Goal: Task Accomplishment & Management: Manage account settings

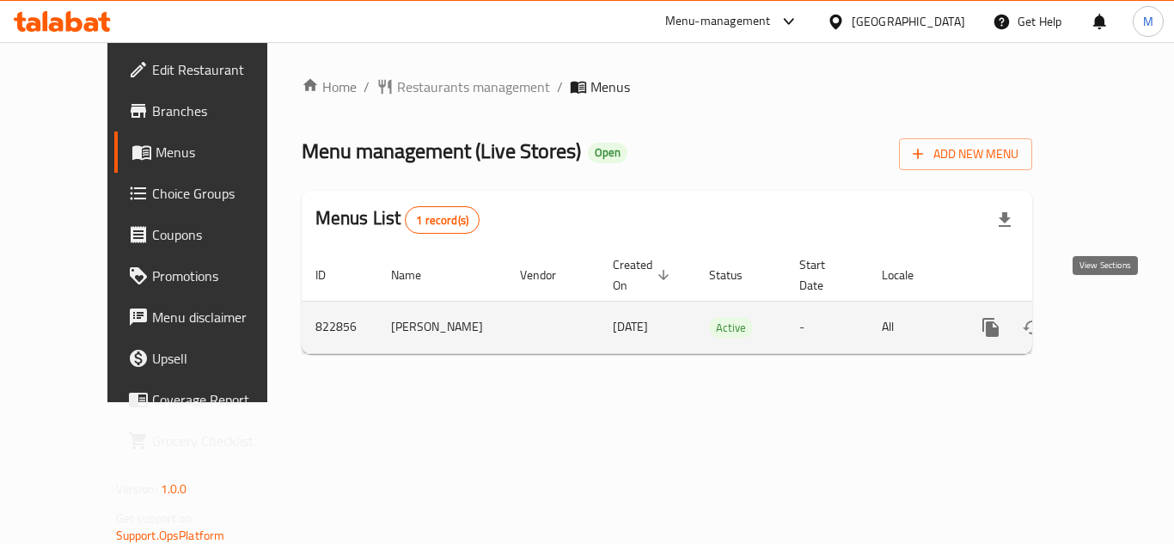
click at [1117, 310] on link "enhanced table" at bounding box center [1114, 327] width 41 height 41
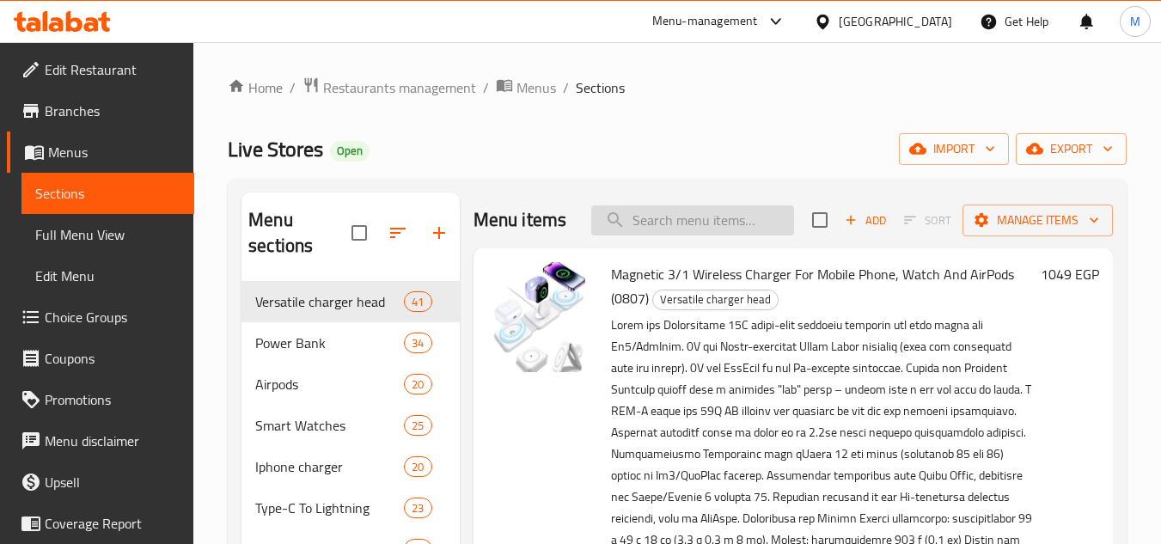
click at [706, 248] on div "Menu items Add Sort Manage items" at bounding box center [793, 220] width 639 height 56
click at [706, 235] on input "search" at bounding box center [692, 220] width 203 height 30
paste input "راس شاحن انكرتنانو قابل للىط 20 وات )0863("
type input "راس شاحن انكرتنانو قابل للىط 20 وات )0863("
click at [674, 233] on input "search" at bounding box center [692, 220] width 203 height 30
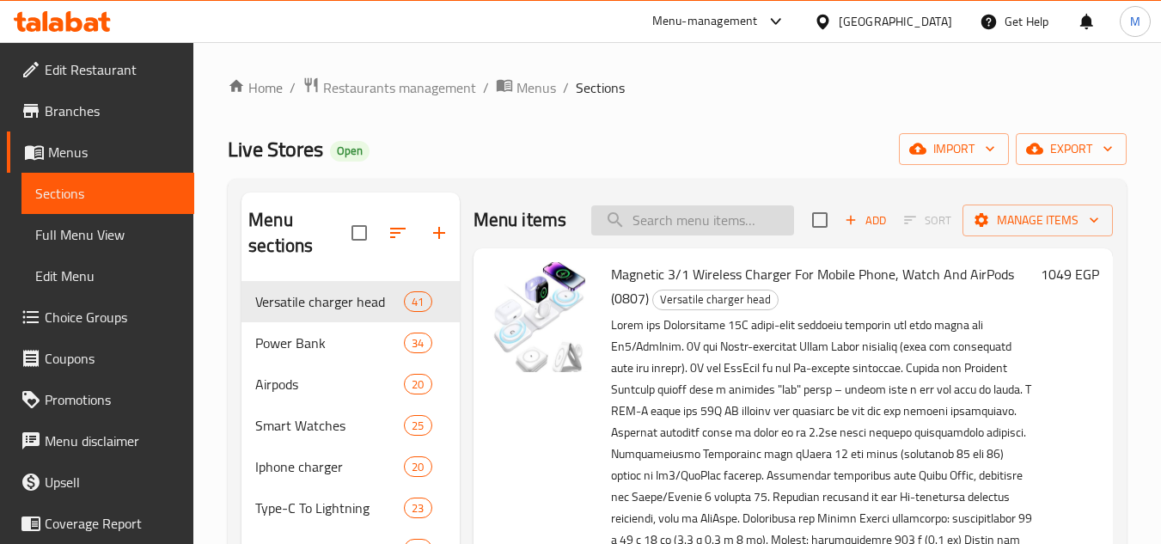
paste input "راس شاحن انكرتنانو قابل للىط 20 وات"
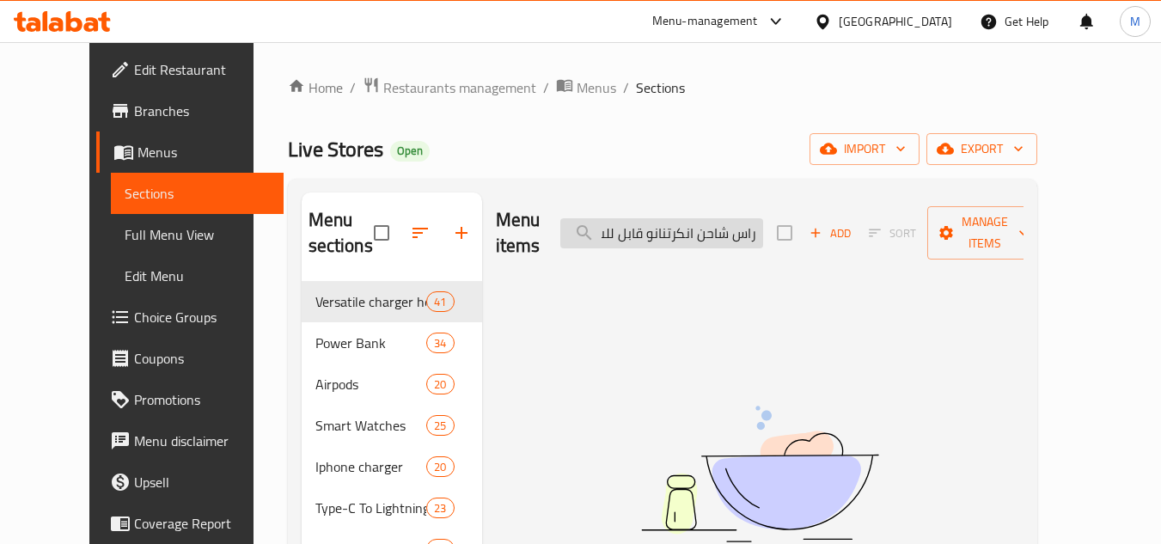
click at [678, 228] on input "راس شاحن انكرتنانو قابل للىط 20 وات" at bounding box center [661, 233] width 203 height 30
click at [673, 219] on input "راس شاحن انكرنانو قابل للىط 20 وات" at bounding box center [661, 233] width 203 height 30
type input "راس شاحن انكرنانو قابل للىطd 20 وات"
click at [749, 229] on input "راس شاحن انكرنانو قابل للىطd 20 وات" at bounding box center [661, 233] width 203 height 30
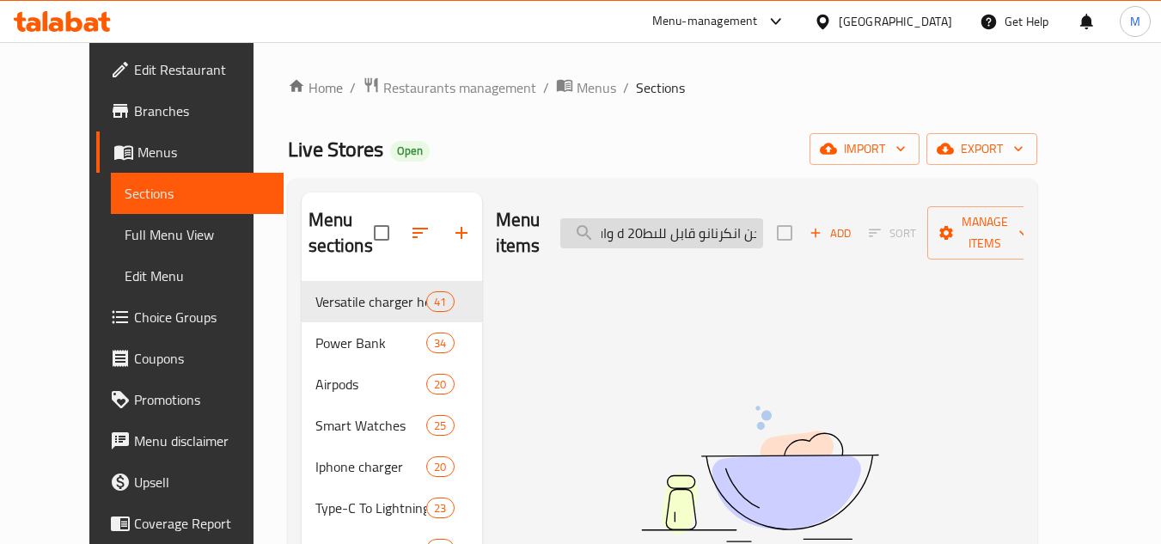
click at [749, 229] on input "راس شاحن انكرنانو قابل للىطd 20 وات" at bounding box center [661, 233] width 203 height 30
type input "v"
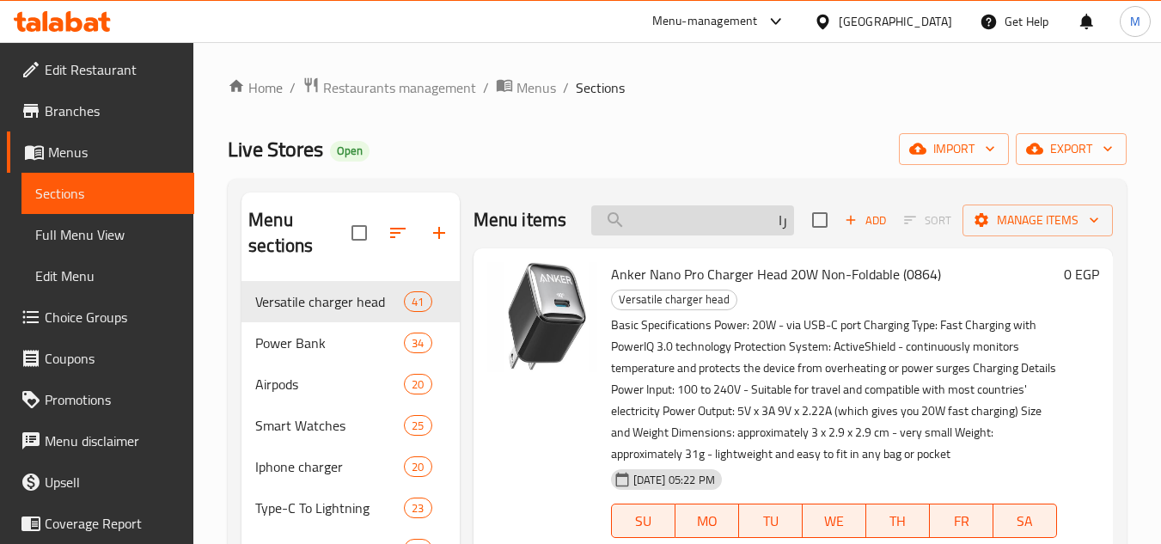
type input "ر"
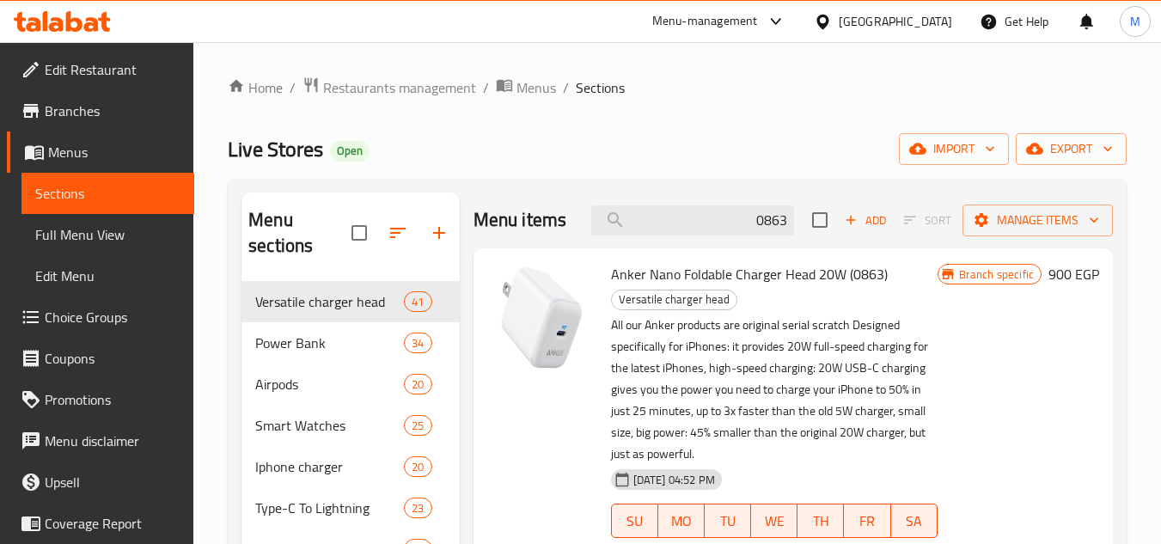
type input "0863"
click at [755, 273] on span "Anker Nano Foldable Charger Head 20W (0863)" at bounding box center [749, 274] width 277 height 26
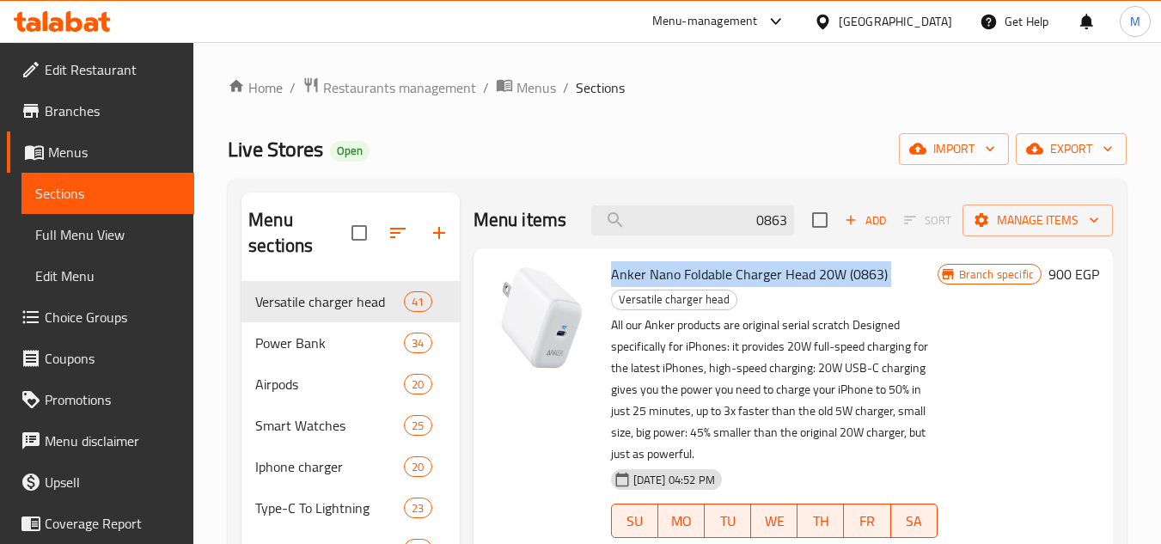
click at [755, 273] on span "Anker Nano Foldable Charger Head 20W (0863)" at bounding box center [749, 274] width 277 height 26
copy h6 "Anker Nano Foldable Charger Head 20W (0863)"
click at [1072, 137] on button "export" at bounding box center [1071, 149] width 111 height 32
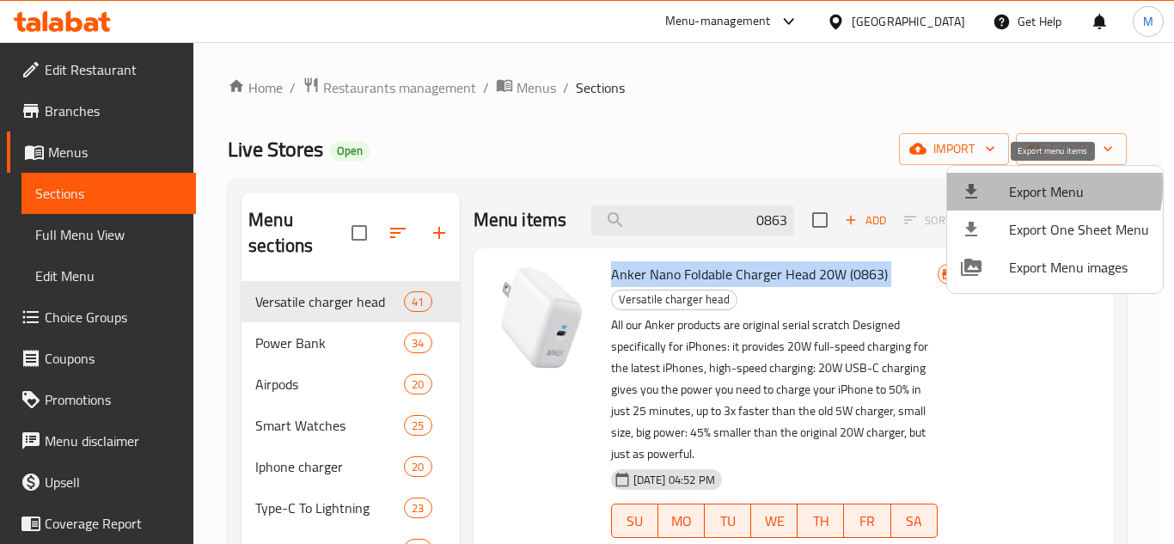
click at [1030, 186] on span "Export Menu" at bounding box center [1079, 191] width 140 height 21
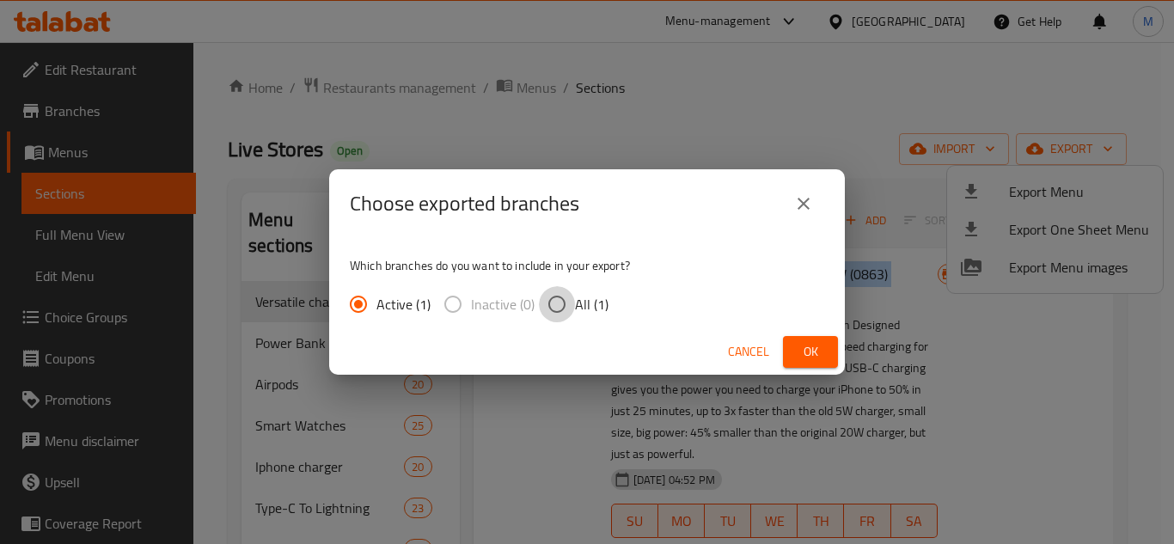
click at [564, 302] on input "All (1)" at bounding box center [557, 304] width 36 height 36
radio input "true"
click at [797, 345] on span "Ok" at bounding box center [810, 351] width 27 height 21
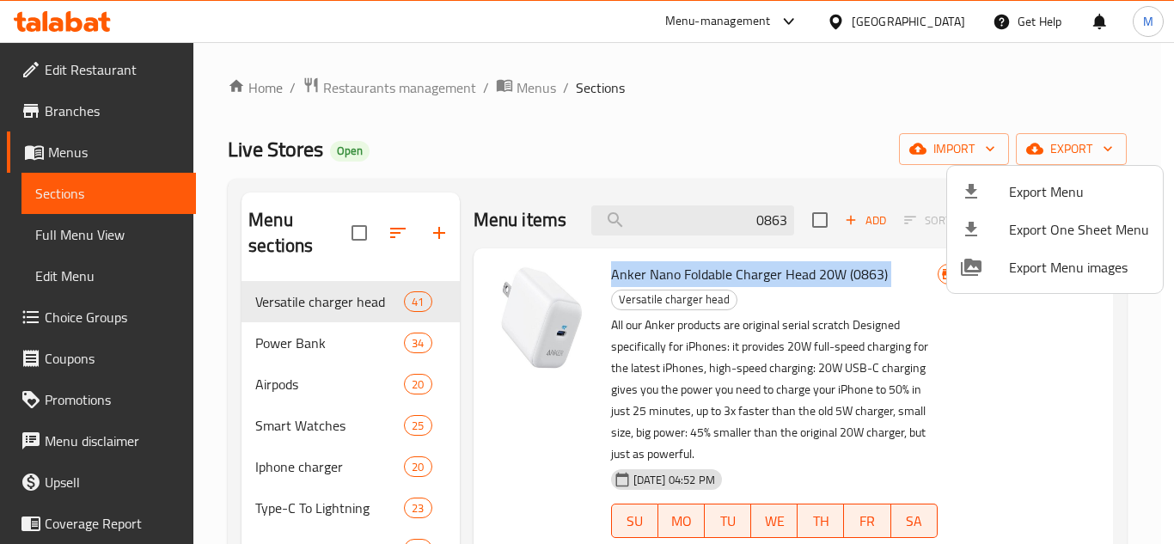
copy h6 "Anker Nano Foldable Charger Head 20W (0863)"
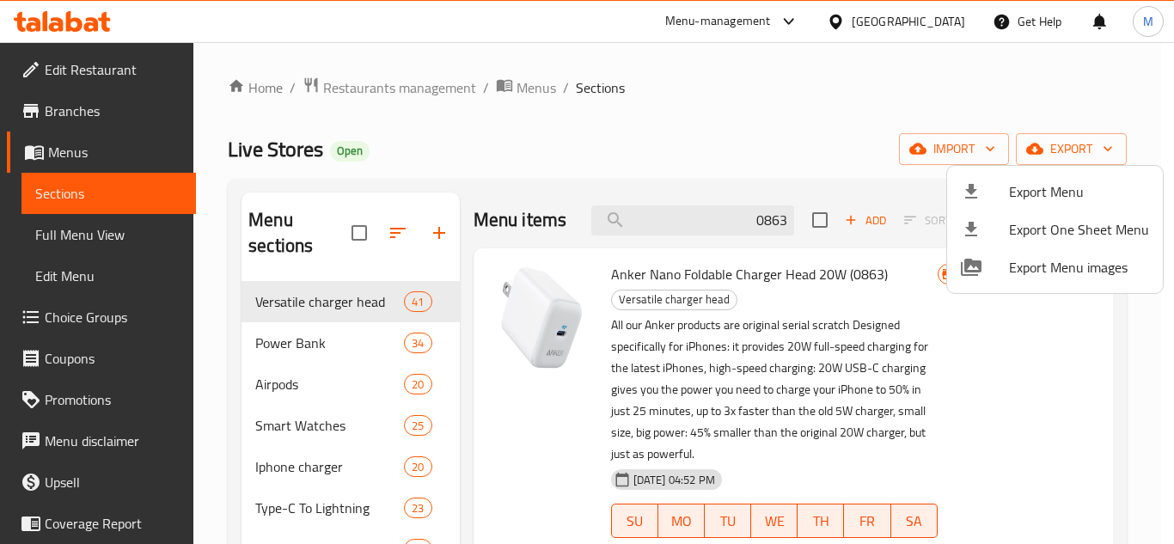
click at [733, 276] on div at bounding box center [587, 272] width 1174 height 544
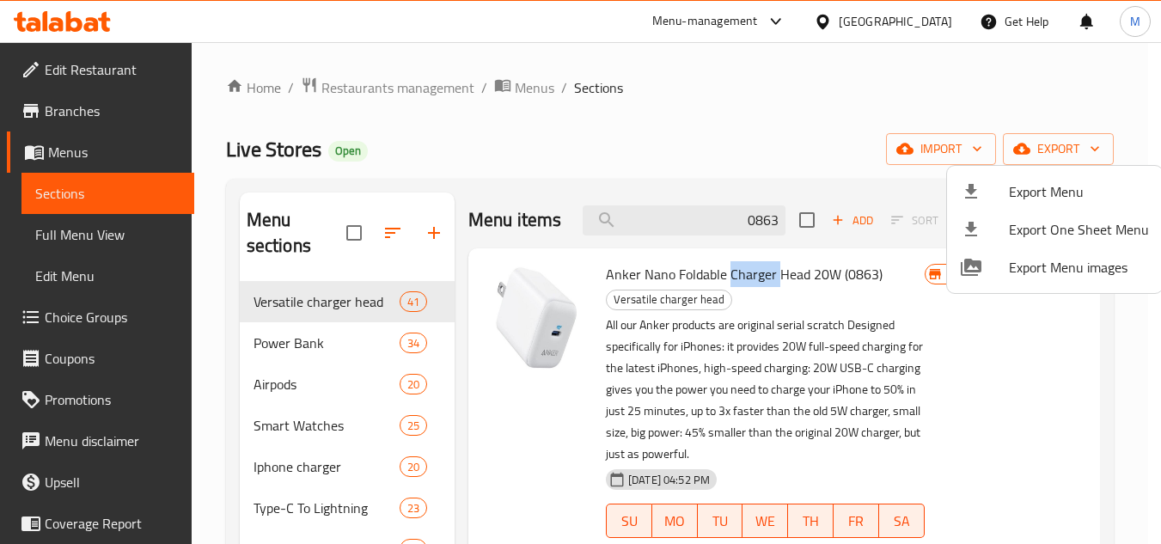
click at [733, 276] on span "Anker Nano Foldable Charger Head 20W (0863)" at bounding box center [744, 274] width 277 height 26
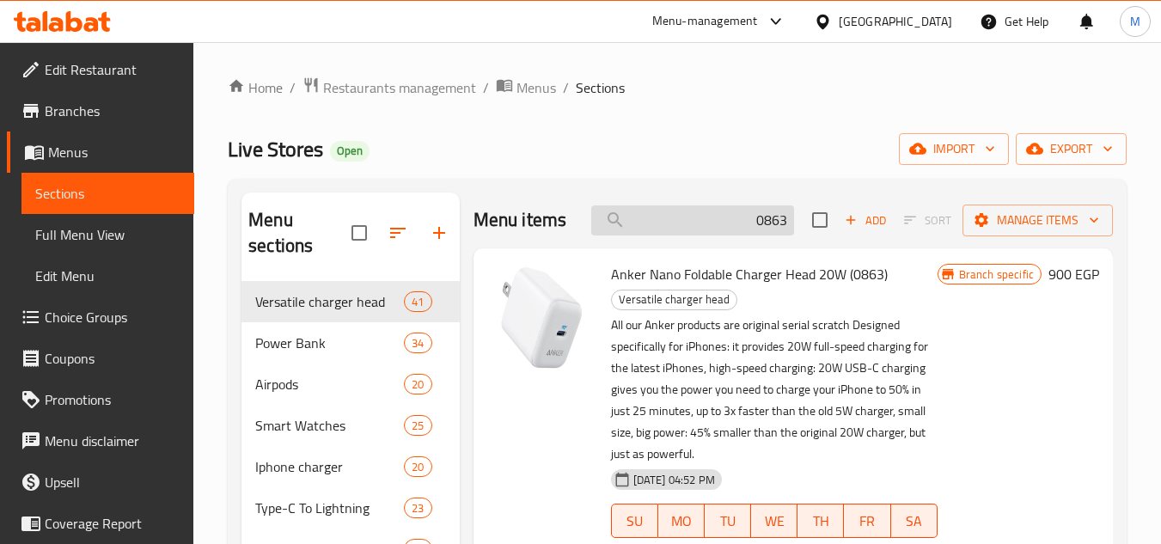
drag, startPoint x: 779, startPoint y: 222, endPoint x: 788, endPoint y: 219, distance: 9.0
click at [788, 219] on input "0863" at bounding box center [692, 220] width 203 height 30
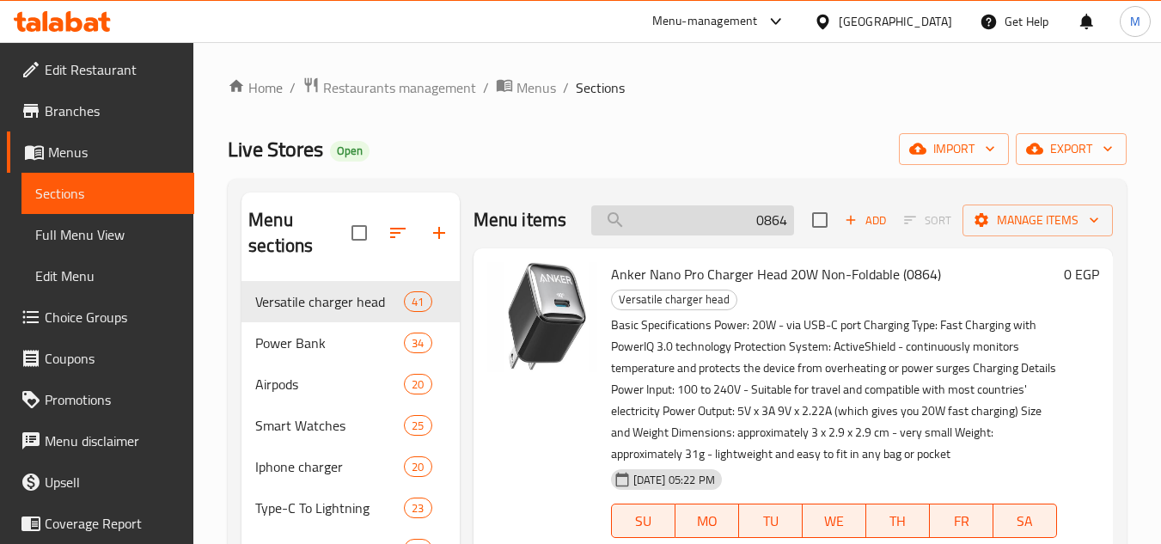
click at [756, 216] on input "0864" at bounding box center [692, 220] width 203 height 30
paste input "a80ba"
click at [756, 216] on input "086a80ba" at bounding box center [692, 220] width 203 height 30
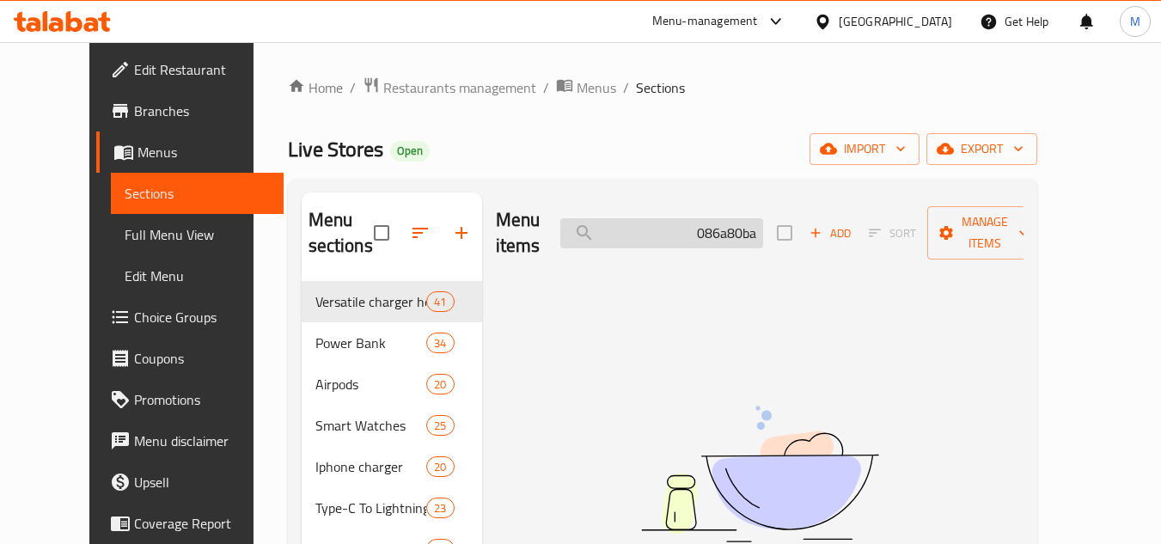
click at [756, 218] on input "086a80ba" at bounding box center [661, 233] width 203 height 30
paste input "search"
type input "a"
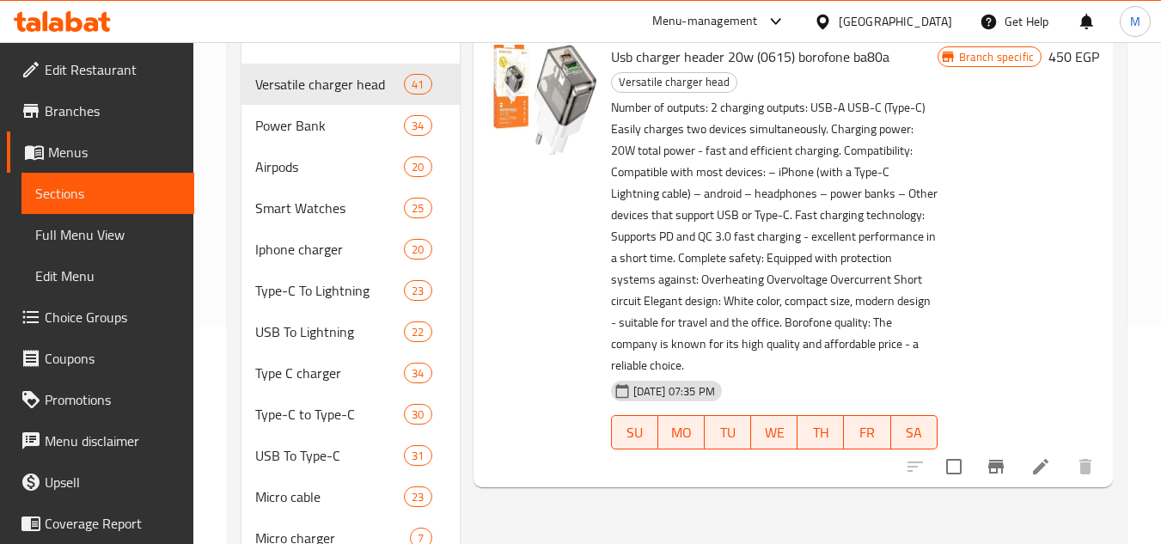
scroll to position [172, 0]
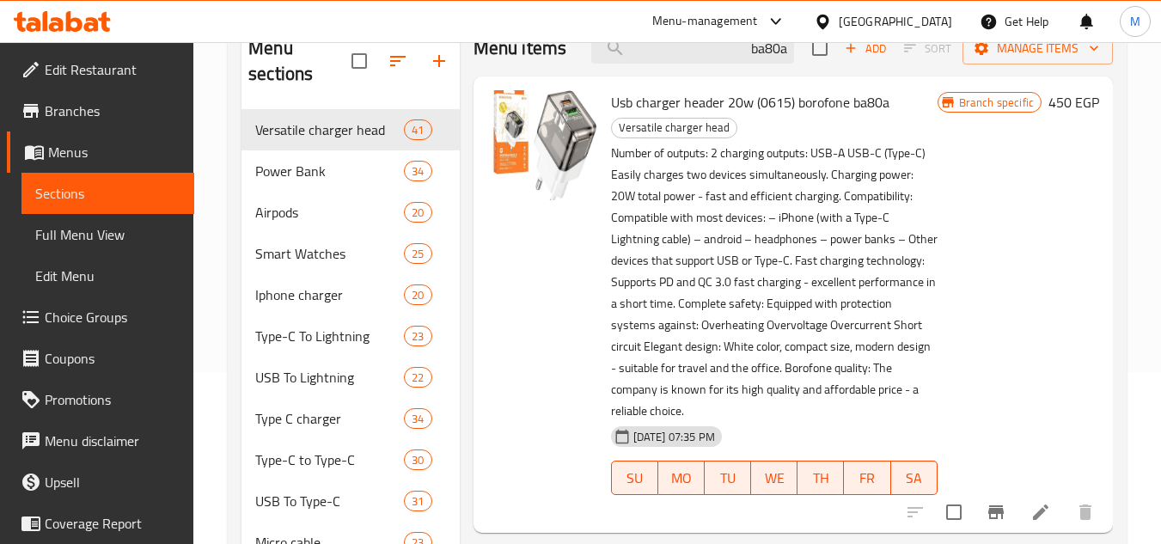
type input "ba80a"
click at [811, 97] on span "Usb charger header 20w (0615) borofone ba80a" at bounding box center [750, 102] width 278 height 26
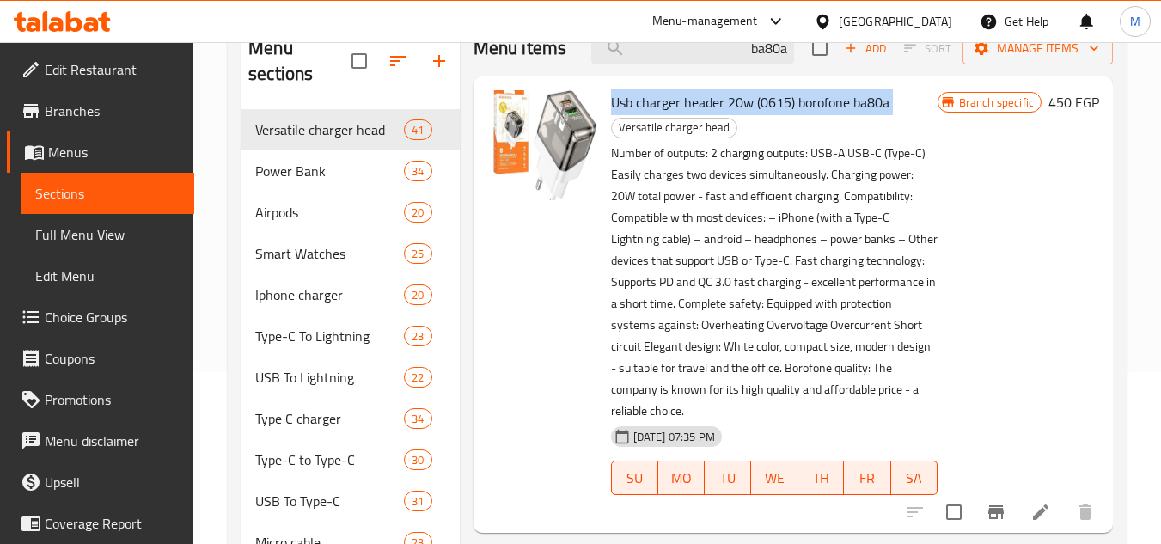
click at [811, 97] on span "Usb charger header 20w (0615) borofone ba80a" at bounding box center [750, 102] width 278 height 26
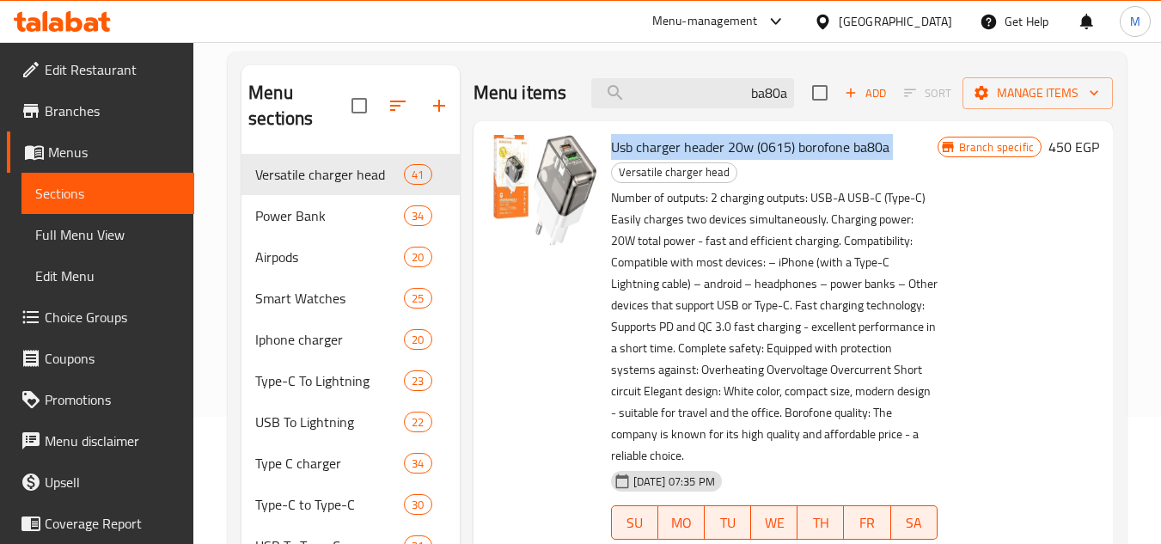
scroll to position [86, 0]
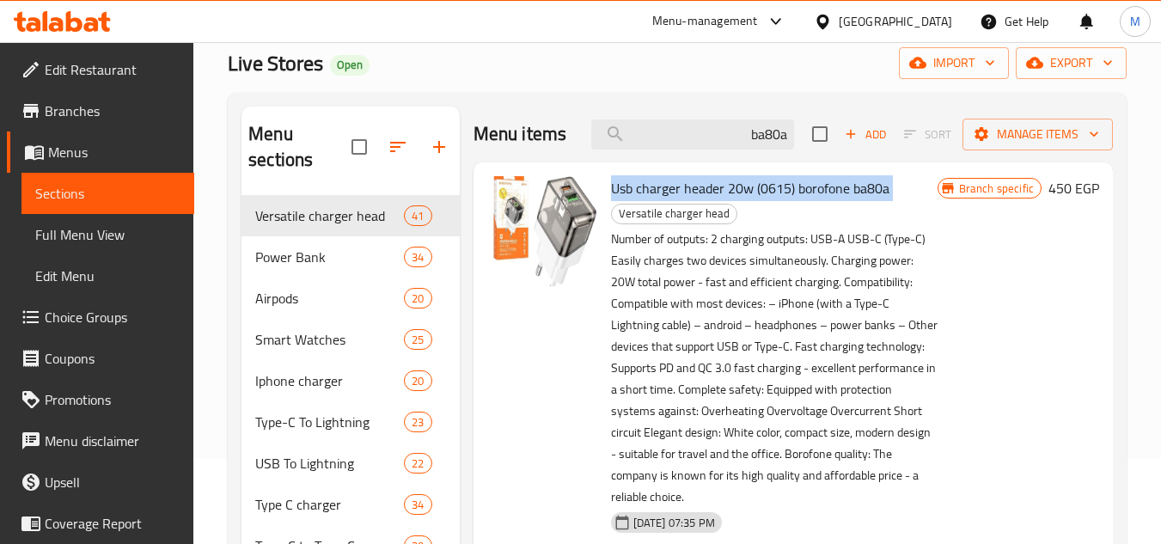
click at [775, 189] on span "Usb charger header 20w (0615) borofone ba80a" at bounding box center [750, 188] width 278 height 26
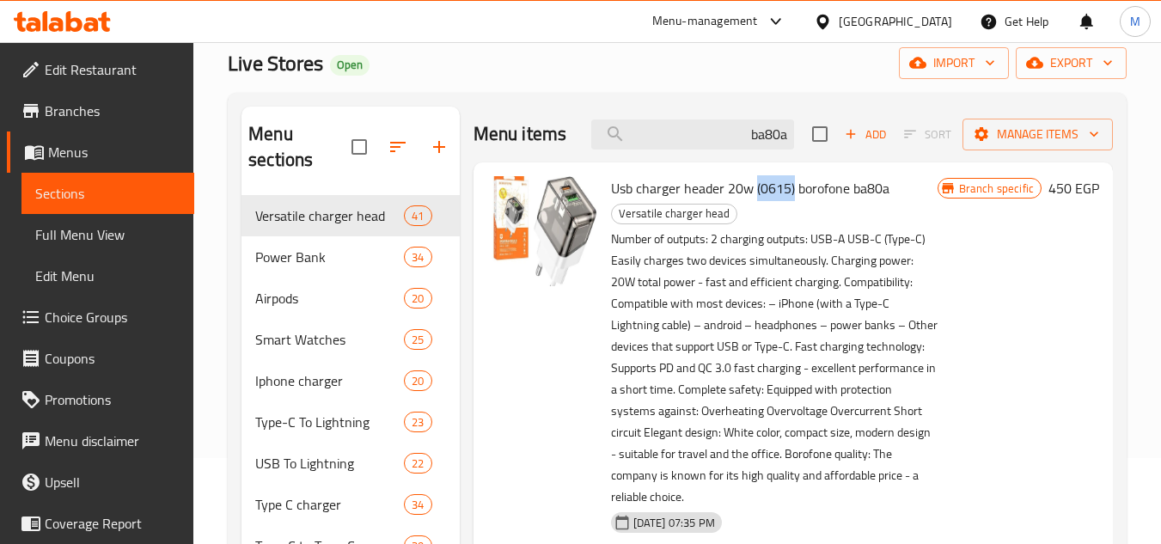
drag, startPoint x: 793, startPoint y: 188, endPoint x: 756, endPoint y: 186, distance: 37.0
click at [756, 186] on span "Usb charger header 20w (0615) borofone ba80a" at bounding box center [750, 188] width 278 height 26
copy span "(0615)"
click at [769, 127] on input "ba80a" at bounding box center [692, 134] width 203 height 30
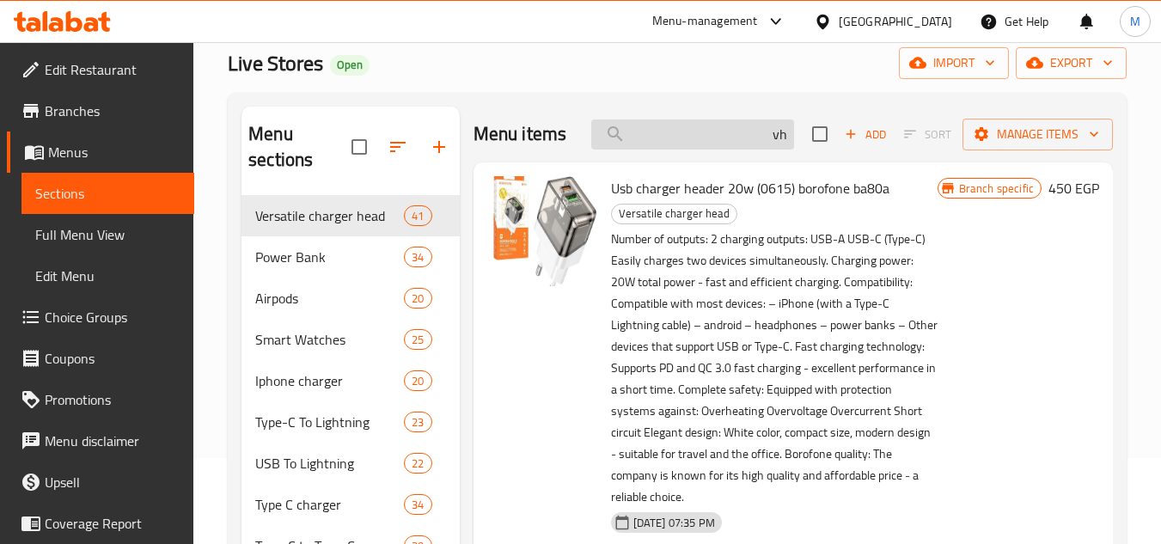
type input "v"
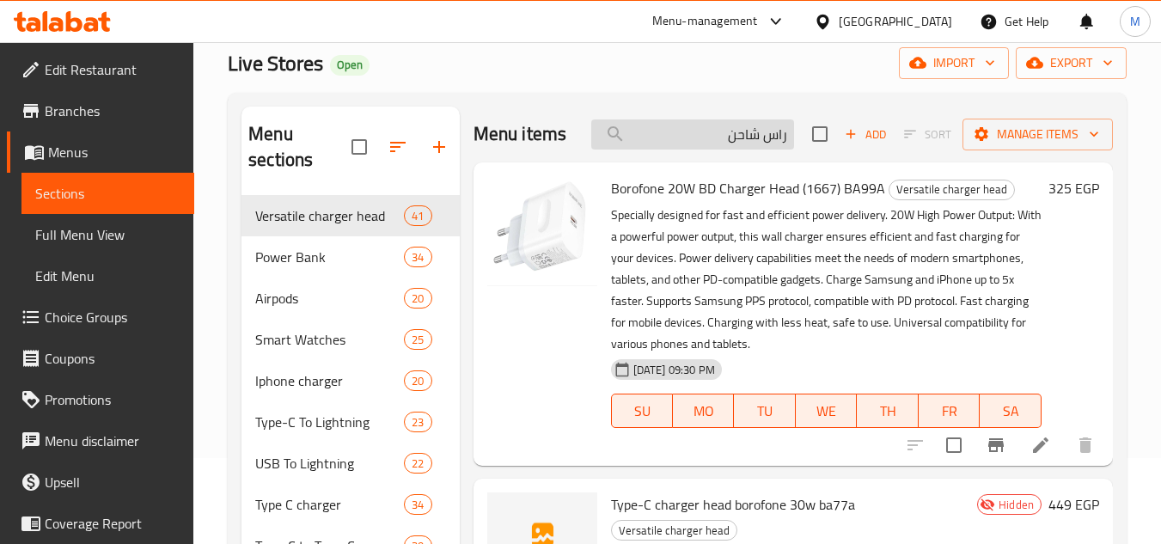
click at [735, 150] on input "راس شاحن" at bounding box center [692, 134] width 203 height 30
paste input "a82ba"
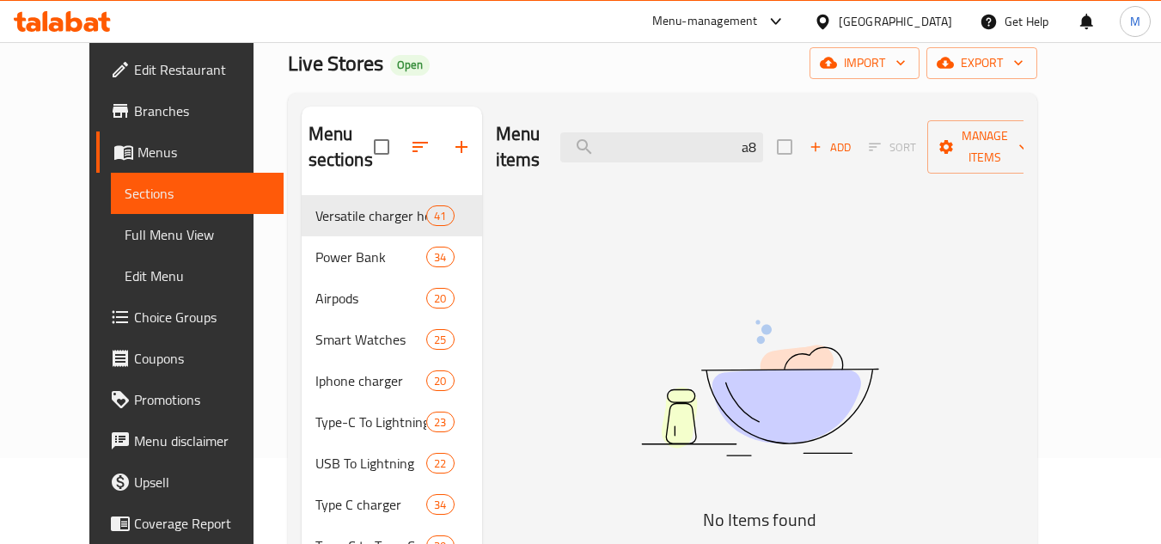
type input "a"
type input "ل"
click at [739, 132] on input "ba82a" at bounding box center [661, 147] width 203 height 30
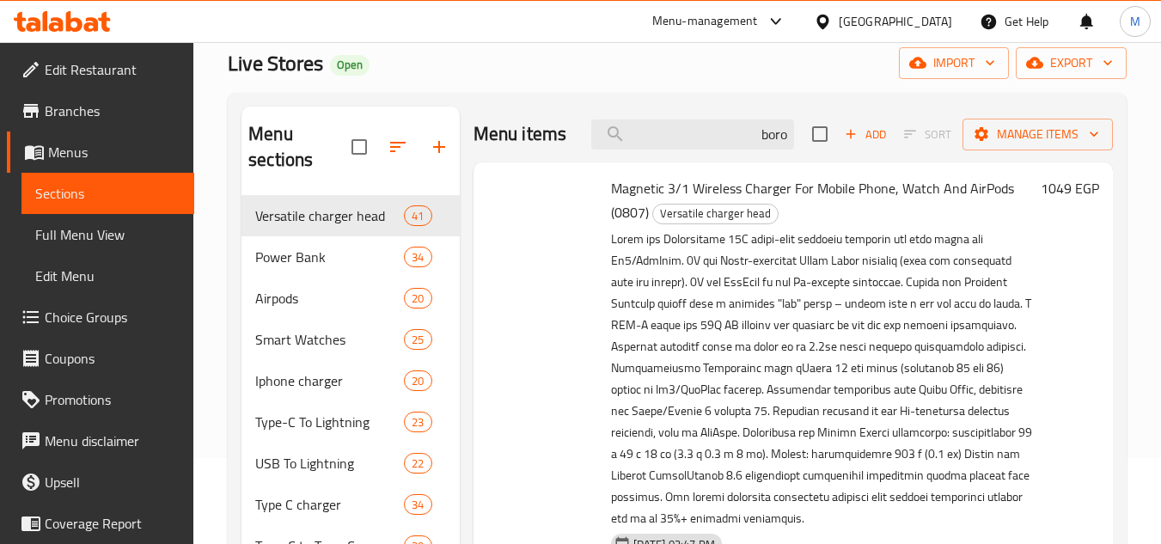
type input "boro"
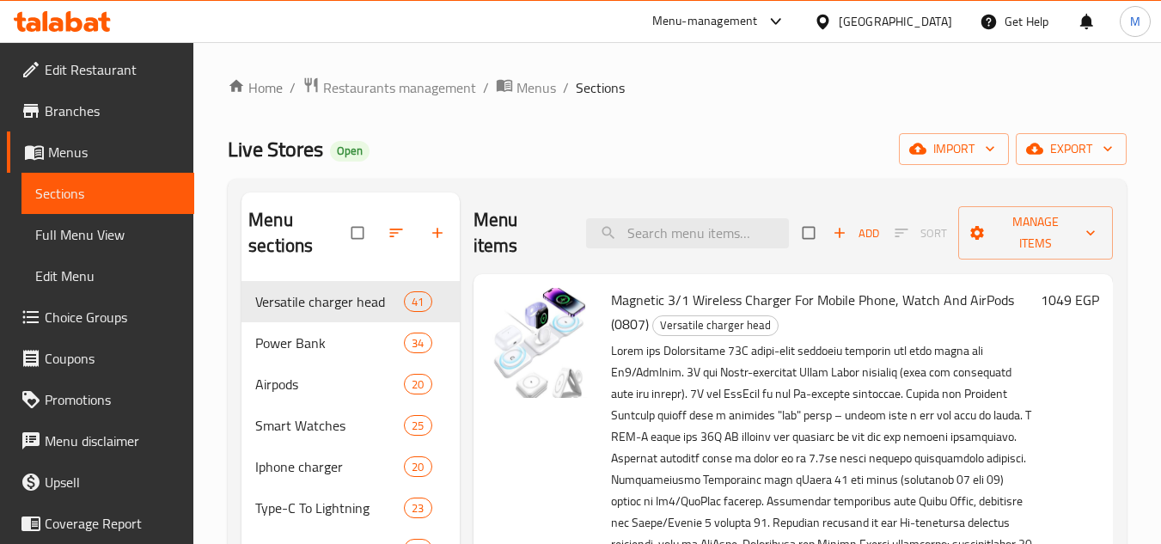
click at [131, 125] on link "Branches" at bounding box center [100, 110] width 187 height 41
click at [786, 21] on icon at bounding box center [776, 21] width 21 height 21
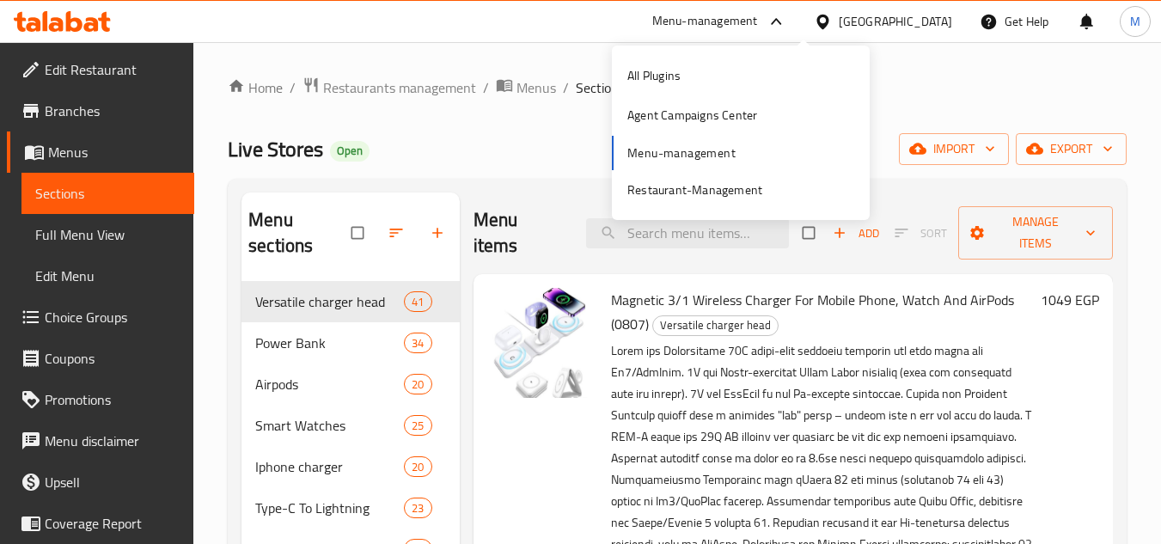
click at [105, 111] on span "Branches" at bounding box center [113, 111] width 136 height 21
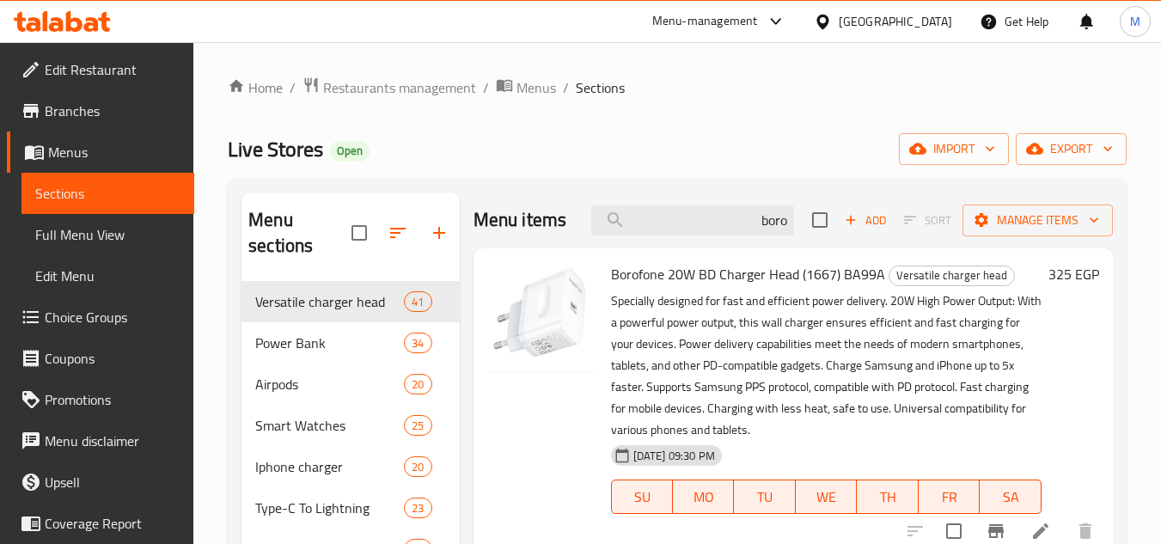
scroll to position [86, 0]
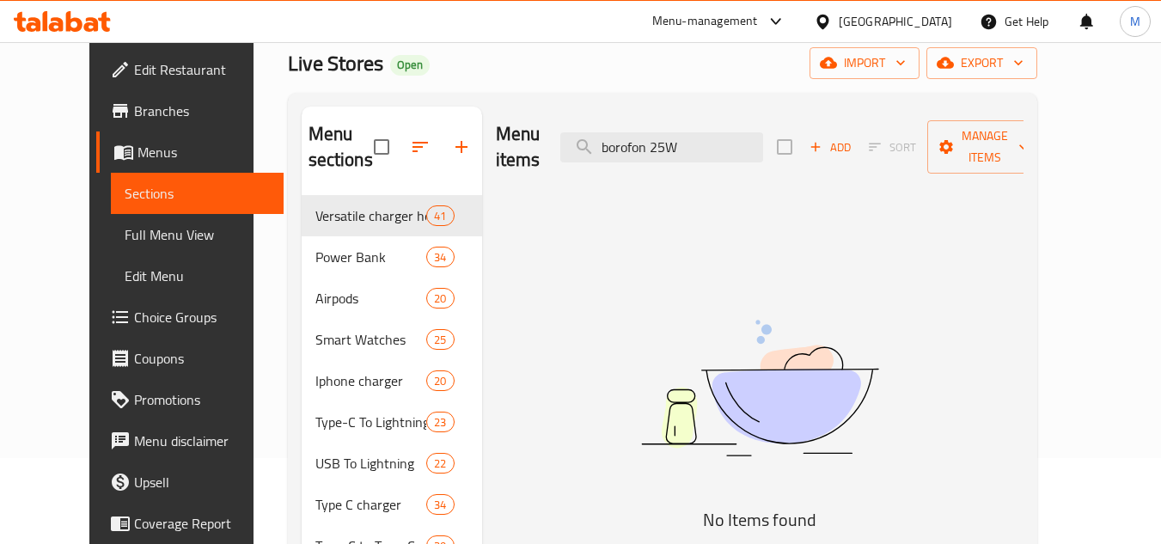
drag, startPoint x: 670, startPoint y: 134, endPoint x: 507, endPoint y: 133, distance: 163.3
click at [508, 133] on div "Menu items borofon 25W Add Sort Manage items" at bounding box center [760, 148] width 528 height 82
click at [655, 142] on input "borofon 25W" at bounding box center [661, 147] width 203 height 30
click at [684, 136] on input "borofon 25W" at bounding box center [661, 147] width 203 height 30
click at [701, 132] on input "borofon 25W" at bounding box center [661, 147] width 203 height 30
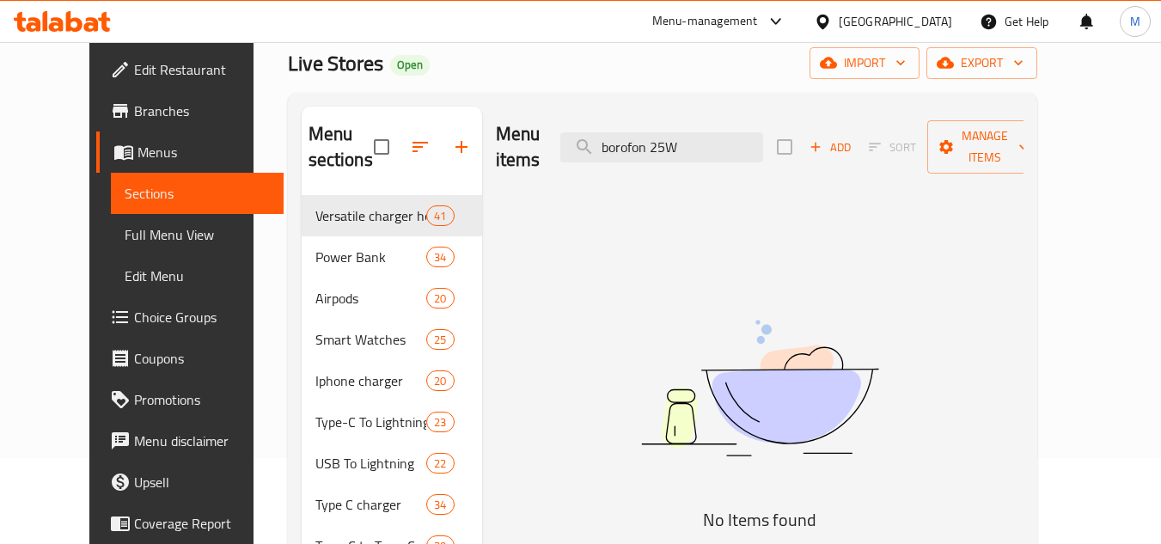
drag, startPoint x: 681, startPoint y: 131, endPoint x: 514, endPoint y: 115, distance: 167.5
click at [514, 115] on div "Menu items borofon 25W Add Sort Manage items" at bounding box center [760, 148] width 528 height 82
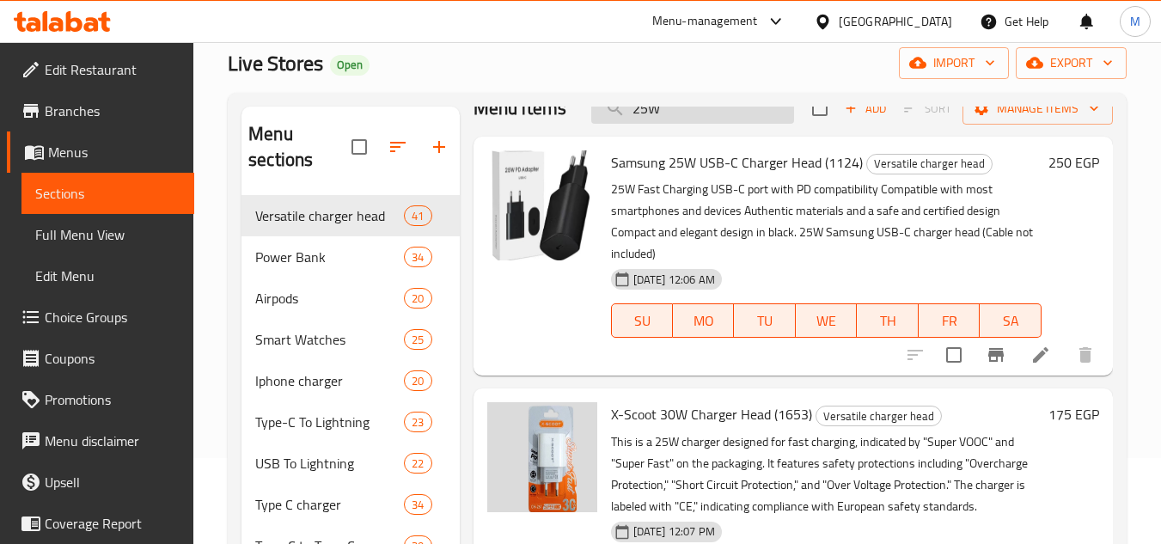
scroll to position [0, 0]
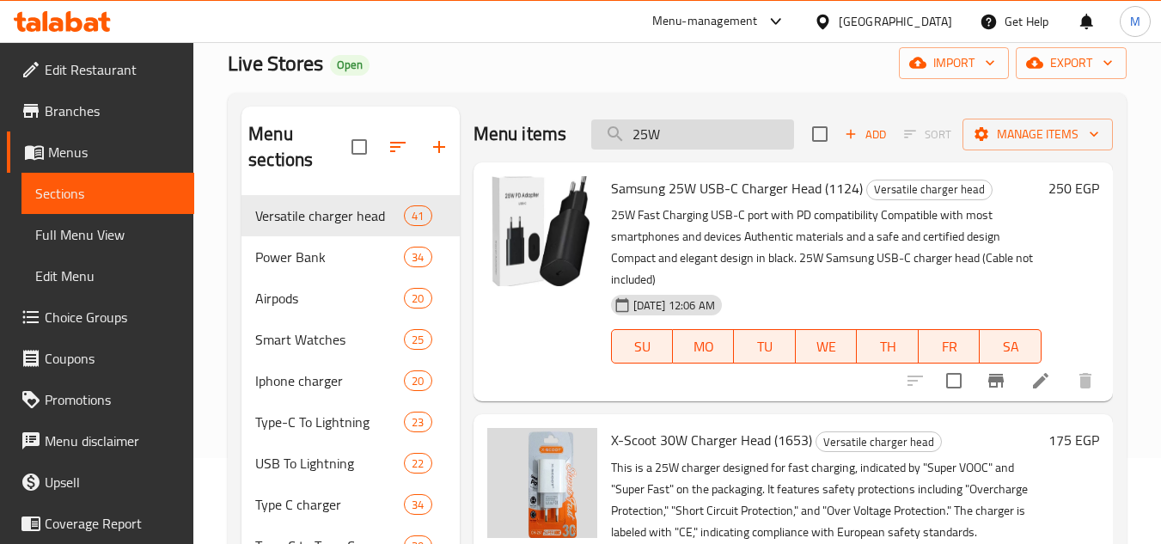
click at [681, 144] on input "25W" at bounding box center [692, 134] width 203 height 30
paste input "Borofone"
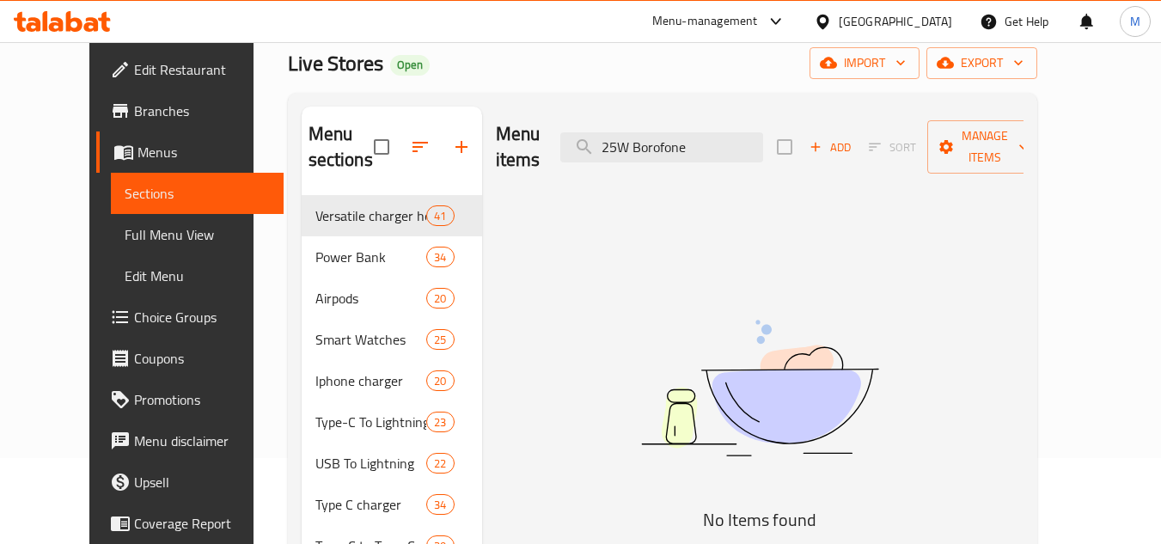
drag, startPoint x: 616, startPoint y: 132, endPoint x: 355, endPoint y: 88, distance: 265.0
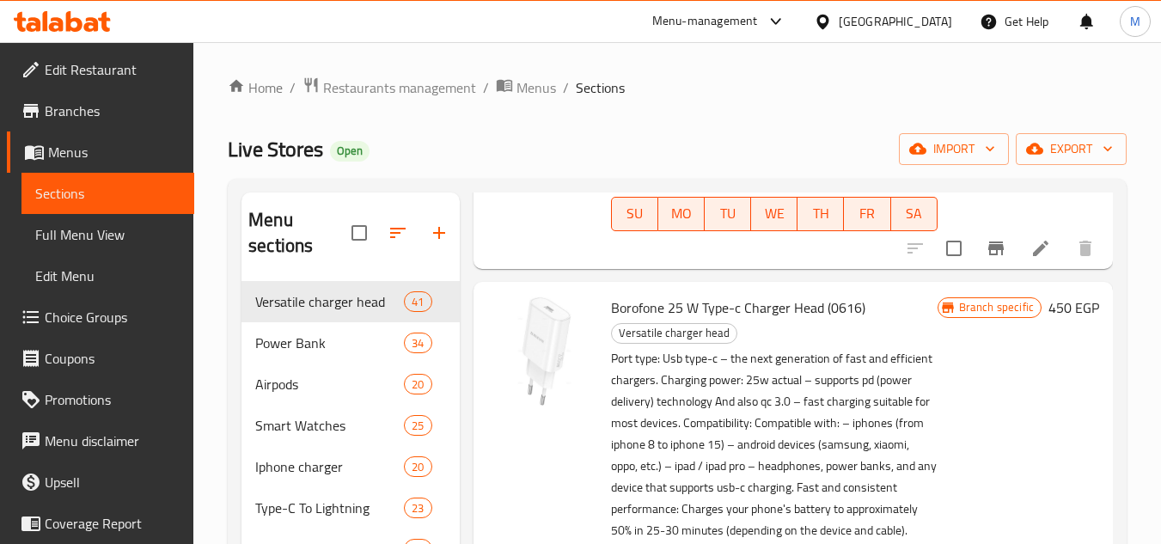
scroll to position [2062, 0]
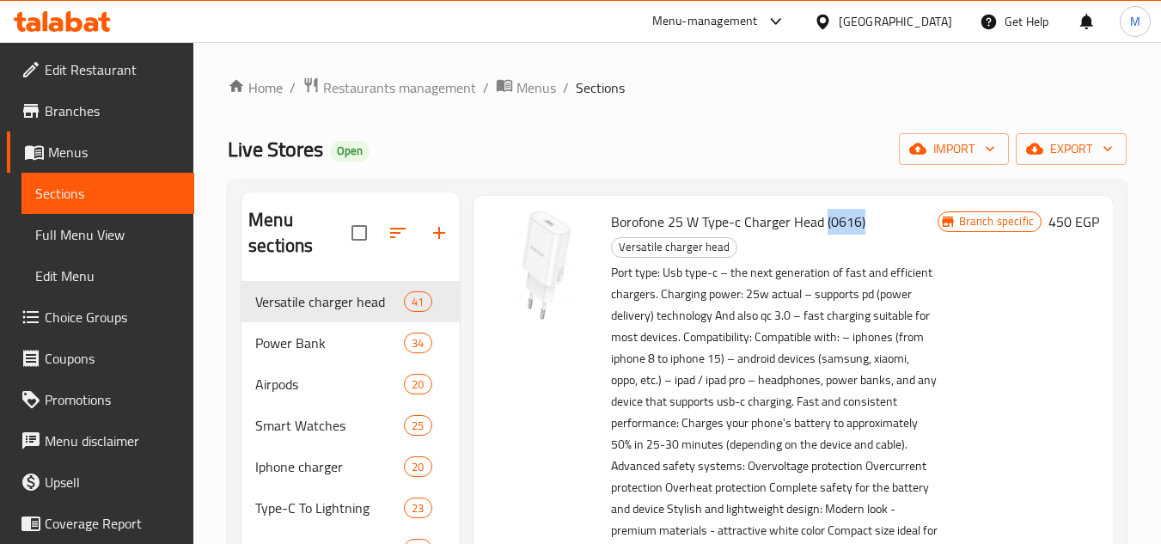
drag, startPoint x: 823, startPoint y: 277, endPoint x: 893, endPoint y: 279, distance: 69.7
click at [893, 258] on h6 "Borofone 25 W Type-c Charger Head (0616) Versatile charger head" at bounding box center [774, 234] width 327 height 48
copy span "(0616)"
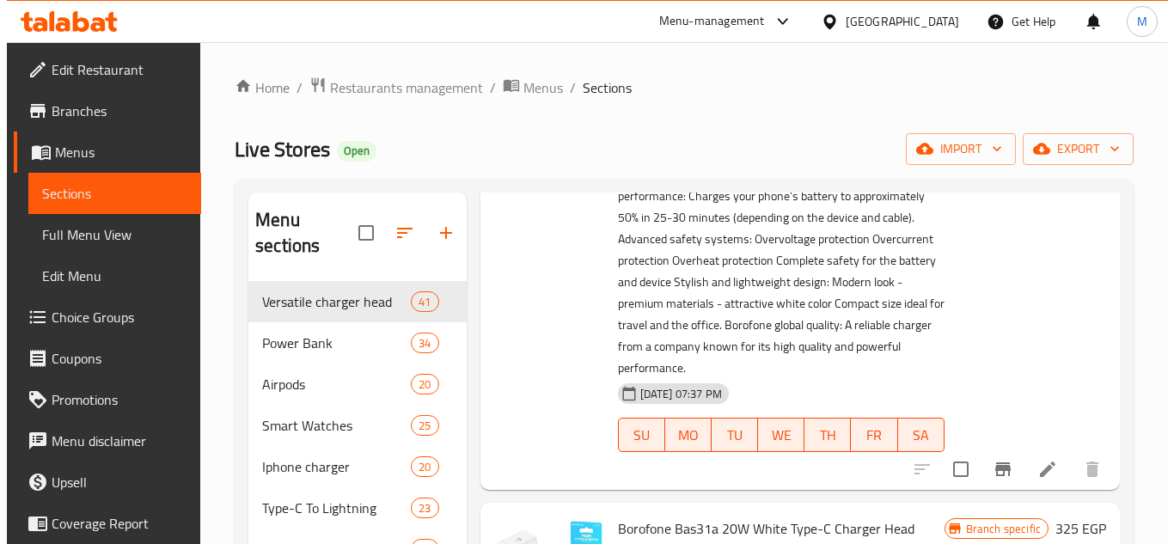
scroll to position [2320, 0]
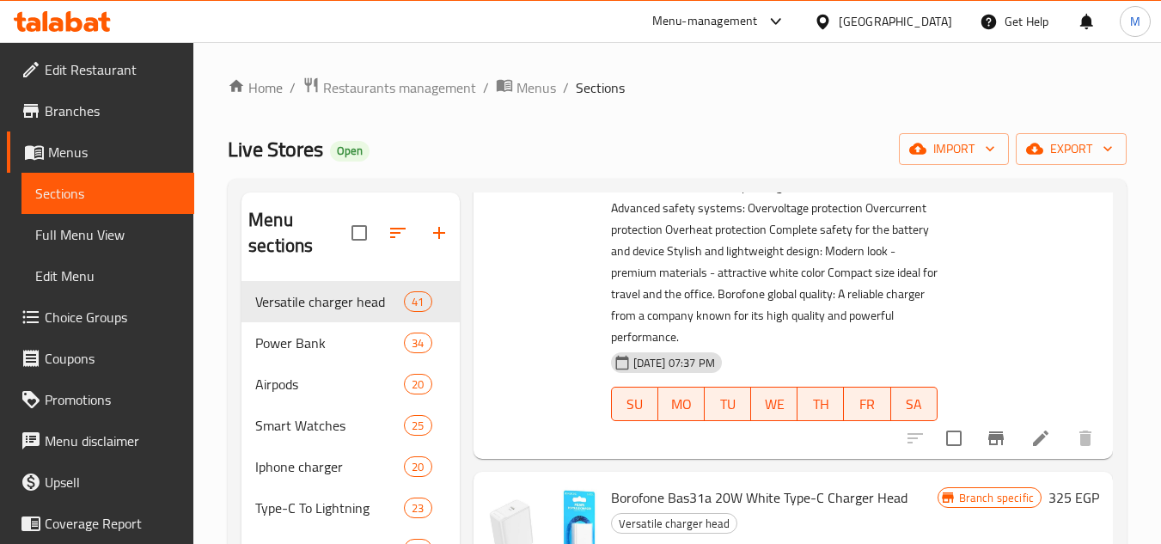
click at [988, 445] on icon "Branch-specific-item" at bounding box center [995, 438] width 15 height 14
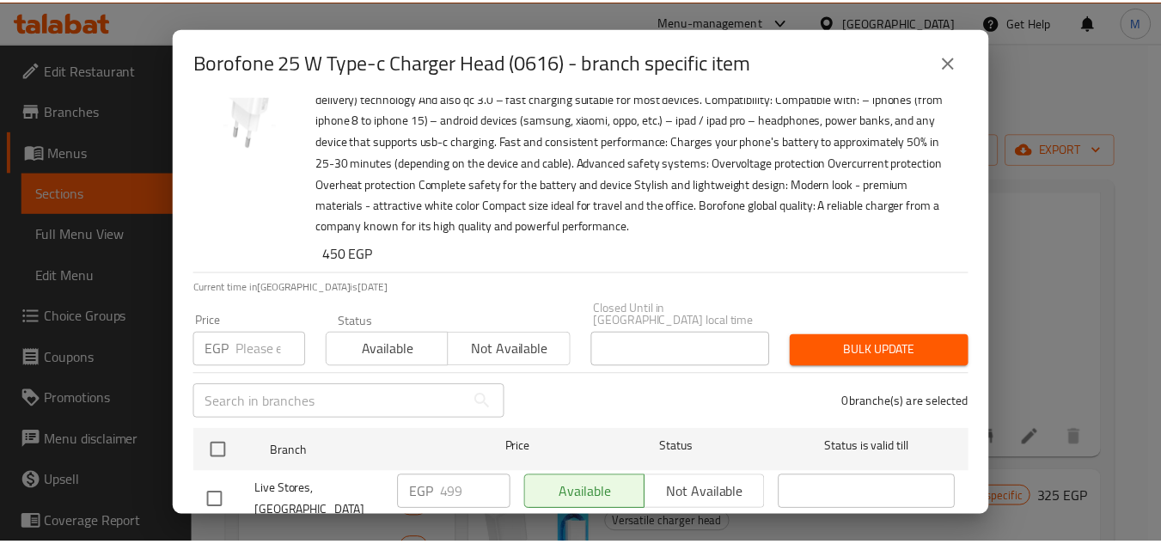
scroll to position [99, 0]
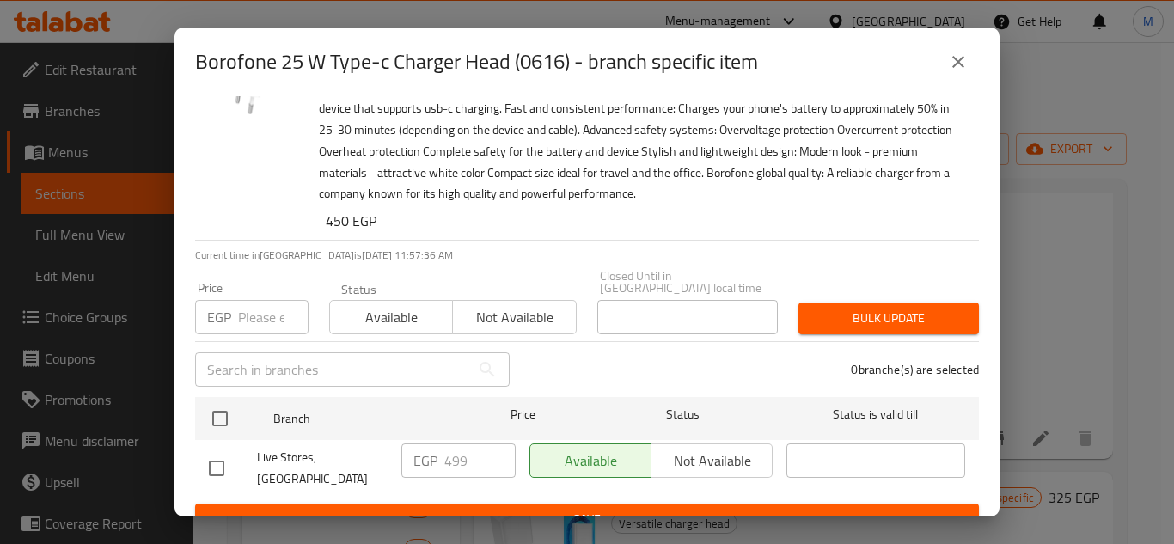
click at [969, 55] on button "close" at bounding box center [958, 61] width 41 height 41
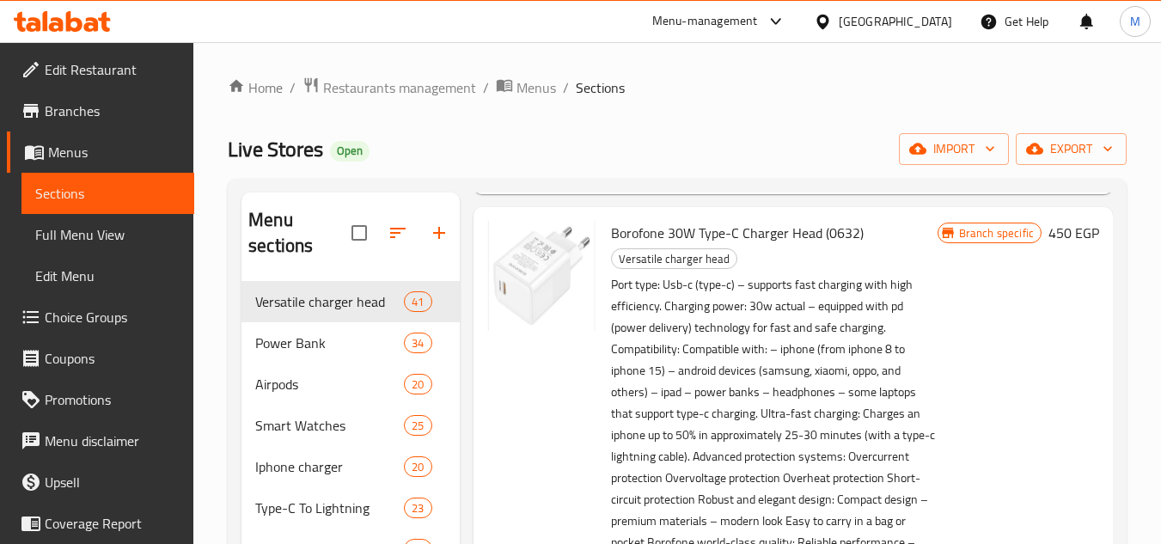
scroll to position [1547, 0]
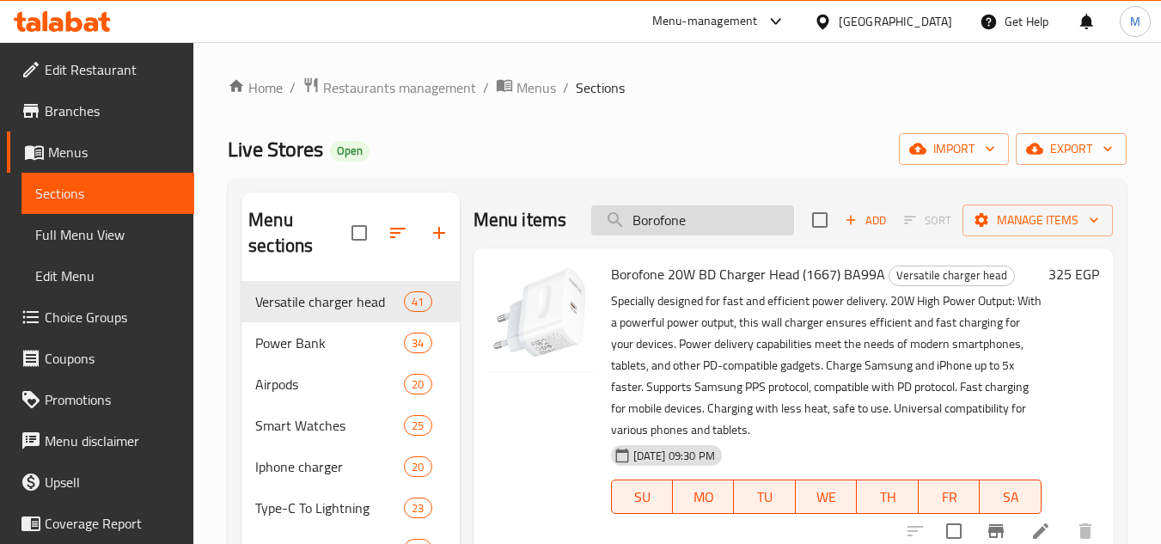
click at [706, 229] on input "Borofone" at bounding box center [692, 220] width 203 height 30
type input "B"
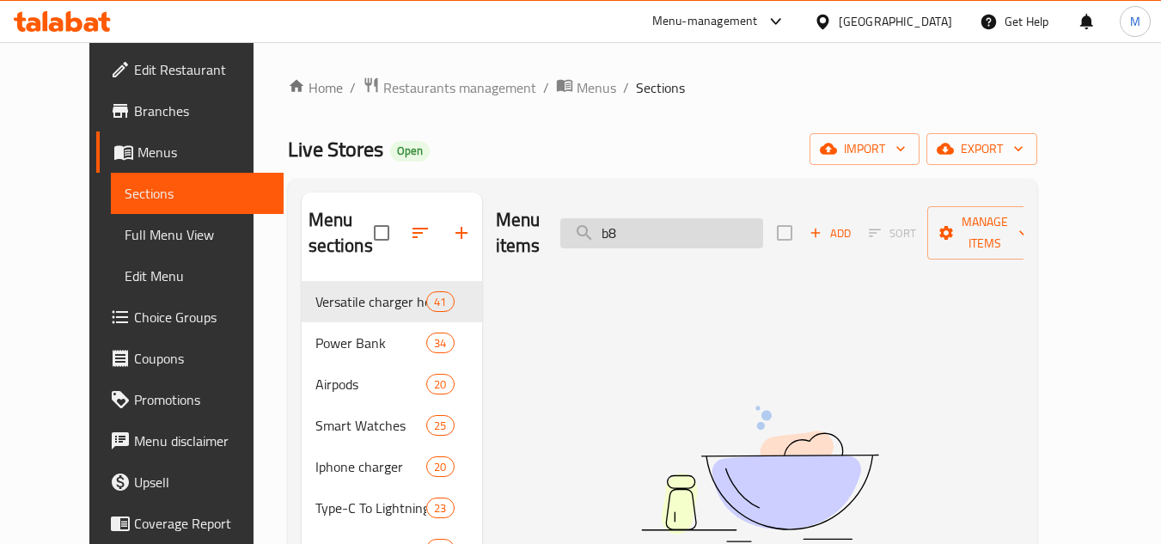
type input "b"
type input "T"
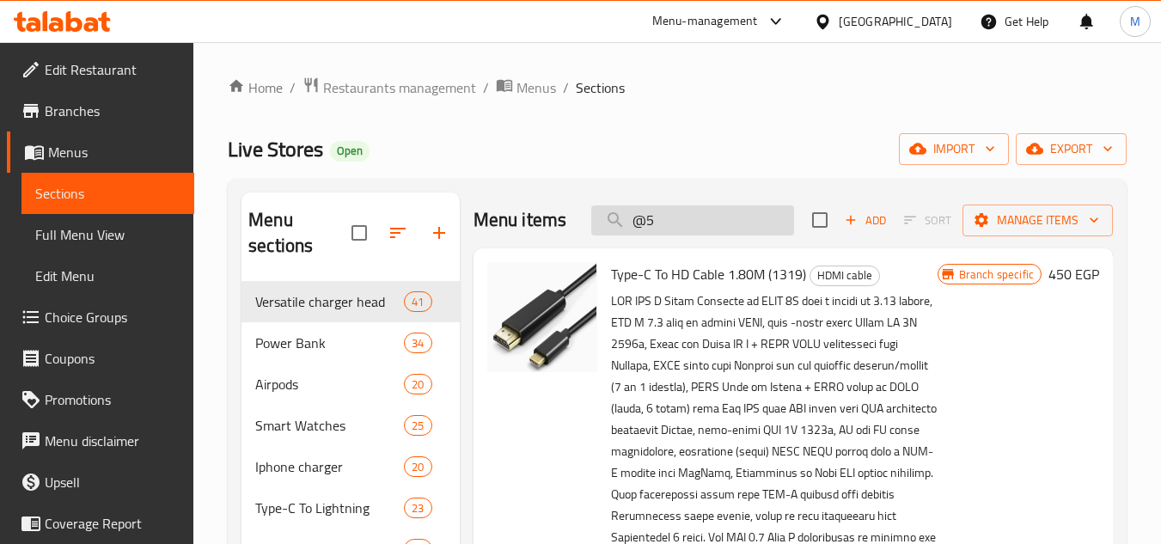
type input "@"
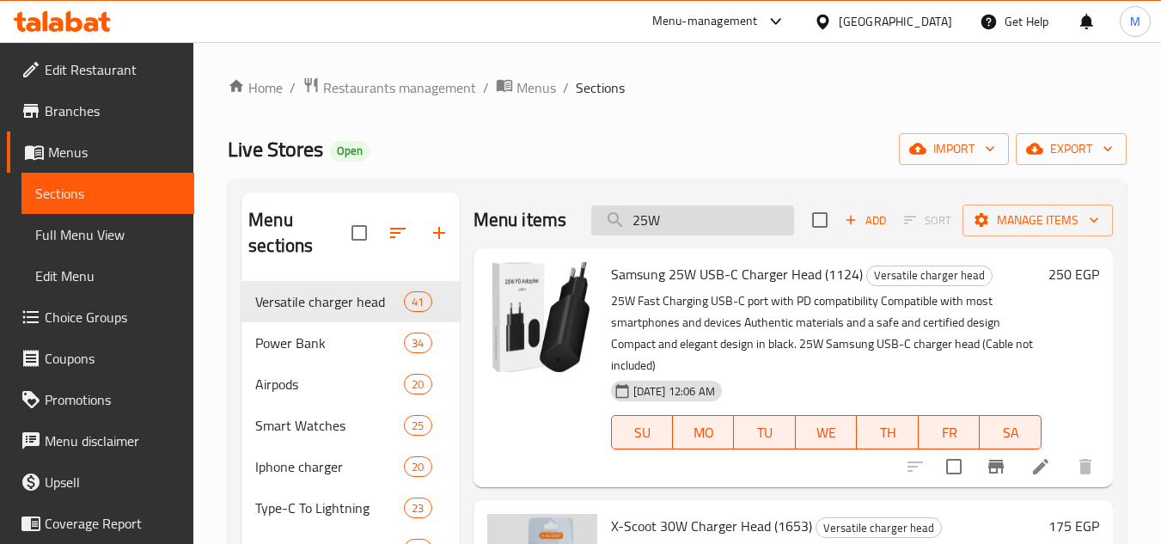
click at [701, 224] on input "25W" at bounding box center [692, 220] width 203 height 30
paste input "Borofone"
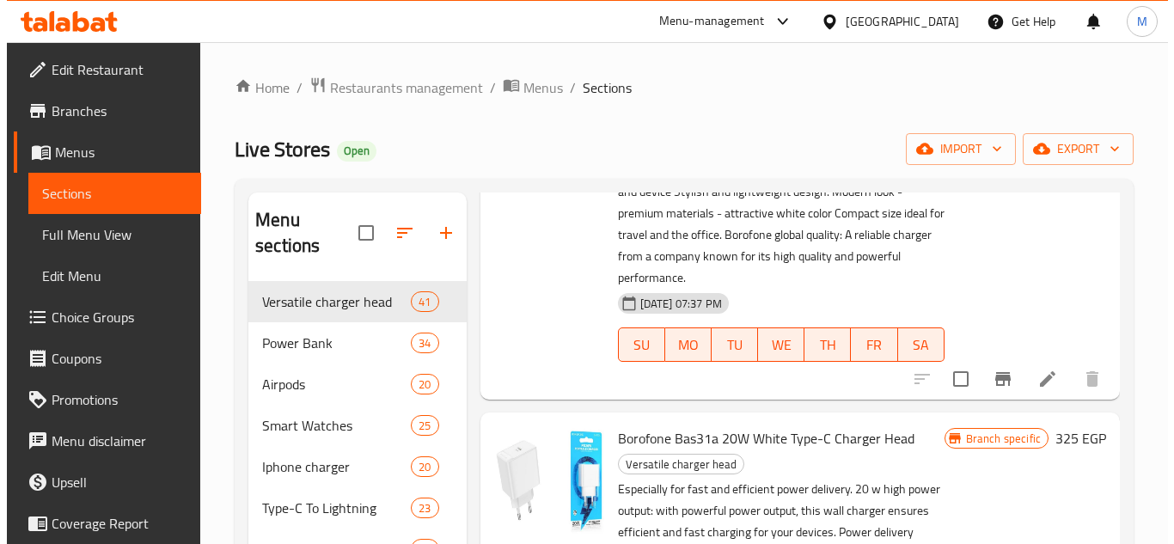
scroll to position [2406, 0]
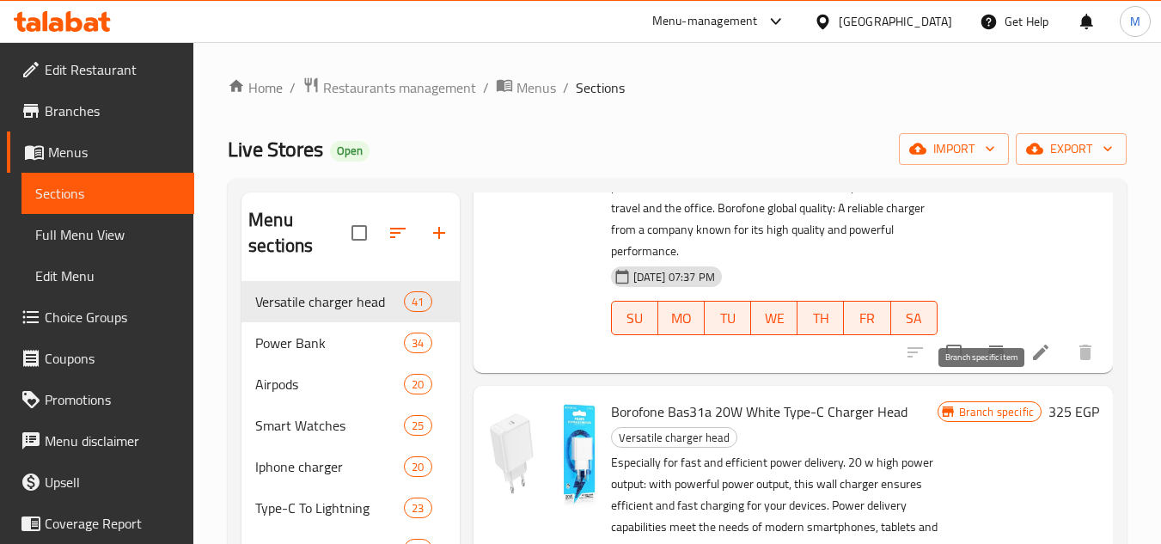
click at [990, 373] on button "Branch-specific-item" at bounding box center [995, 352] width 41 height 41
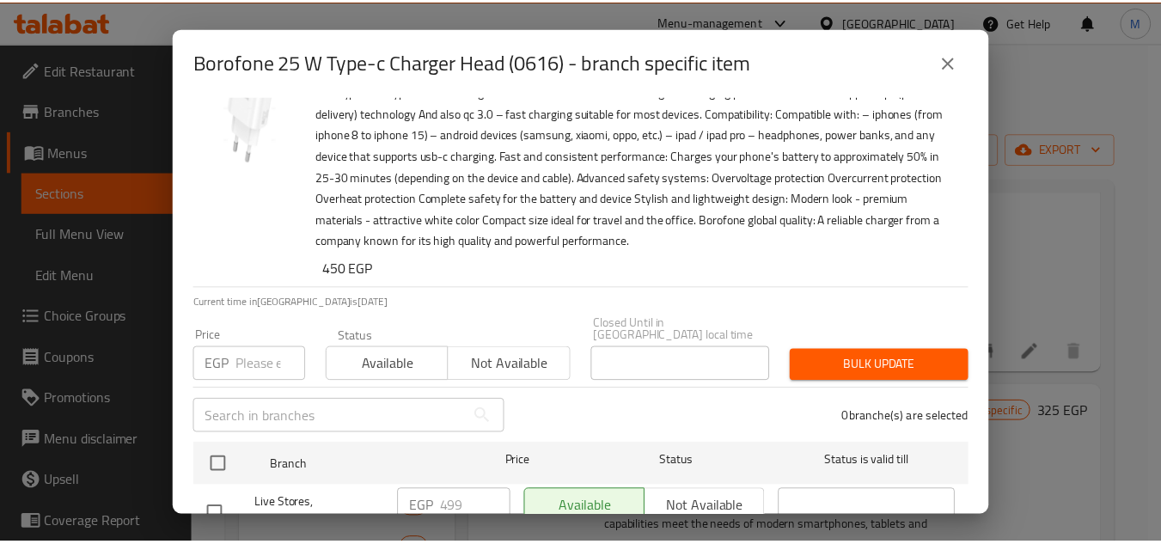
scroll to position [99, 0]
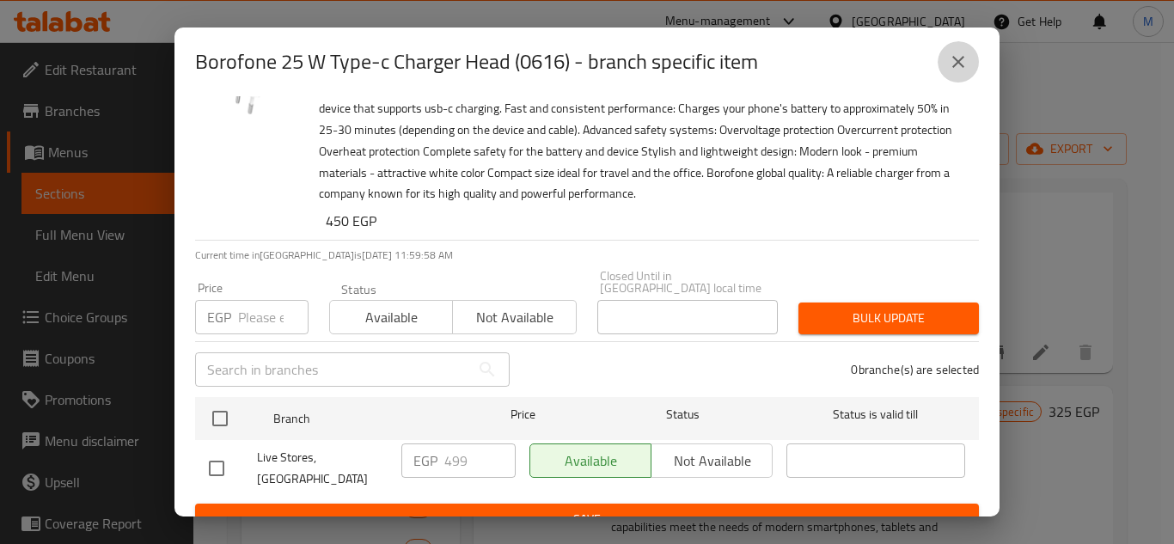
click at [972, 63] on button "close" at bounding box center [958, 61] width 41 height 41
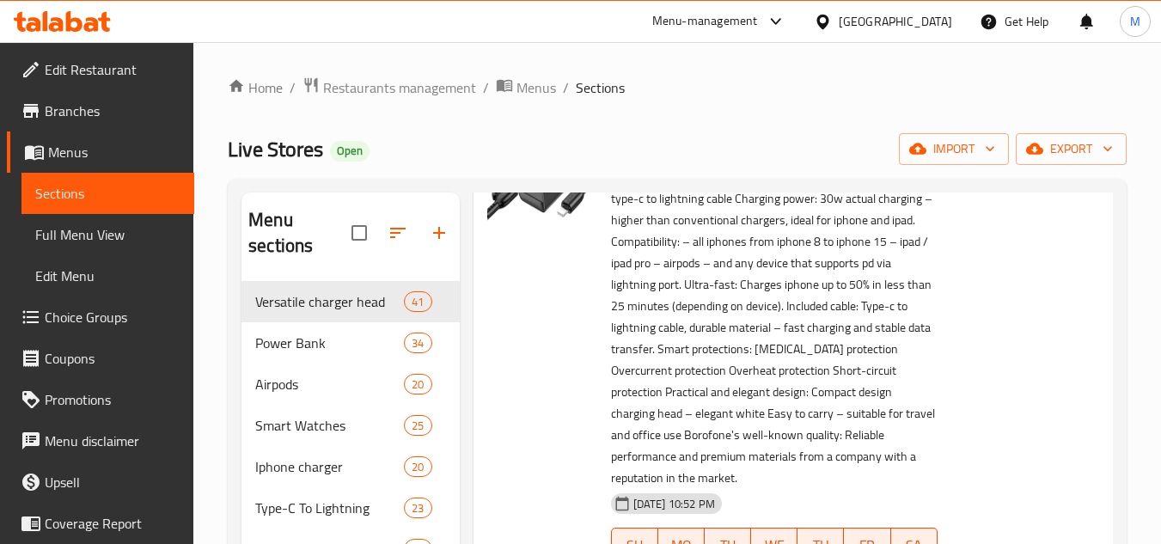
scroll to position [0, 0]
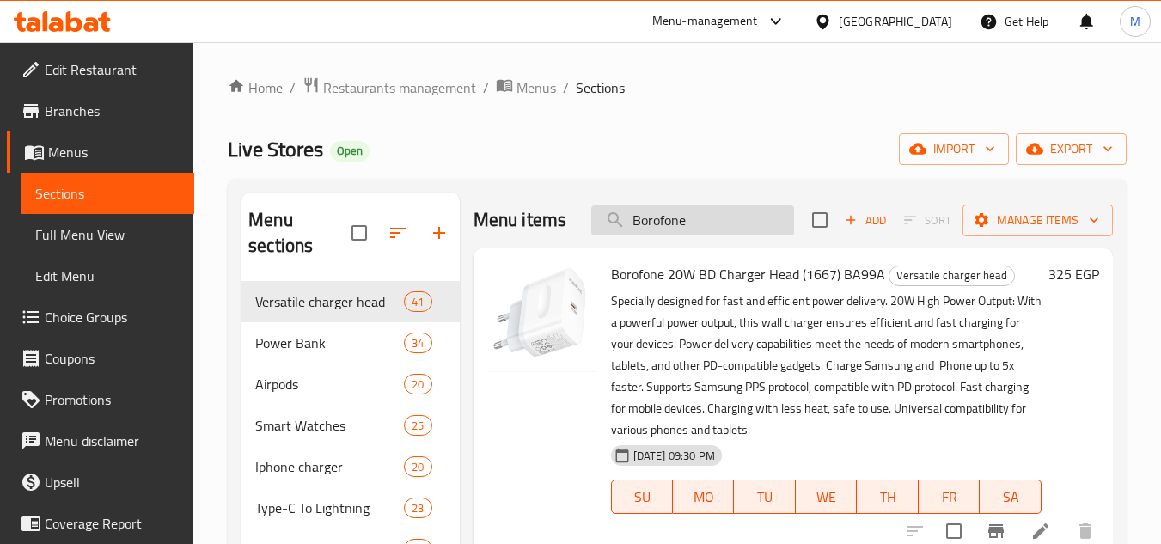
click at [719, 235] on input "Borofone" at bounding box center [692, 220] width 203 height 30
type input "ba82a"
click at [712, 235] on input "ba82a" at bounding box center [692, 220] width 203 height 30
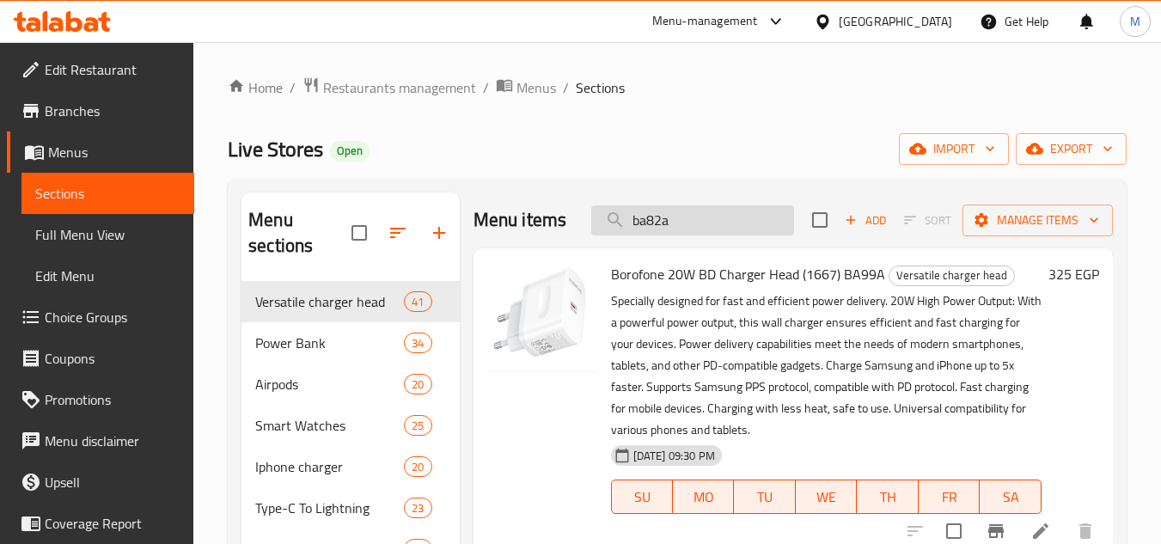
click at [712, 235] on input "ba82a" at bounding box center [692, 220] width 203 height 30
click at [681, 235] on input "Borofone" at bounding box center [692, 220] width 203 height 30
paste input "0863"
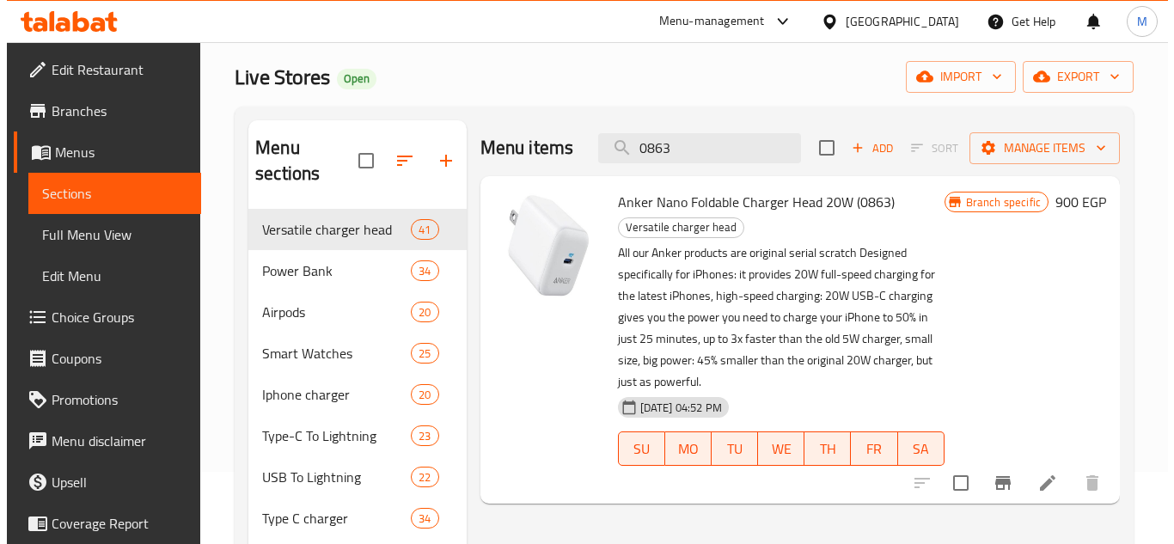
scroll to position [172, 0]
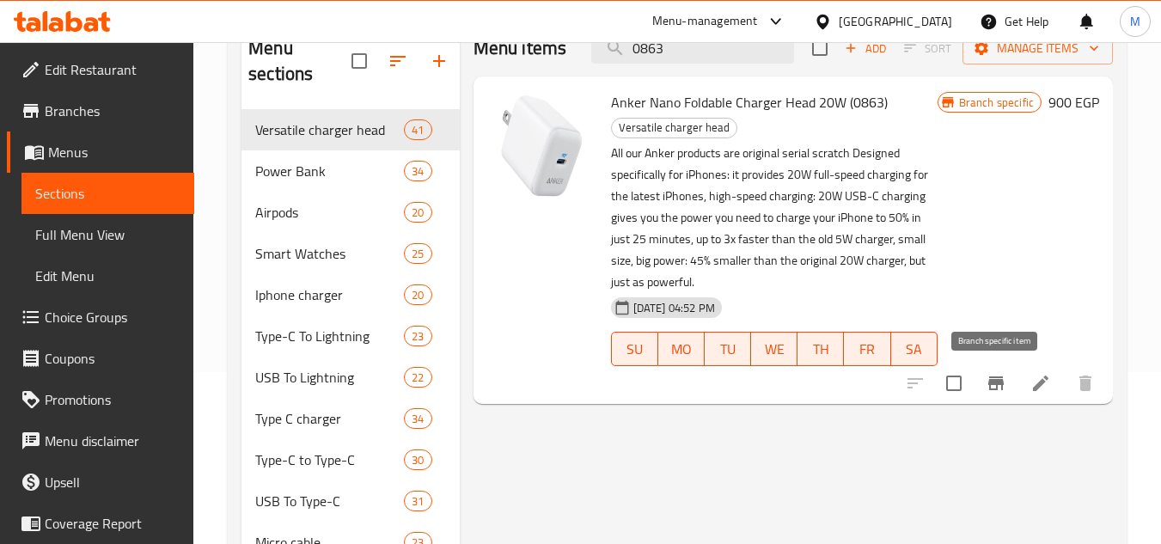
click at [1005, 387] on icon "Branch-specific-item" at bounding box center [996, 383] width 21 height 21
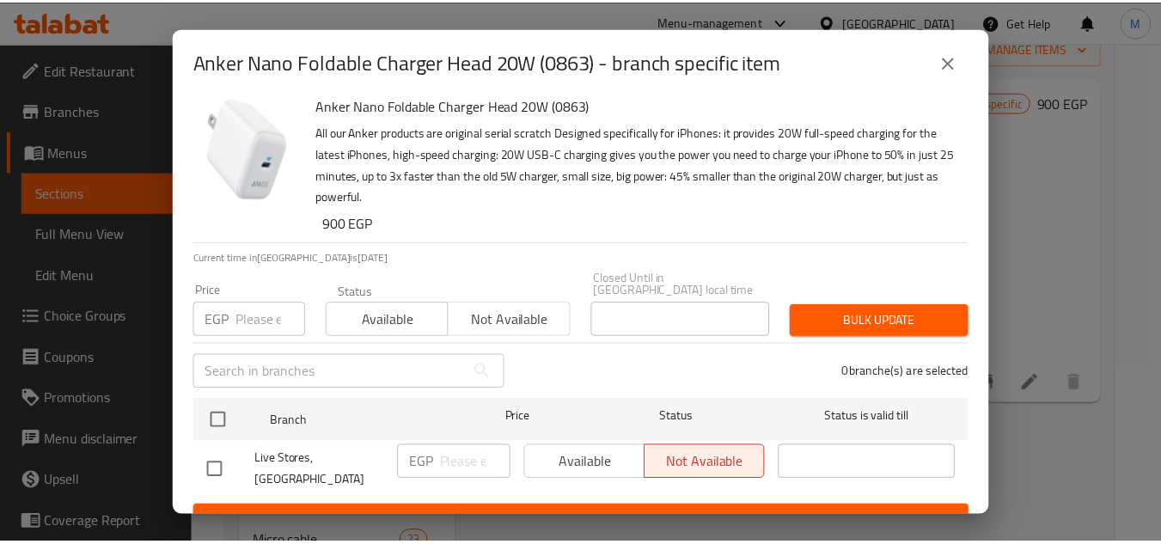
scroll to position [13, 0]
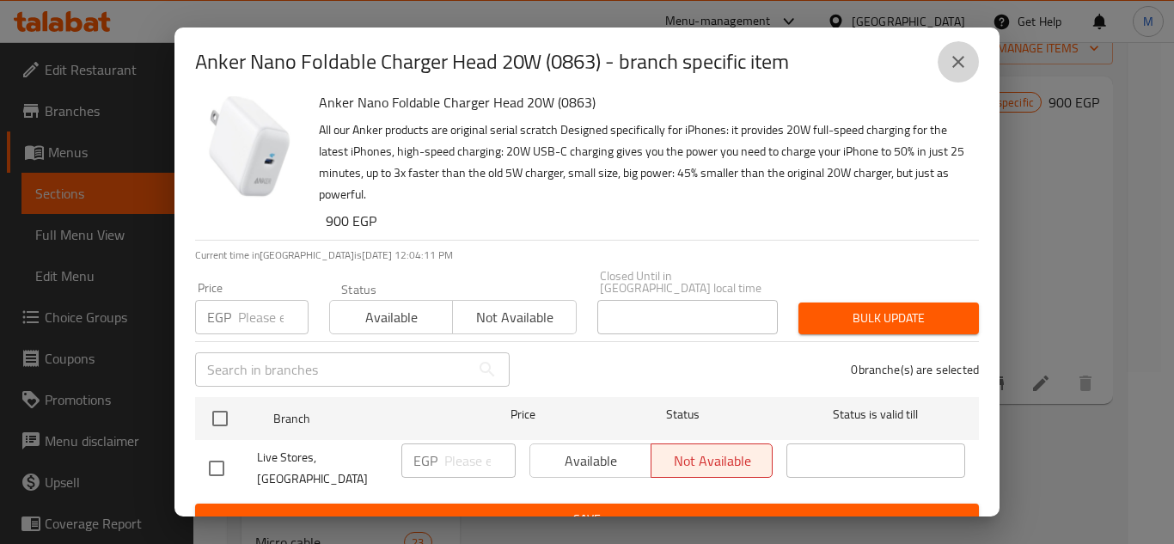
click at [952, 64] on icon "close" at bounding box center [958, 62] width 21 height 21
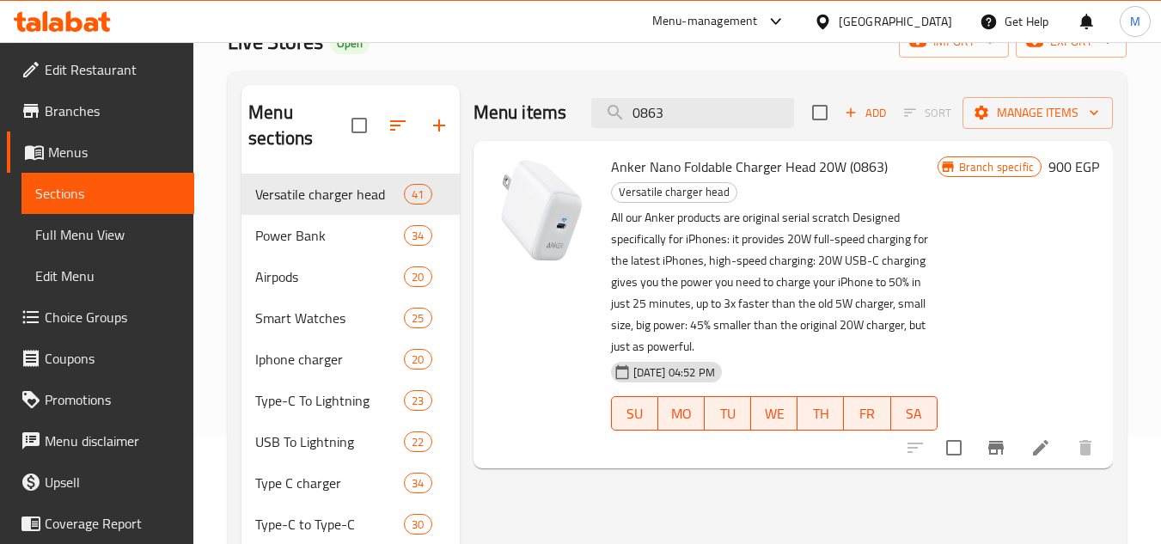
scroll to position [0, 0]
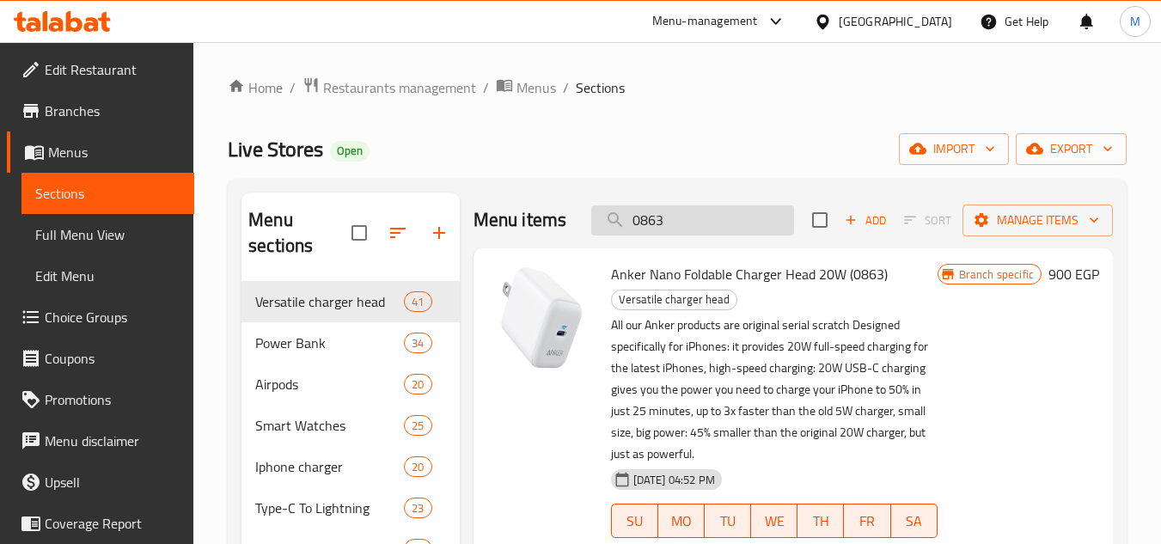
click at [659, 234] on input "0863" at bounding box center [692, 220] width 203 height 30
paste input "4"
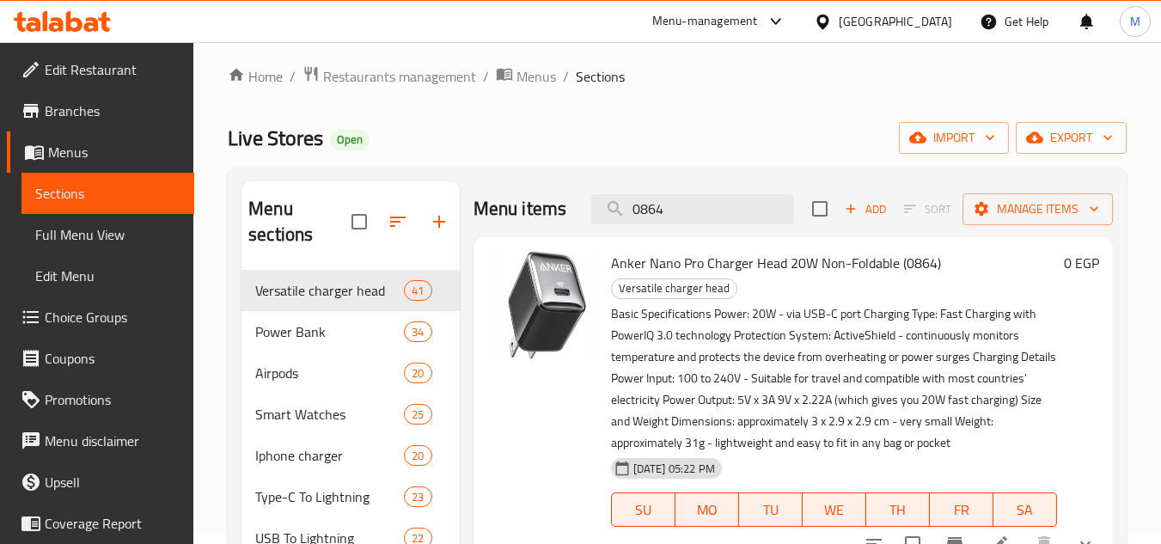
scroll to position [172, 0]
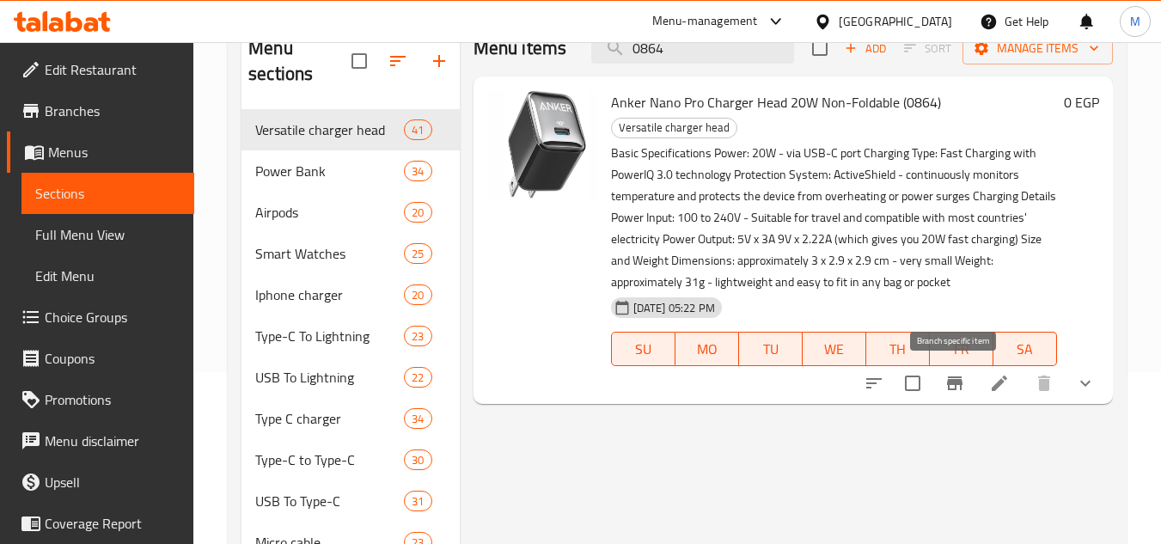
type input "0864"
click at [959, 380] on icon "Branch-specific-item" at bounding box center [954, 383] width 15 height 14
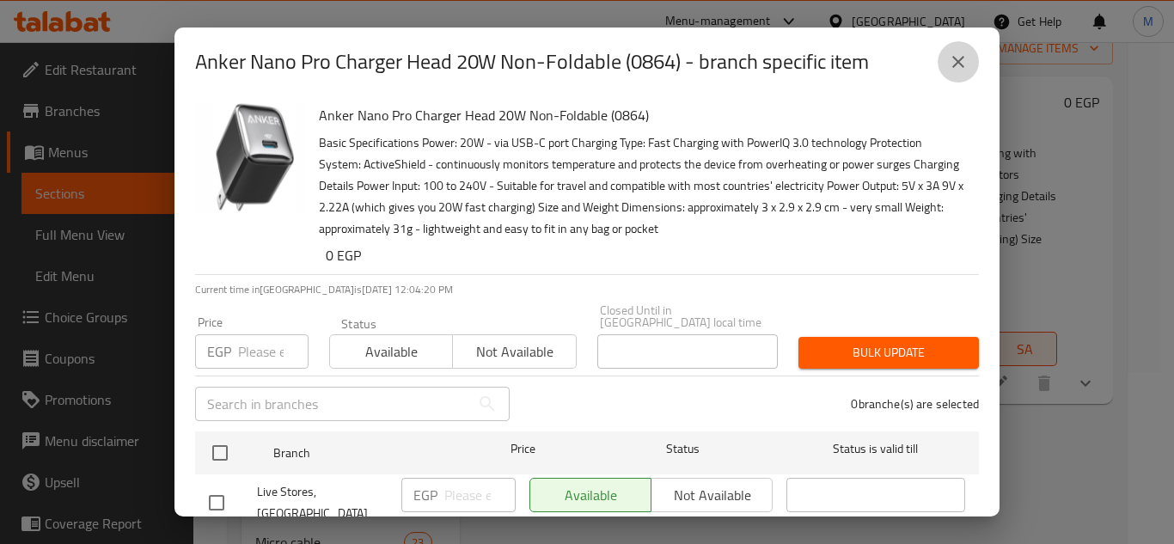
click at [971, 64] on button "close" at bounding box center [958, 61] width 41 height 41
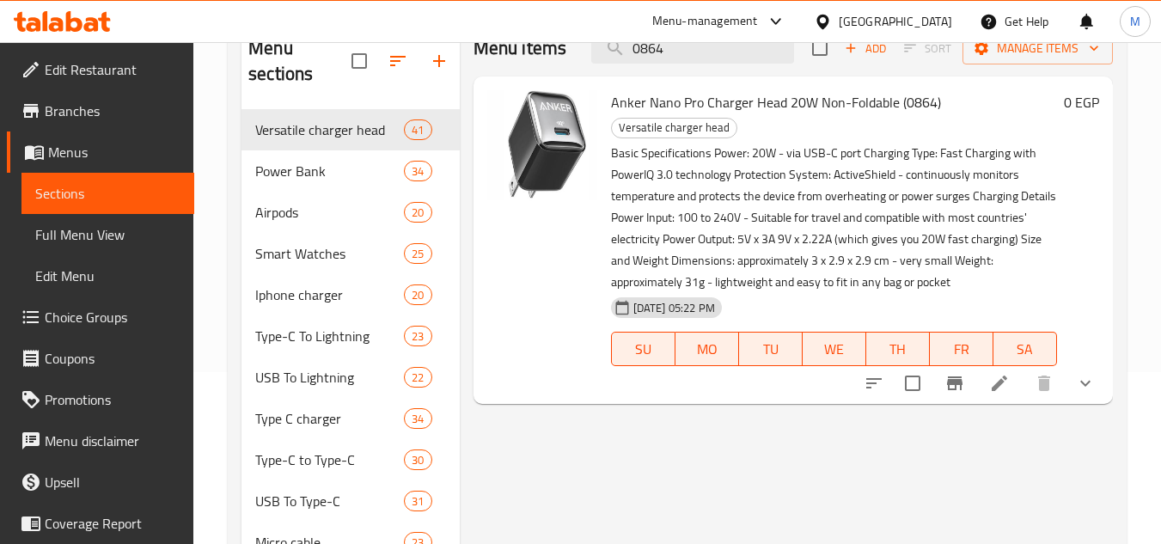
click at [1076, 376] on icon "show more" at bounding box center [1085, 383] width 21 height 21
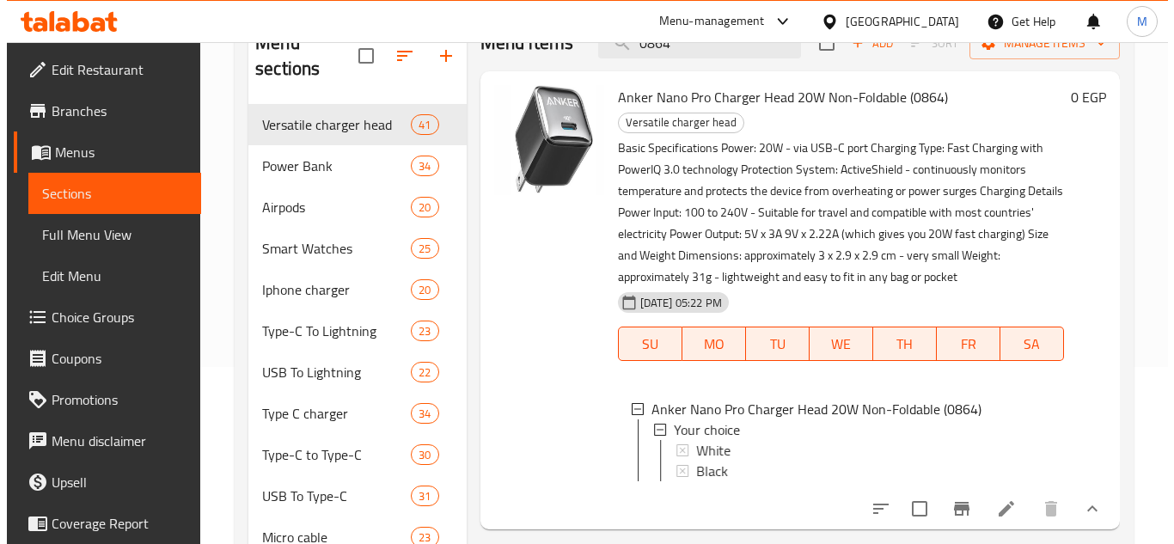
scroll to position [258, 0]
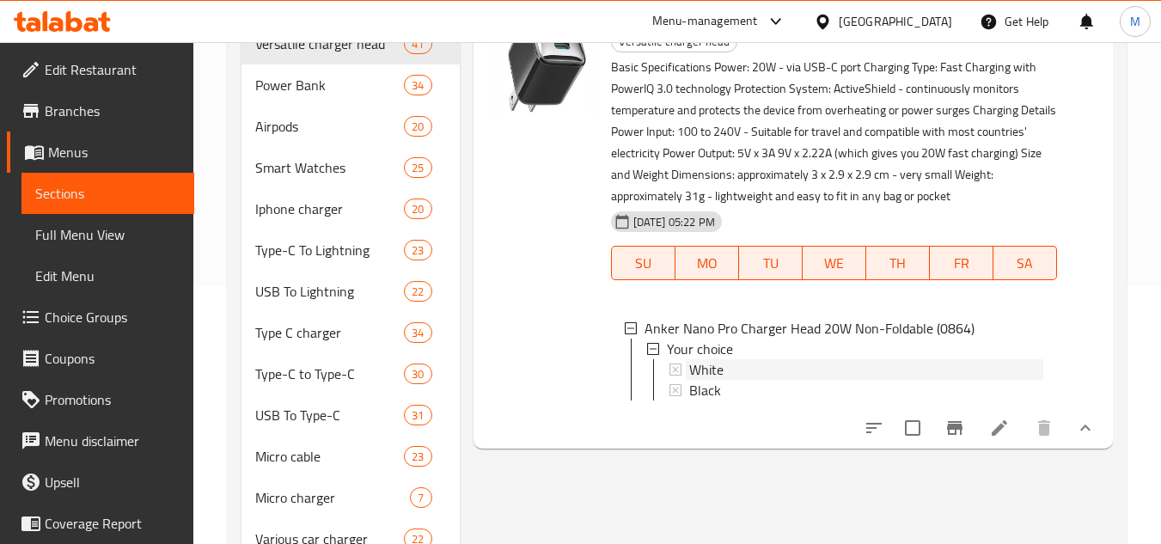
click at [711, 362] on span "White" at bounding box center [706, 369] width 34 height 21
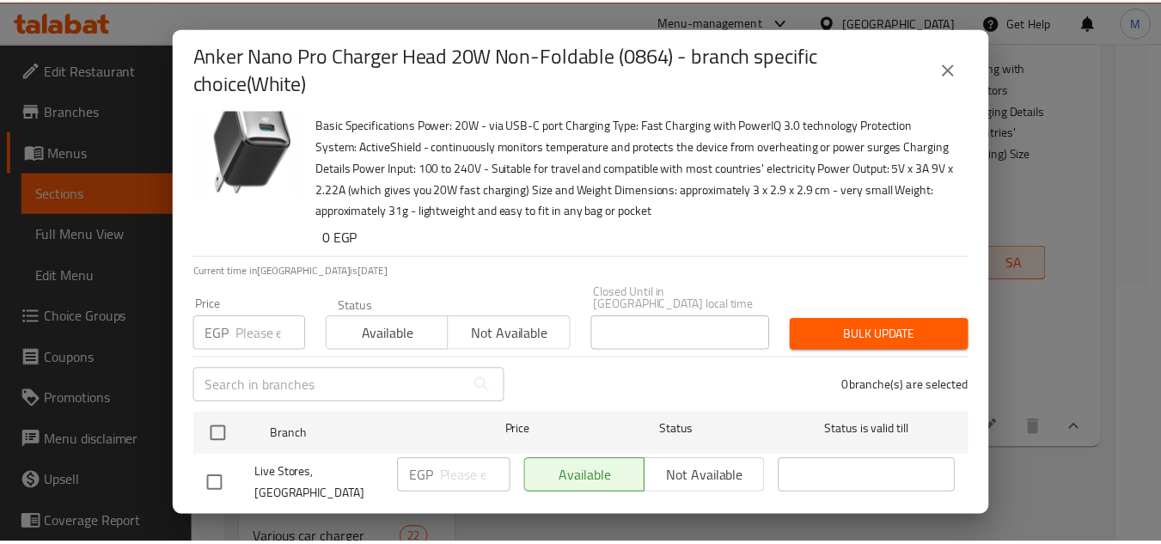
scroll to position [48, 0]
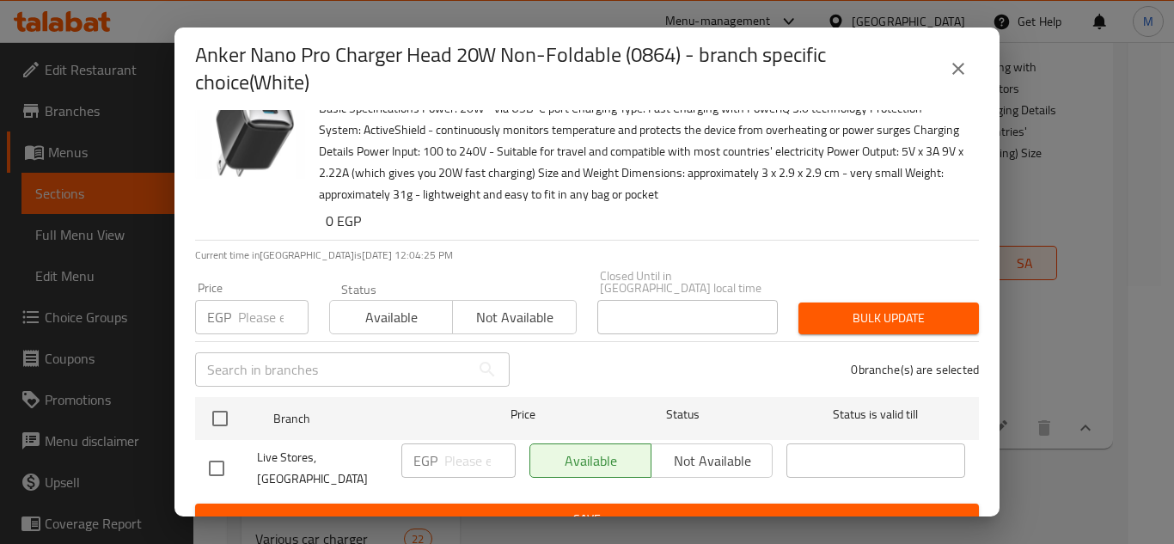
click at [948, 76] on icon "close" at bounding box center [958, 68] width 21 height 21
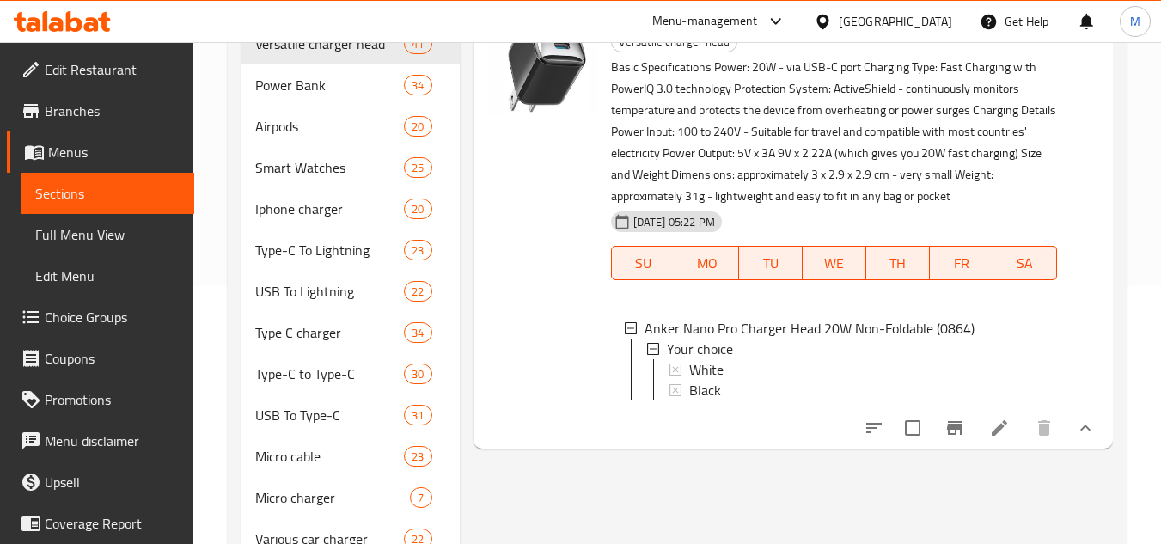
click at [1006, 436] on icon at bounding box center [999, 427] width 15 height 15
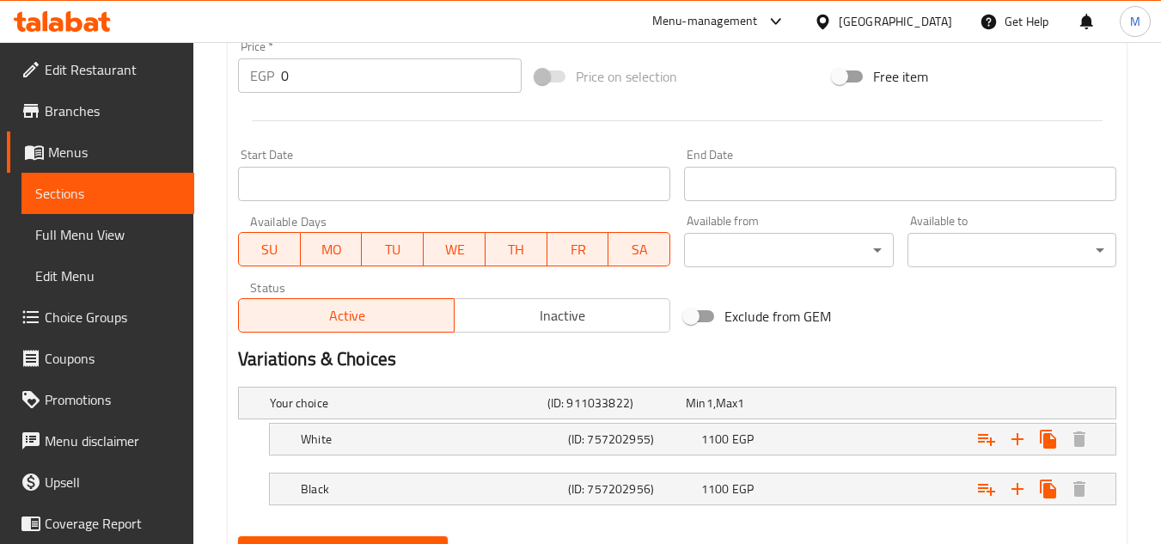
scroll to position [734, 0]
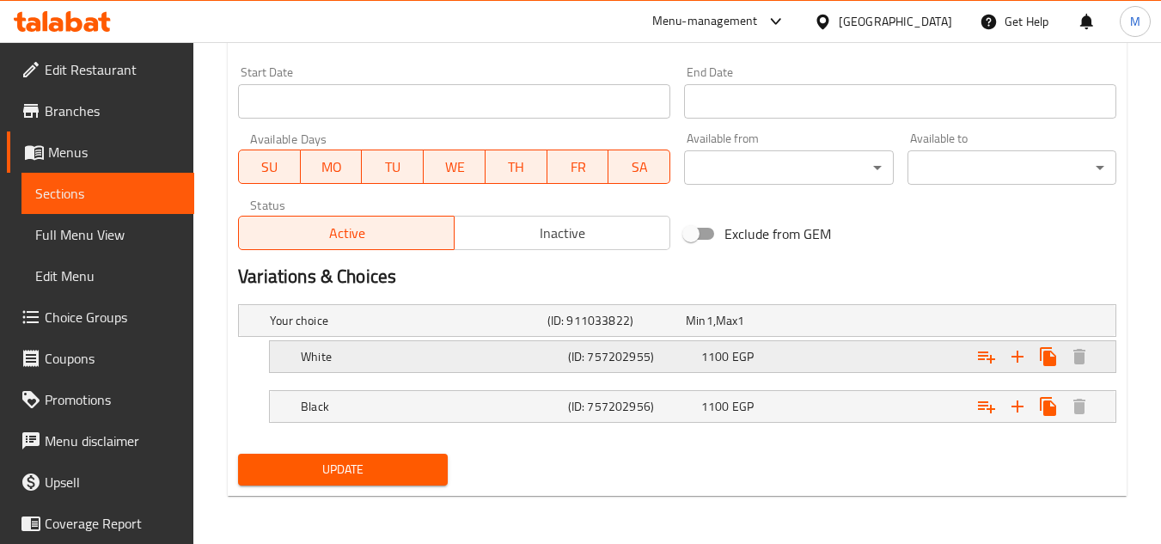
click at [679, 329] on h5 "(ID: 757202955)" at bounding box center [612, 320] width 131 height 17
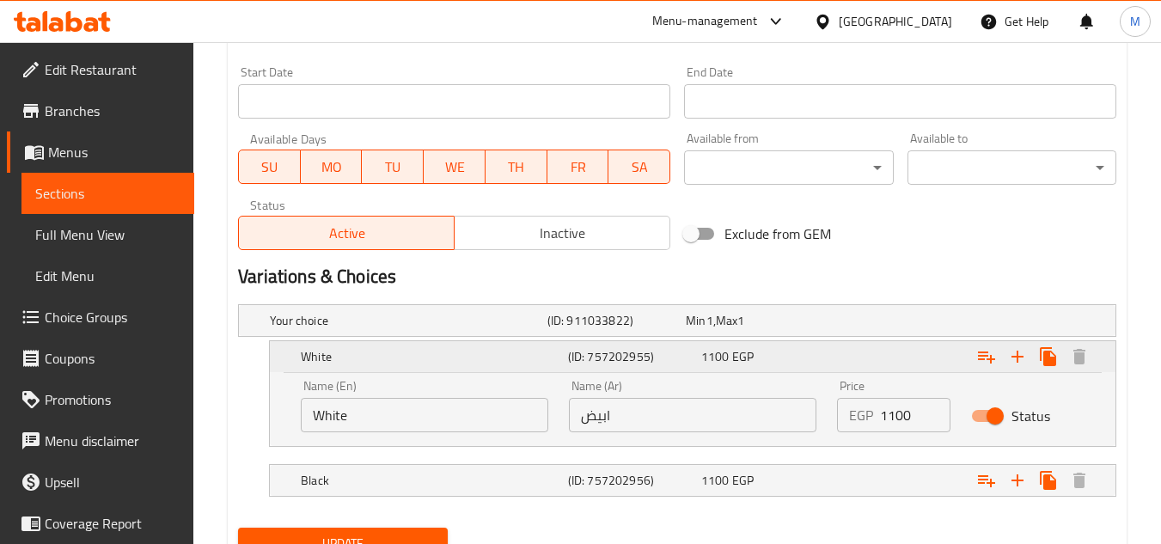
click at [681, 356] on h5 "(ID: 757202955)" at bounding box center [631, 356] width 126 height 17
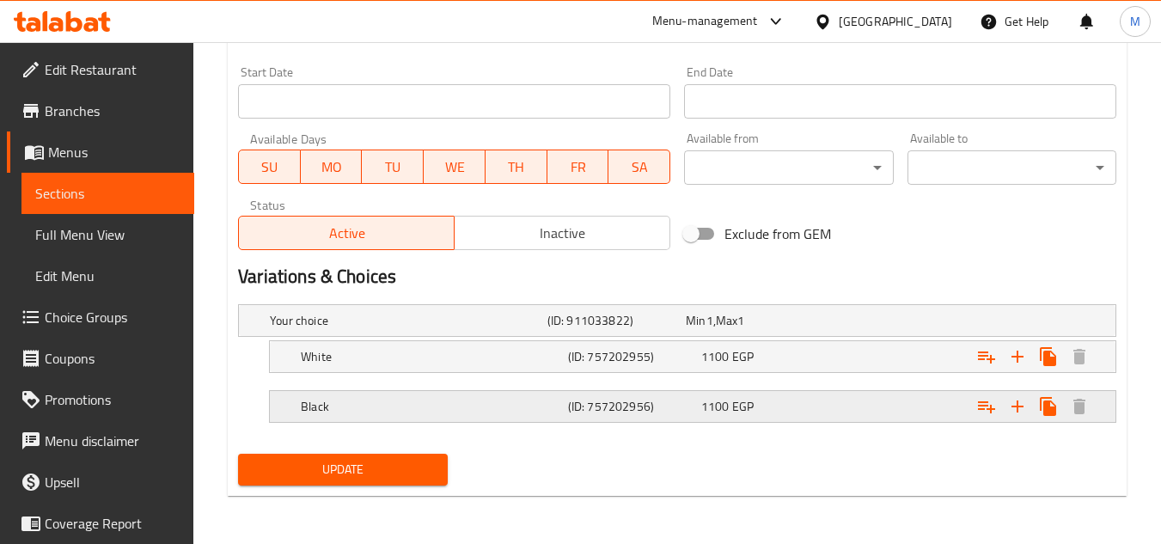
click at [679, 329] on h5 "(ID: 757202956)" at bounding box center [612, 320] width 131 height 17
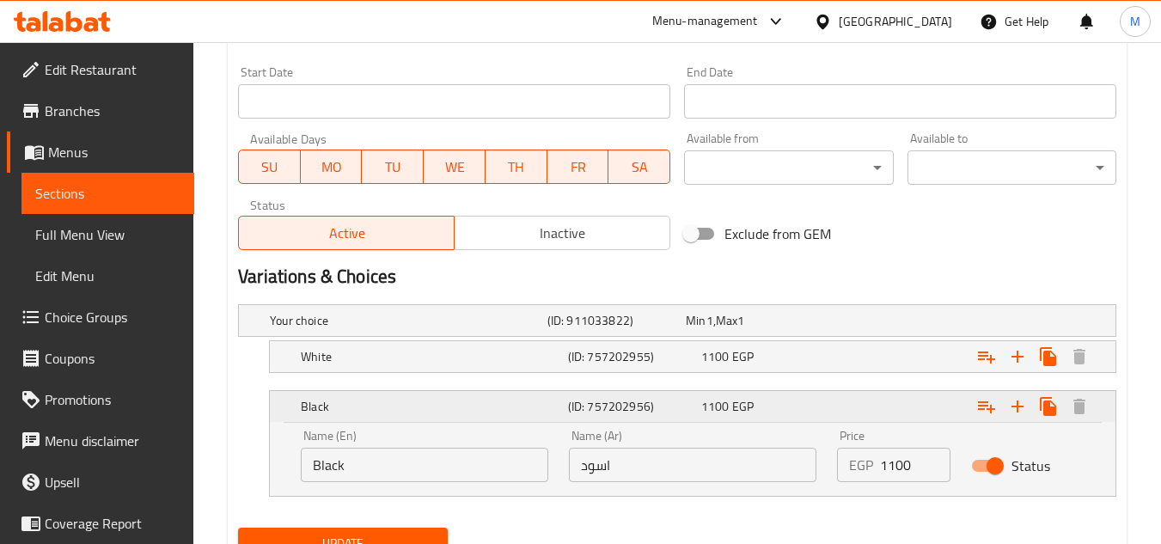
click at [684, 403] on h5 "(ID: 757202956)" at bounding box center [631, 406] width 126 height 17
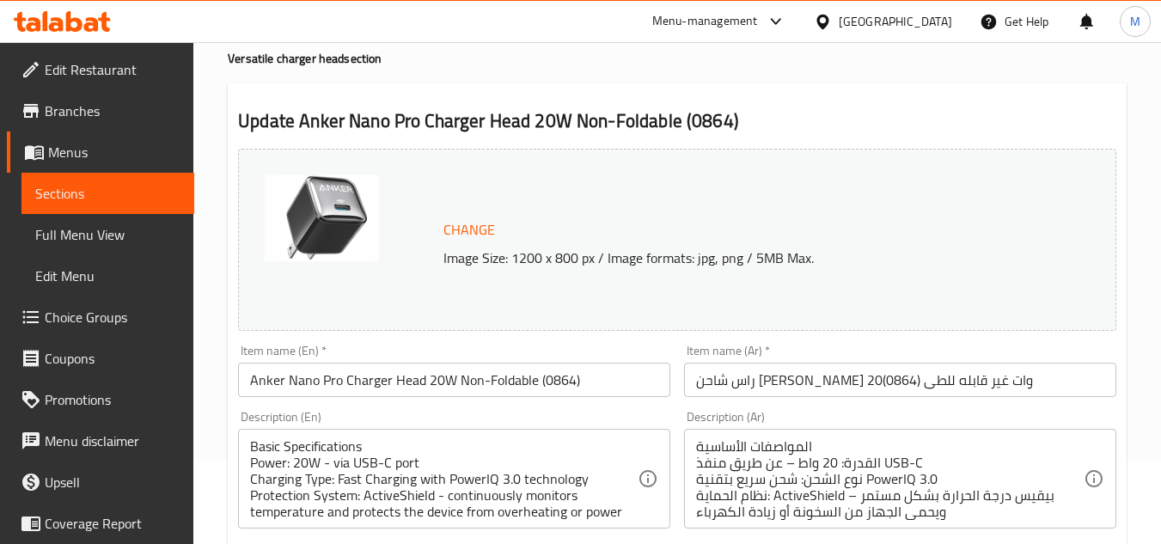
scroll to position [0, 0]
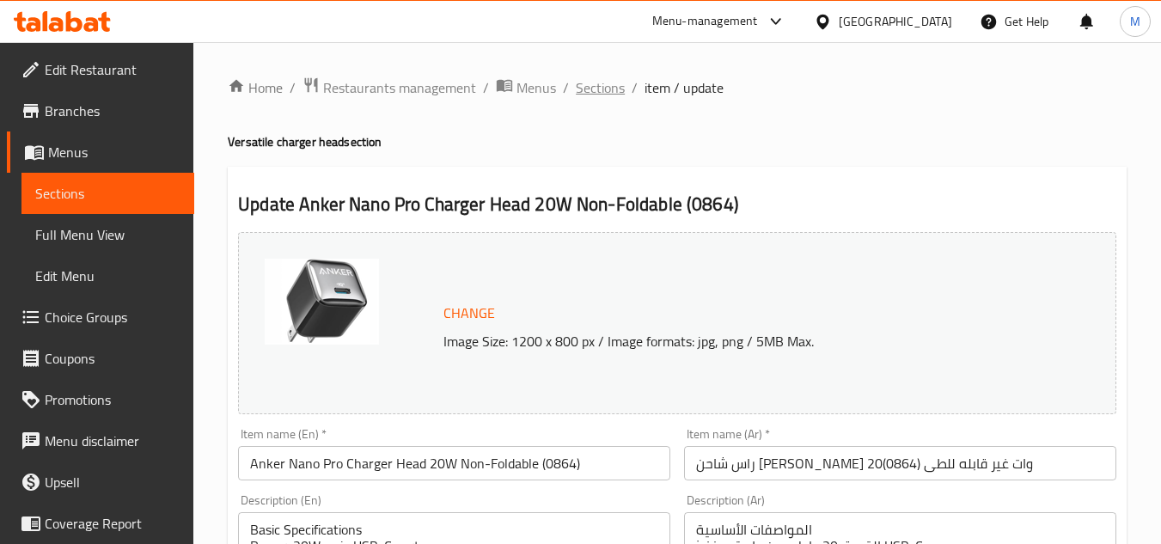
click at [590, 86] on span "Sections" at bounding box center [600, 87] width 49 height 21
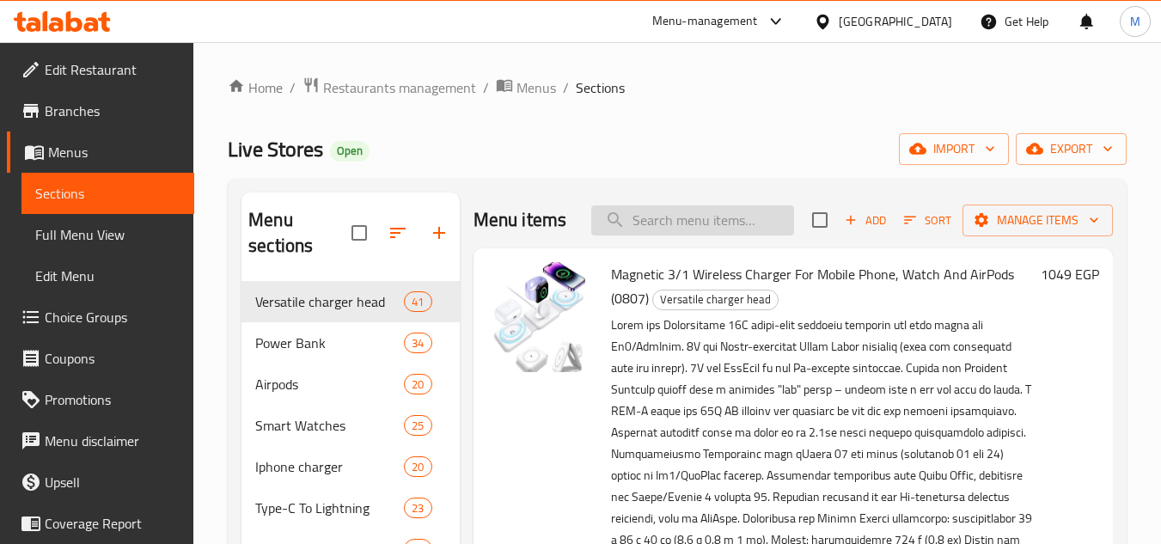
click at [694, 235] on input "search" at bounding box center [692, 220] width 203 height 30
paste input "a80ba"
type input "a80ba"
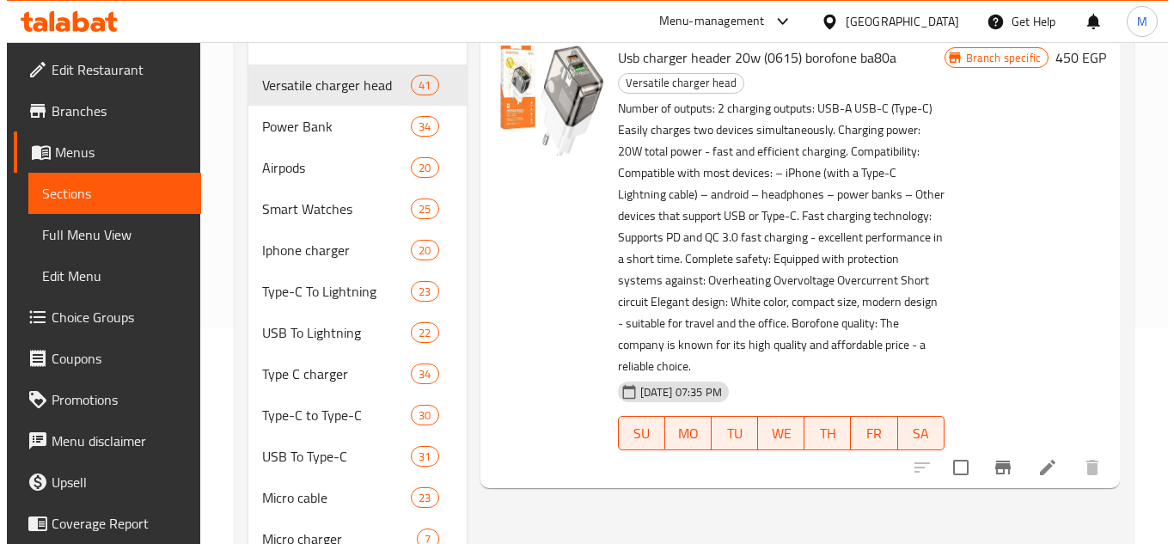
scroll to position [258, 0]
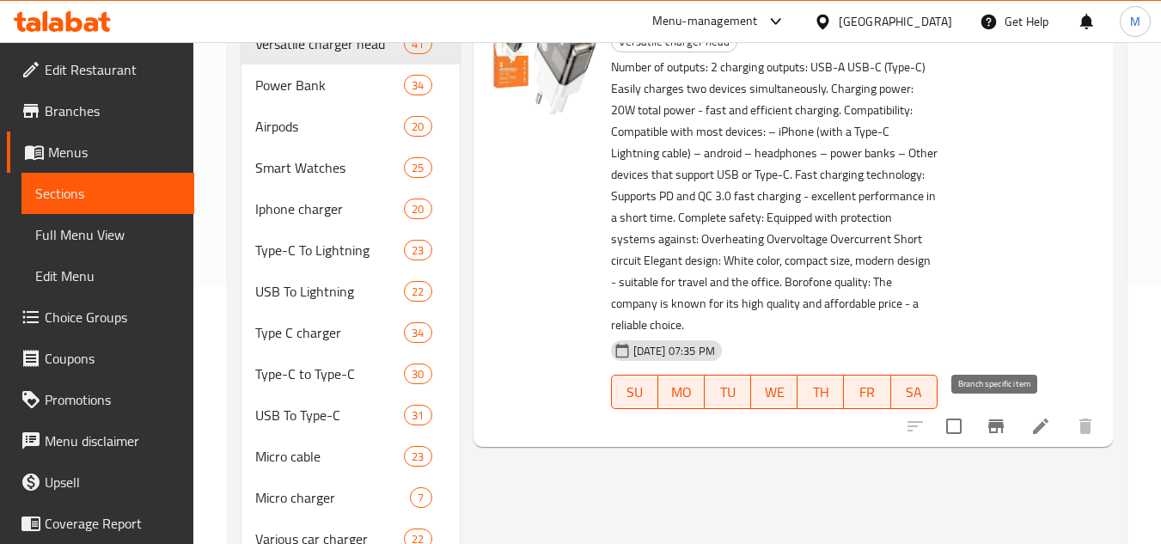
type input "ba80a"
click at [990, 420] on icon "Branch-specific-item" at bounding box center [995, 426] width 15 height 14
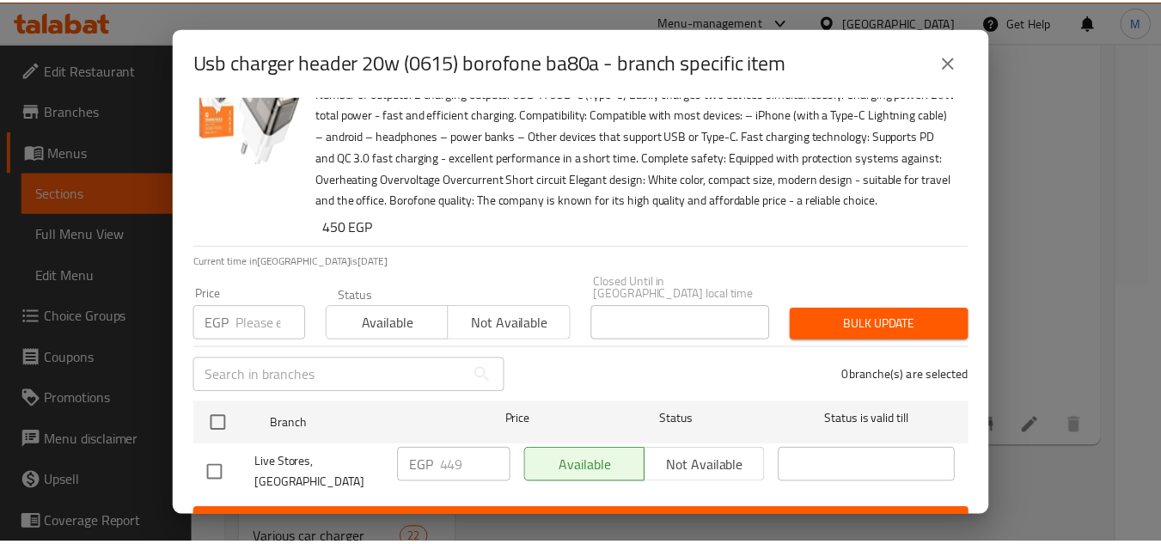
scroll to position [77, 0]
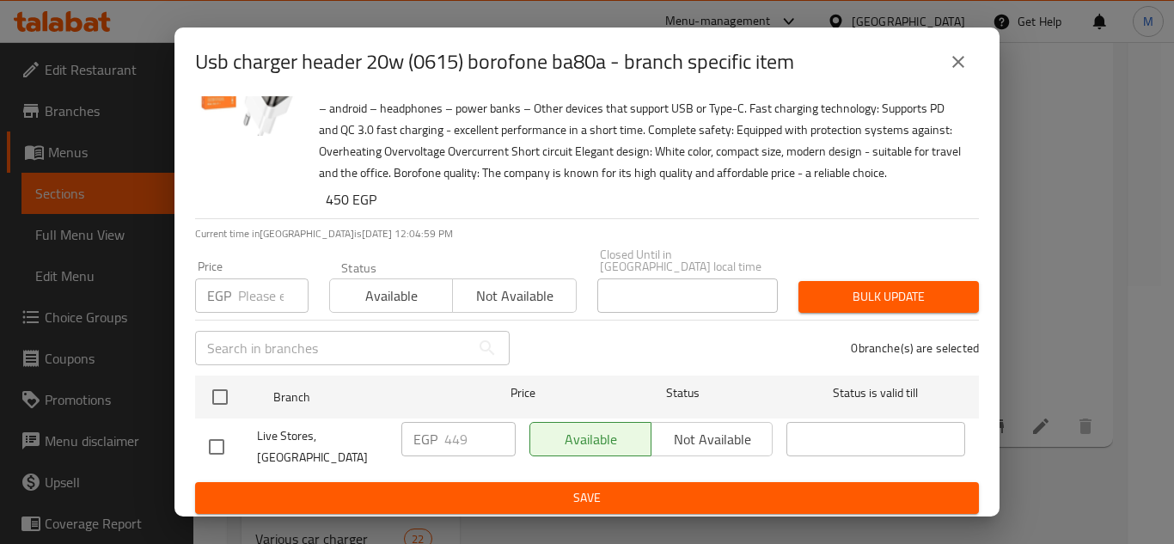
click at [950, 60] on icon "close" at bounding box center [958, 62] width 21 height 21
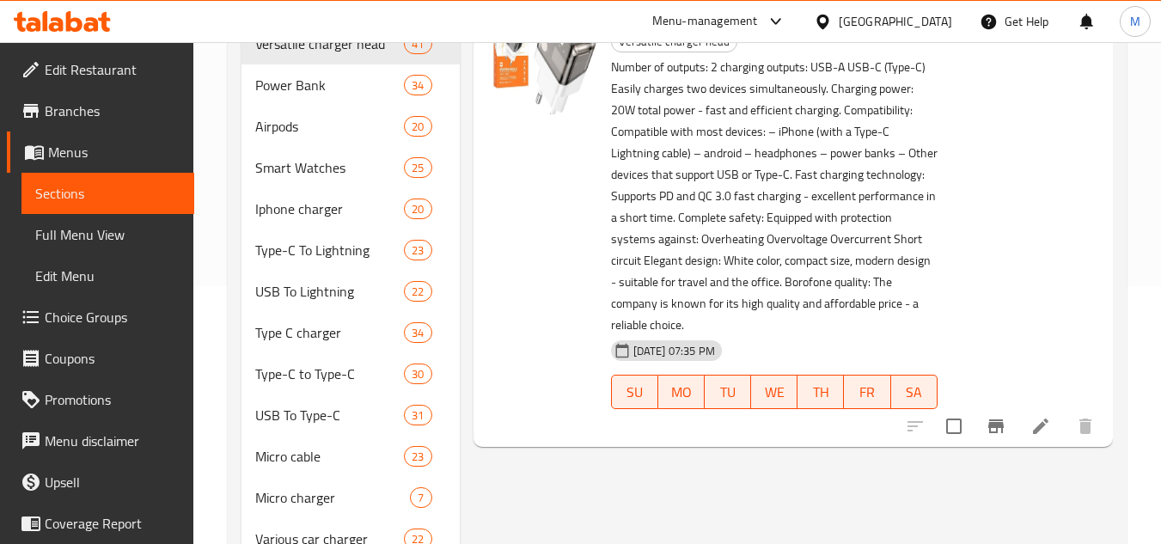
scroll to position [0, 0]
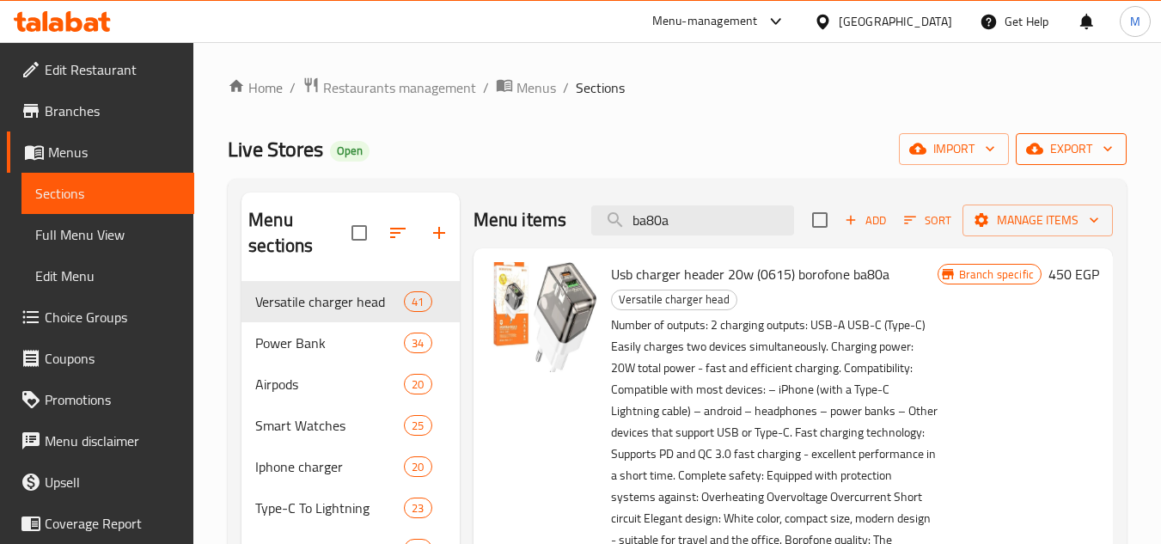
click at [1065, 155] on span "export" at bounding box center [1071, 148] width 83 height 21
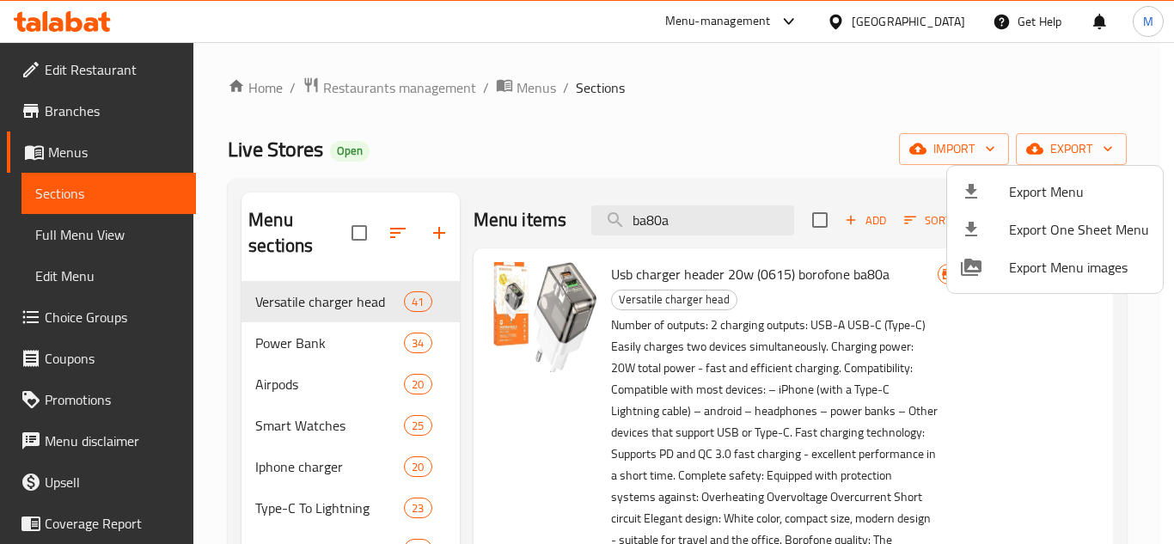
click at [1042, 183] on span "Export Menu" at bounding box center [1079, 191] width 140 height 21
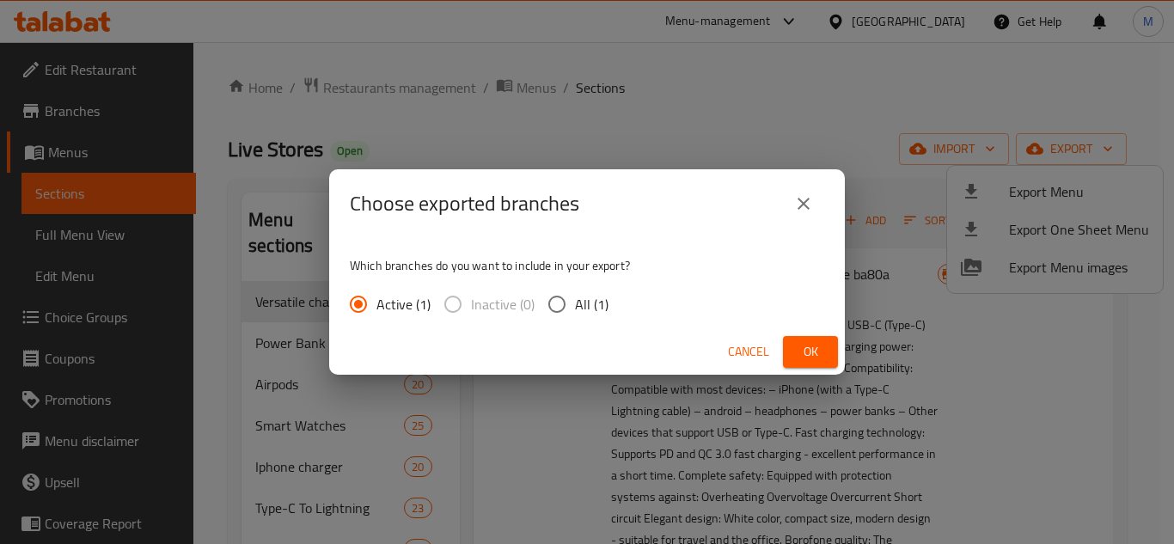
click at [601, 294] on span "All (1)" at bounding box center [592, 304] width 34 height 21
click at [575, 291] on input "All (1)" at bounding box center [557, 304] width 36 height 36
radio input "true"
click at [832, 367] on button "Ok" at bounding box center [810, 352] width 55 height 32
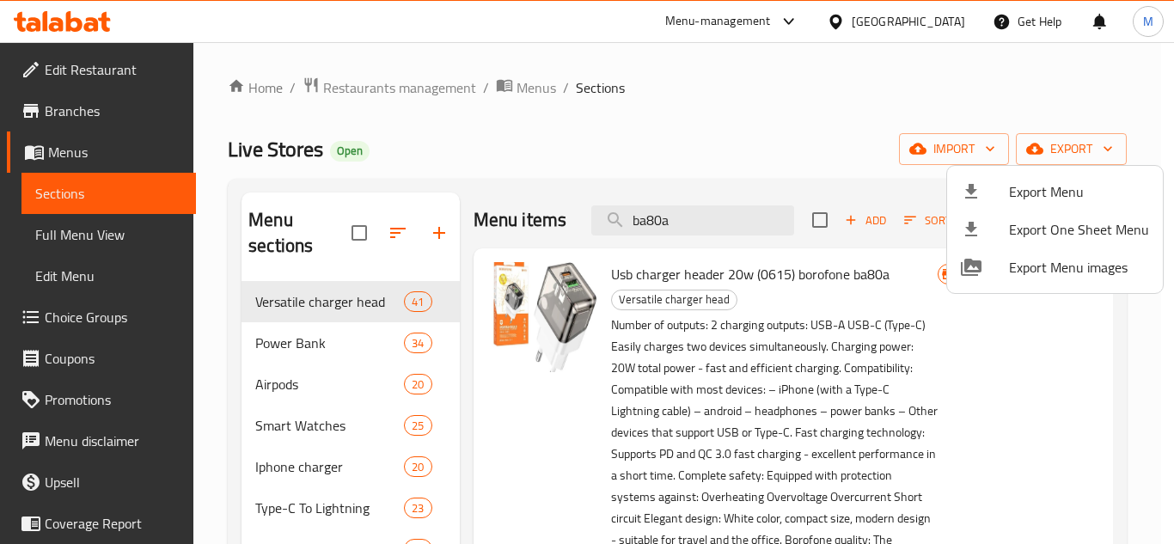
click at [724, 205] on div at bounding box center [587, 272] width 1174 height 544
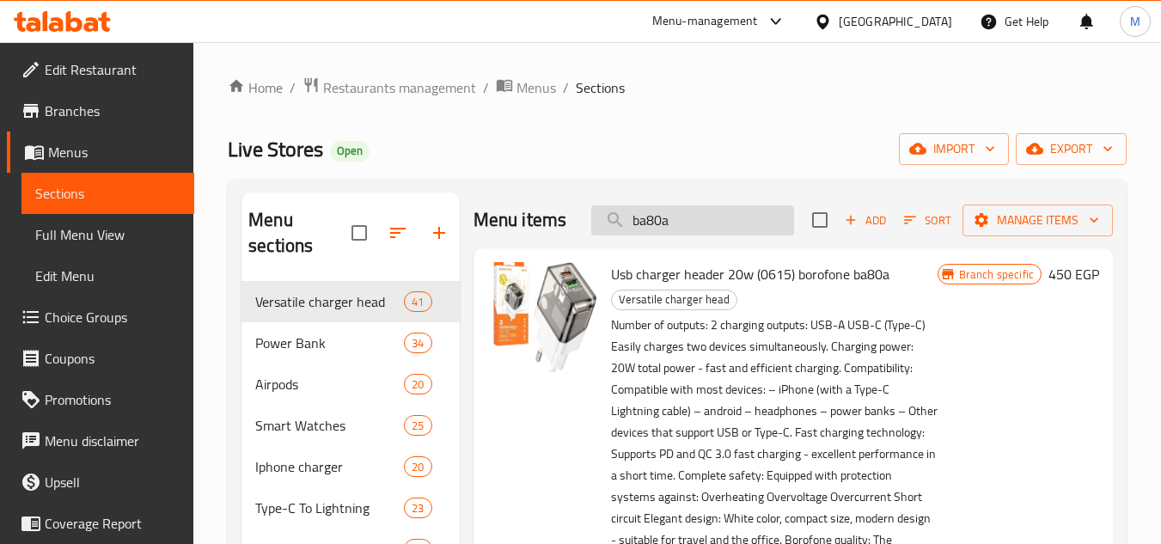
click at [722, 233] on input "ba80a" at bounding box center [692, 220] width 203 height 30
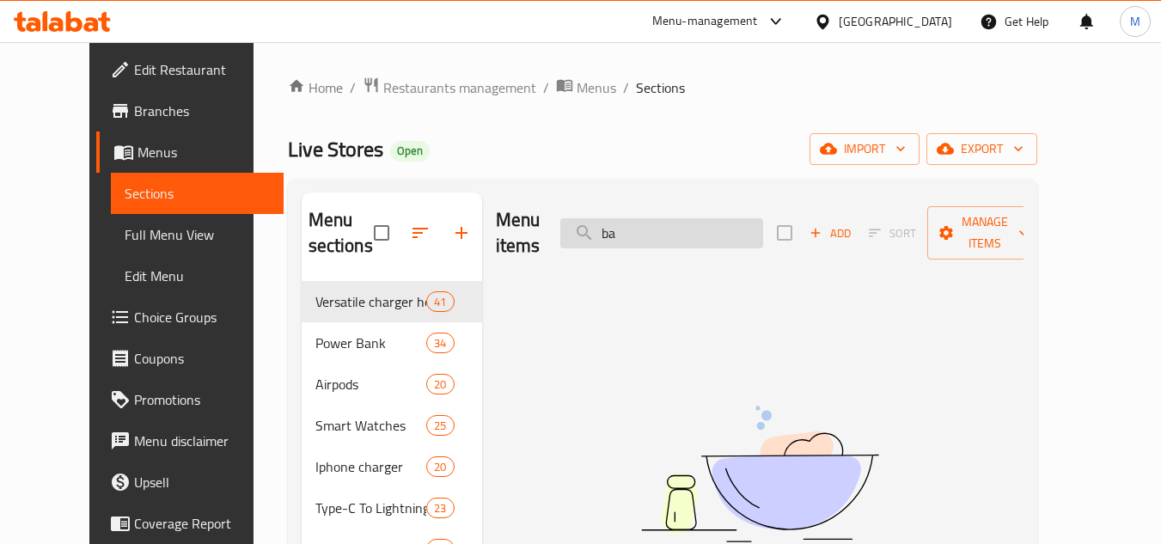
type input "b"
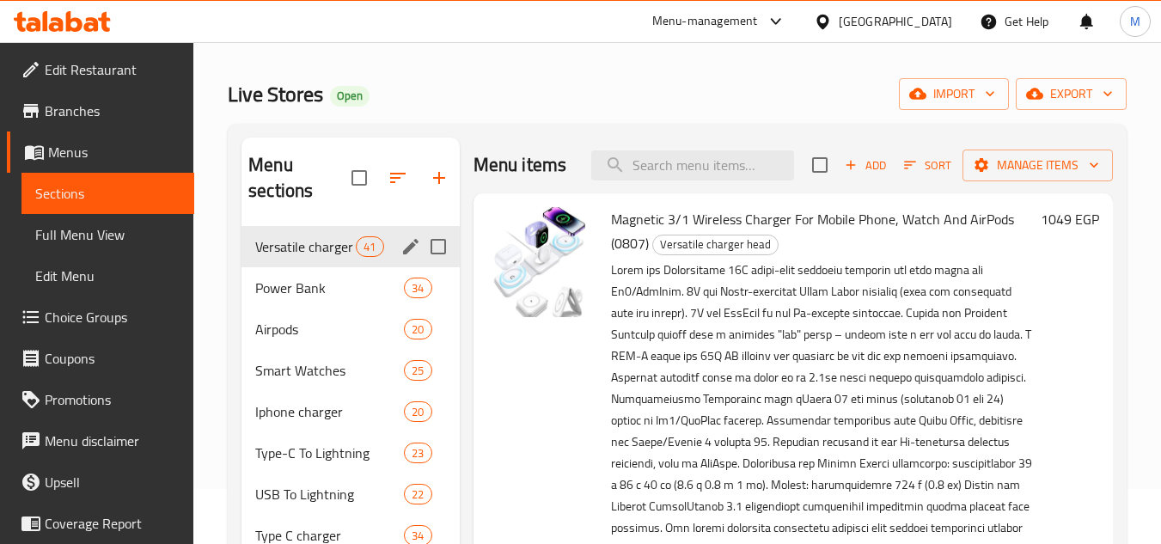
scroll to position [86, 0]
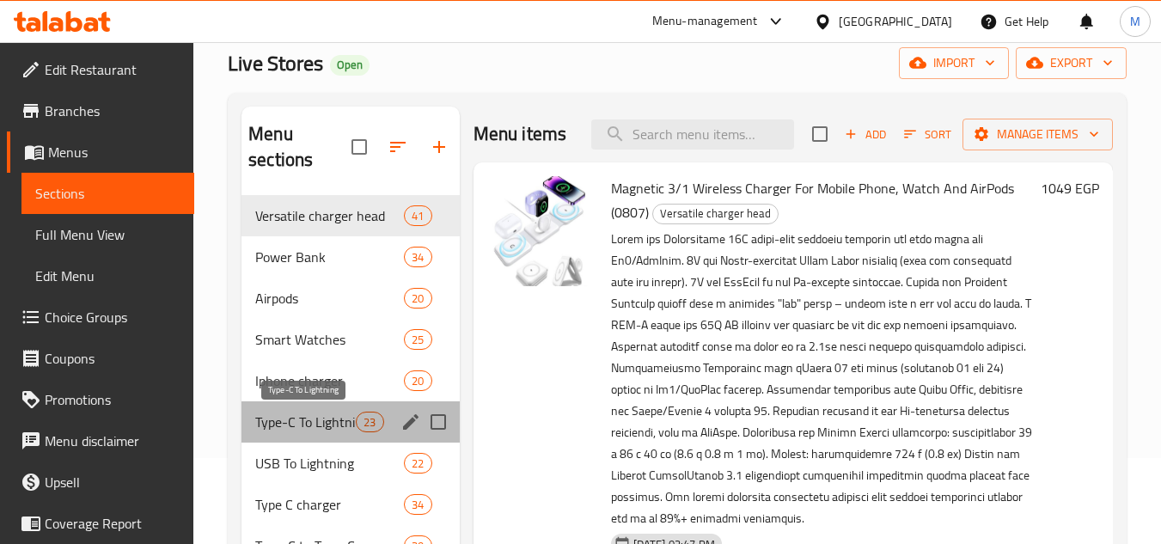
click at [306, 428] on span "Type-C To Lightning" at bounding box center [305, 422] width 101 height 21
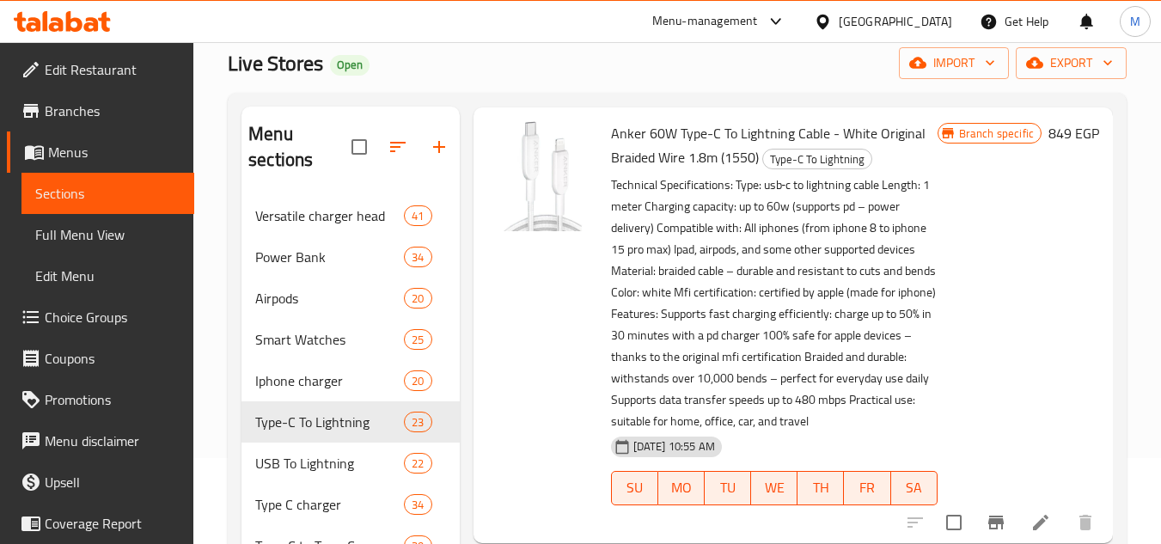
scroll to position [430, 0]
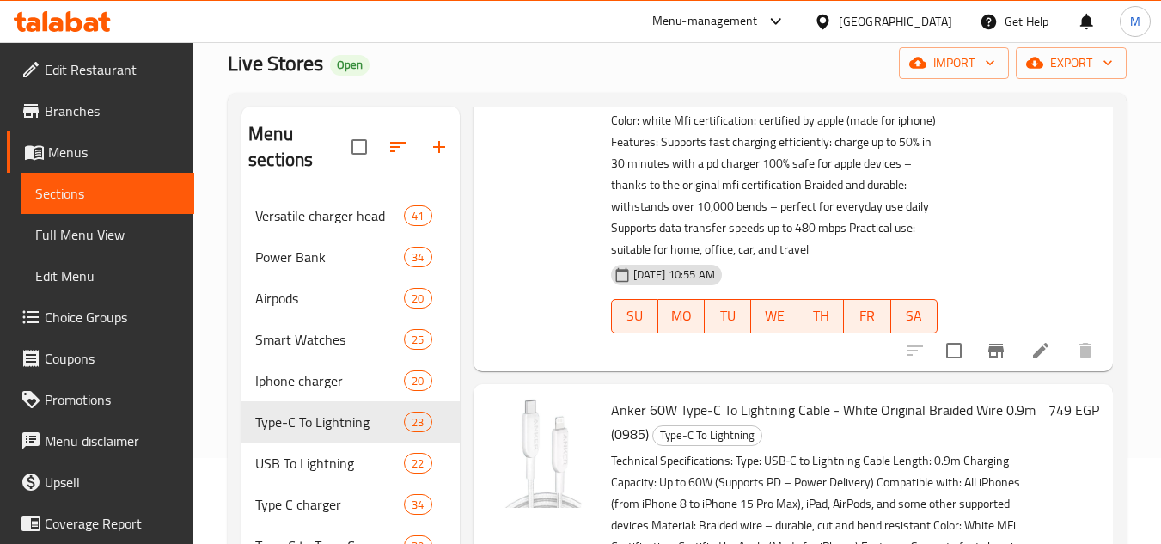
drag, startPoint x: 822, startPoint y: 229, endPoint x: 639, endPoint y: 381, distance: 238.0
click at [639, 364] on div "Anker 60W Type-C To Lightning Cable - White Original Braided Wire 1.8m (1550) T…" at bounding box center [774, 152] width 340 height 421
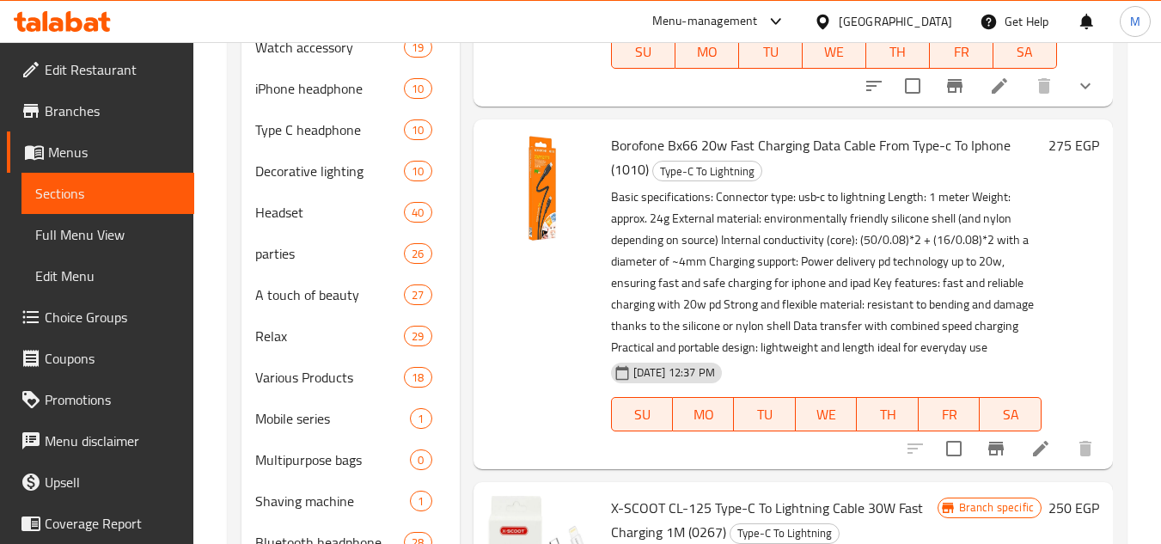
scroll to position [1192, 0]
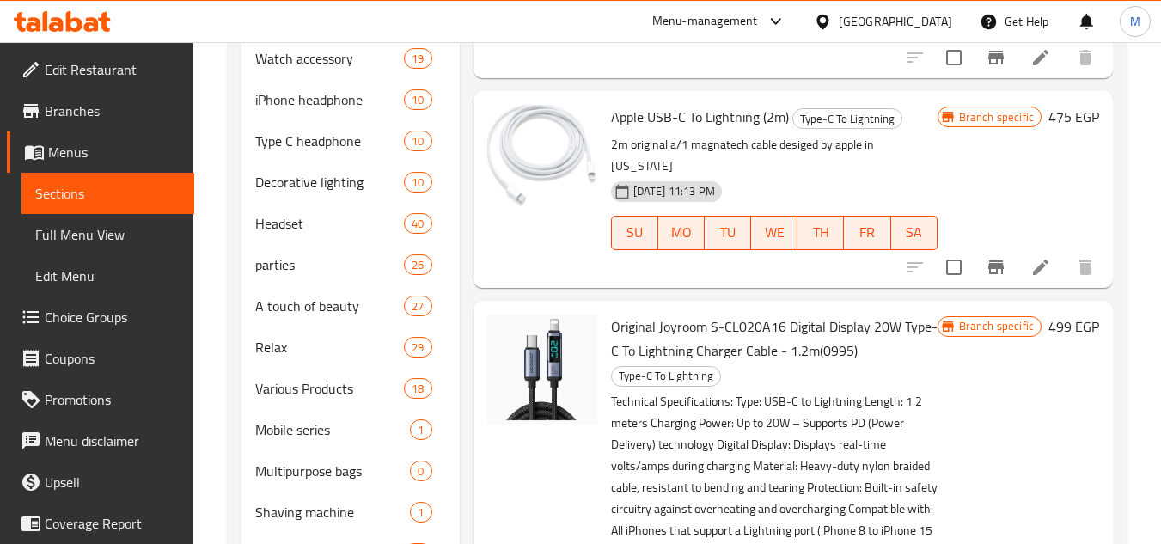
click at [892, 193] on div "03-08-2024 11:13 PM SU MO TU WE TH FR SA" at bounding box center [774, 220] width 340 height 93
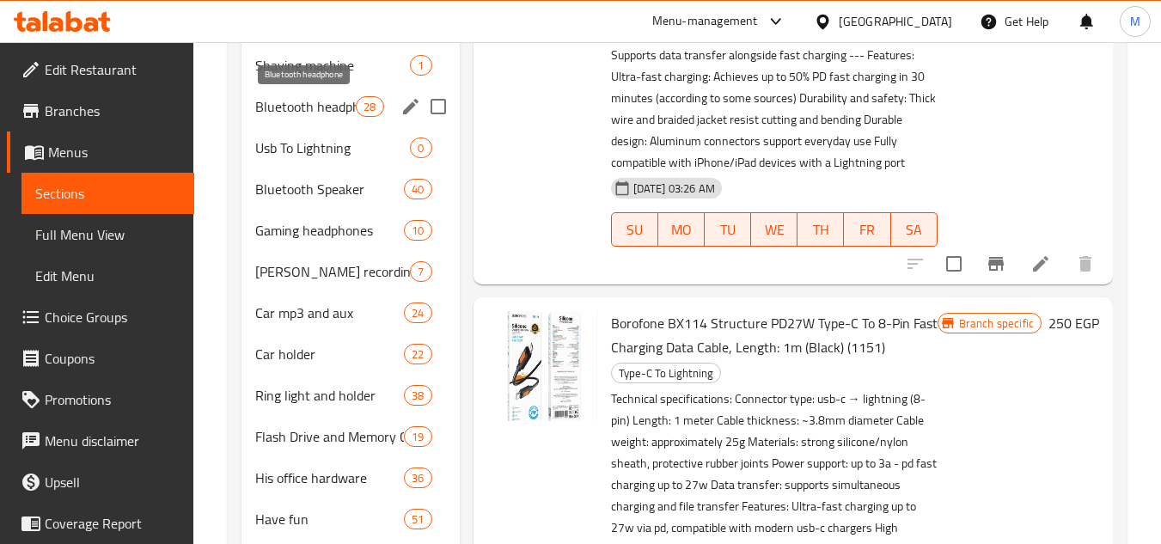
scroll to position [1523, 0]
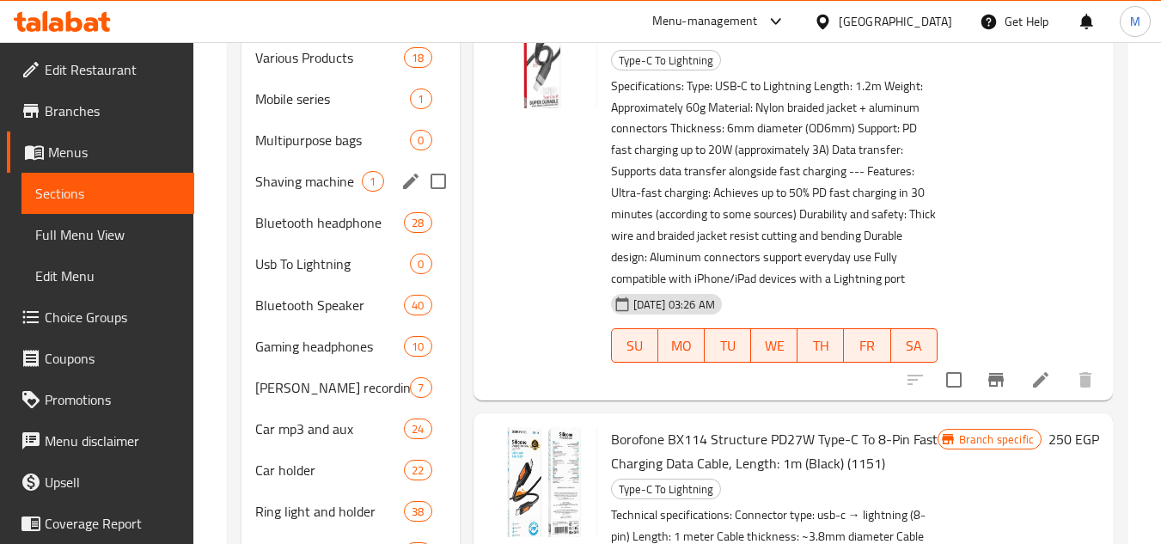
click at [295, 192] on div "Shaving machine 1" at bounding box center [349, 181] width 217 height 41
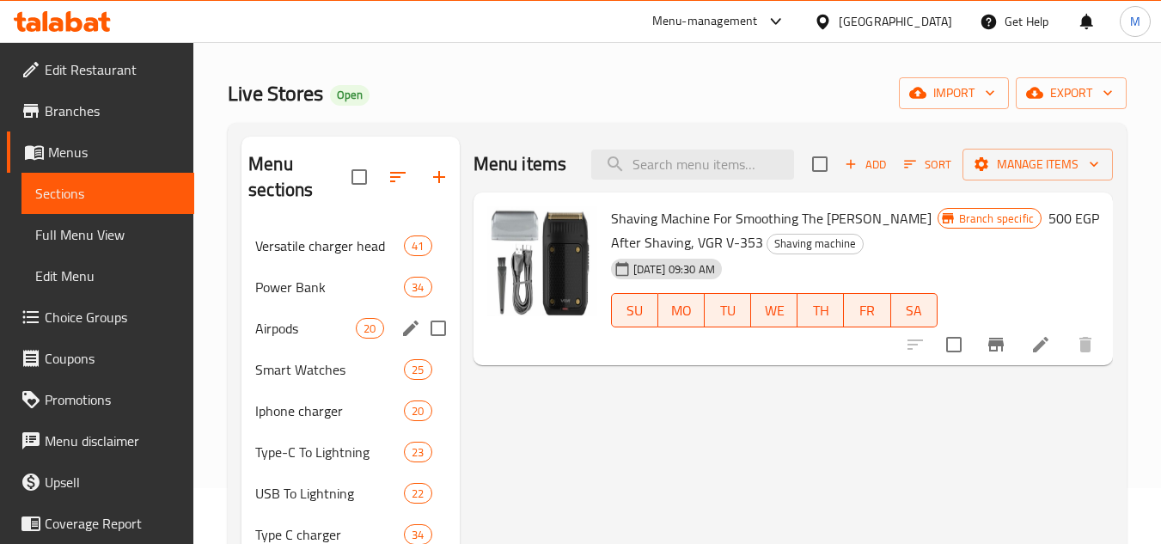
scroll to position [86, 0]
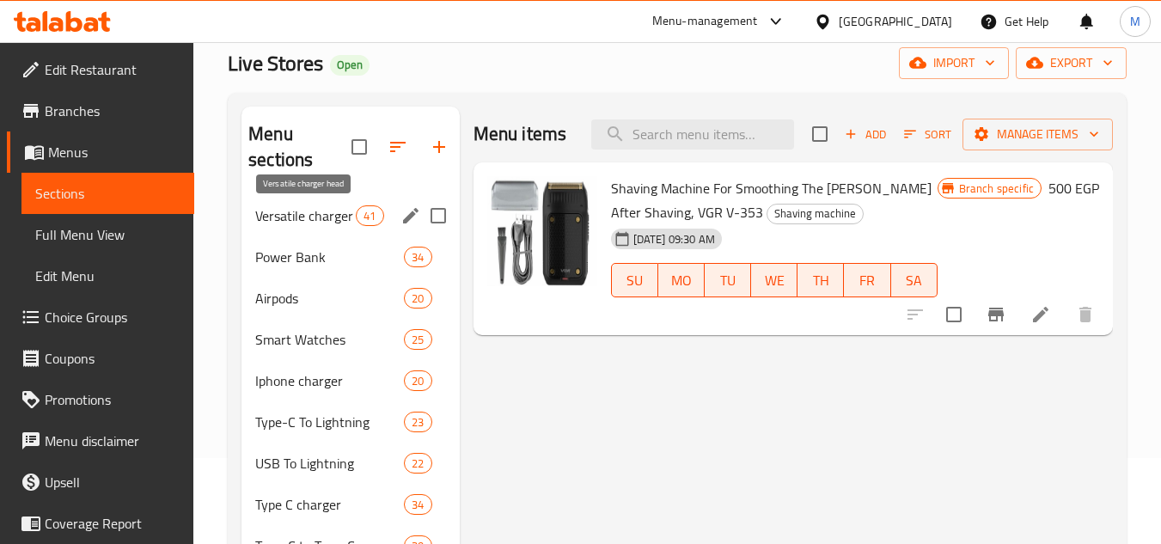
click at [324, 217] on span "Versatile charger head" at bounding box center [305, 215] width 101 height 21
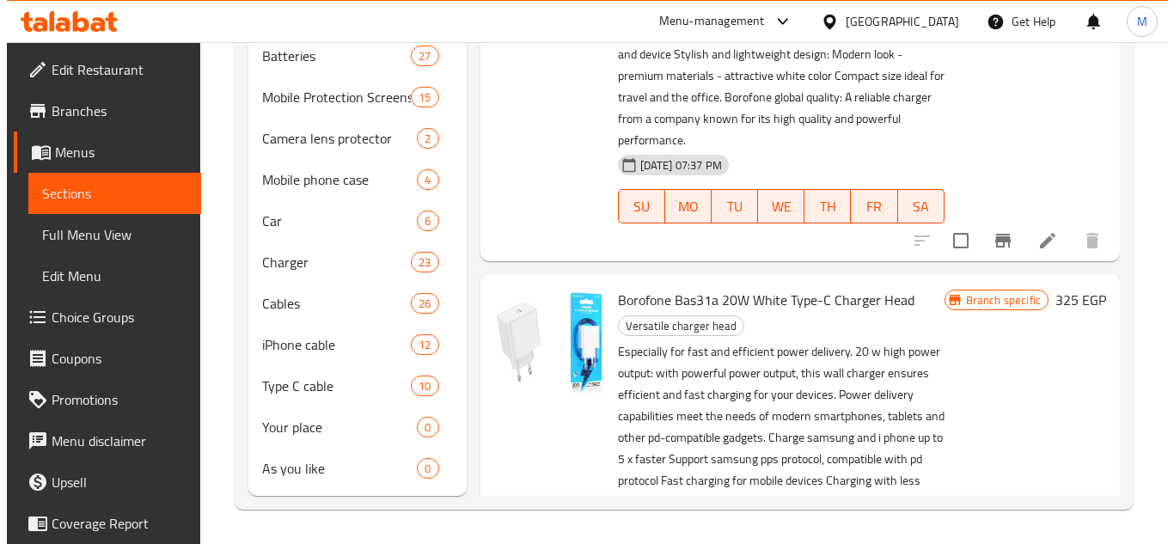
scroll to position [10586, 0]
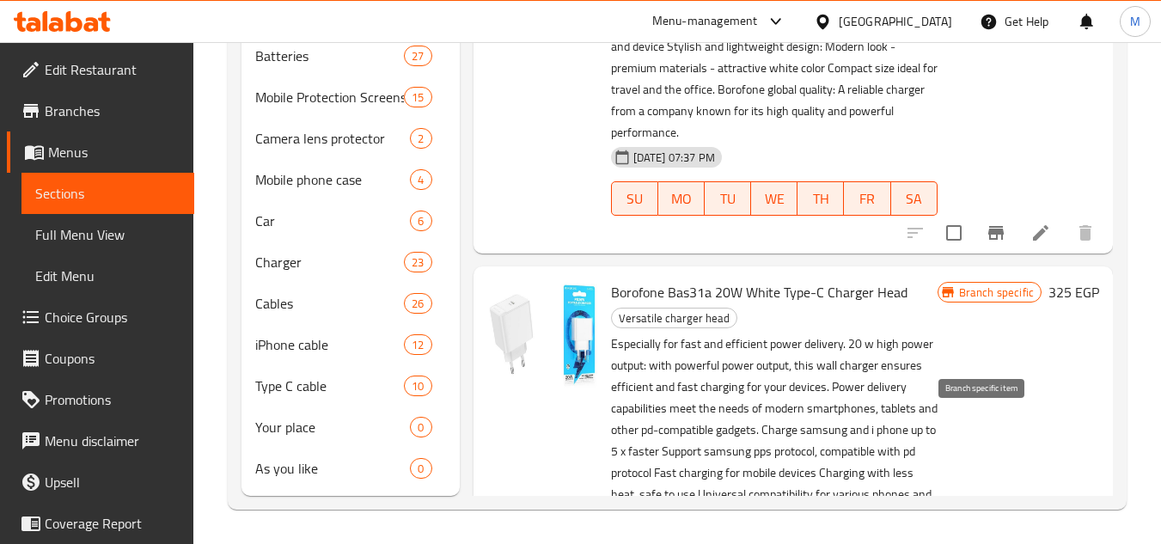
click at [993, 243] on icon "Branch-specific-item" at bounding box center [996, 233] width 21 height 21
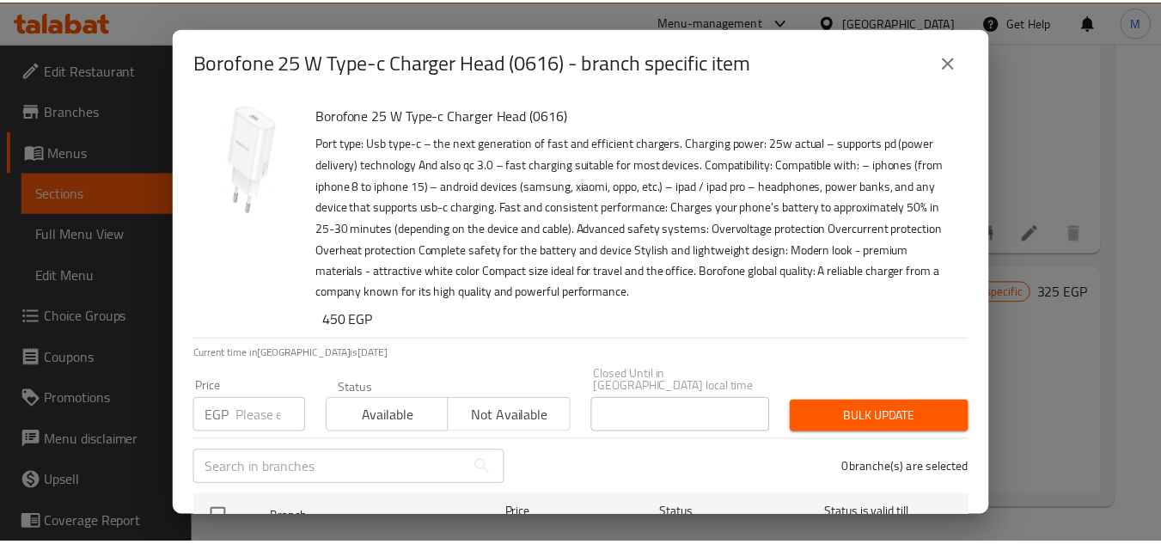
scroll to position [99, 0]
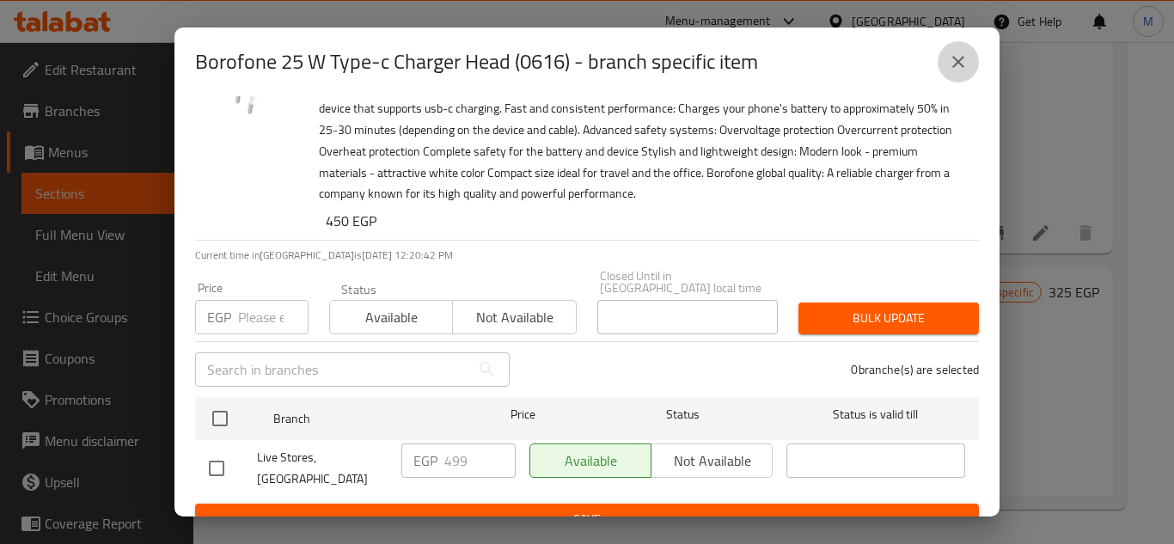
click at [966, 63] on icon "close" at bounding box center [958, 62] width 21 height 21
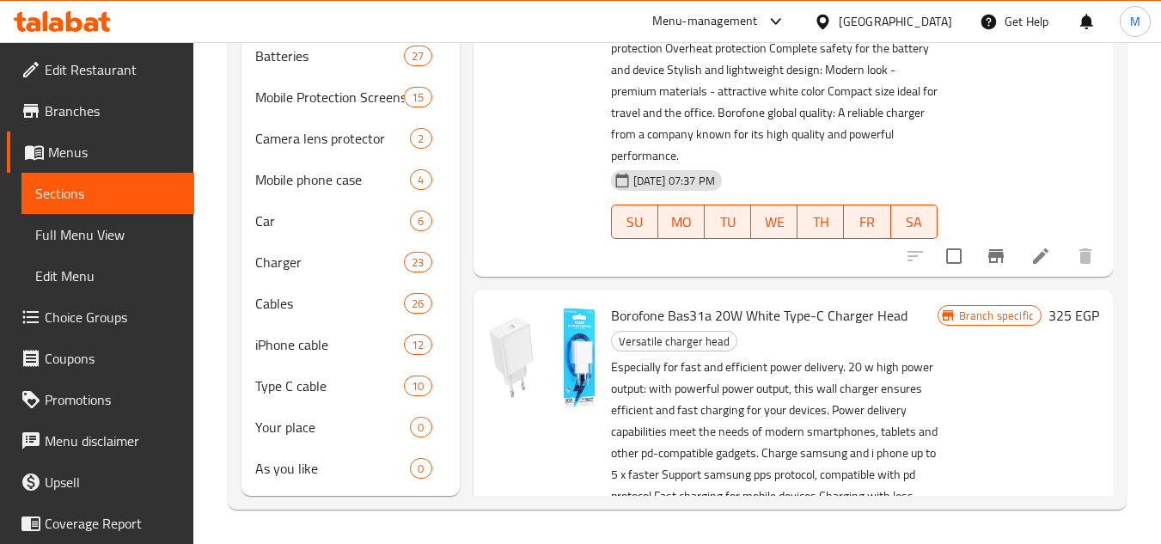
scroll to position [10586, 0]
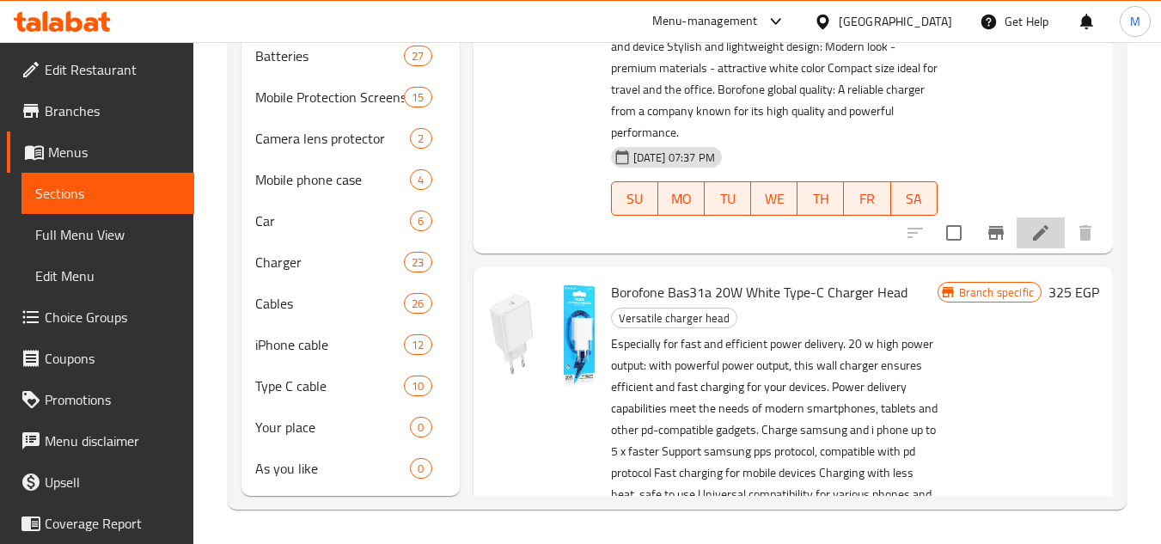
click at [1039, 248] on li at bounding box center [1041, 232] width 48 height 31
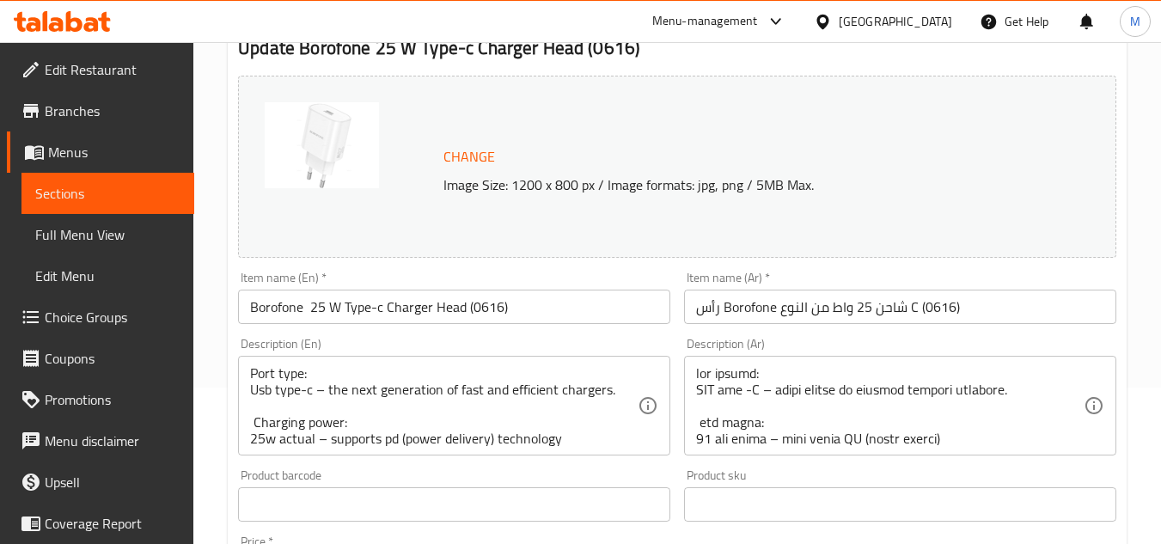
scroll to position [172, 0]
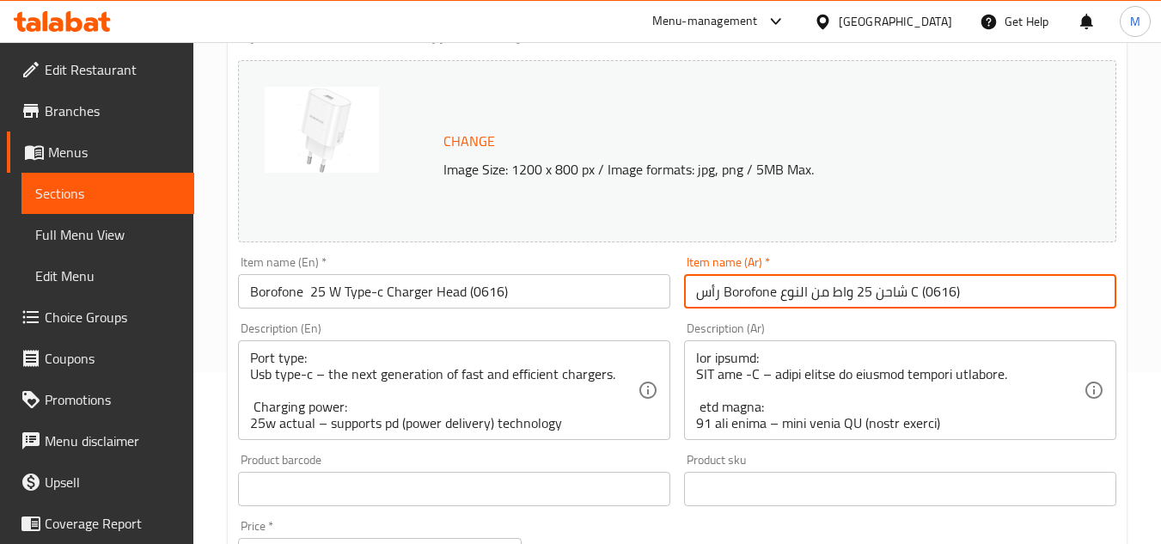
click at [840, 294] on input "رأس Borofone شاحن 25 واط من النوع C (0616)" at bounding box center [900, 291] width 432 height 34
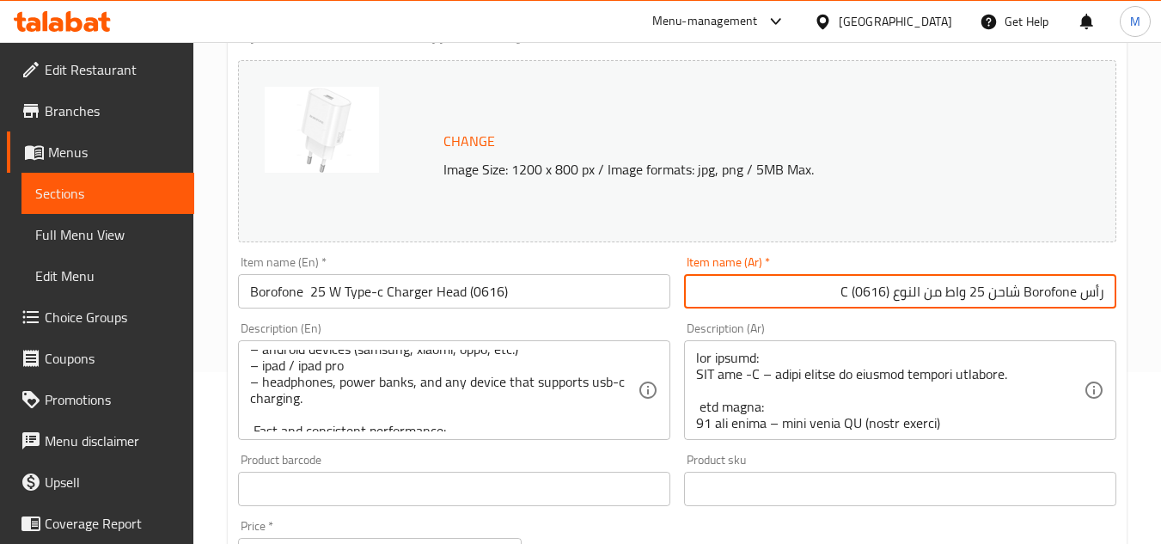
scroll to position [0, 0]
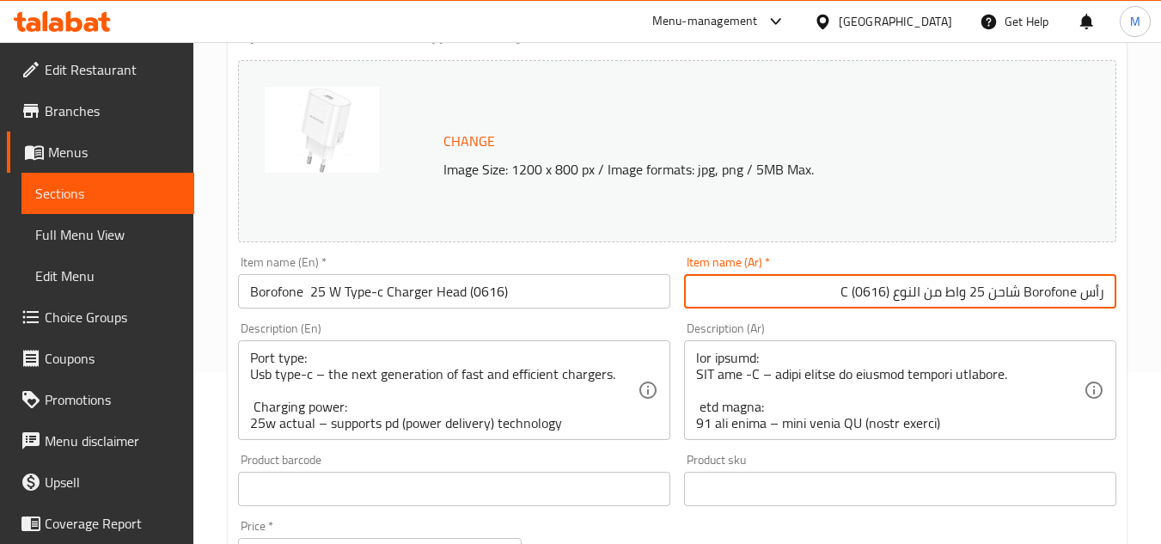
click at [370, 314] on div "Item name (En)   * Borofone 25 W Type-c Charger Head (0616) Item name (En) *" at bounding box center [454, 282] width 446 height 66
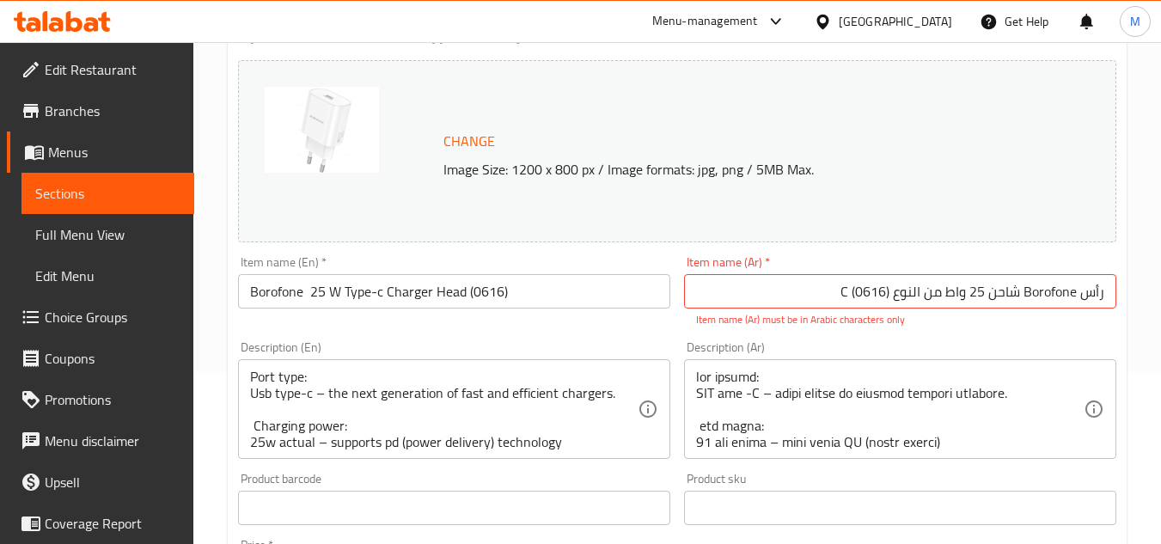
click at [371, 305] on input "Borofone 25 W Type-c Charger Head (0616)" at bounding box center [454, 291] width 432 height 34
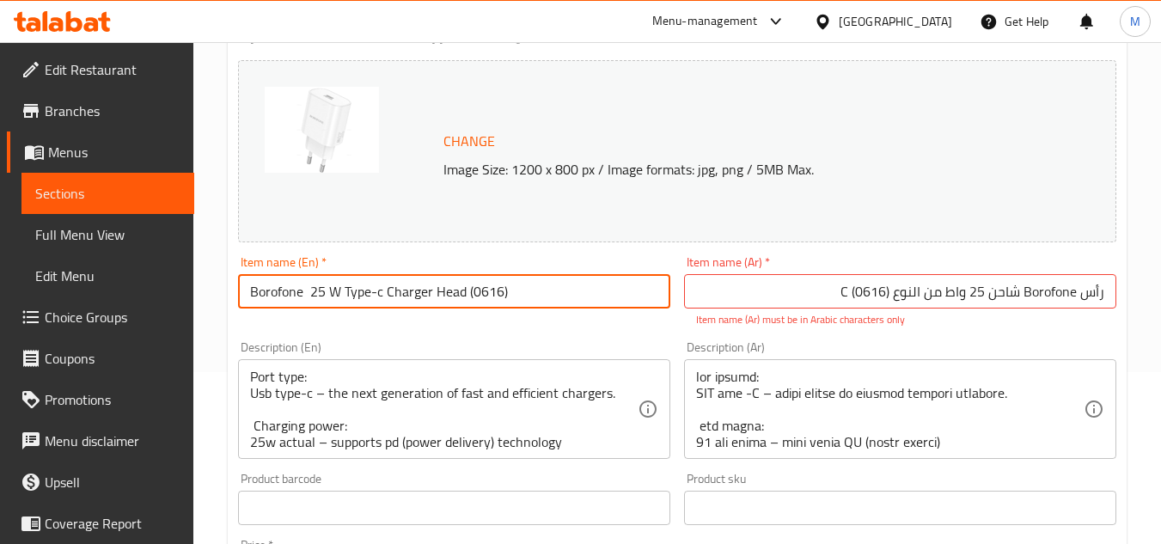
click at [371, 305] on input "Borofone 25 W Type-c Charger Head (0616)" at bounding box center [454, 291] width 432 height 34
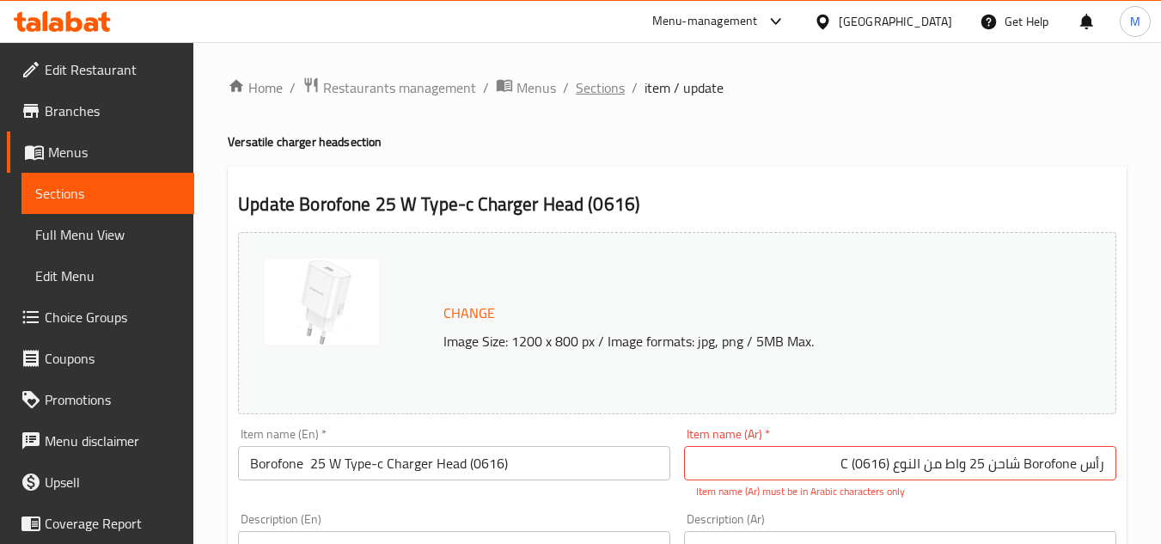
click at [598, 90] on span "Sections" at bounding box center [600, 87] width 49 height 21
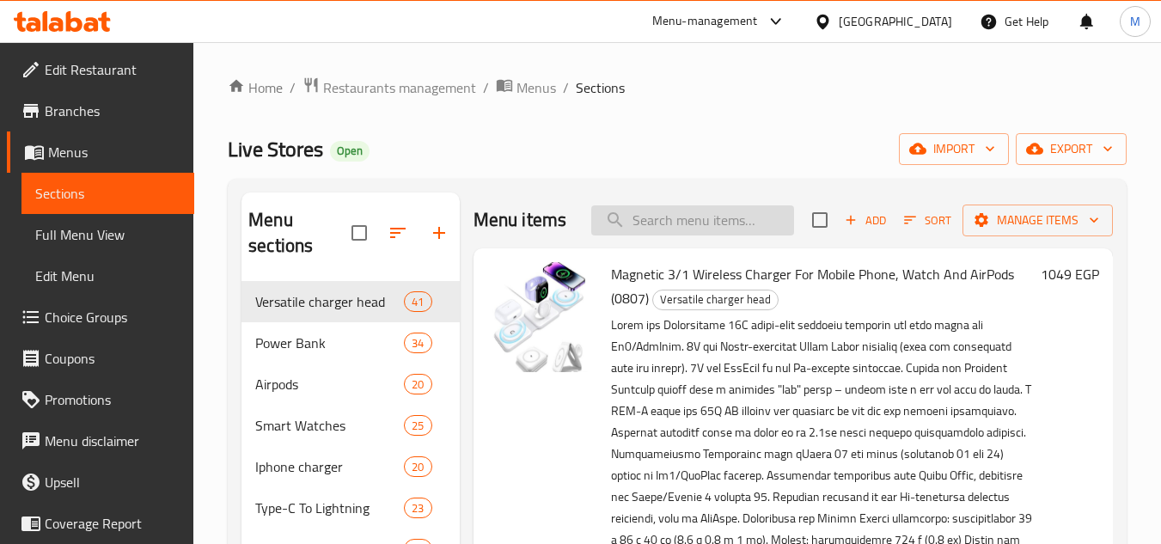
click at [718, 228] on input "search" at bounding box center [692, 220] width 203 height 30
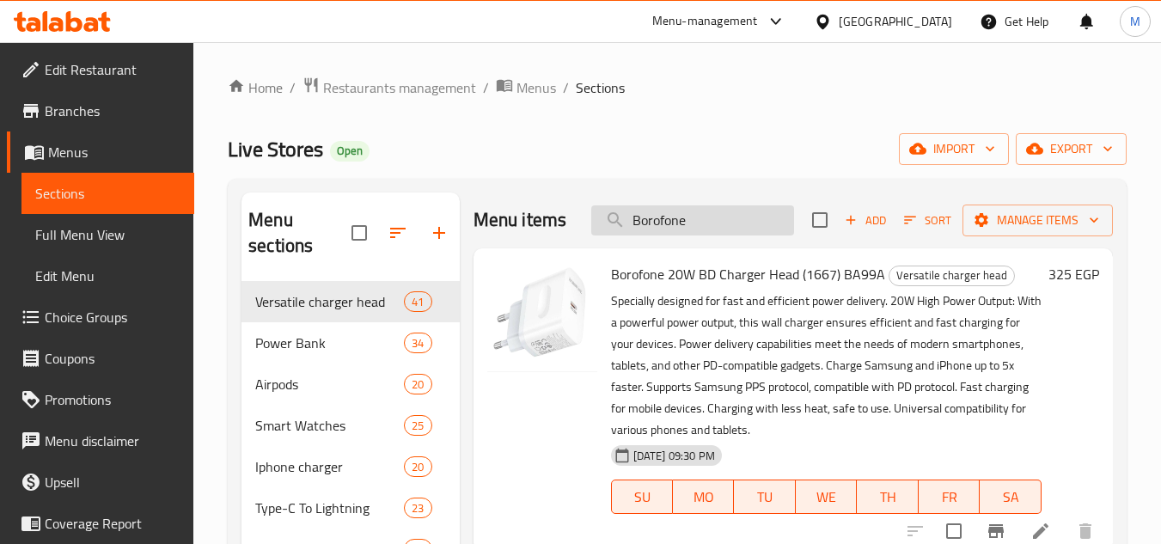
drag, startPoint x: 709, startPoint y: 238, endPoint x: 591, endPoint y: 236, distance: 117.7
click at [591, 235] on input "Borofone" at bounding box center [692, 220] width 203 height 30
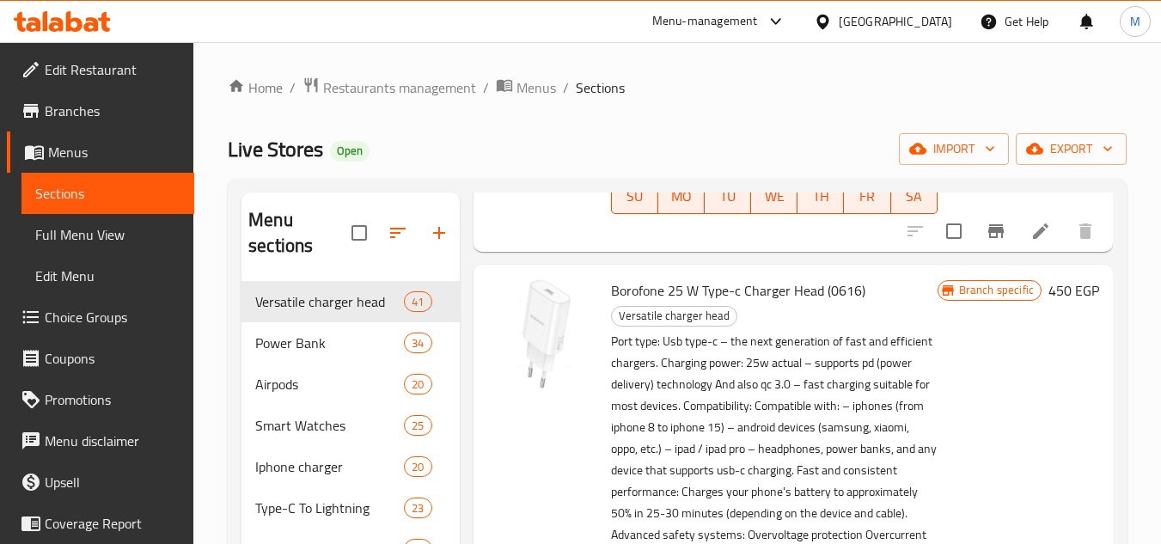
scroll to position [2492, 0]
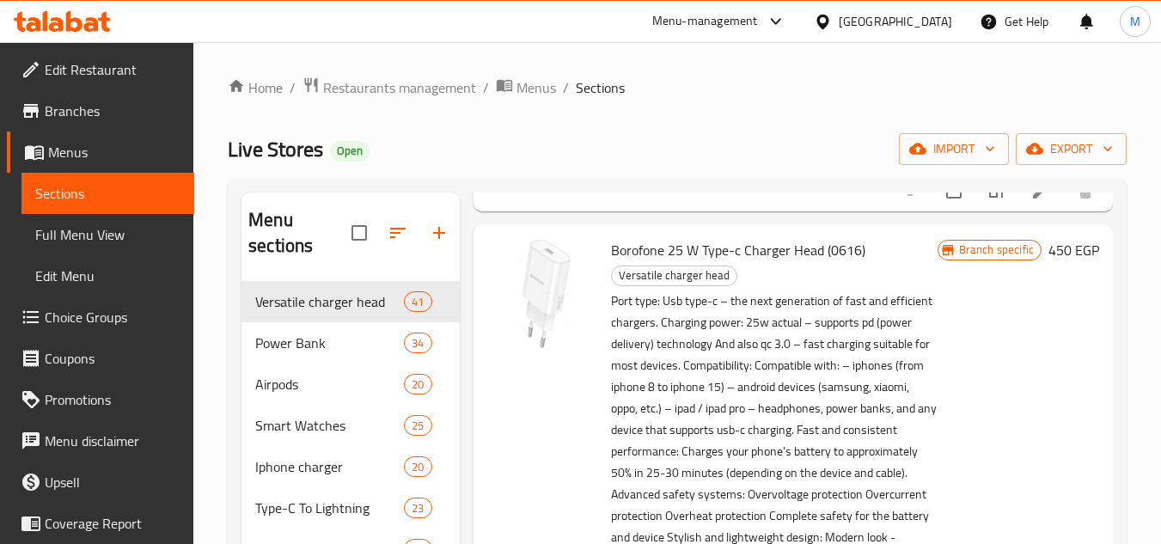
click at [773, 263] on span "Borofone 25 W Type-c Charger Head (0616)" at bounding box center [738, 250] width 254 height 26
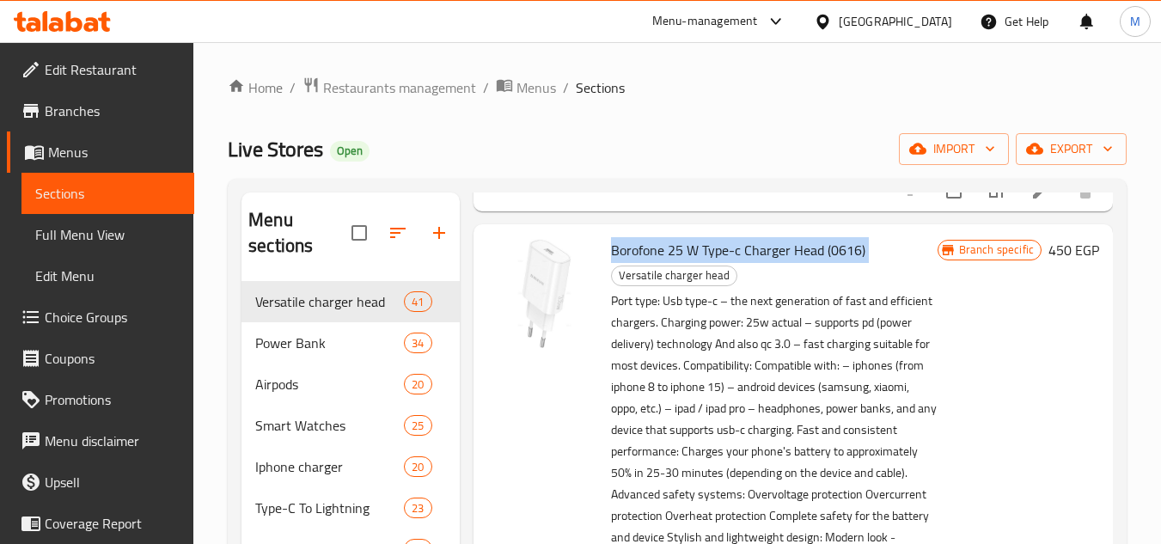
click at [773, 263] on span "Borofone 25 W Type-c Charger Head (0616)" at bounding box center [738, 250] width 254 height 26
copy h6 "Borofone 25 W Type-c Charger Head (0616)"
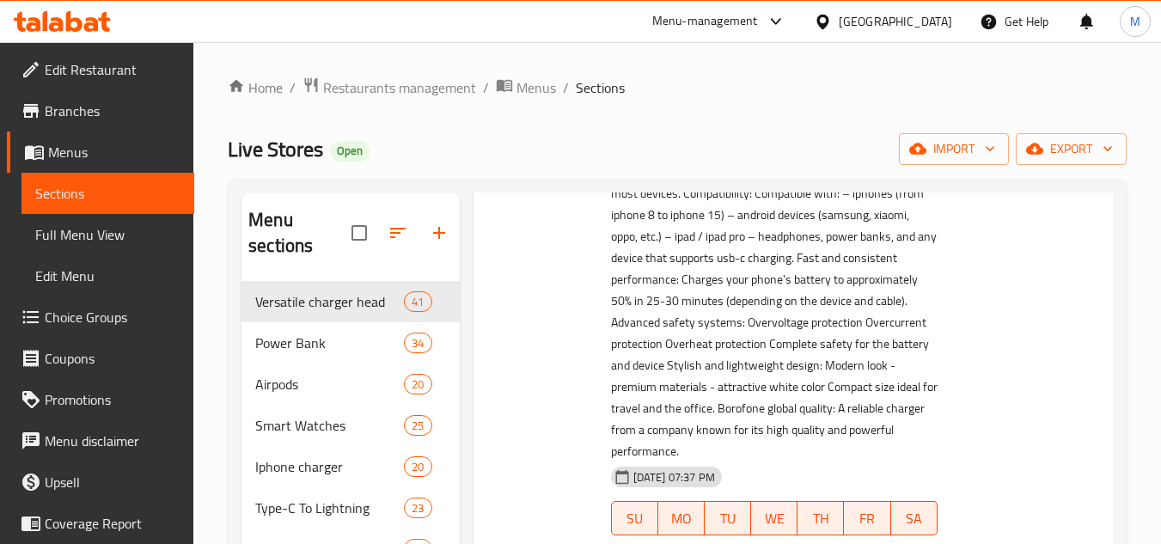
scroll to position [2750, 0]
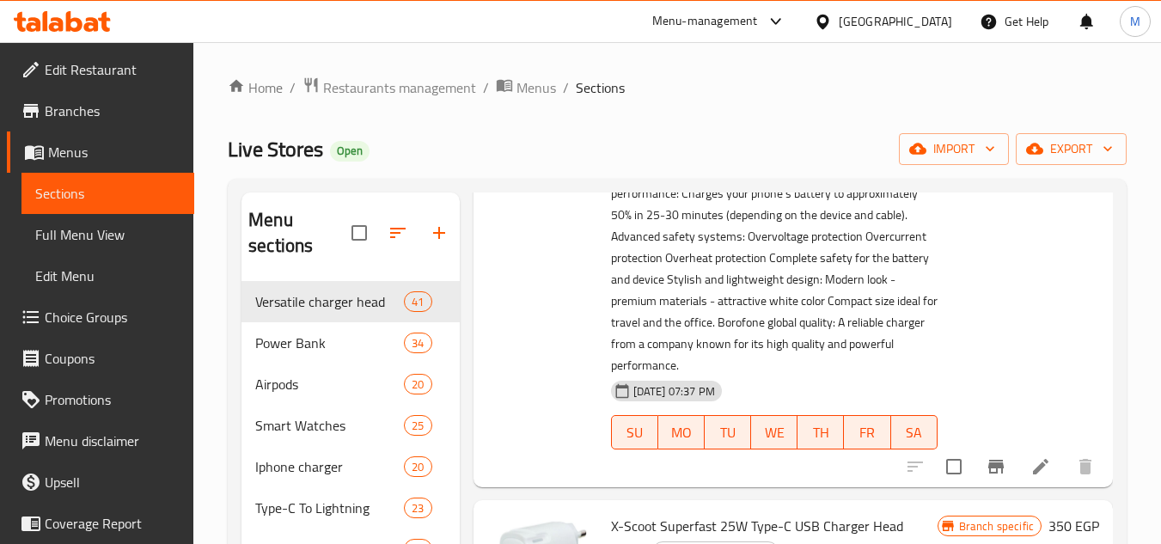
click at [907, 351] on p "Port type: Usb type-c – the next generation of fast and efficient chargers. Cha…" at bounding box center [774, 205] width 327 height 344
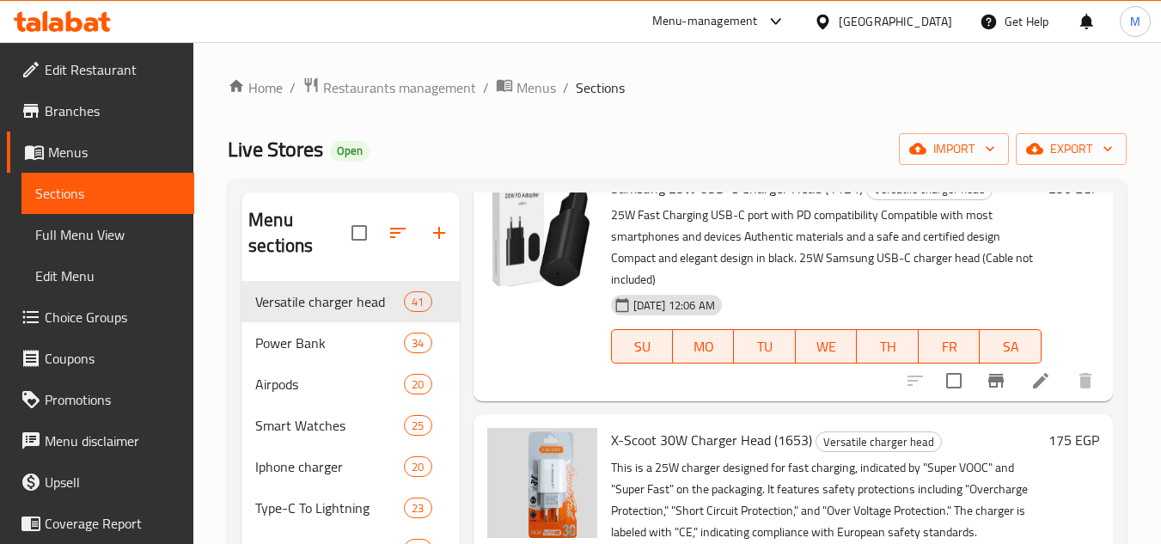
scroll to position [0, 0]
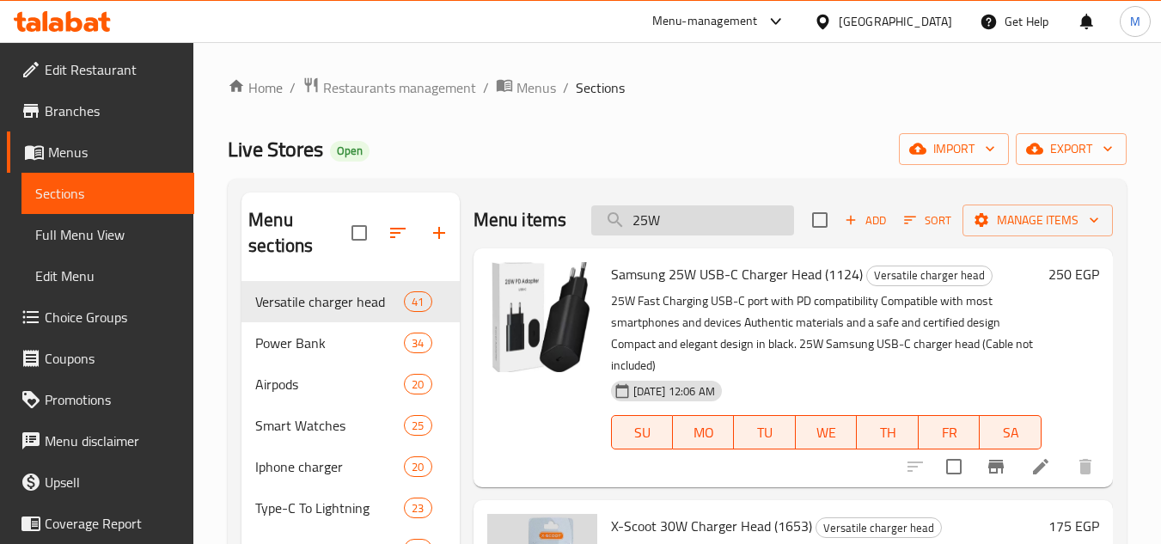
click at [726, 223] on input "25W" at bounding box center [692, 220] width 203 height 30
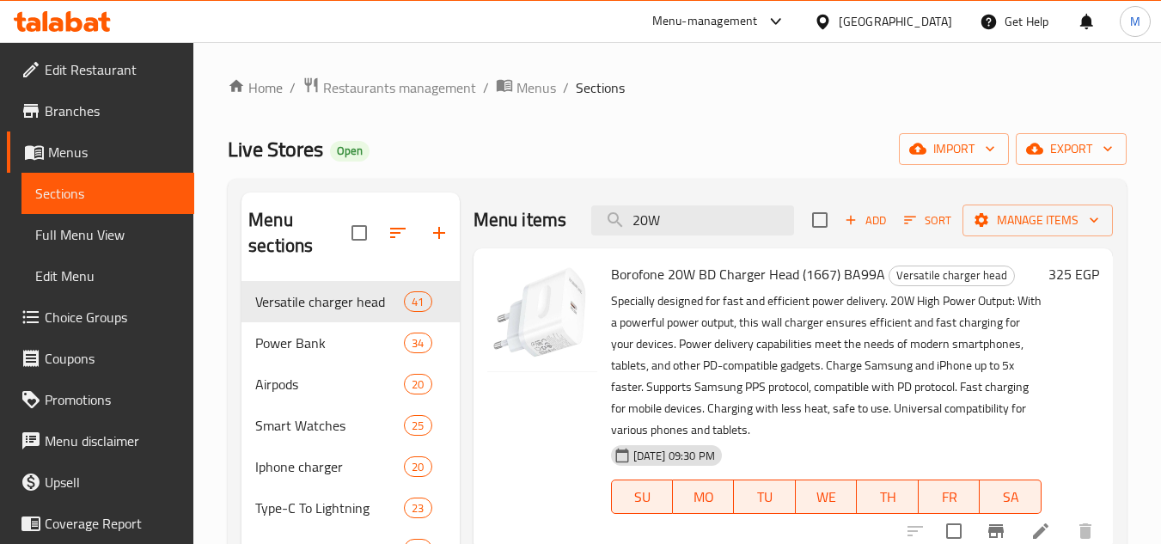
type input "20W"
click at [654, 228] on input "20W" at bounding box center [692, 220] width 203 height 30
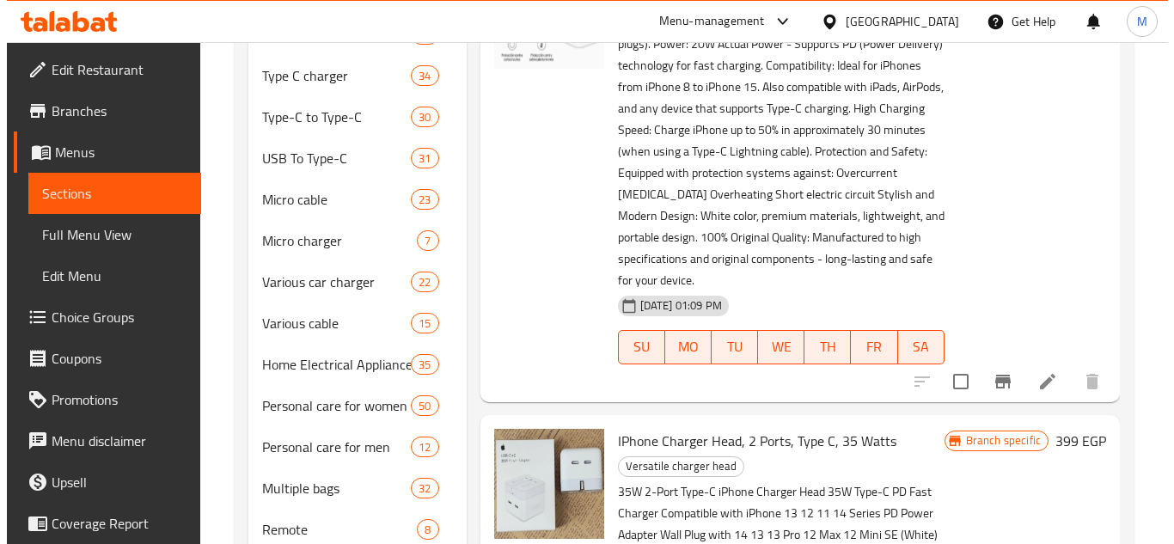
scroll to position [516, 0]
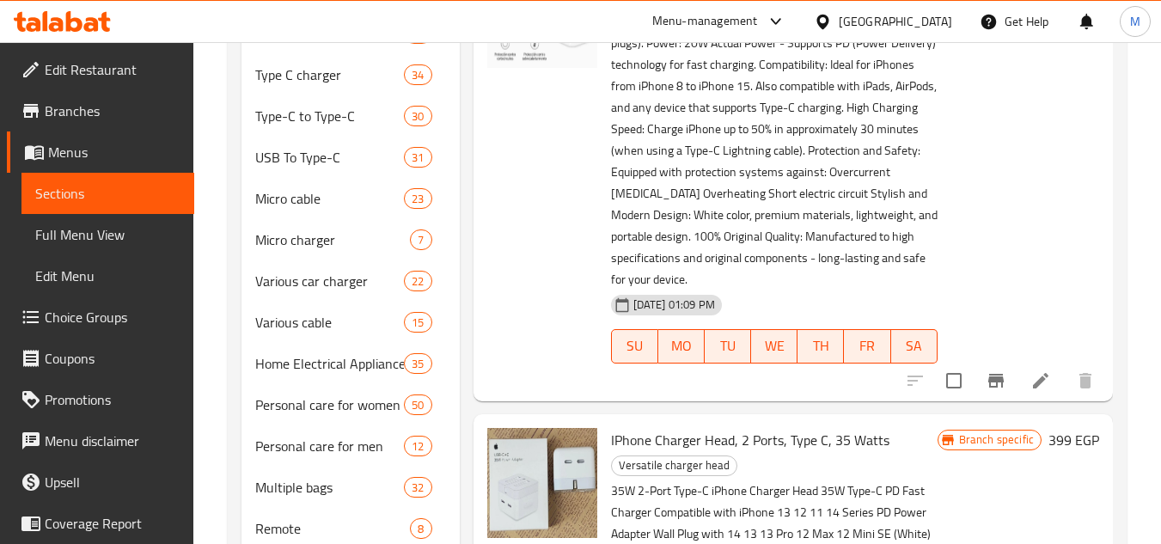
click at [994, 390] on icon "Branch-specific-item" at bounding box center [996, 380] width 21 height 21
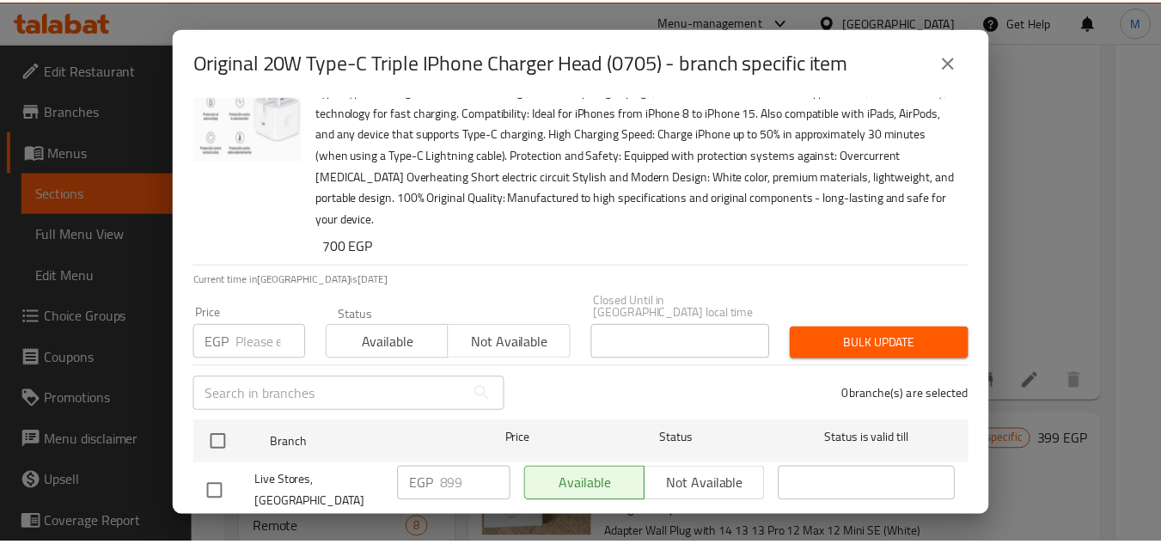
scroll to position [77, 0]
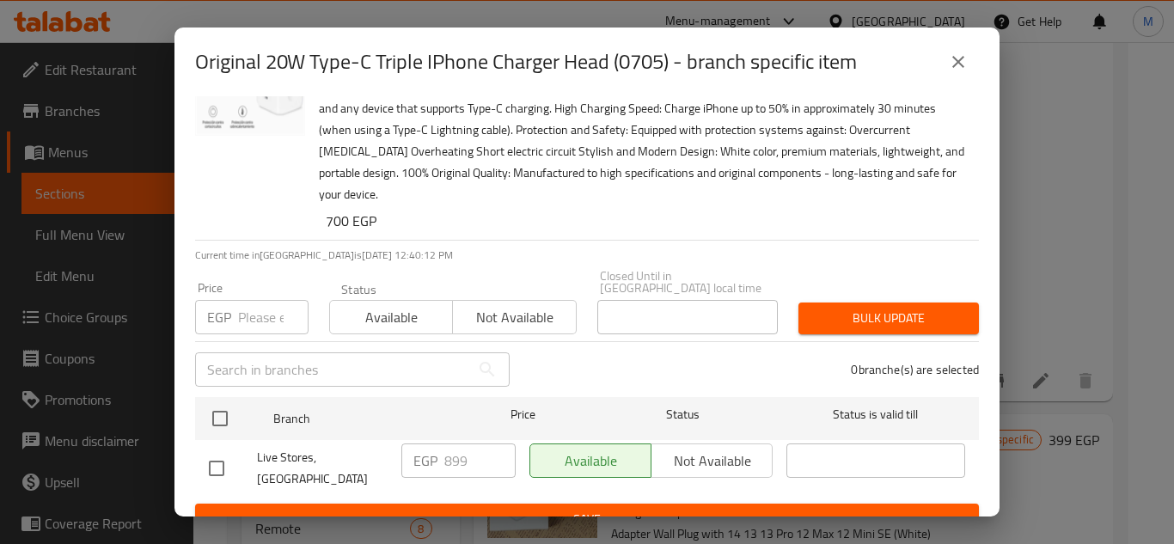
click at [967, 55] on icon "close" at bounding box center [958, 62] width 21 height 21
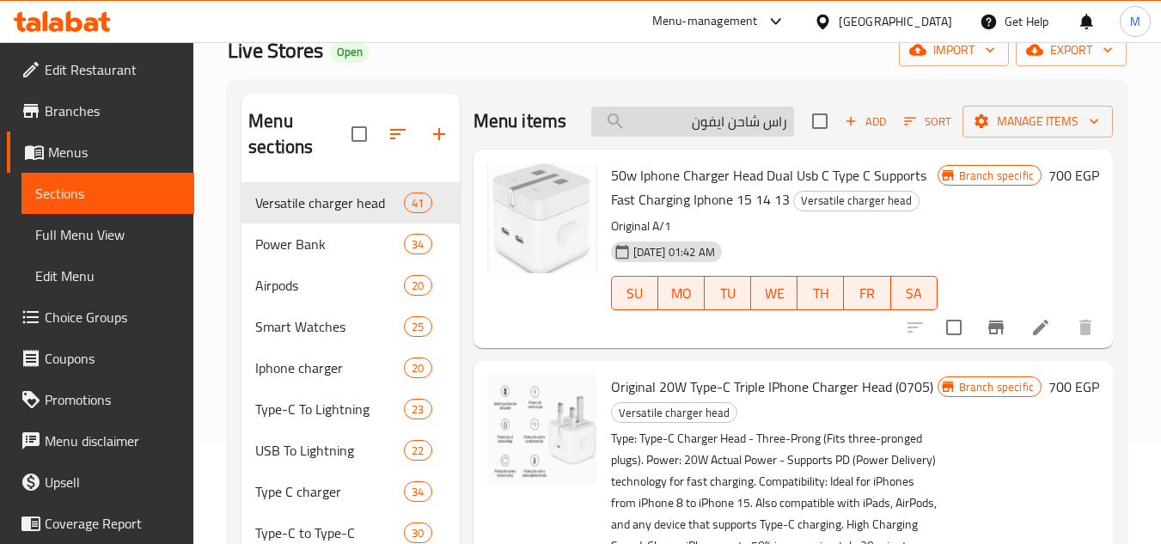
scroll to position [0, 0]
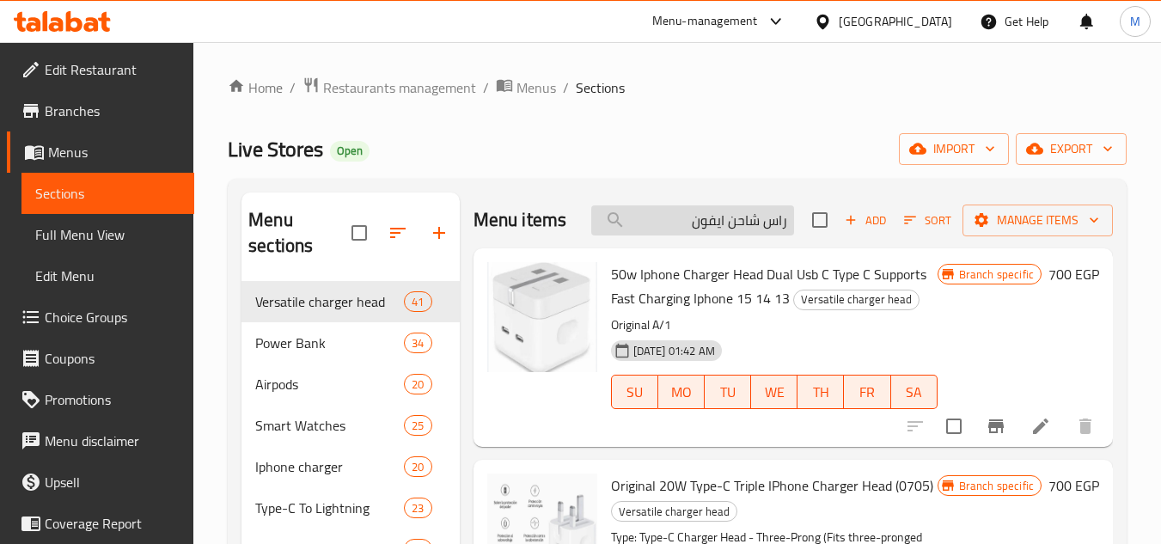
click at [700, 218] on input "راس شاحن ايفون" at bounding box center [692, 220] width 203 height 30
click at [679, 218] on input "راس شاحن ايفون" at bounding box center [692, 220] width 203 height 30
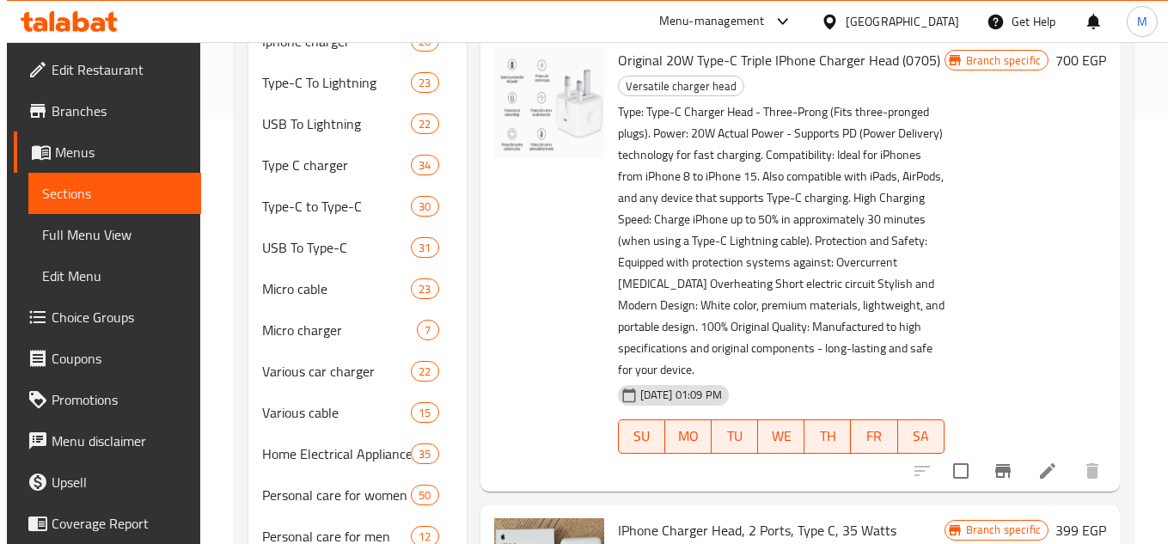
scroll to position [430, 0]
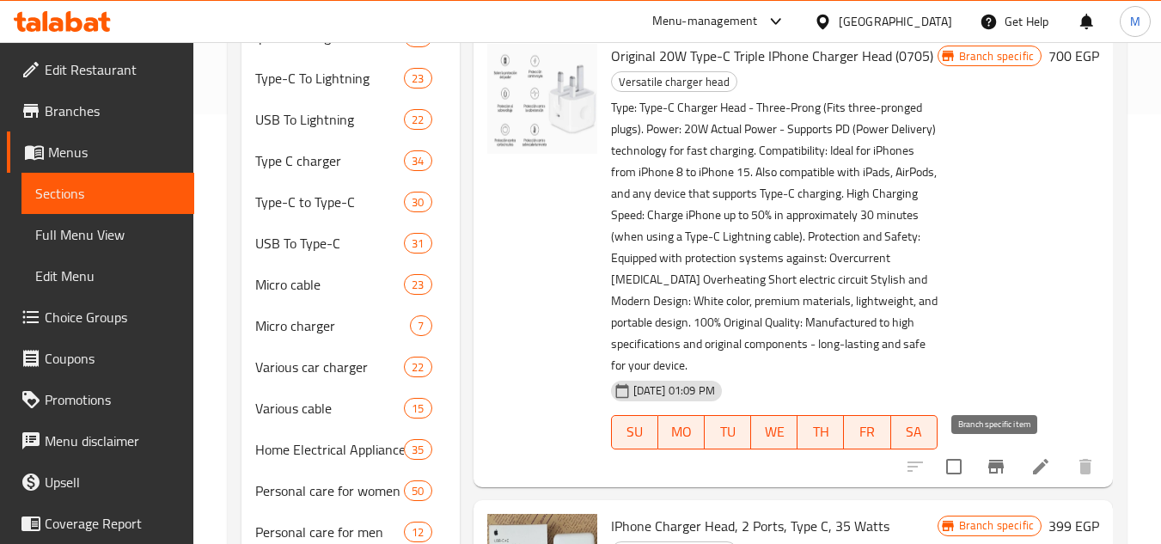
type input "راس شاحن ايفون"
click at [997, 463] on icon "Branch-specific-item" at bounding box center [995, 467] width 15 height 14
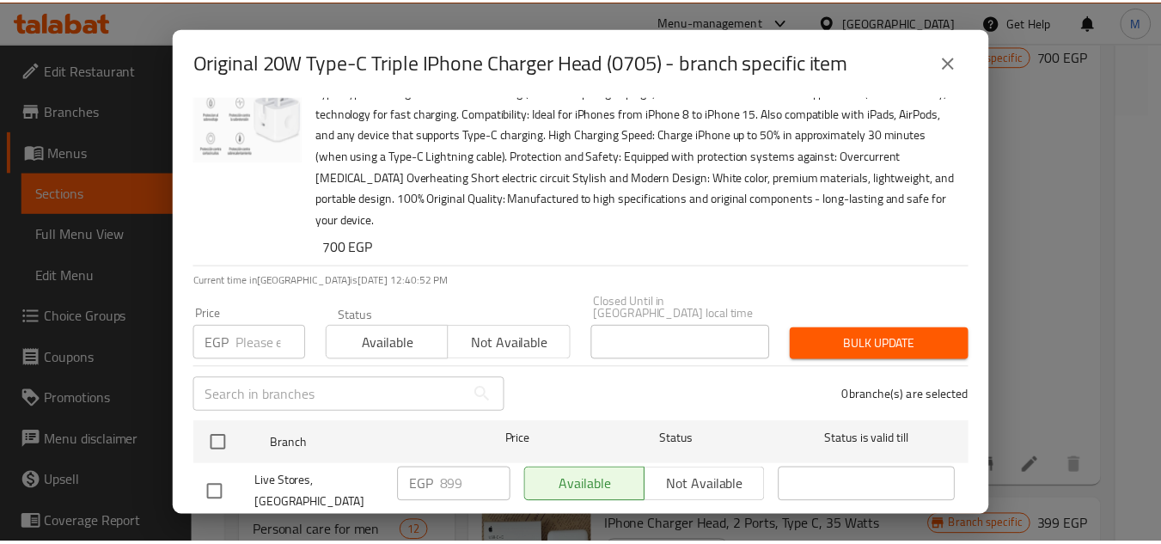
scroll to position [77, 0]
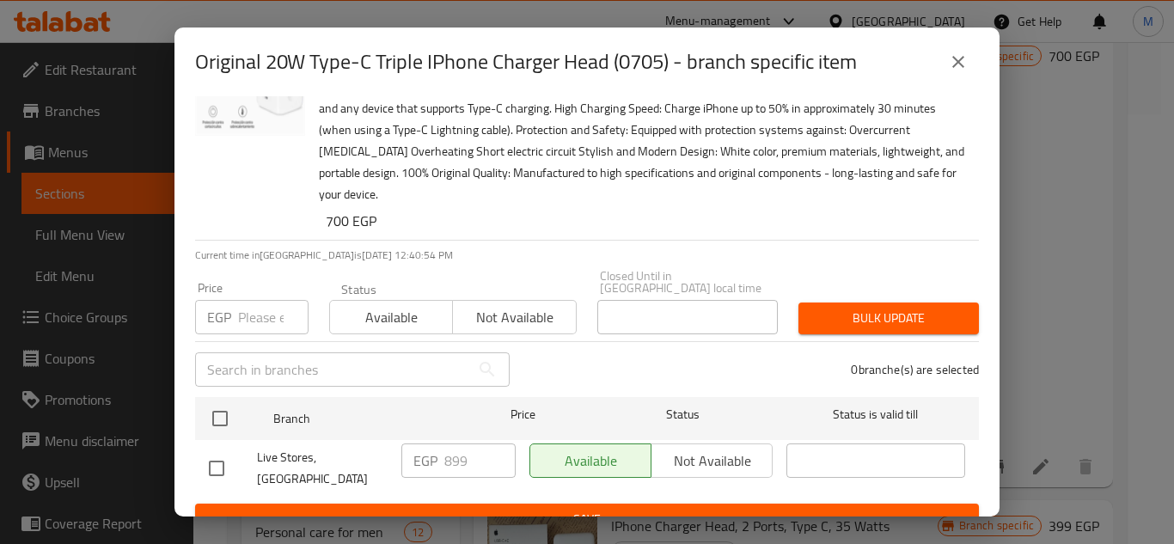
click at [962, 68] on icon "close" at bounding box center [958, 62] width 21 height 21
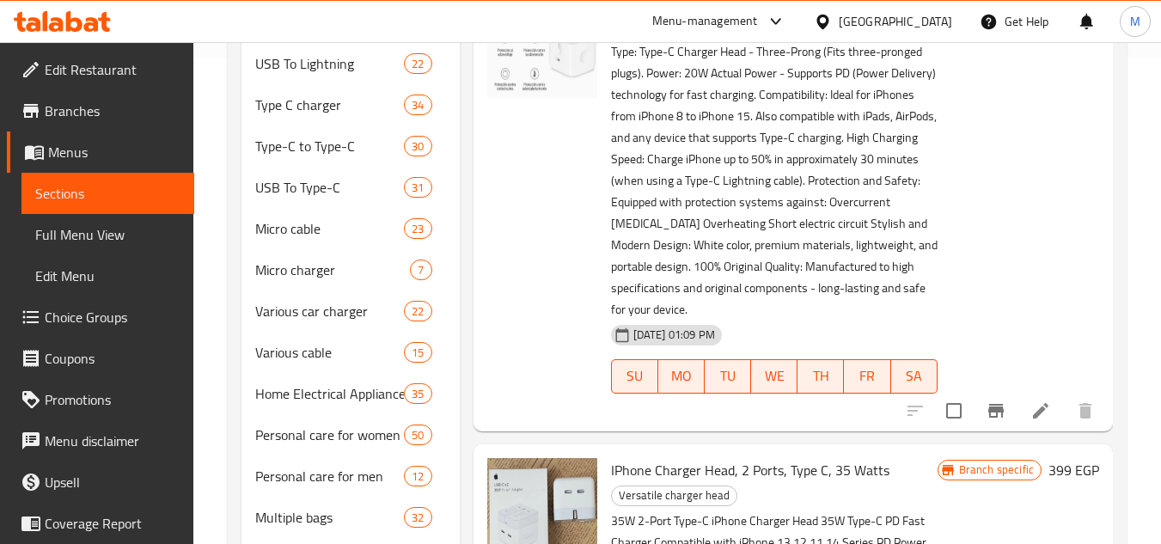
scroll to position [516, 0]
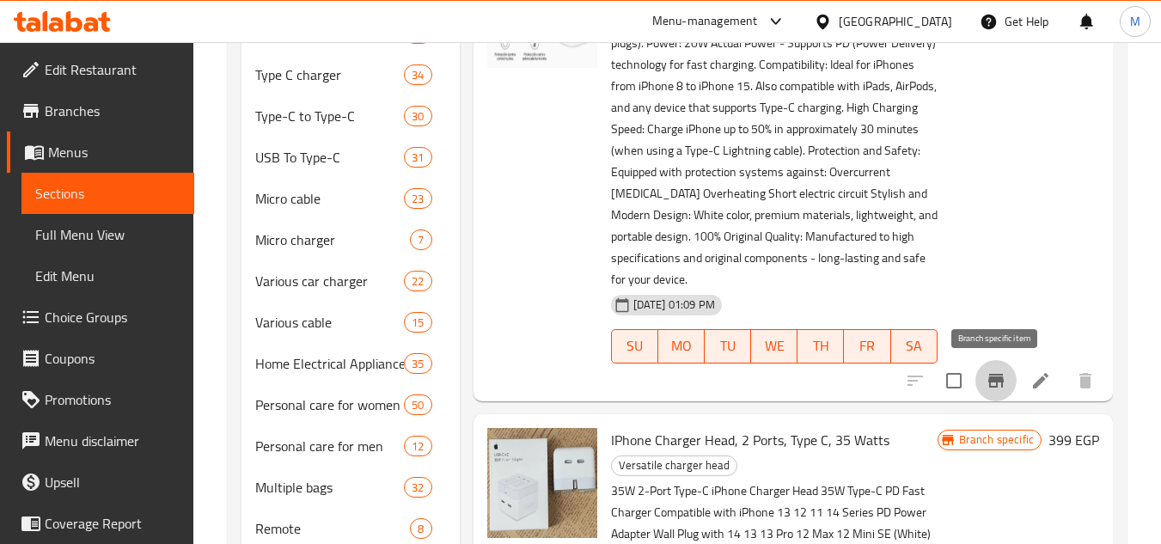
click at [994, 375] on icon "Branch-specific-item" at bounding box center [995, 381] width 15 height 14
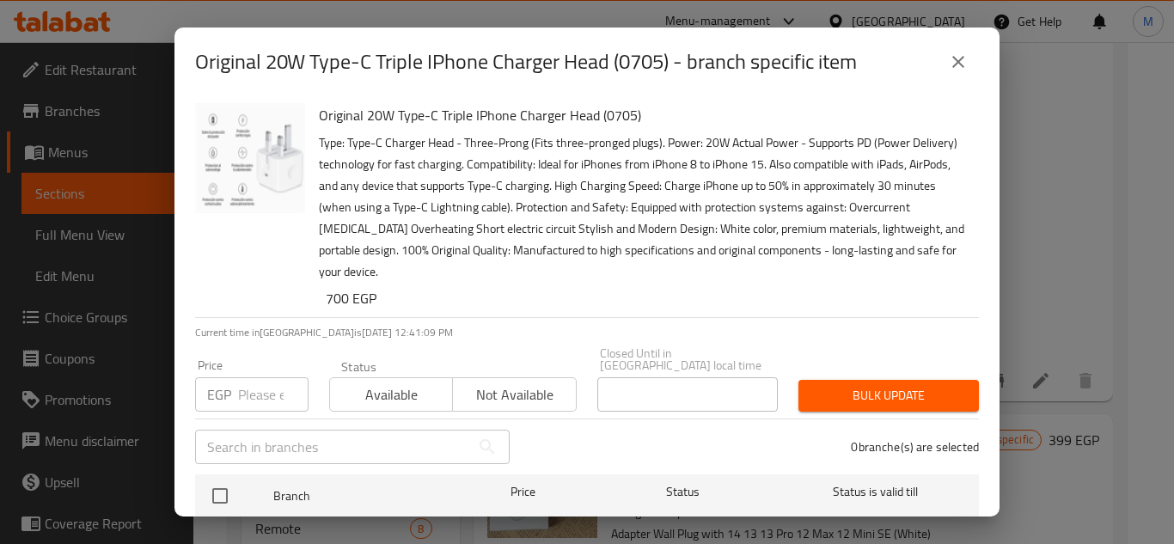
click at [956, 64] on icon "close" at bounding box center [958, 62] width 21 height 21
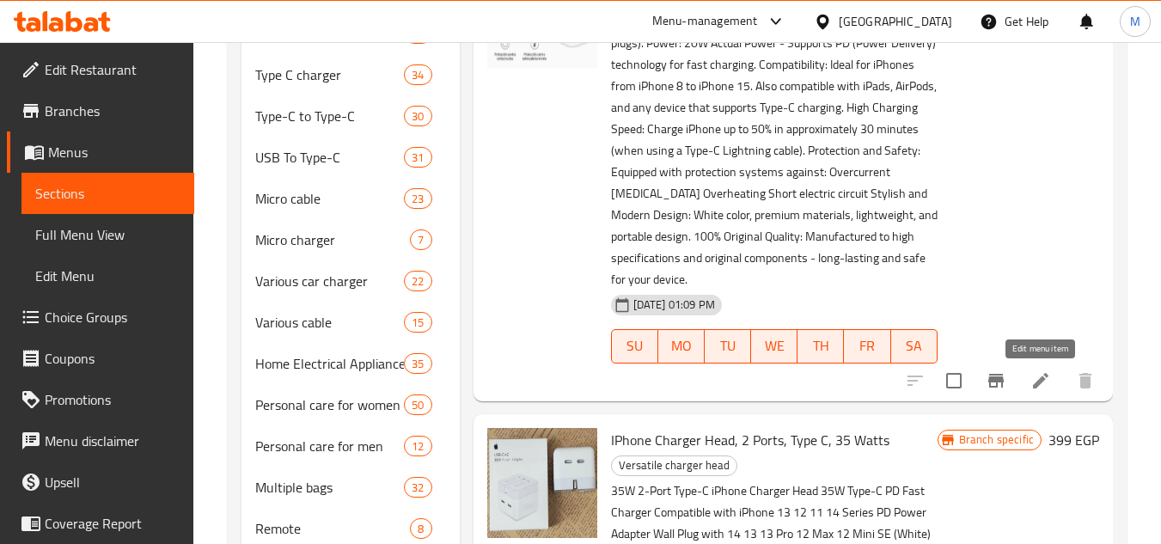
click at [1042, 381] on icon at bounding box center [1040, 380] width 15 height 15
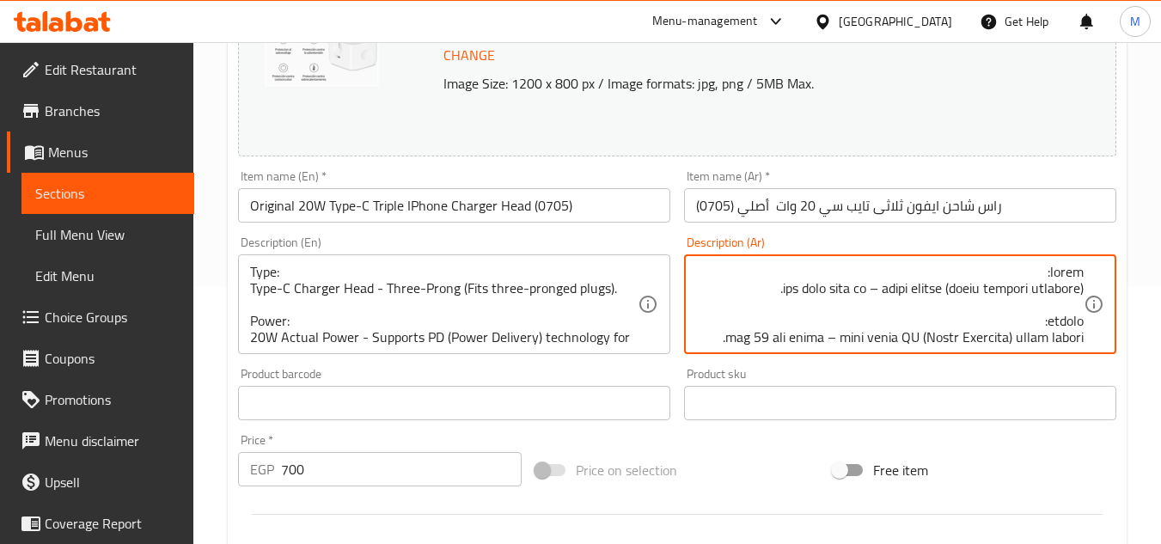
click at [571, 361] on div "Change Image Size: 1200 x 800 px / Image formats: jpg, png / 5MB Max. Item name…" at bounding box center [677, 350] width 892 height 766
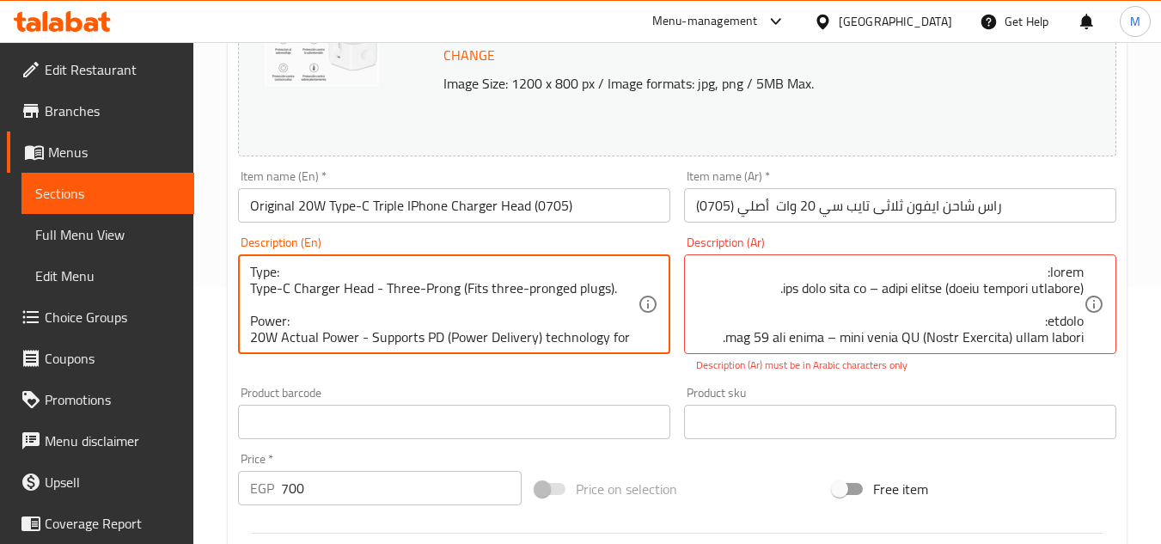
click at [496, 311] on textarea "Type: Type-C Charger Head - Three-Prong (Fits three-pronged plugs). Power: 20W …" at bounding box center [444, 305] width 388 height 82
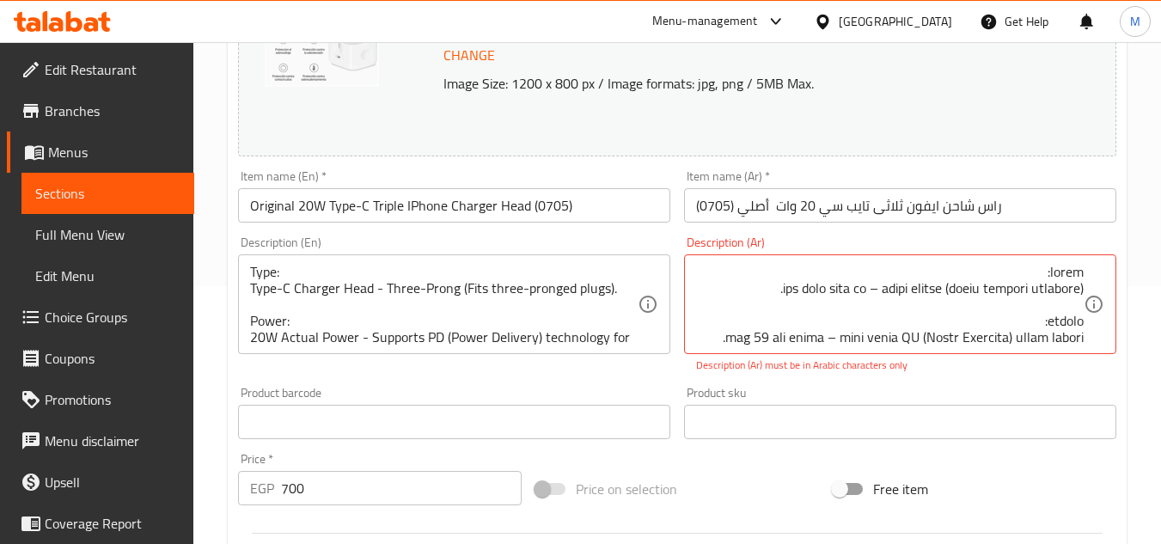
click at [828, 243] on div "Description (Ar) Description (Ar) Description (Ar) must be in Arabic characters…" at bounding box center [900, 304] width 432 height 137
click at [948, 243] on div "Description (Ar) Description (Ar) Description (Ar) must be in Arabic characters…" at bounding box center [900, 304] width 432 height 137
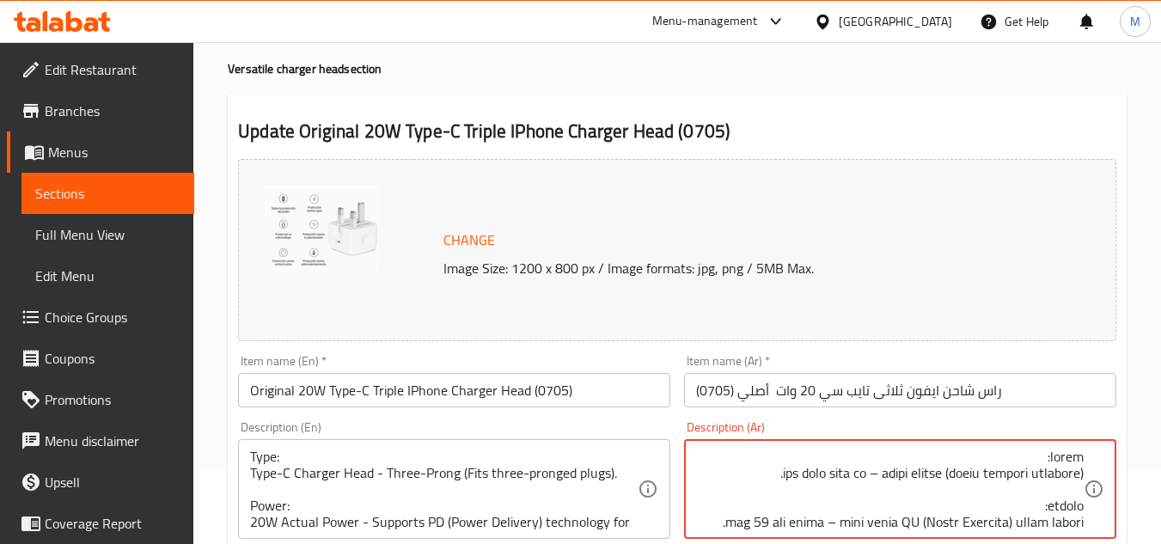
scroll to position [258, 0]
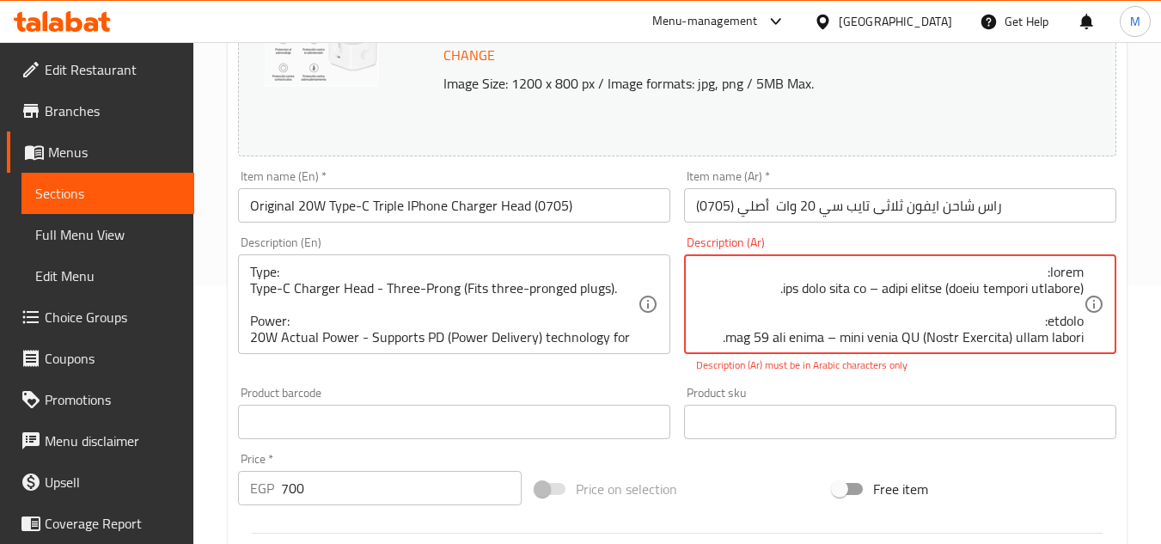
click at [1048, 282] on textarea at bounding box center [890, 305] width 388 height 82
click at [1049, 267] on textarea at bounding box center [890, 305] width 388 height 82
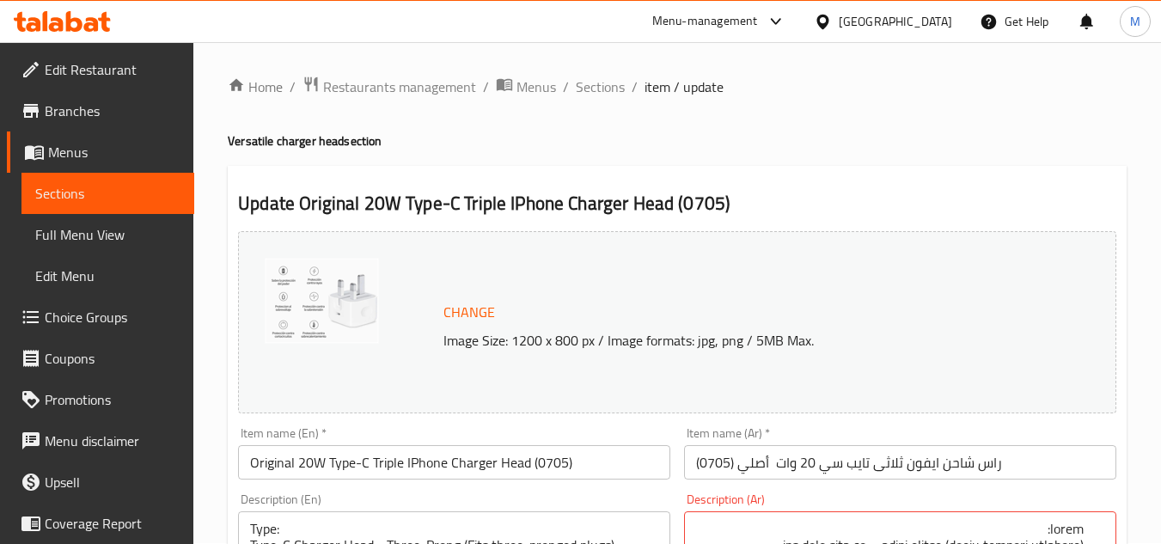
scroll to position [0, 0]
click at [584, 92] on span "Sections" at bounding box center [600, 87] width 49 height 21
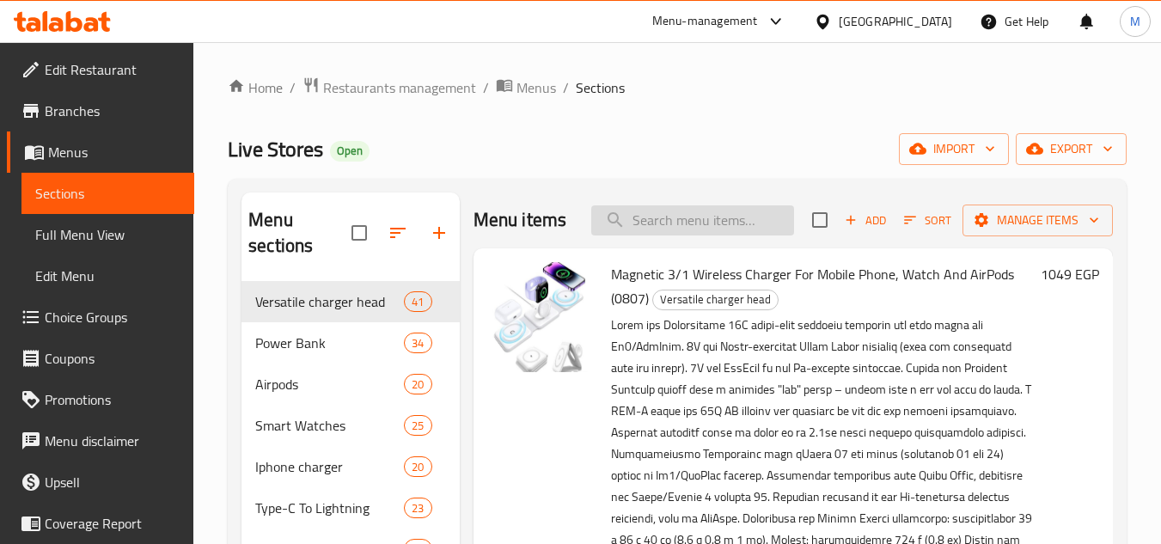
click at [699, 224] on input "search" at bounding box center [692, 220] width 203 height 30
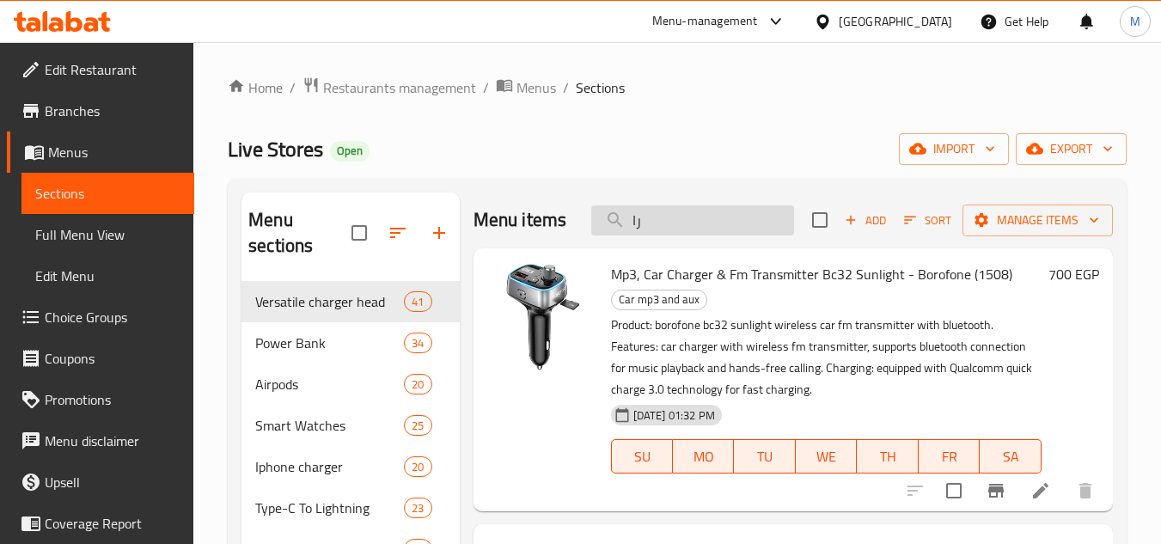
type input "راس"
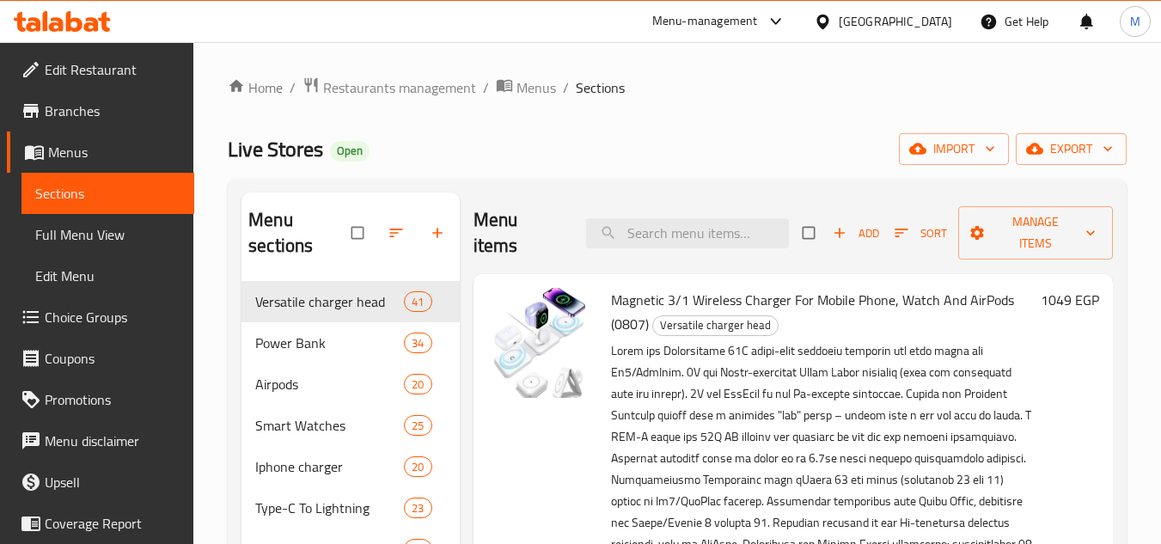
click at [685, 212] on div "Menu items Add Sort Manage items" at bounding box center [793, 233] width 639 height 82
click at [681, 227] on input "search" at bounding box center [687, 233] width 203 height 30
paste input "a80ba"
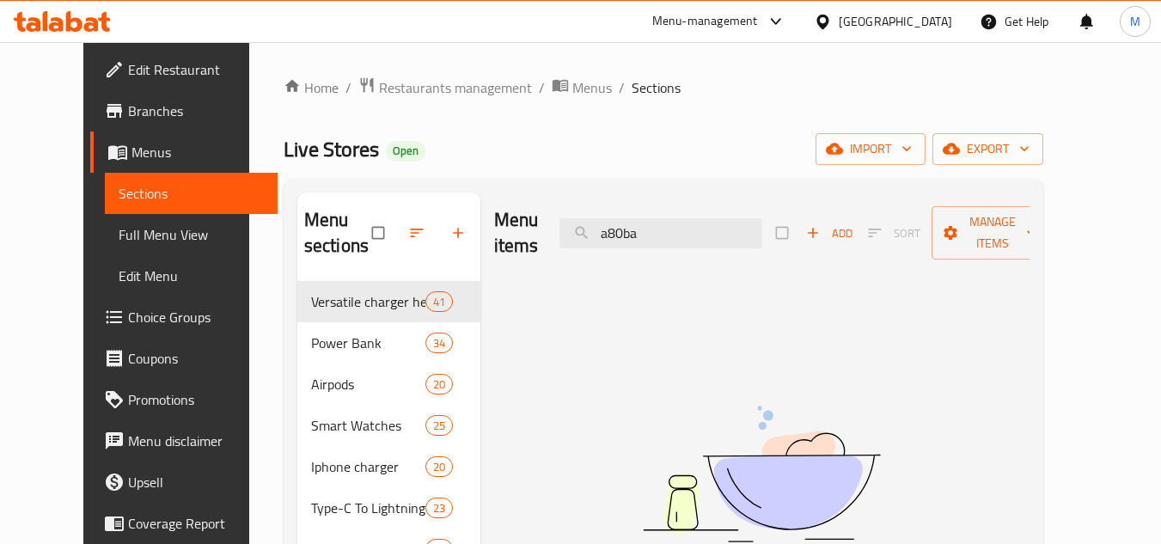
type input "a80ba"
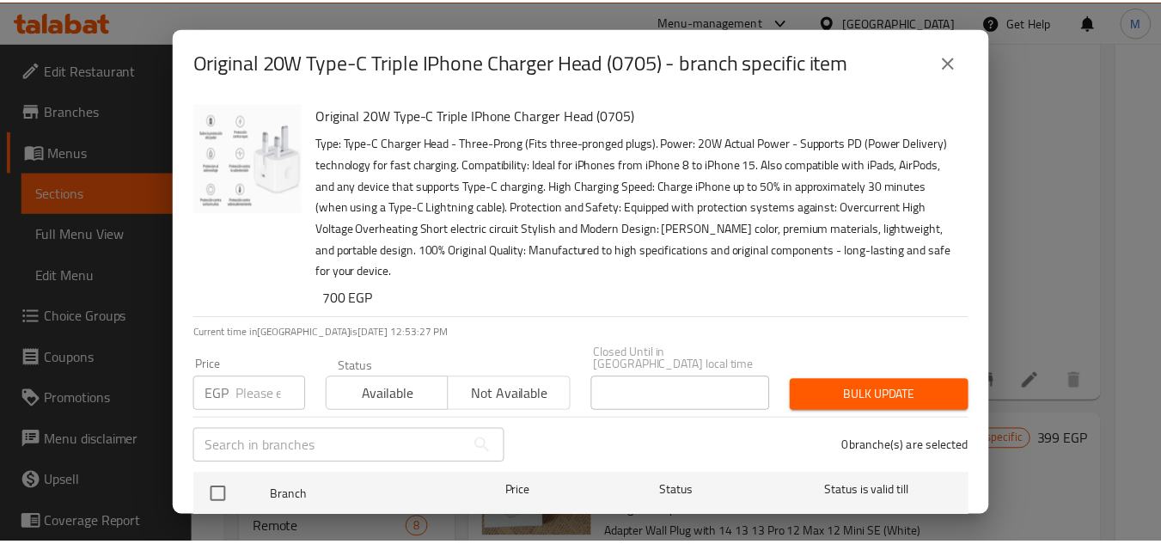
scroll to position [77, 0]
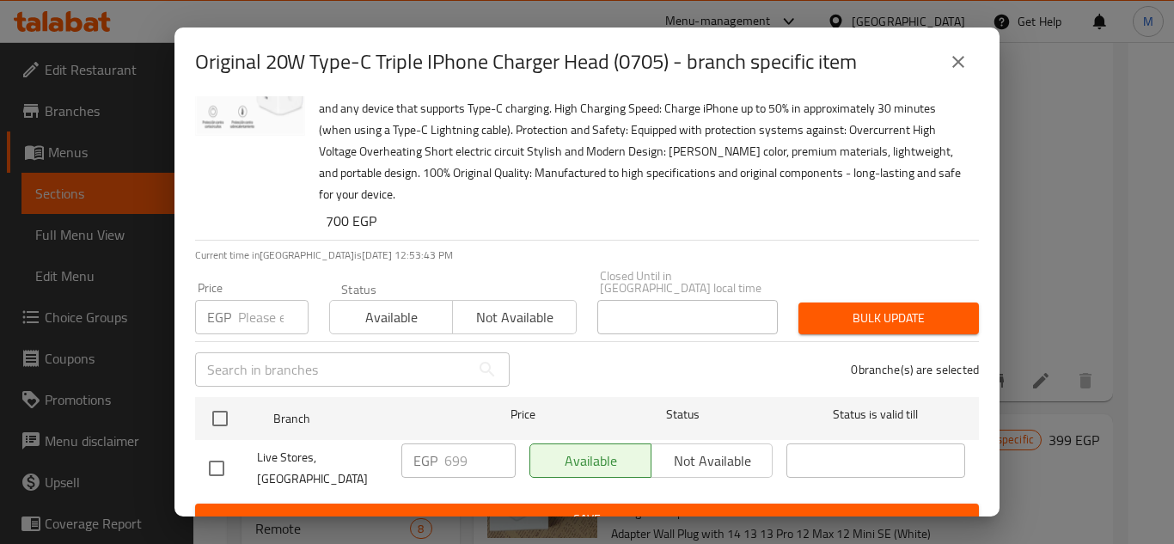
click at [357, 74] on h2 "Original 20W Type-C Triple IPhone Charger Head (0705) - branch specific item" at bounding box center [526, 61] width 662 height 27
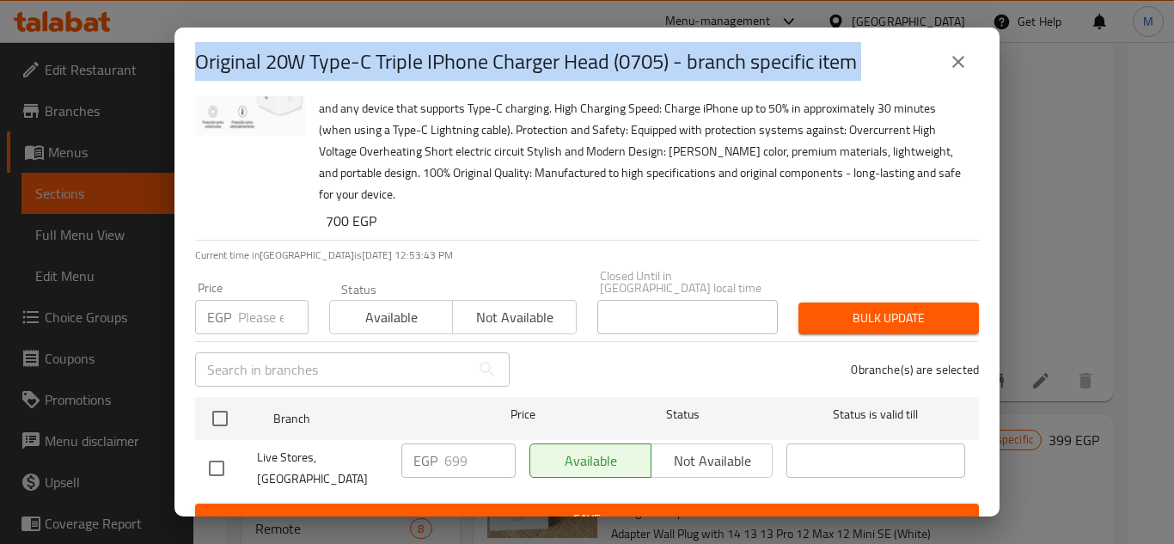
click at [357, 74] on h2 "Original 20W Type-C Triple IPhone Charger Head (0705) - branch specific item" at bounding box center [526, 61] width 662 height 27
click at [599, 59] on h2 "Original 20W Type-C Triple IPhone Charger Head (0705) - branch specific item" at bounding box center [526, 61] width 662 height 27
click at [680, 64] on h2 "Original 20W Type-C Triple IPhone Charger Head (0705) - branch specific item" at bounding box center [526, 61] width 662 height 27
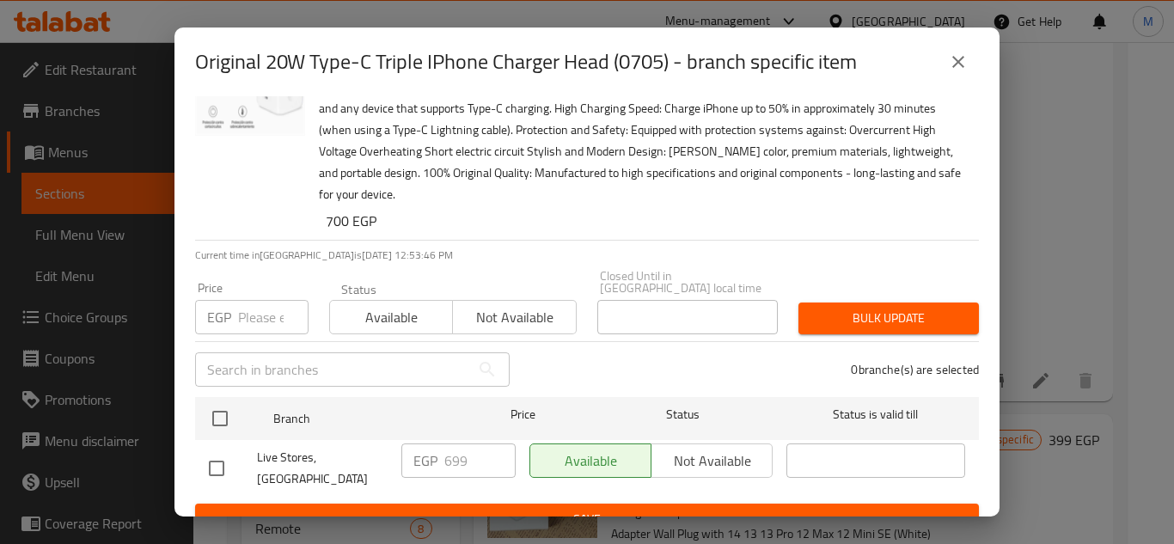
click at [675, 67] on h2 "Original 20W Type-C Triple IPhone Charger Head (0705) - branch specific item" at bounding box center [526, 61] width 662 height 27
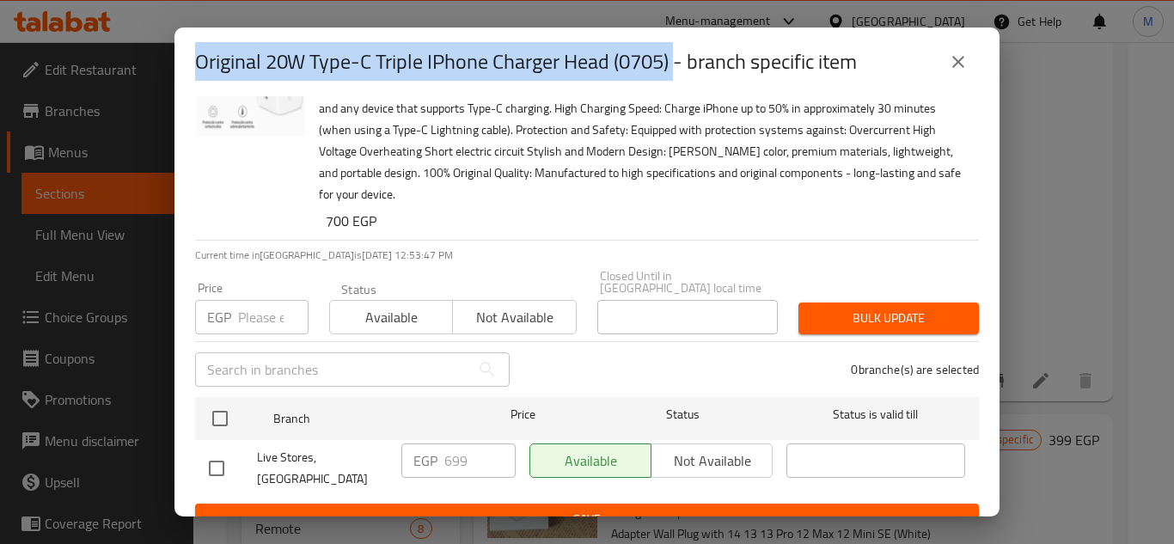
drag, startPoint x: 675, startPoint y: 67, endPoint x: 198, endPoint y: 58, distance: 477.0
click at [198, 58] on h2 "Original 20W Type-C Triple IPhone Charger Head (0705) - branch specific item" at bounding box center [526, 61] width 662 height 27
copy h2 "Original 20W Type-C Triple IPhone Charger Head (0705)"
click at [975, 63] on button "close" at bounding box center [958, 61] width 41 height 41
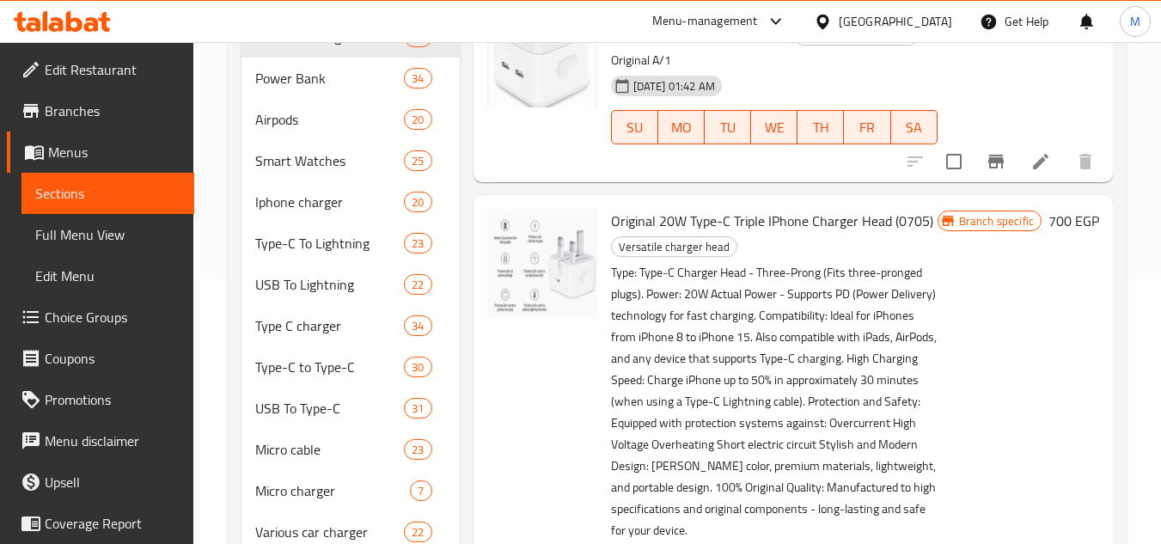
scroll to position [86, 0]
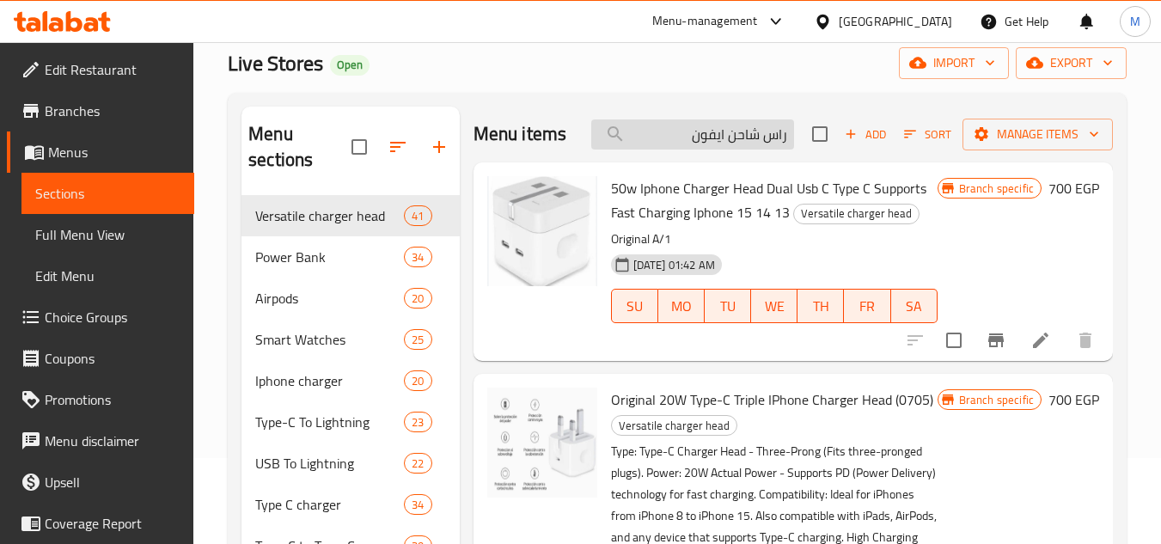
click at [686, 135] on input "راس شاحن ايفون" at bounding box center [692, 134] width 203 height 30
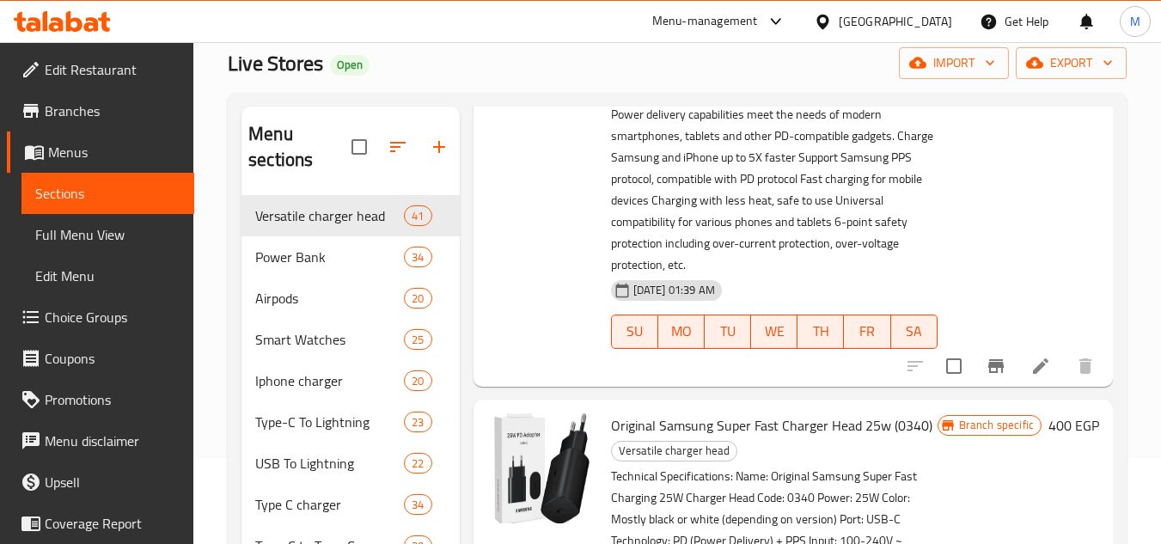
scroll to position [1633, 0]
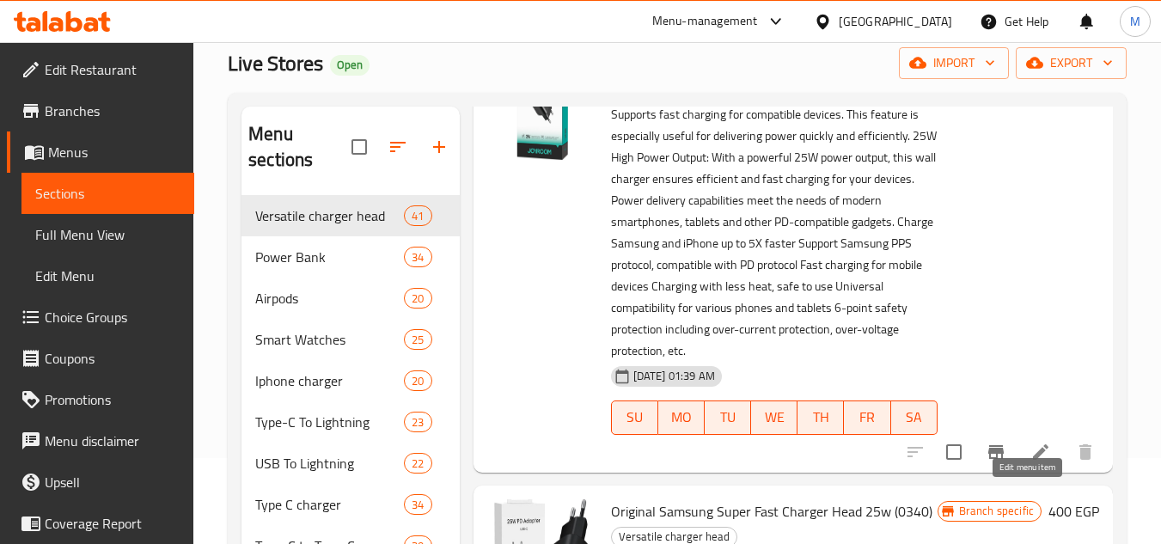
type input "25W"
click at [1030, 462] on icon at bounding box center [1040, 452] width 21 height 21
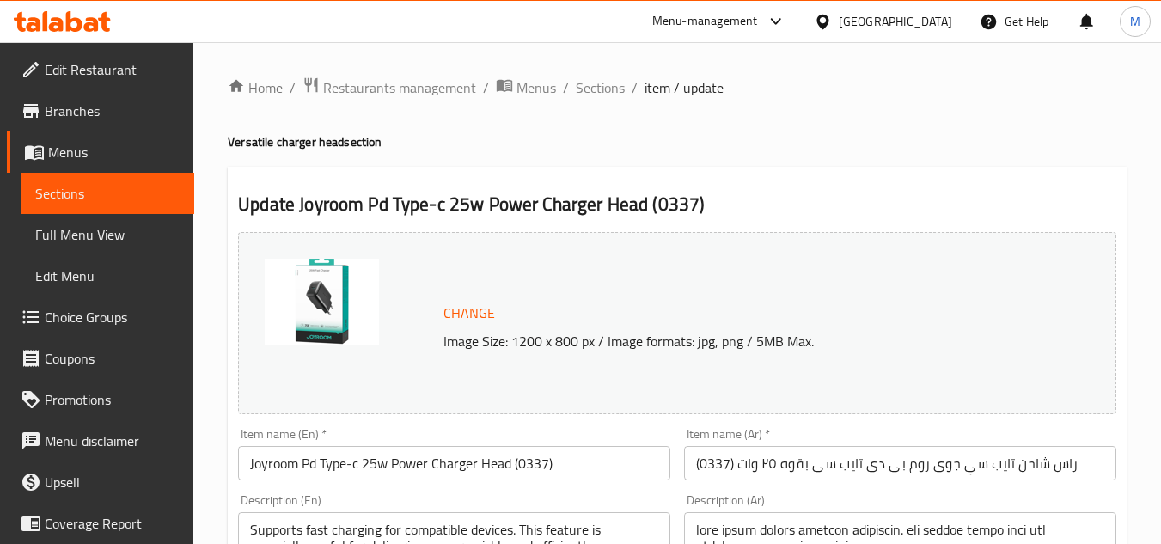
click at [411, 467] on input "Joyroom Pd Type-c 25w Power Charger Head (0337)" at bounding box center [454, 463] width 432 height 34
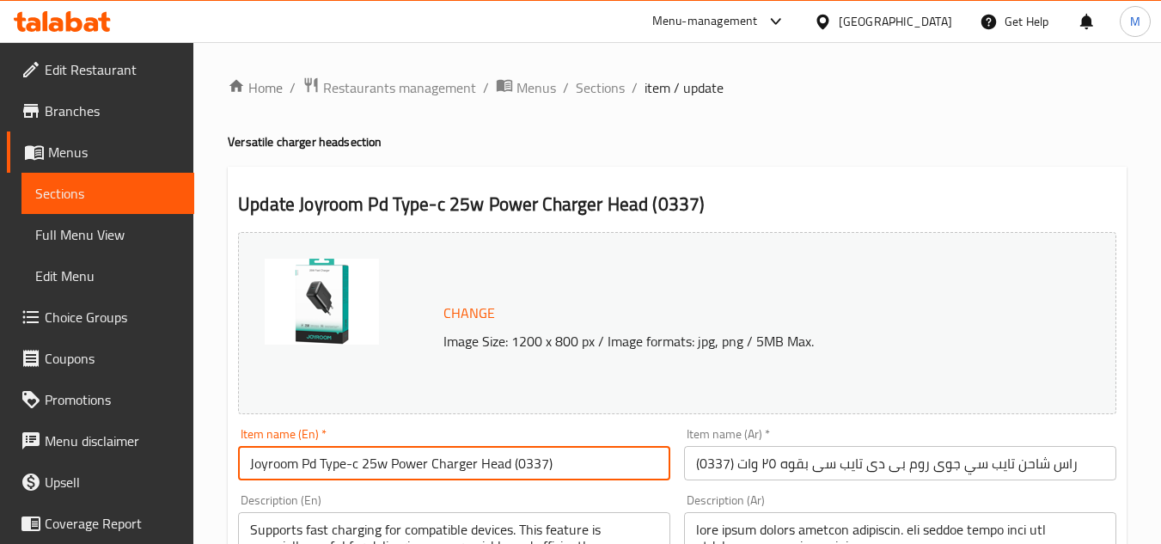
click at [411, 467] on input "Joyroom Pd Type-c 25w Power Charger Head (0337)" at bounding box center [454, 463] width 432 height 34
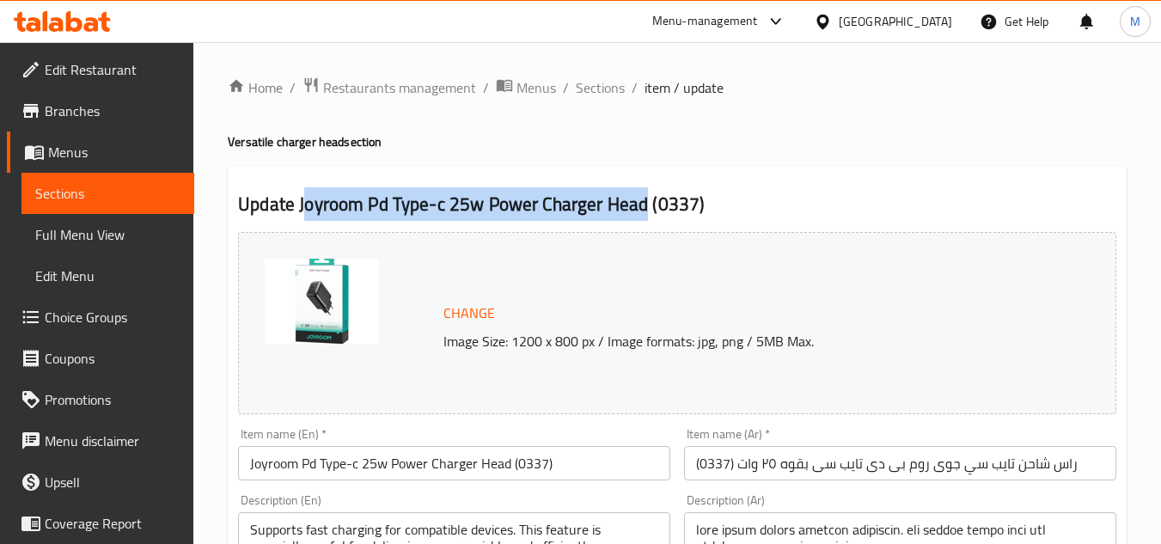
drag, startPoint x: 641, startPoint y: 201, endPoint x: 304, endPoint y: 206, distance: 336.9
click at [304, 206] on h2 "Update Joyroom Pd Type-c 25w Power Charger Head (0337)" at bounding box center [677, 205] width 878 height 26
click at [540, 215] on h2 "Update Joyroom Pd Type-c 25w Power Charger Head (0337)" at bounding box center [677, 205] width 878 height 26
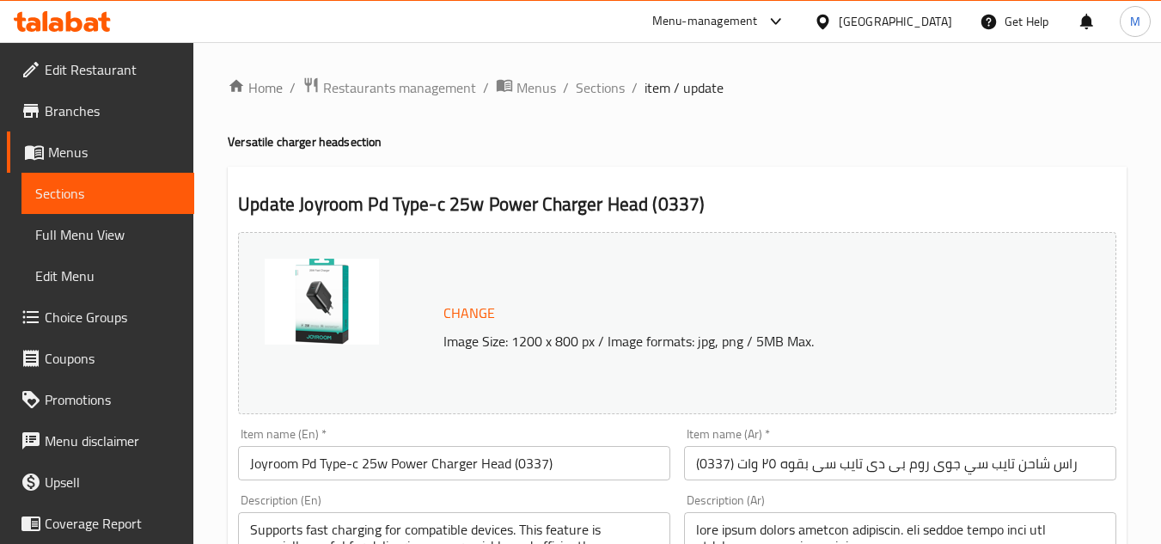
click at [665, 192] on h2 "Update Joyroom Pd Type-c 25w Power Charger Head (0337)" at bounding box center [677, 205] width 878 height 26
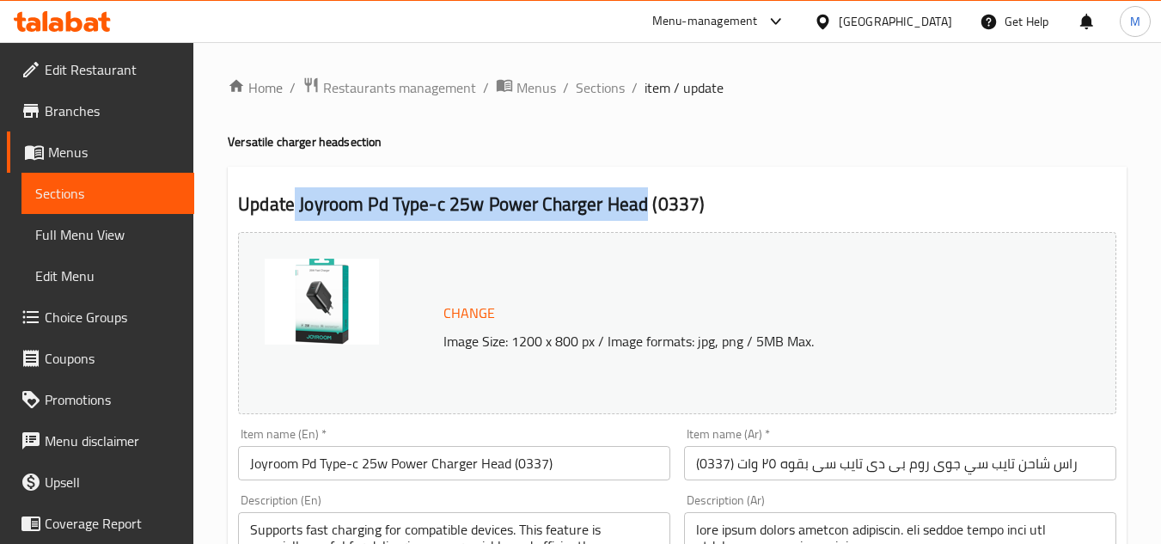
drag, startPoint x: 644, startPoint y: 203, endPoint x: 296, endPoint y: 211, distance: 348.1
click at [296, 211] on h2 "Update Joyroom Pd Type-c 25w Power Charger Head (0337)" at bounding box center [677, 205] width 878 height 26
copy h2 "Joyroom Pd Type-c 25w Power Charger Head"
click at [593, 95] on span "Sections" at bounding box center [600, 87] width 49 height 21
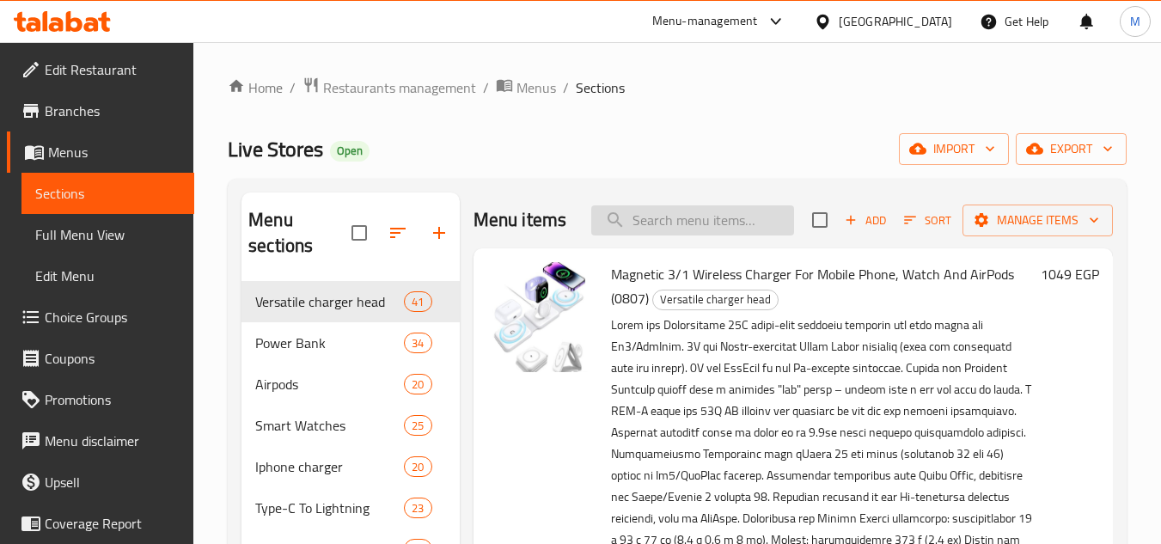
click at [664, 235] on input "search" at bounding box center [692, 220] width 203 height 30
paste input "Joyroom Pd Type-c 25w Power Charger Head"
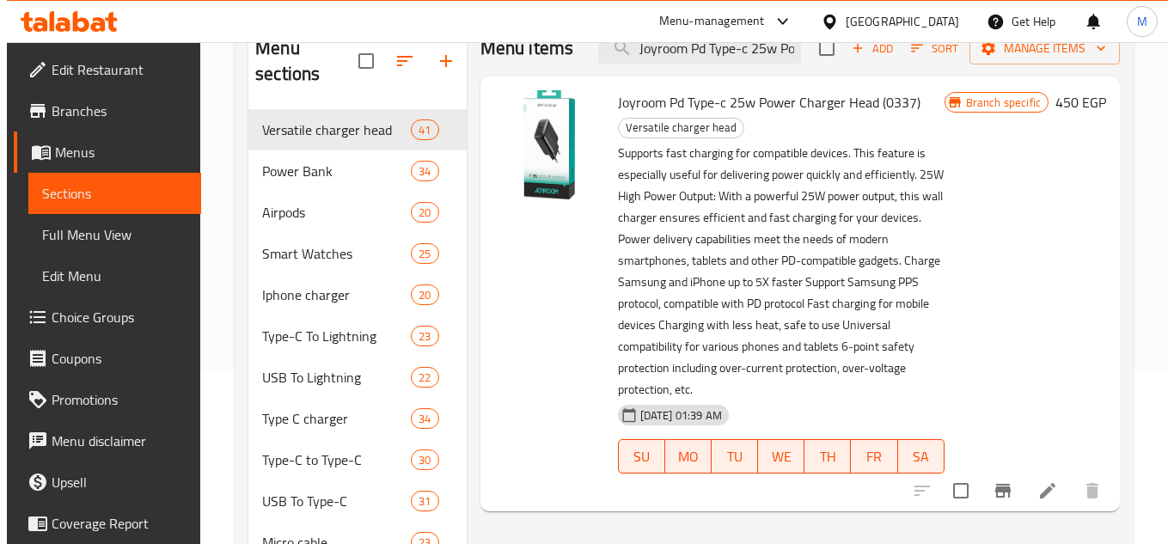
scroll to position [258, 0]
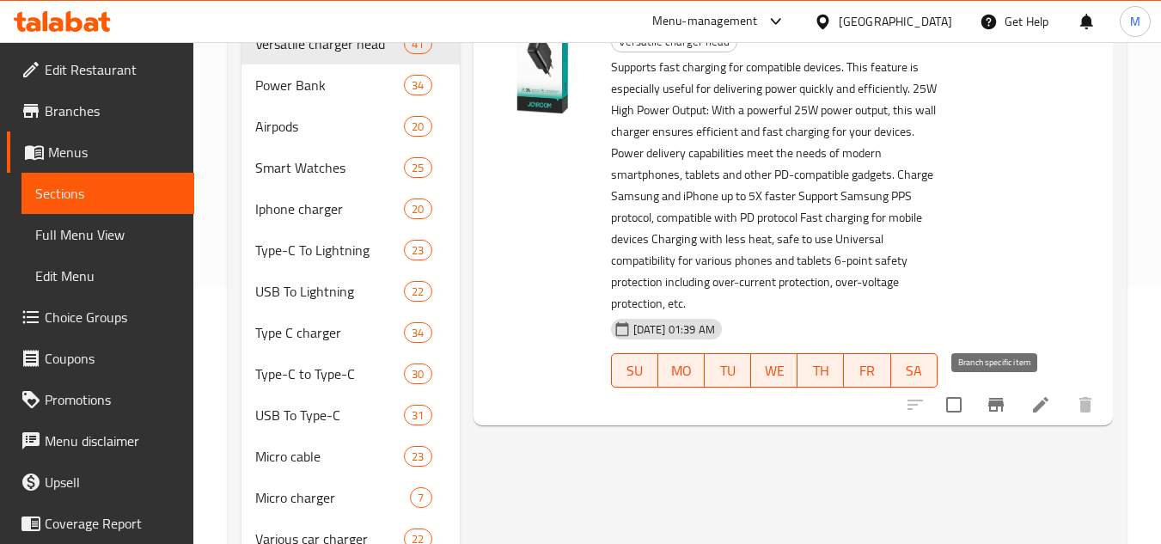
type input "Joyroom Pd Type-c 25w Power Charger Head"
click at [1002, 398] on icon "Branch-specific-item" at bounding box center [996, 404] width 21 height 21
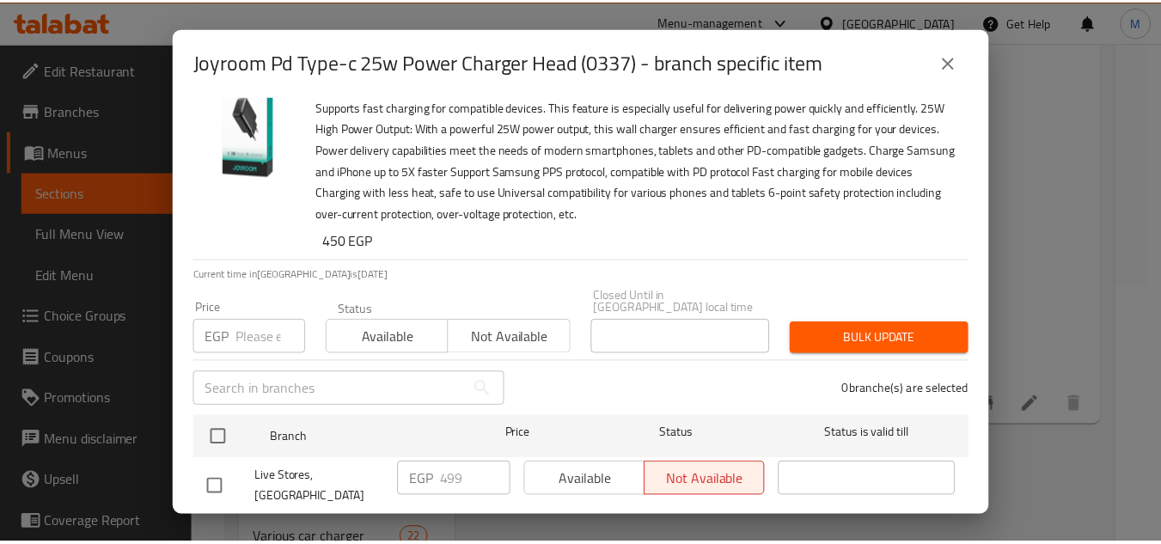
scroll to position [56, 0]
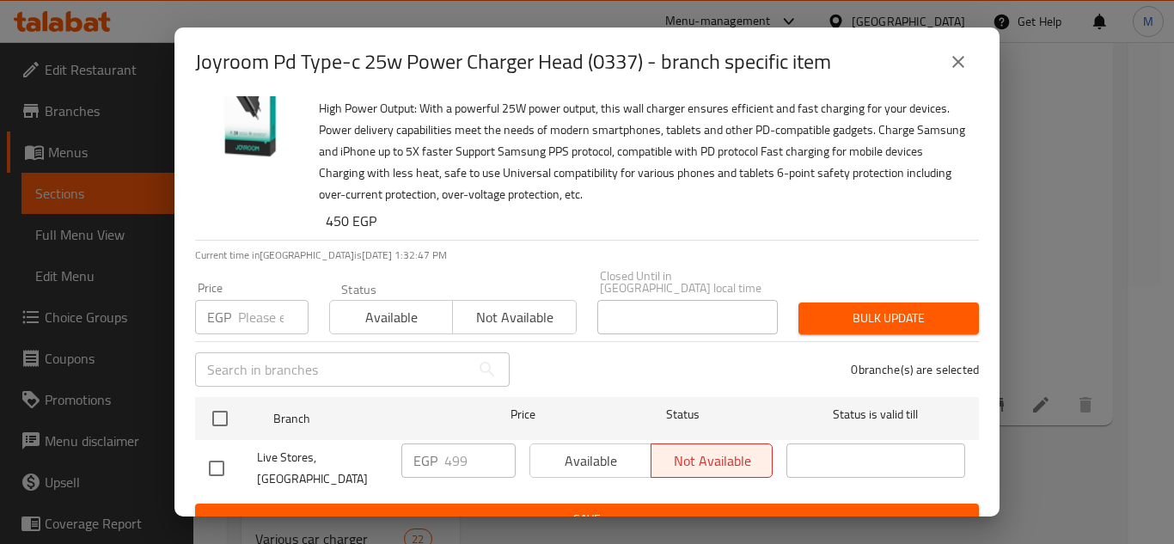
click at [269, 309] on input "number" at bounding box center [273, 317] width 70 height 34
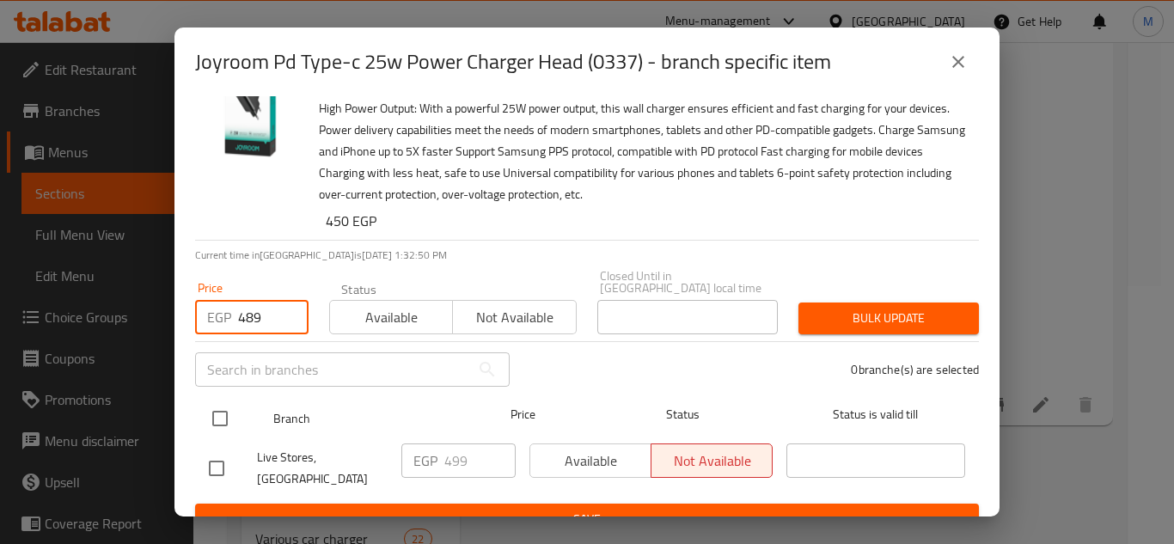
type input "489"
click at [229, 407] on input "checkbox" at bounding box center [220, 418] width 36 height 36
checkbox input "true"
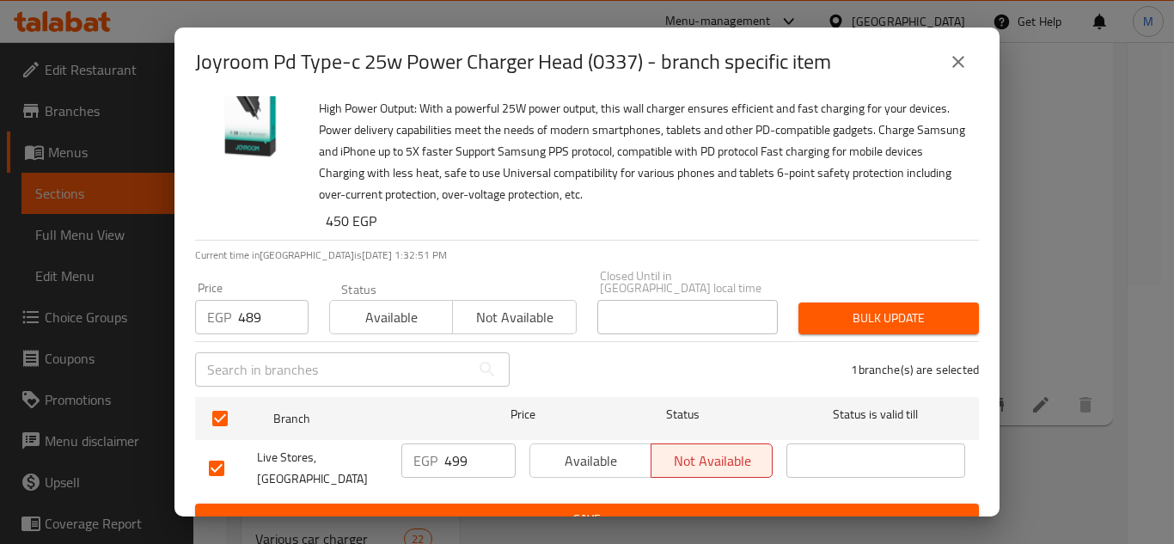
click at [954, 302] on button "Bulk update" at bounding box center [888, 318] width 180 height 32
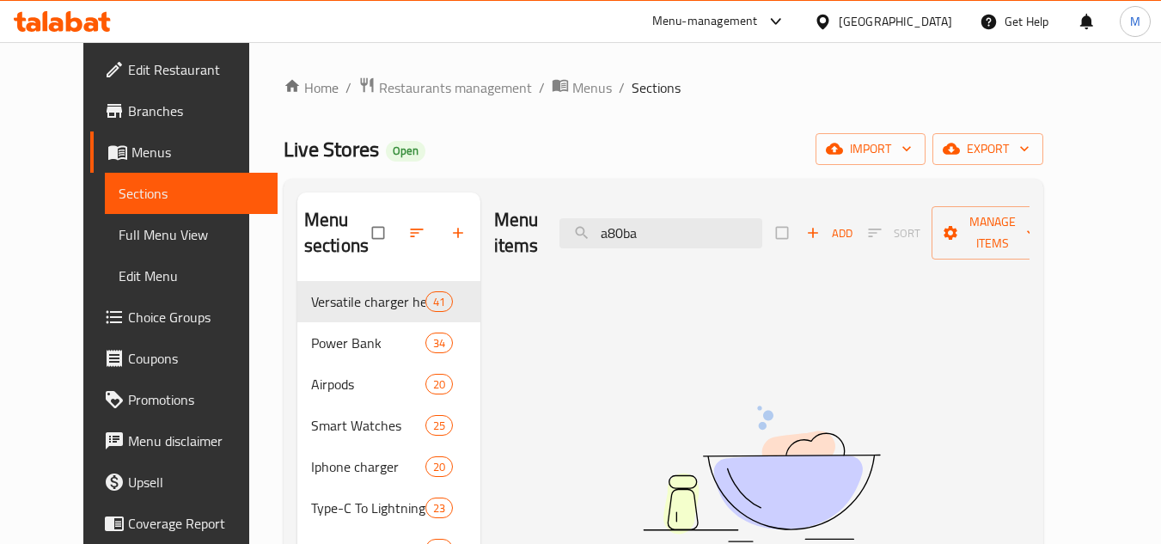
drag, startPoint x: 671, startPoint y: 230, endPoint x: 571, endPoint y: 210, distance: 101.8
click at [600, 220] on input "a80ba" at bounding box center [660, 233] width 203 height 30
click at [684, 244] on input "a80ba" at bounding box center [660, 233] width 203 height 30
type input "B"
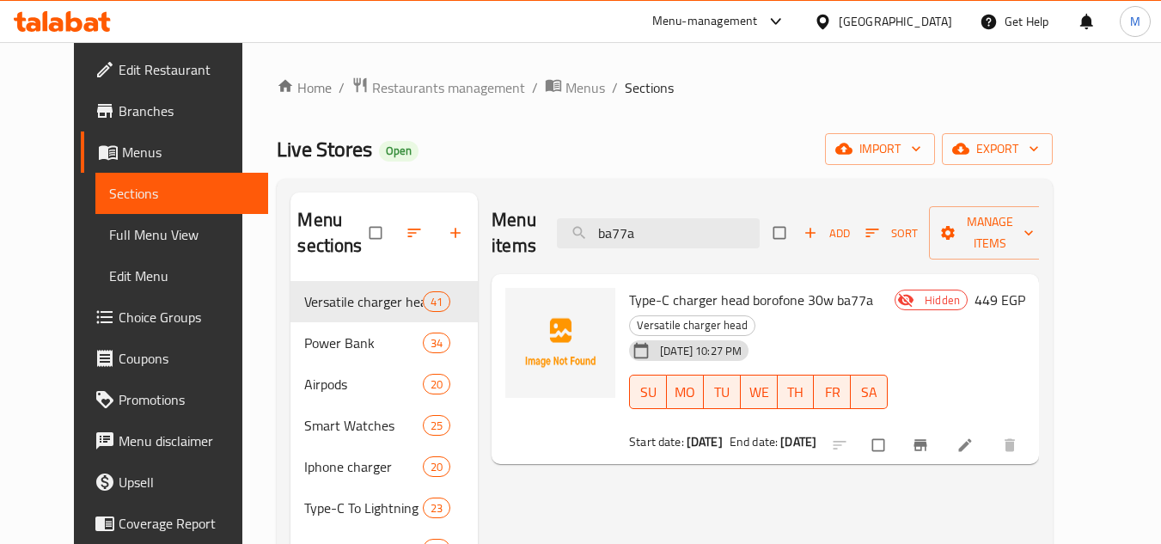
type input "ba77a"
click at [809, 296] on span "Type-C charger head borofone 30w ba77a" at bounding box center [751, 300] width 244 height 26
copy h6 "Type-C charger head borofone 30w ba77a"
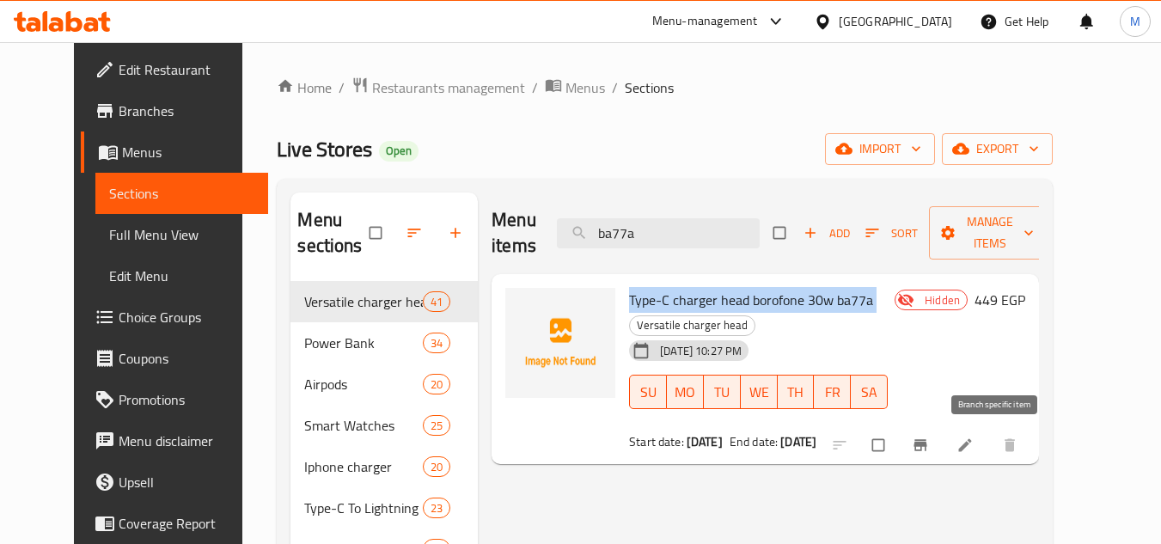
click at [932, 448] on span "Branch-specific-item" at bounding box center [922, 445] width 21 height 17
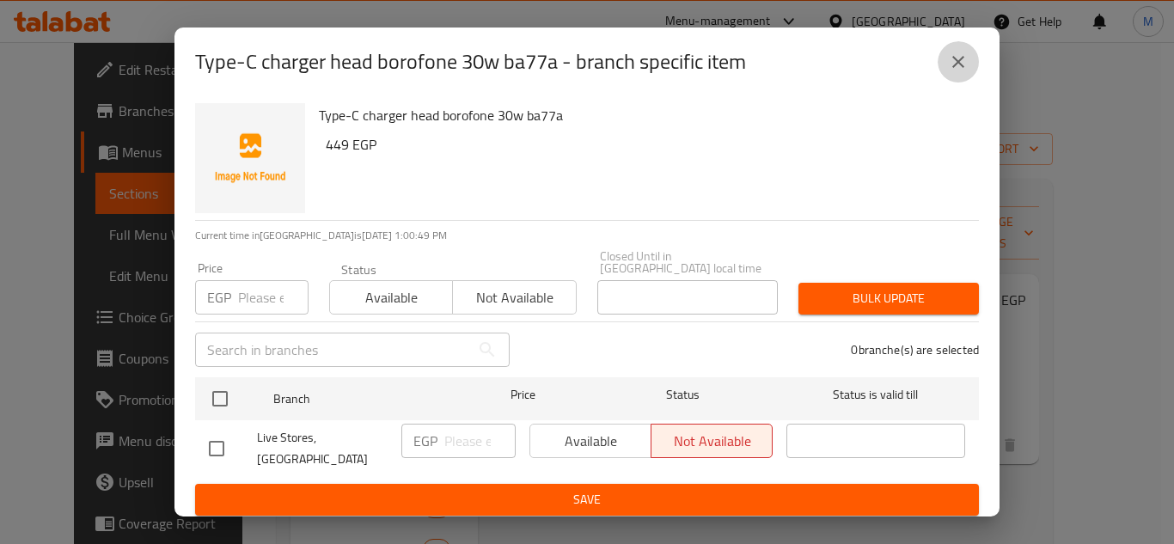
click at [963, 72] on icon "close" at bounding box center [958, 62] width 21 height 21
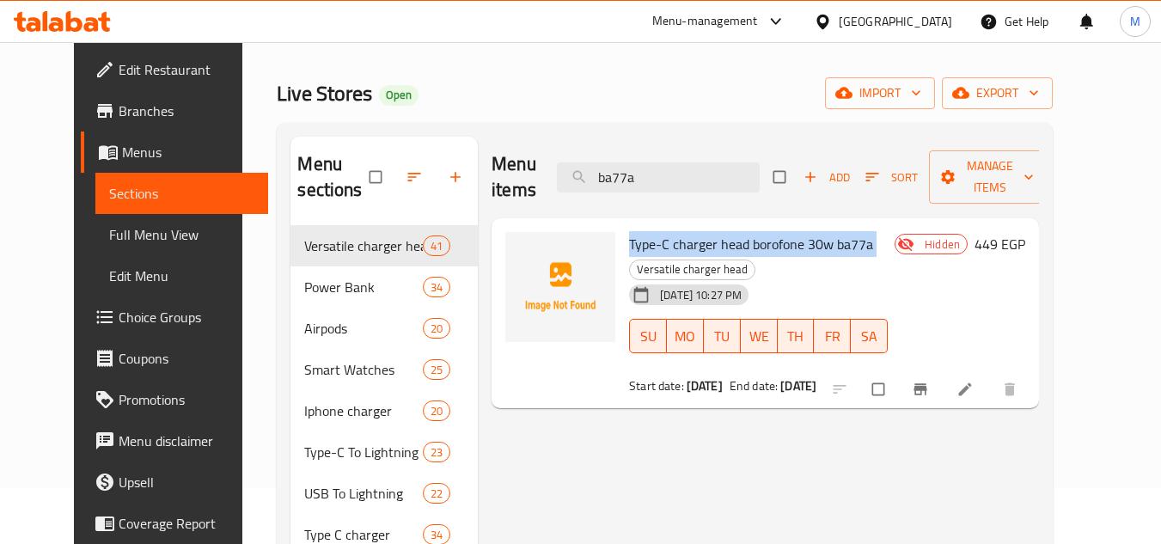
scroll to position [86, 0]
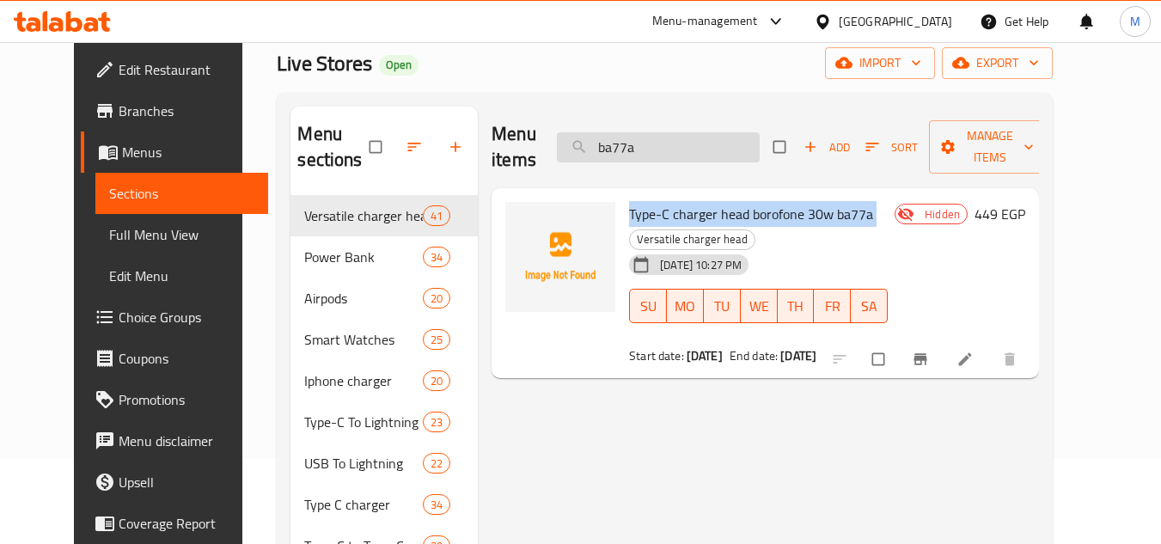
click at [674, 156] on input "ba77a" at bounding box center [658, 147] width 203 height 30
paste input "u02Tcf-Jr"
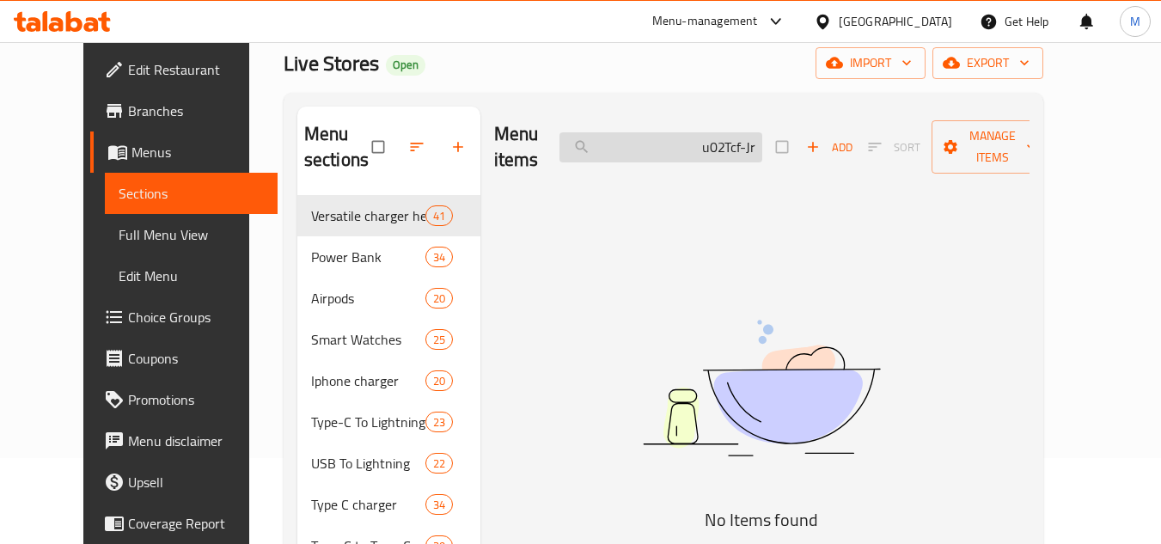
drag, startPoint x: 773, startPoint y: 147, endPoint x: 695, endPoint y: 144, distance: 78.2
click at [697, 145] on input "u02Tcf-Jr" at bounding box center [660, 147] width 203 height 30
type input "r"
drag, startPoint x: 695, startPoint y: 144, endPoint x: 766, endPoint y: 145, distance: 70.5
click at [785, 147] on div "Menu items Add Sort Manage items" at bounding box center [761, 148] width 535 height 82
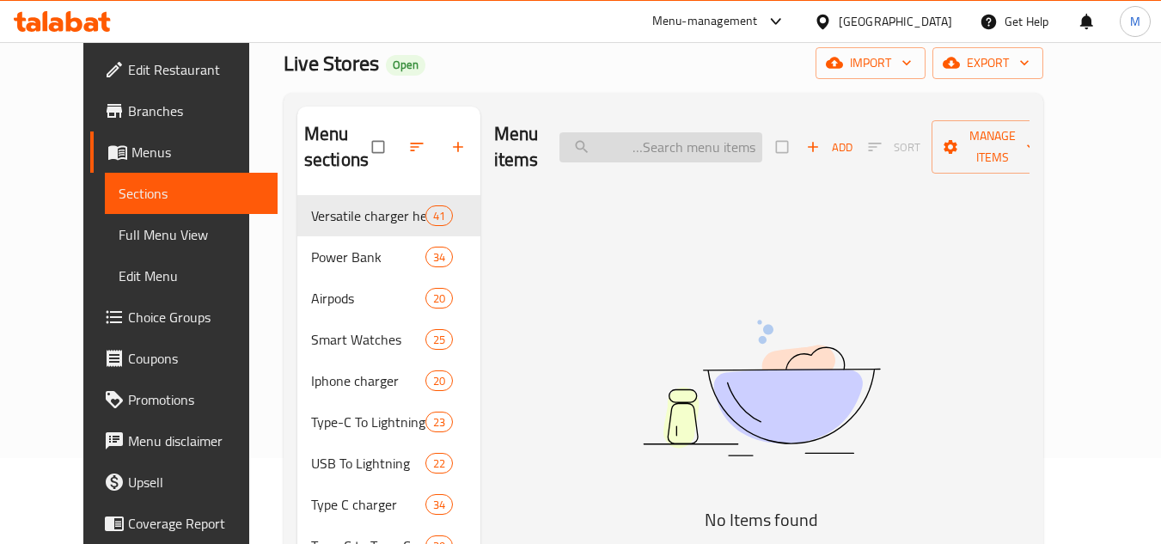
click at [762, 145] on input "search" at bounding box center [660, 147] width 203 height 30
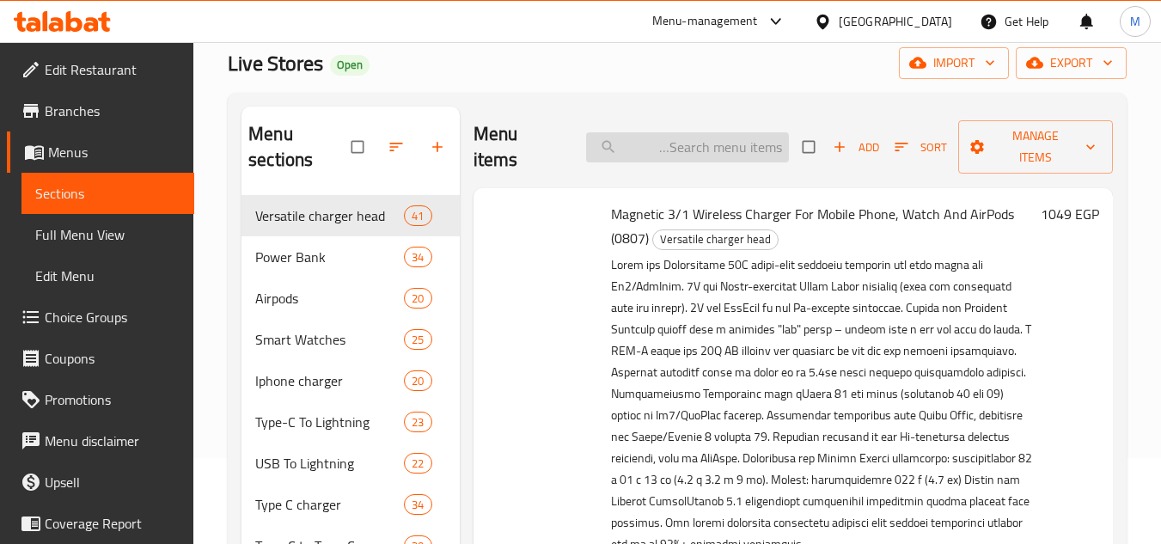
click at [782, 144] on input "search" at bounding box center [687, 147] width 203 height 30
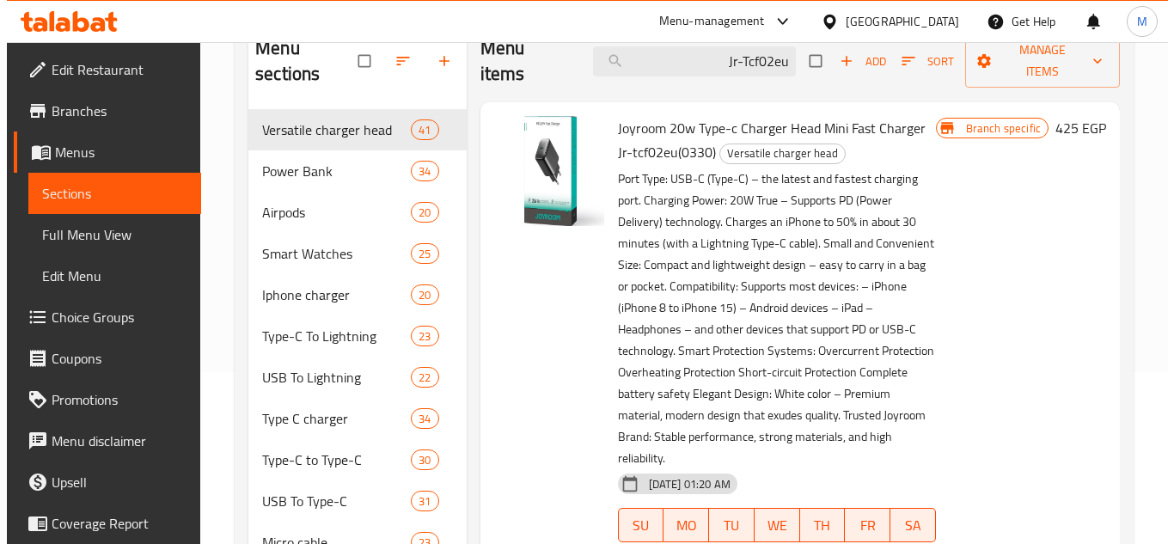
scroll to position [258, 0]
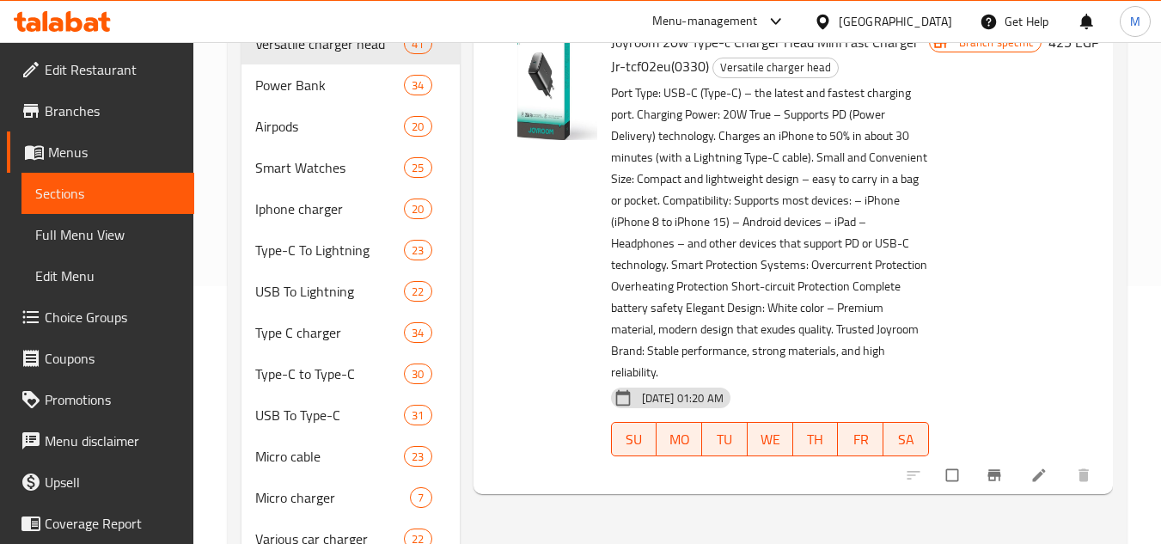
type input "Jr-Tcf02eu"
click at [984, 456] on button "Branch-specific-item" at bounding box center [995, 475] width 41 height 38
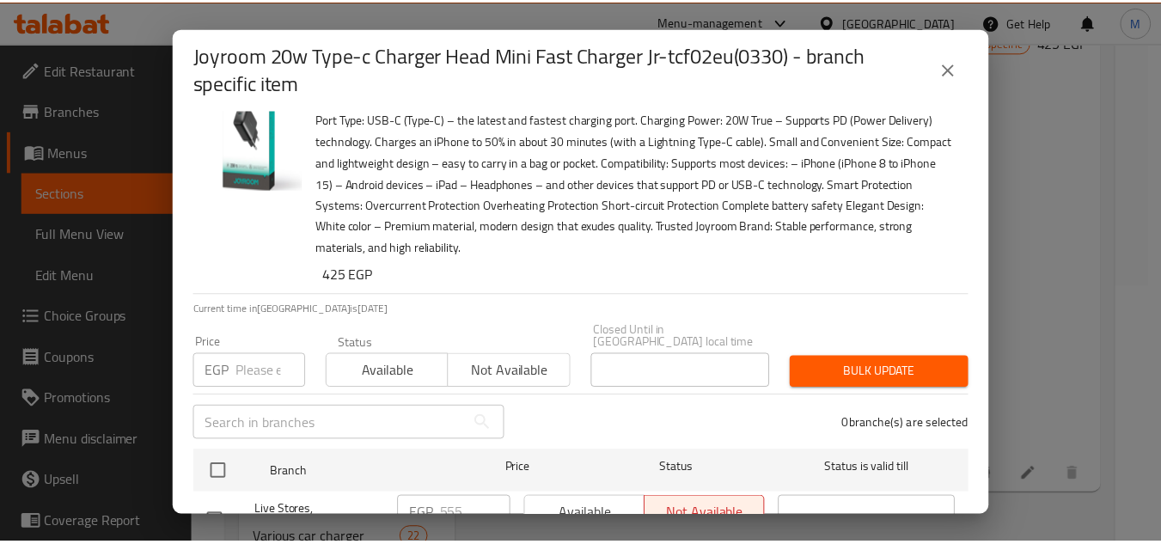
scroll to position [91, 0]
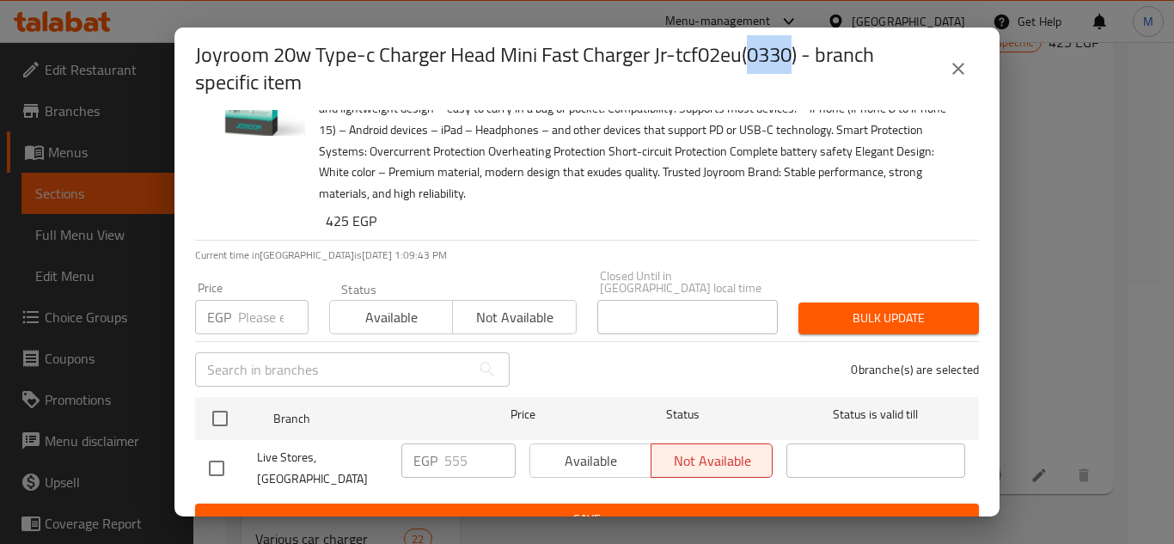
drag, startPoint x: 749, startPoint y: 57, endPoint x: 794, endPoint y: 50, distance: 45.2
click at [794, 50] on h2 "Joyroom 20w Type-c Charger Head Mini Fast Charger Jr-tcf02eu(0330) - branch spe…" at bounding box center [566, 68] width 742 height 55
copy h2 "0330"
drag, startPoint x: 657, startPoint y: 57, endPoint x: 745, endPoint y: 69, distance: 89.3
click at [745, 69] on h2 "Joyroom 20w Type-c Charger Head Mini Fast Charger Jr-tcf02eu(0330) - branch spe…" at bounding box center [566, 68] width 742 height 55
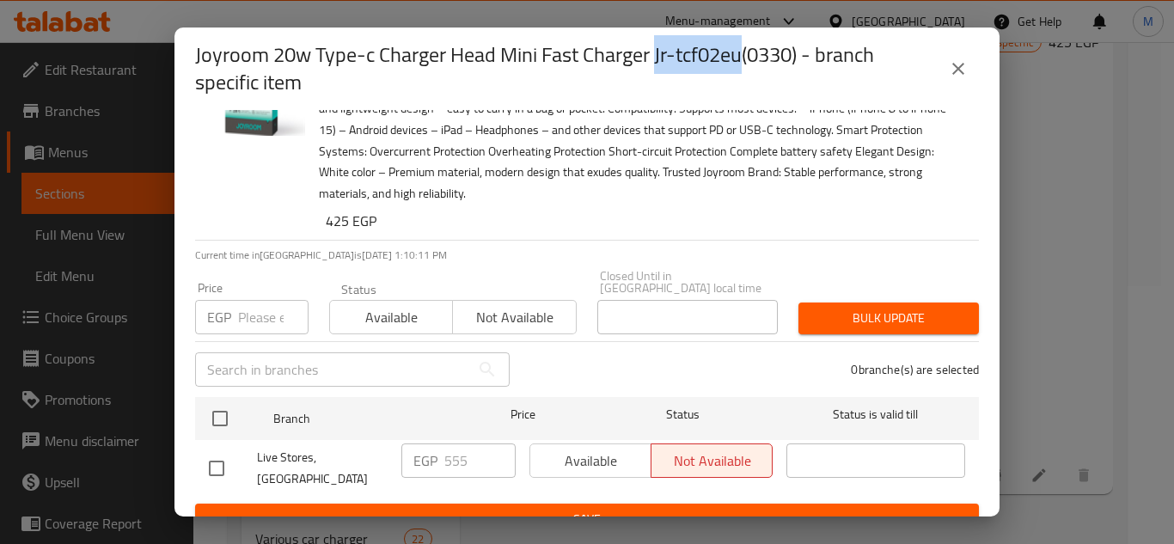
copy h2 "Jr-tcf02eu"
click at [956, 54] on button "close" at bounding box center [958, 68] width 41 height 41
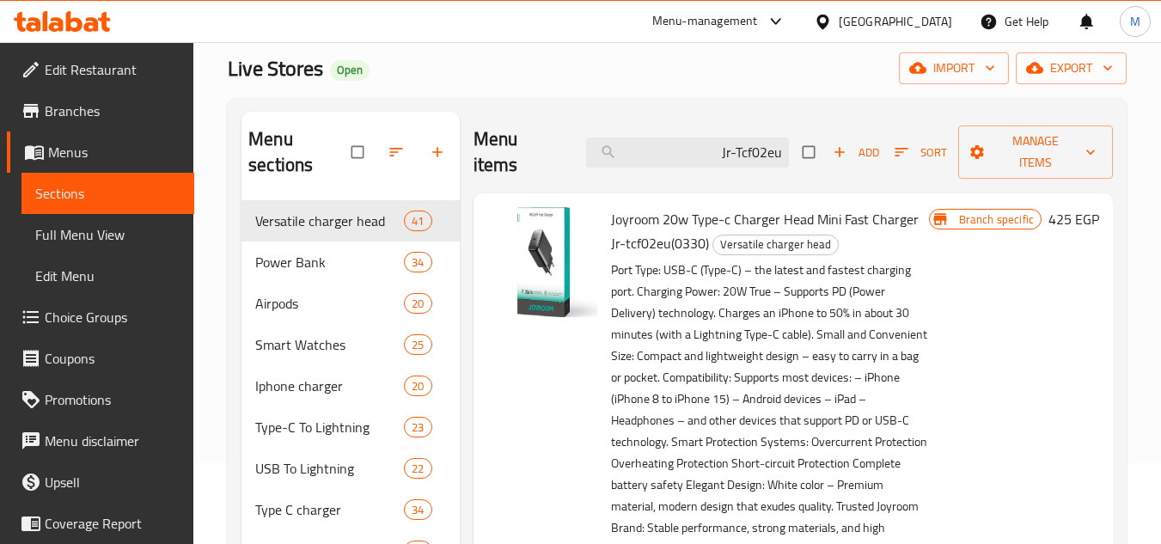
scroll to position [0, 0]
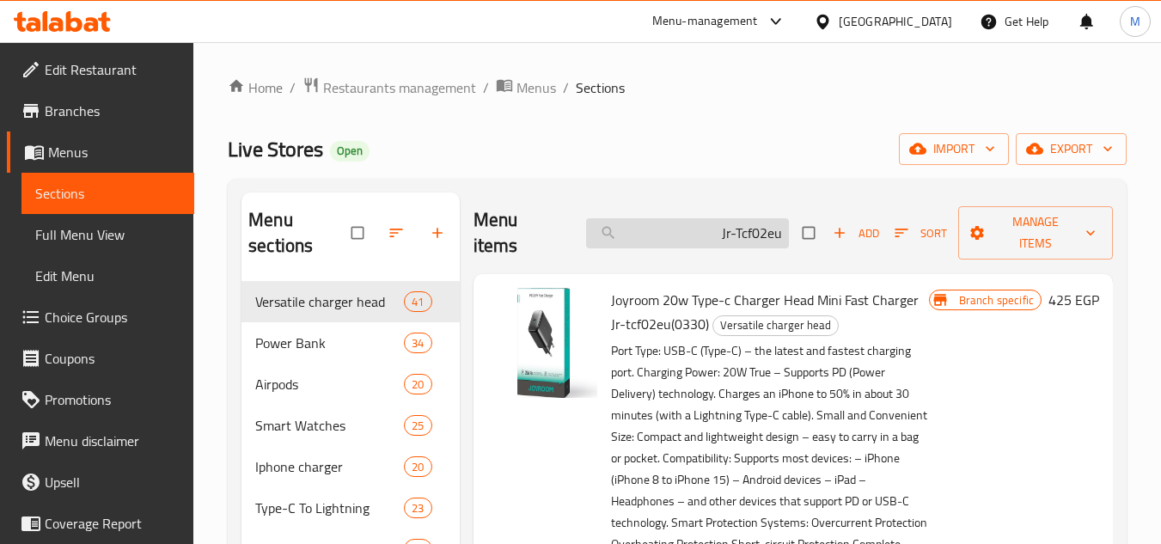
click at [760, 235] on input "Jr-Tcf02eu" at bounding box center [687, 233] width 203 height 30
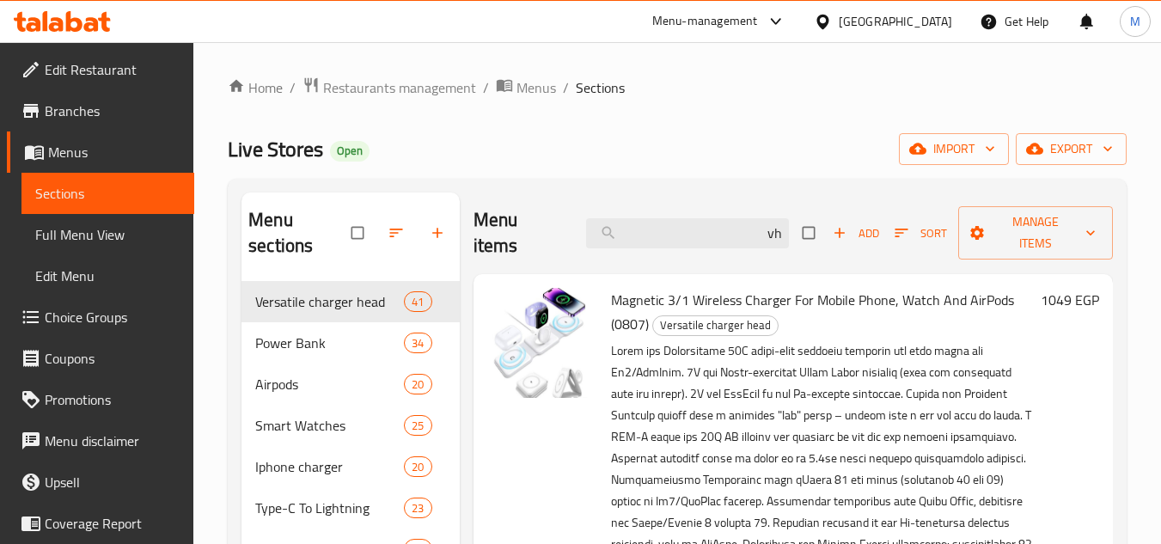
type input "v"
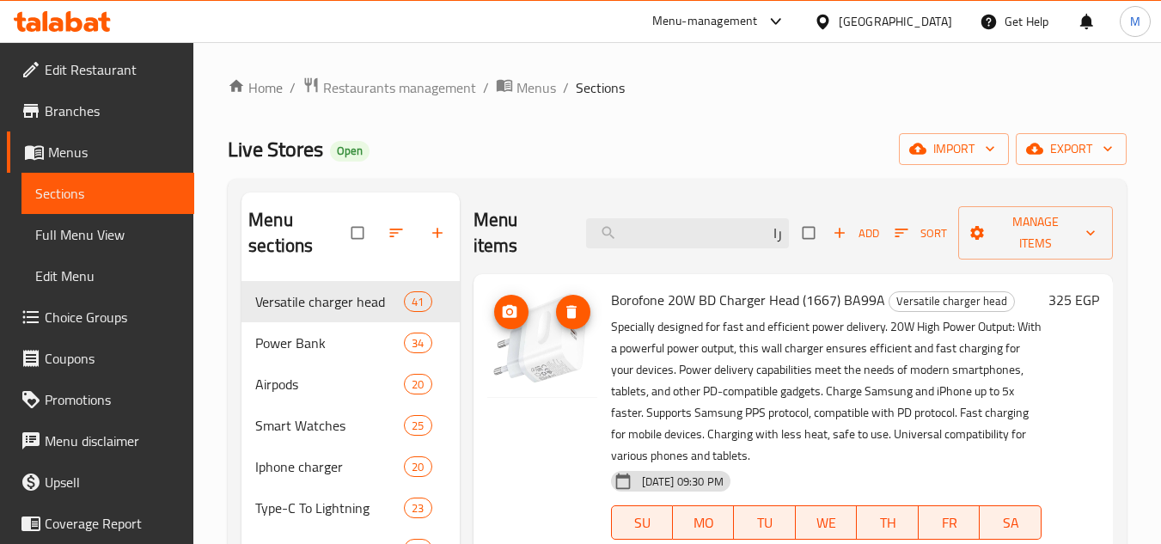
type input "ر"
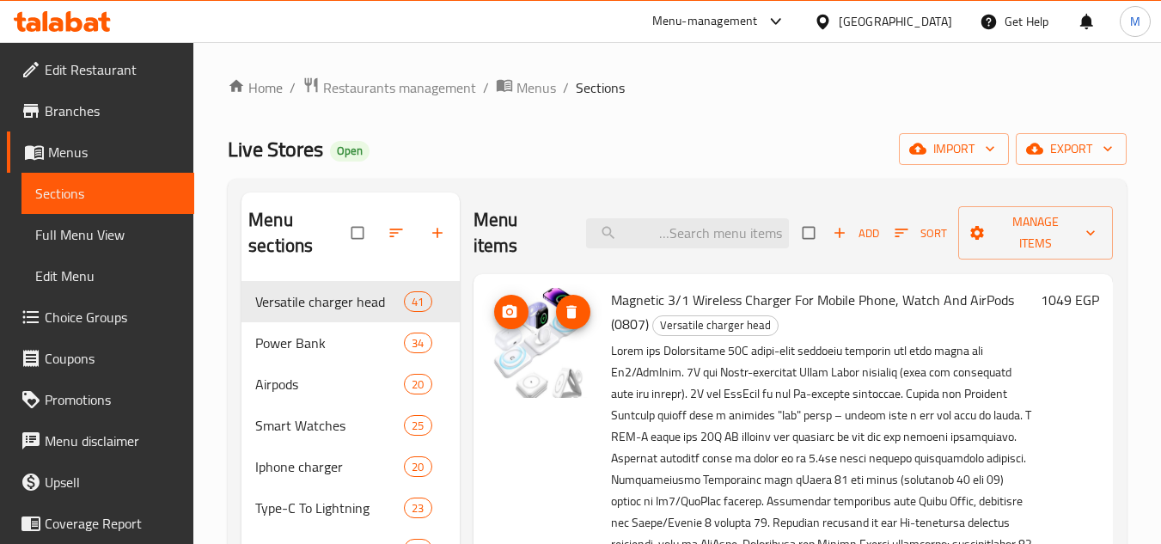
type input "ـ"
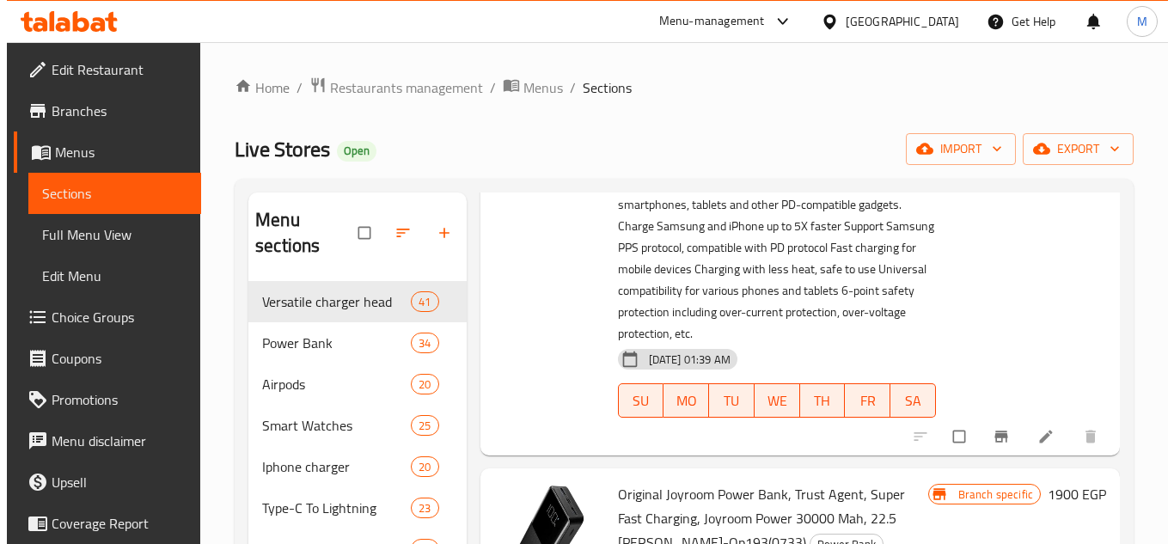
scroll to position [1547, 0]
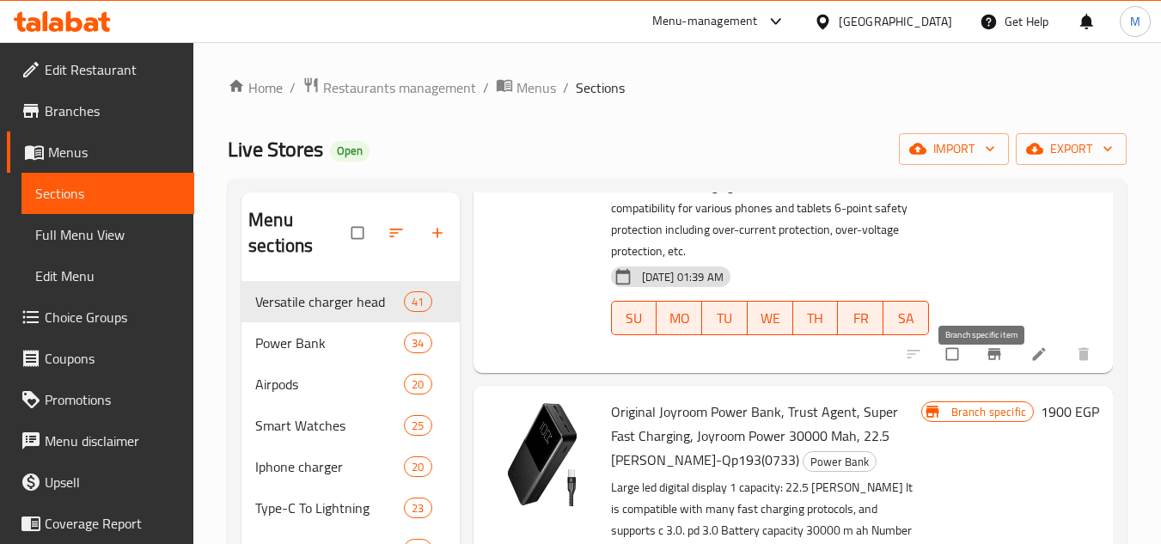
click at [987, 360] on icon "Branch-specific-item" at bounding box center [993, 354] width 13 height 11
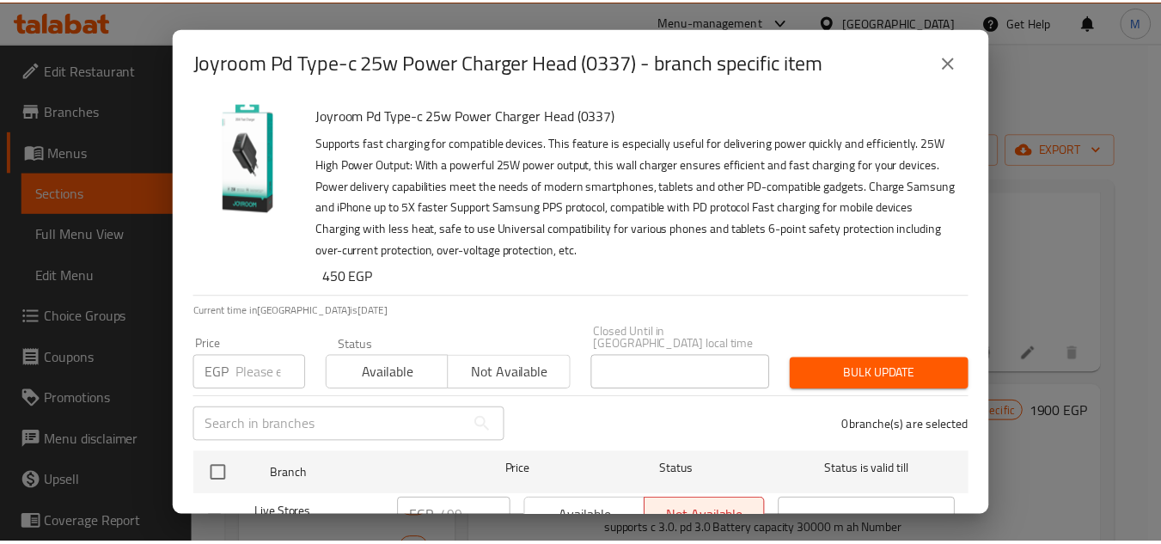
scroll to position [56, 0]
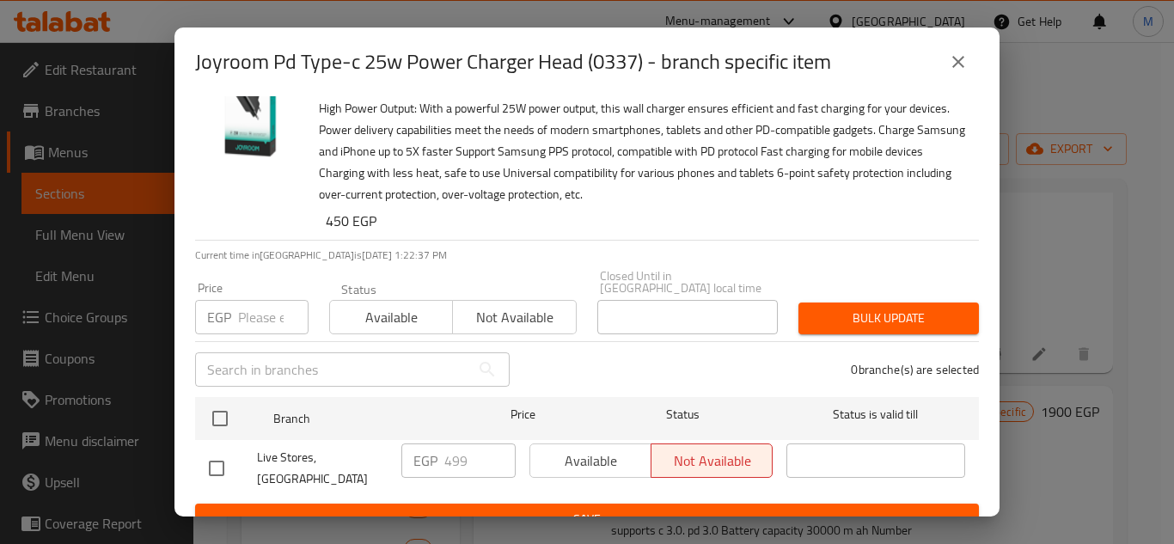
click at [959, 60] on icon "close" at bounding box center [958, 62] width 12 height 12
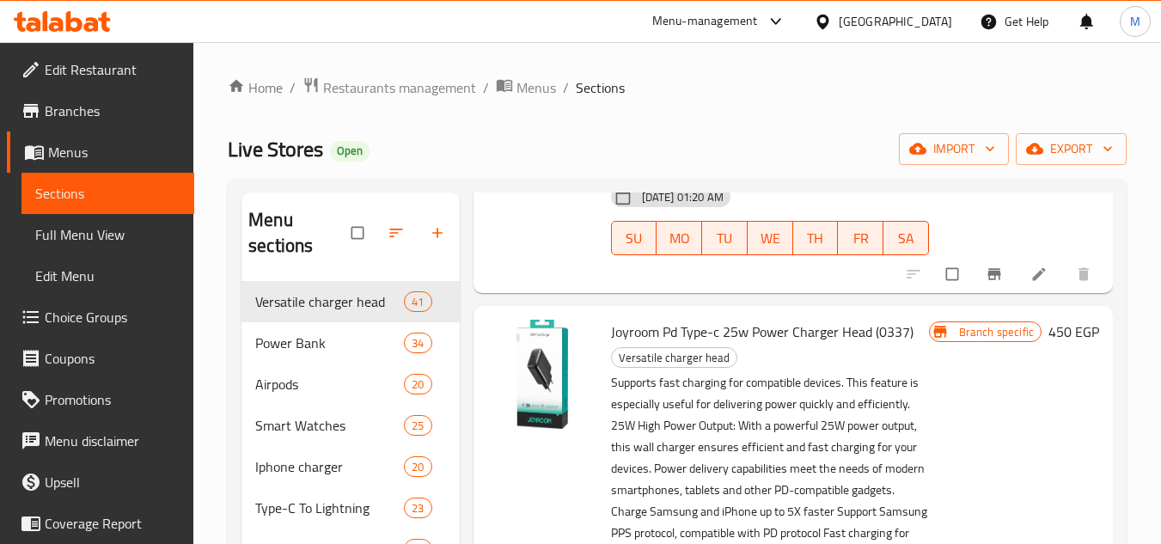
scroll to position [1117, 0]
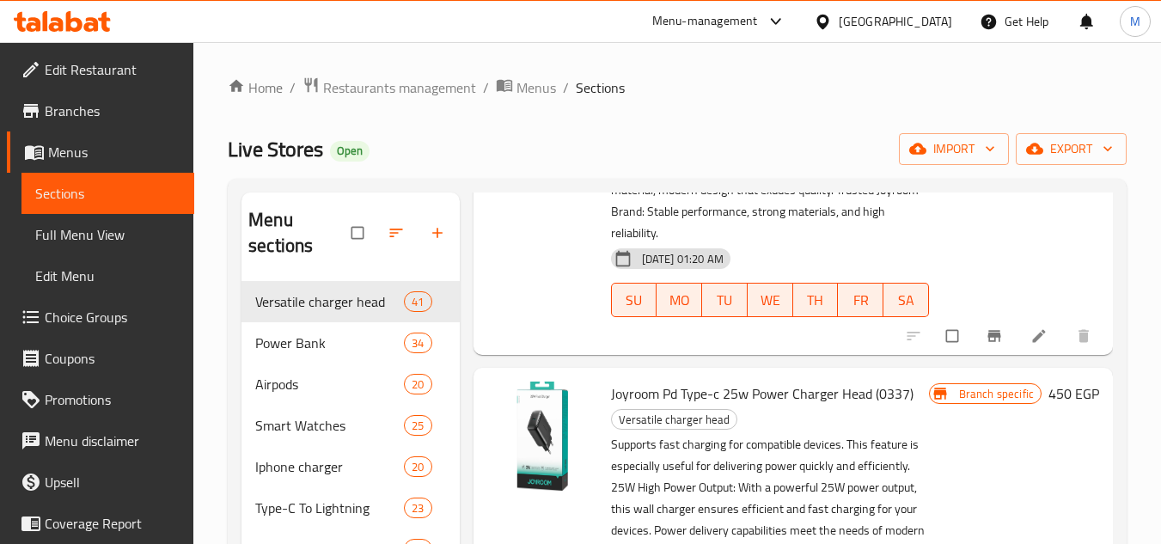
click at [723, 406] on span "Joyroom Pd Type-c 25w Power Charger Head (0337)" at bounding box center [762, 394] width 302 height 26
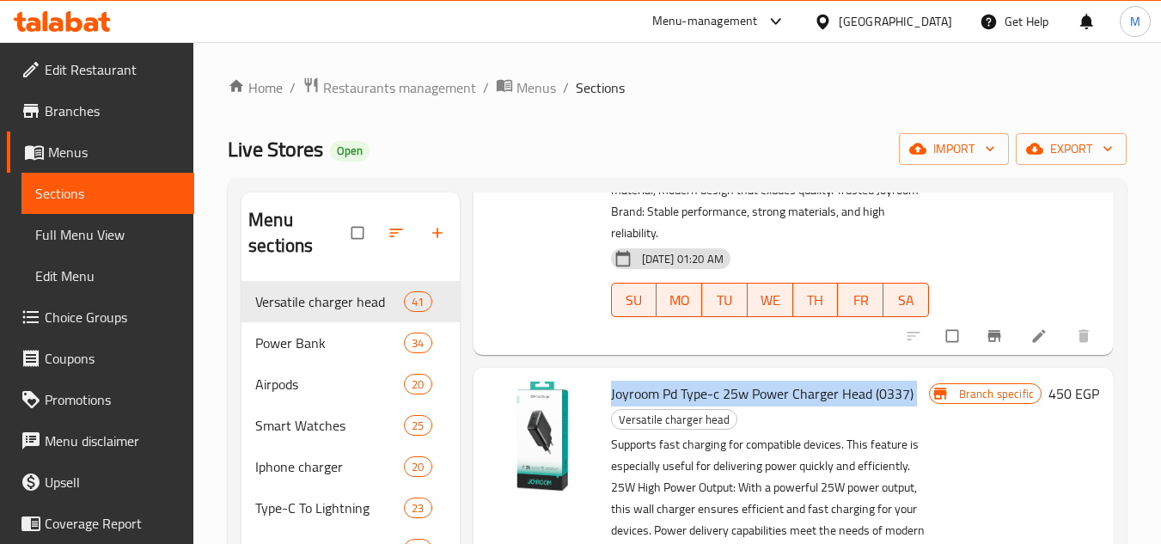
click at [723, 406] on span "Joyroom Pd Type-c 25w Power Charger Head (0337)" at bounding box center [762, 394] width 302 height 26
copy h6 "Joyroom Pd Type-c 25w Power Charger Head (0337)"
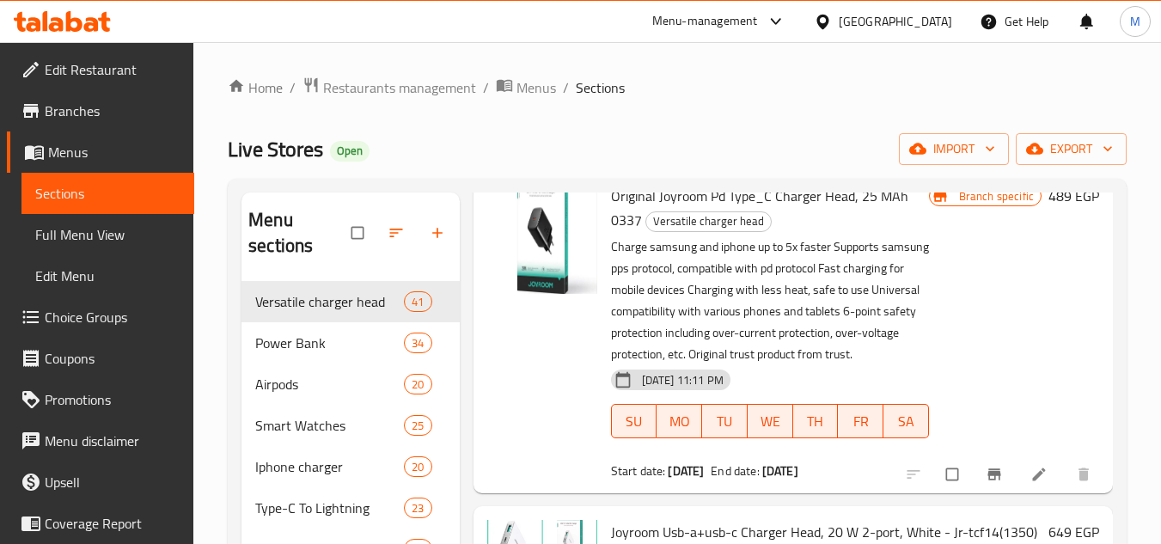
scroll to position [0, 0]
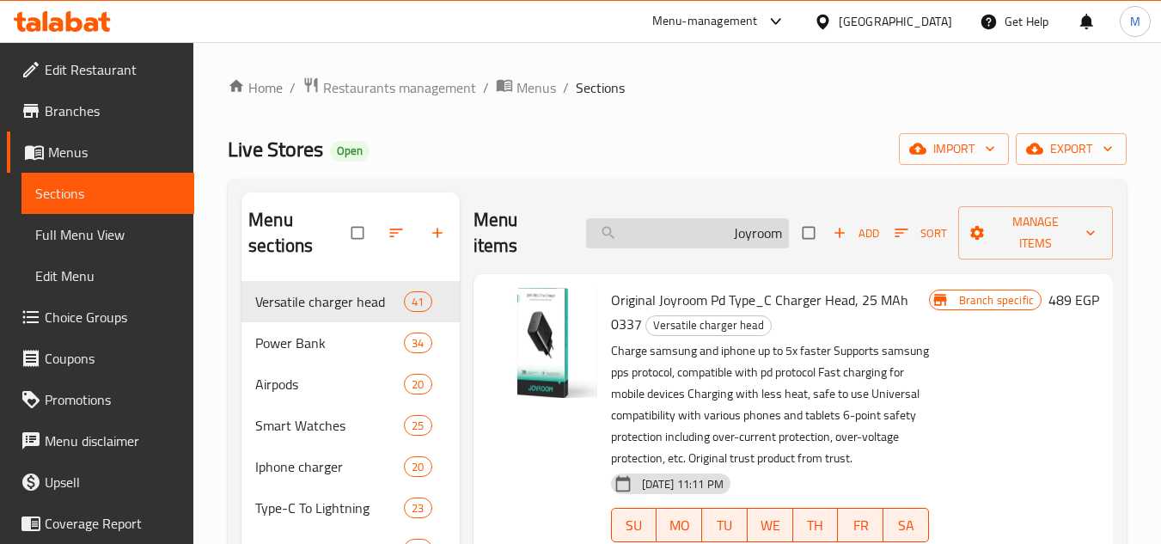
click at [695, 223] on input "Joyroom" at bounding box center [687, 233] width 203 height 30
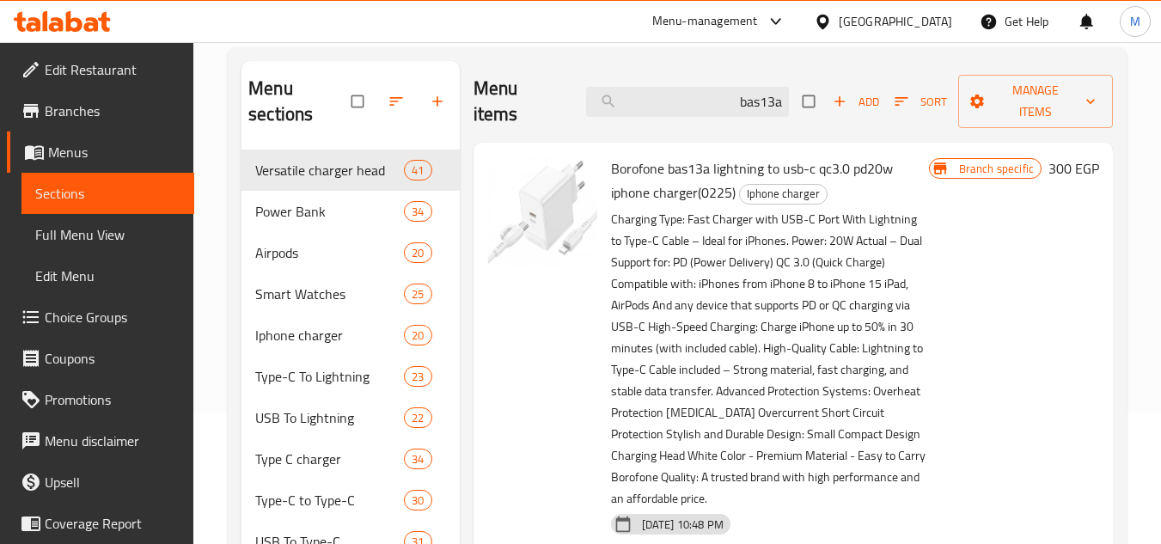
scroll to position [172, 0]
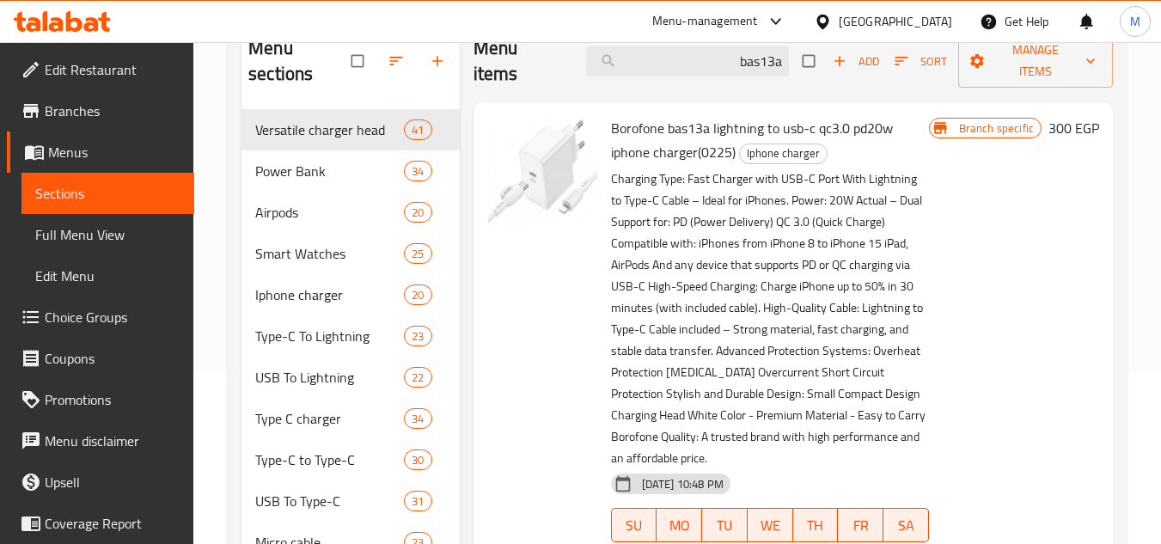
type input "bas13a"
drag, startPoint x: 709, startPoint y: 131, endPoint x: 667, endPoint y: 127, distance: 42.2
click at [667, 127] on span "Borofone bas13a lightning to usb-c qc3.0 pd20w iphone charger(0225)" at bounding box center [752, 140] width 282 height 50
copy span "bas13a"
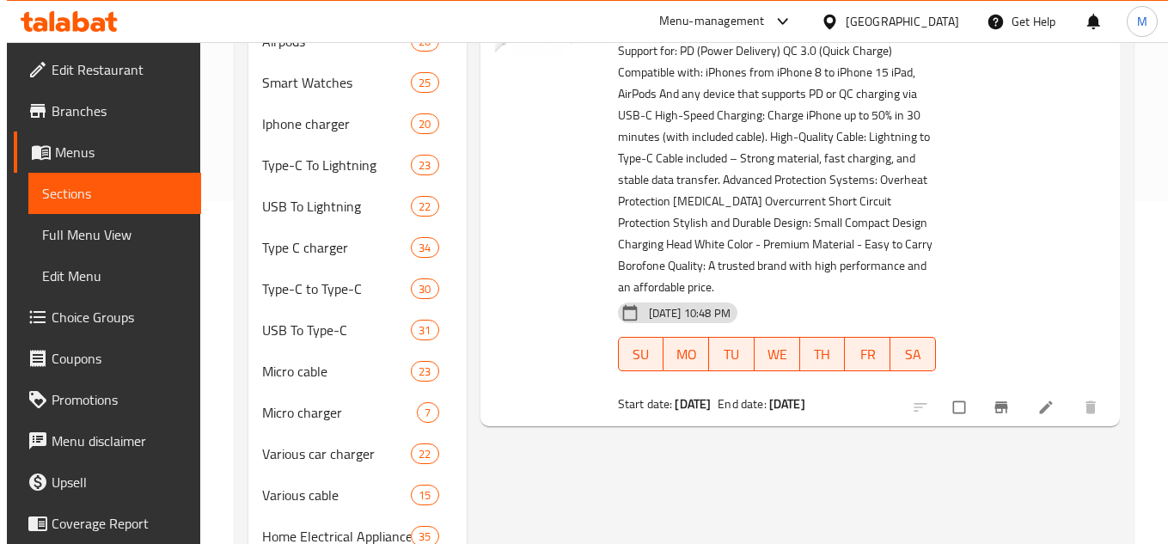
scroll to position [344, 0]
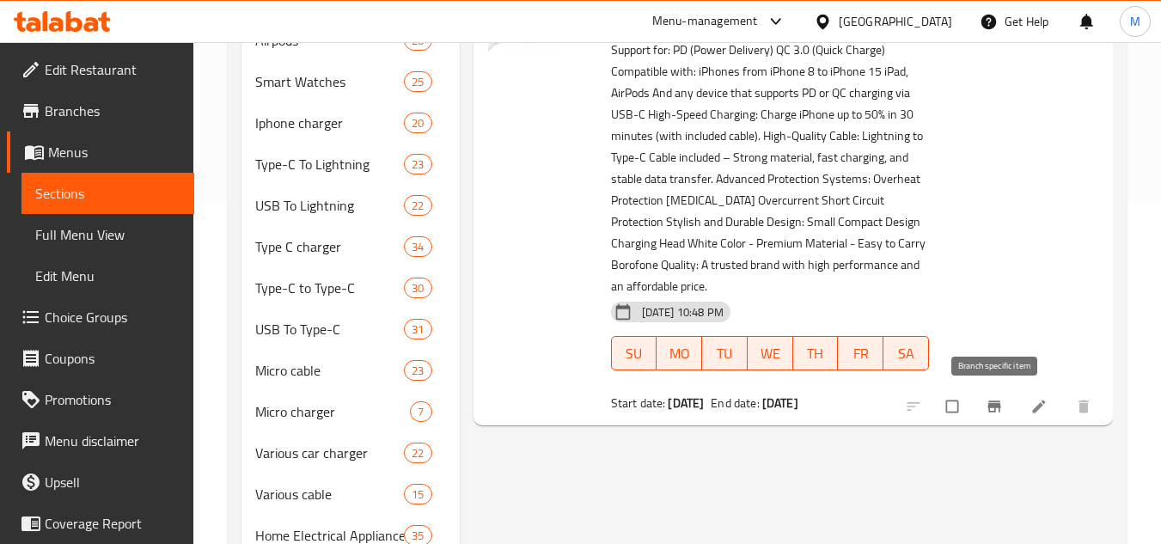
click at [986, 409] on icon "Branch-specific-item" at bounding box center [994, 406] width 17 height 17
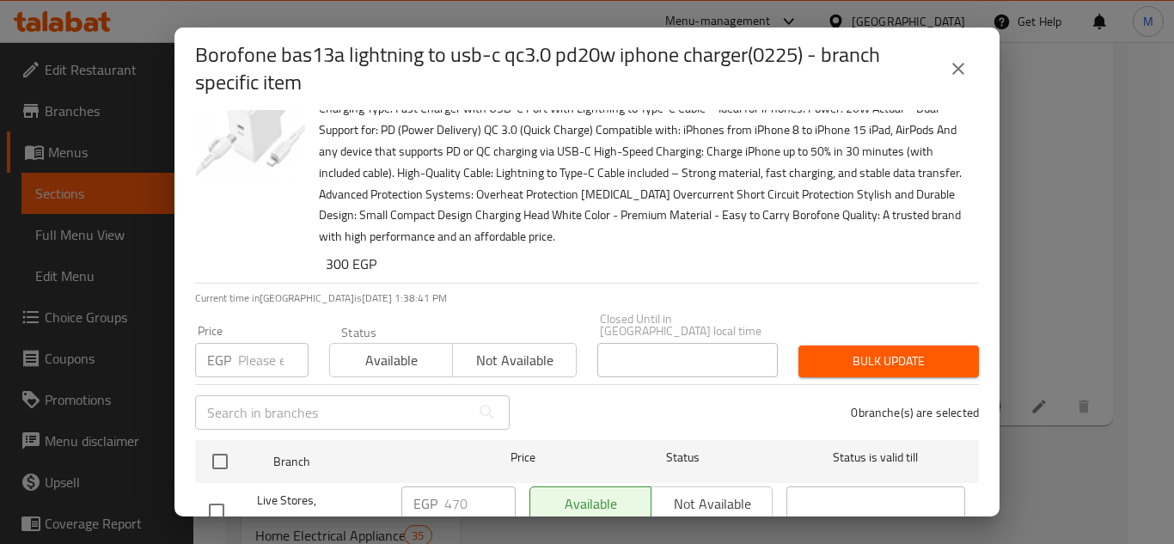
scroll to position [91, 0]
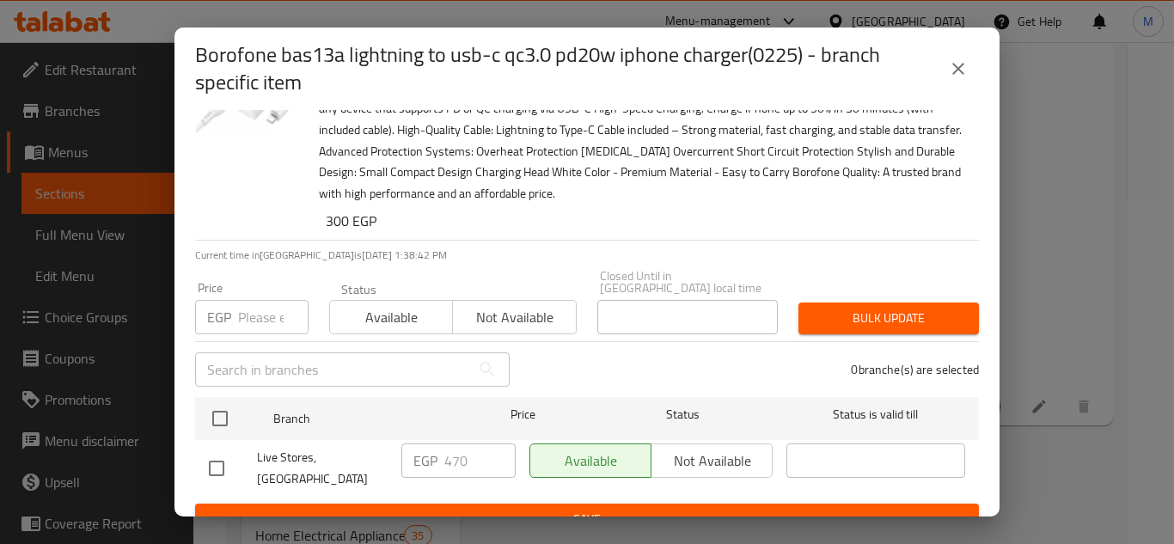
click at [221, 450] on input "checkbox" at bounding box center [217, 468] width 36 height 36
checkbox input "true"
click at [252, 310] on input "number" at bounding box center [273, 317] width 70 height 34
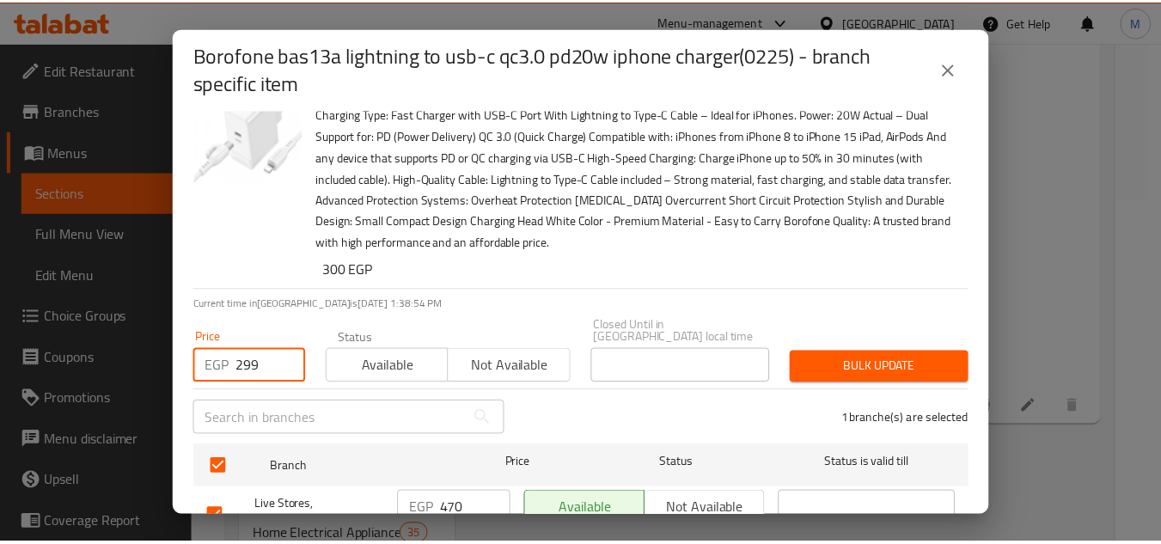
scroll to position [0, 0]
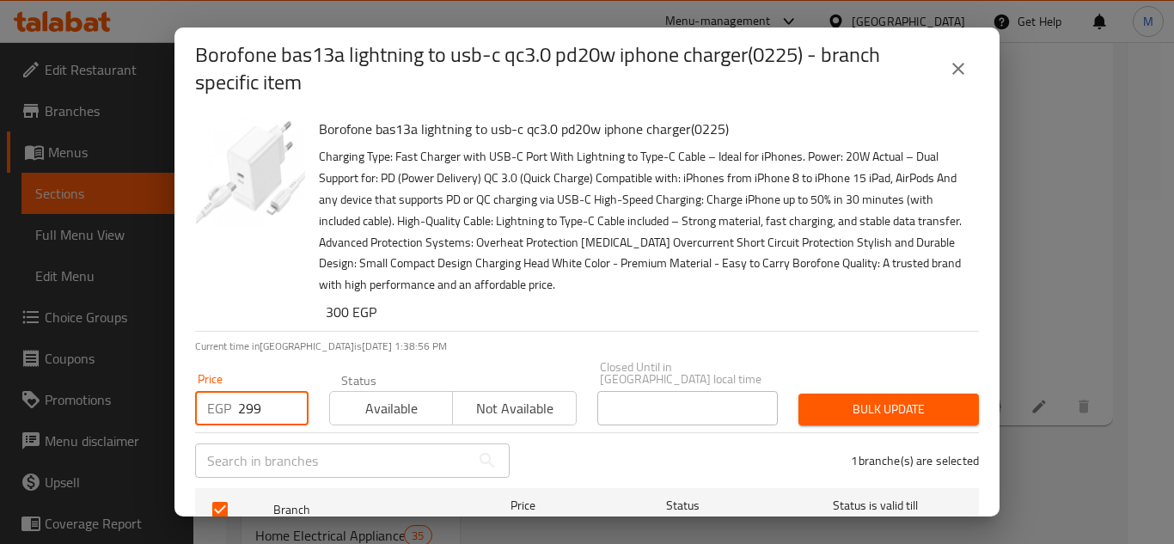
type input "299"
click at [852, 408] on span "Bulk update" at bounding box center [888, 409] width 153 height 21
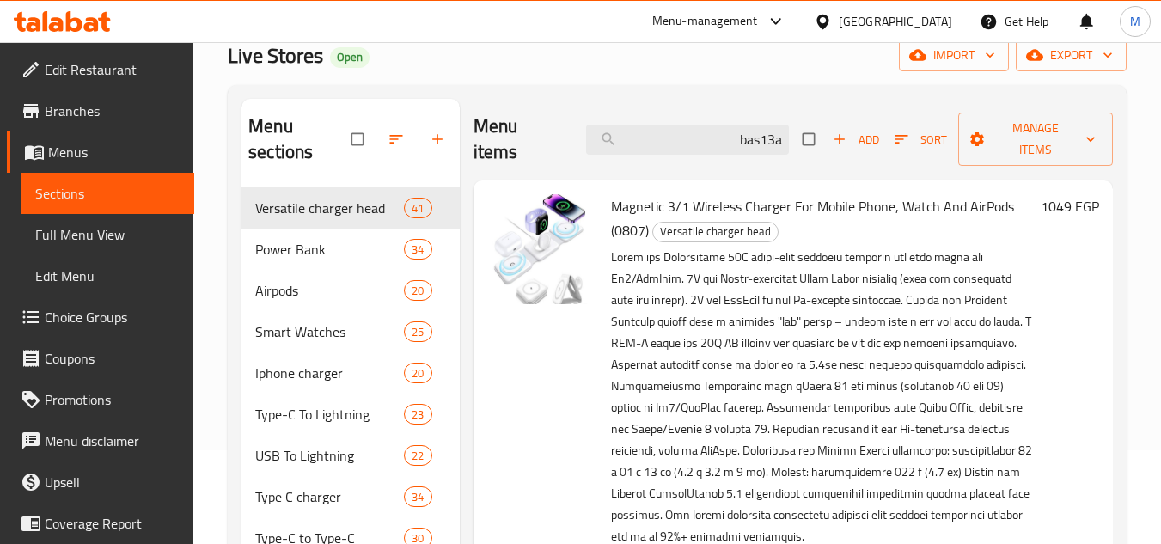
scroll to position [86, 0]
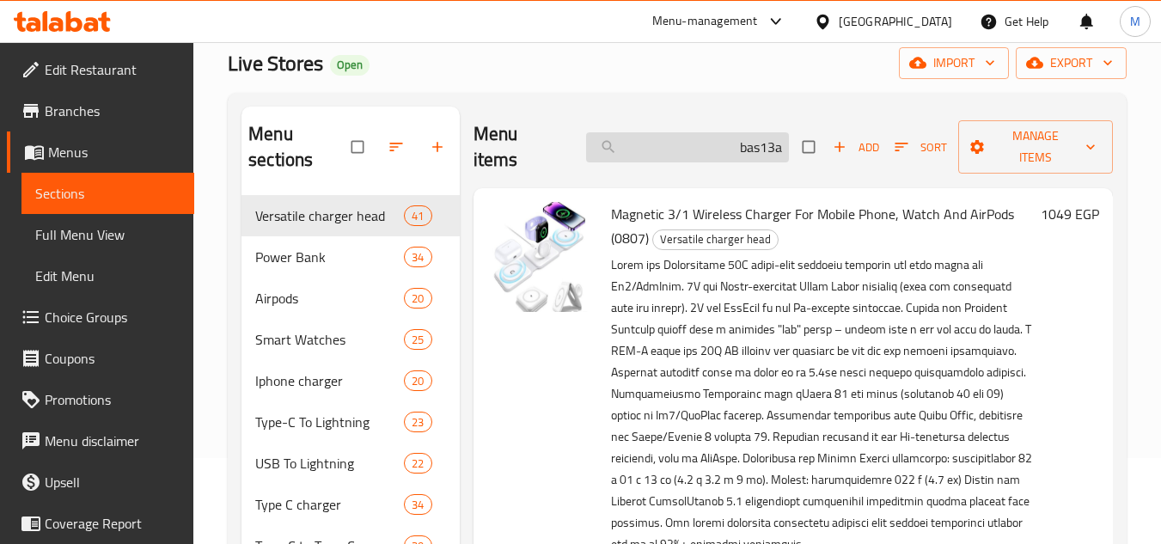
click at [722, 143] on input "bas13a" at bounding box center [687, 147] width 203 height 30
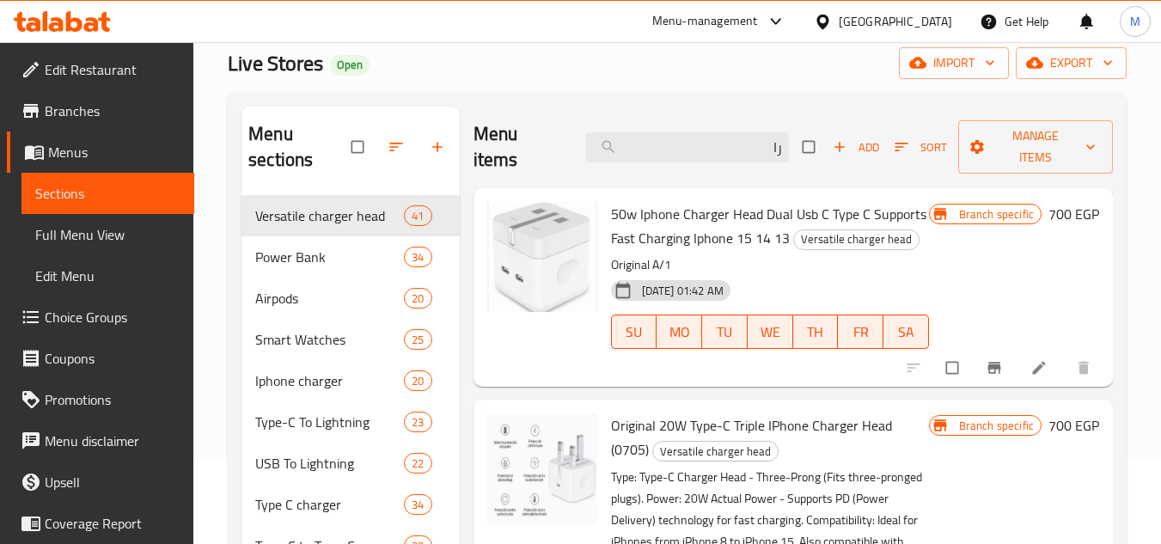
type input "ر"
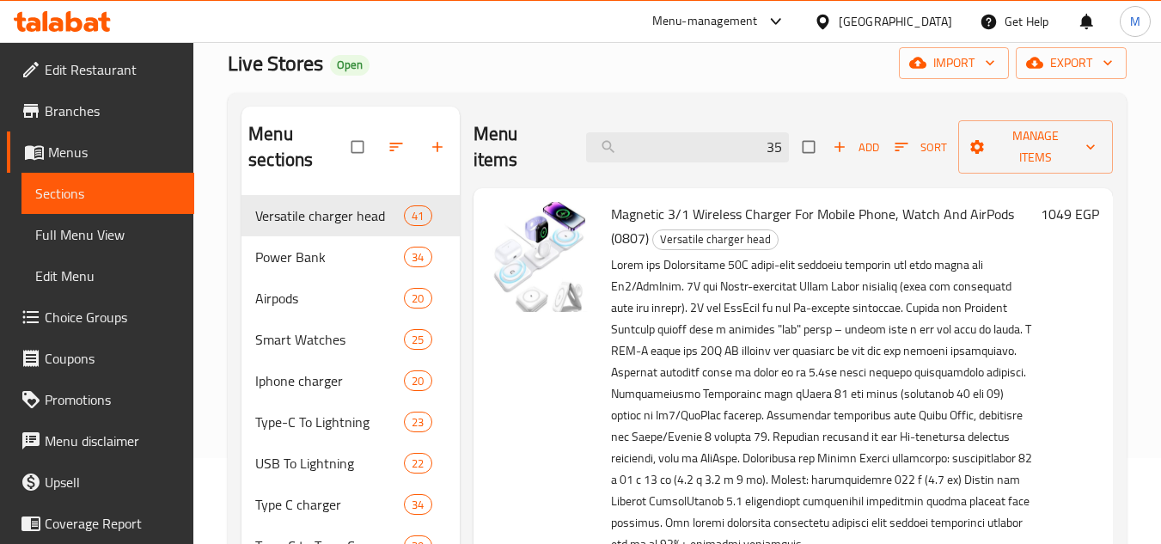
type input "35ً"
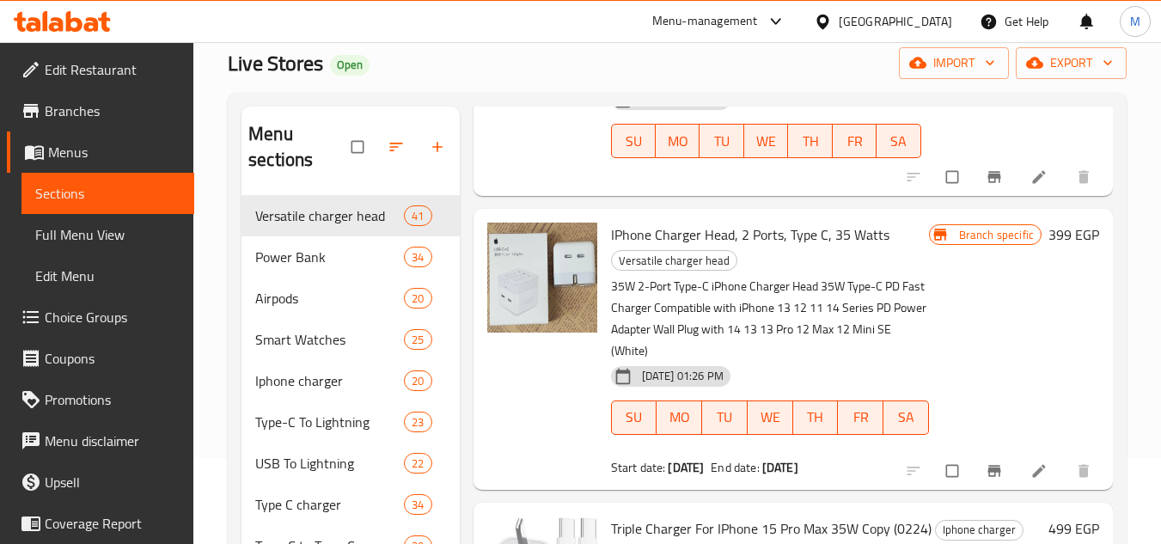
scroll to position [1117, 0]
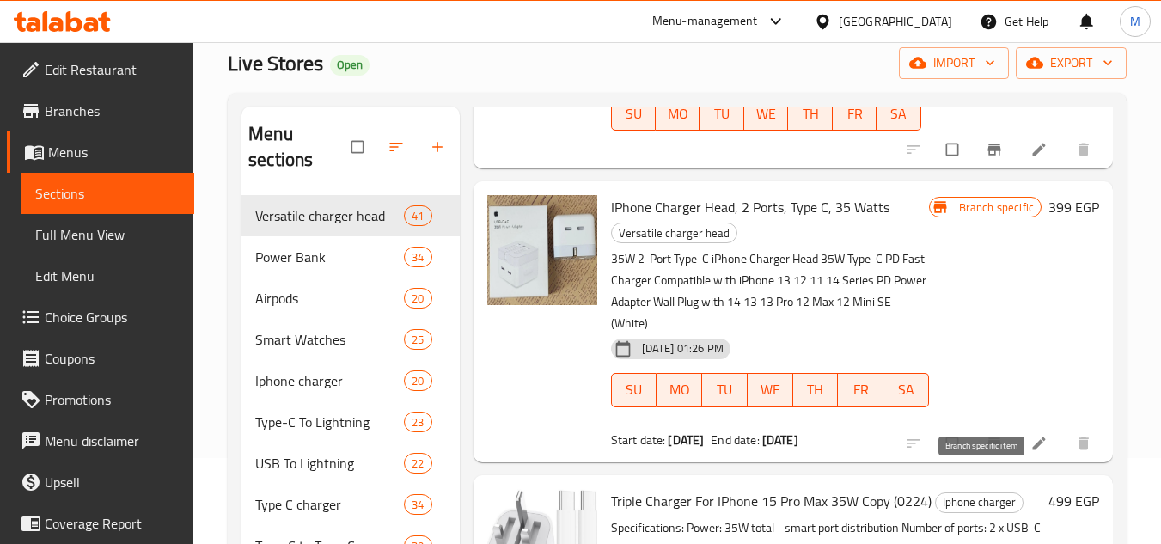
type input "35W"
click at [987, 449] on icon "Branch-specific-item" at bounding box center [993, 442] width 13 height 11
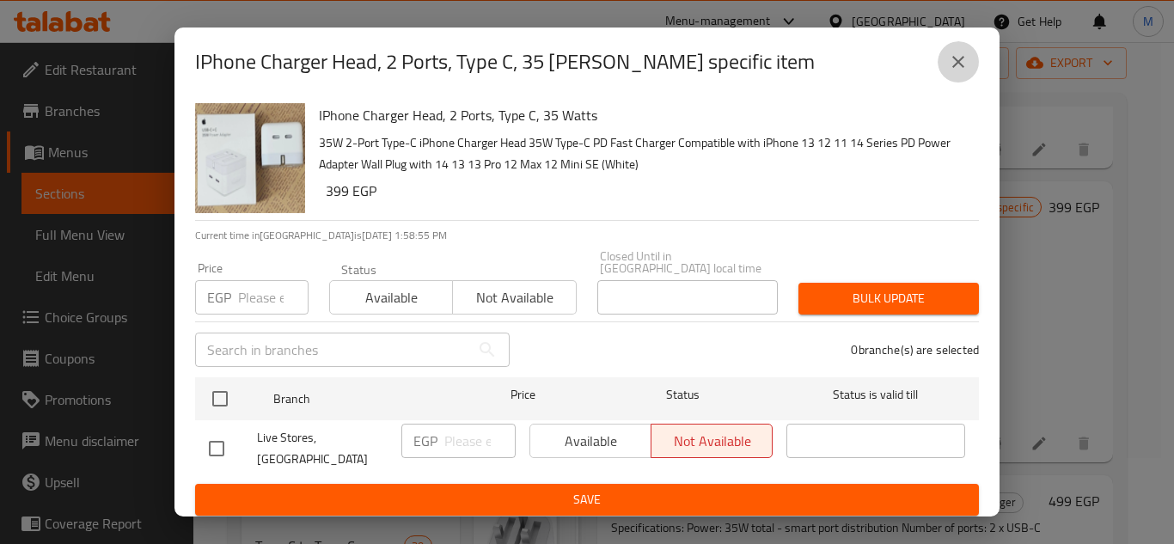
click at [957, 68] on icon "close" at bounding box center [958, 62] width 12 height 12
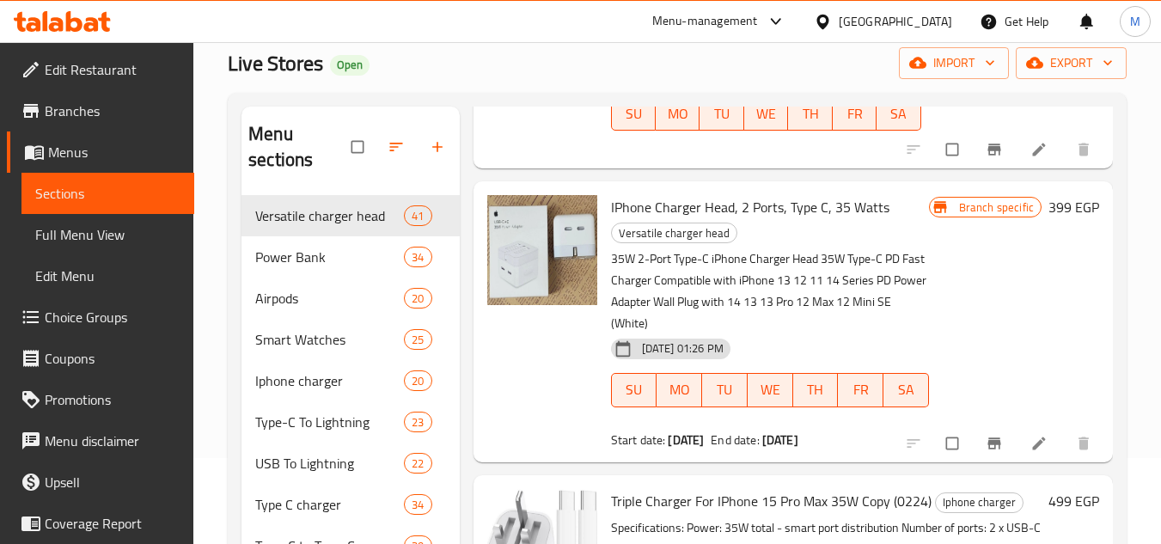
scroll to position [1203, 0]
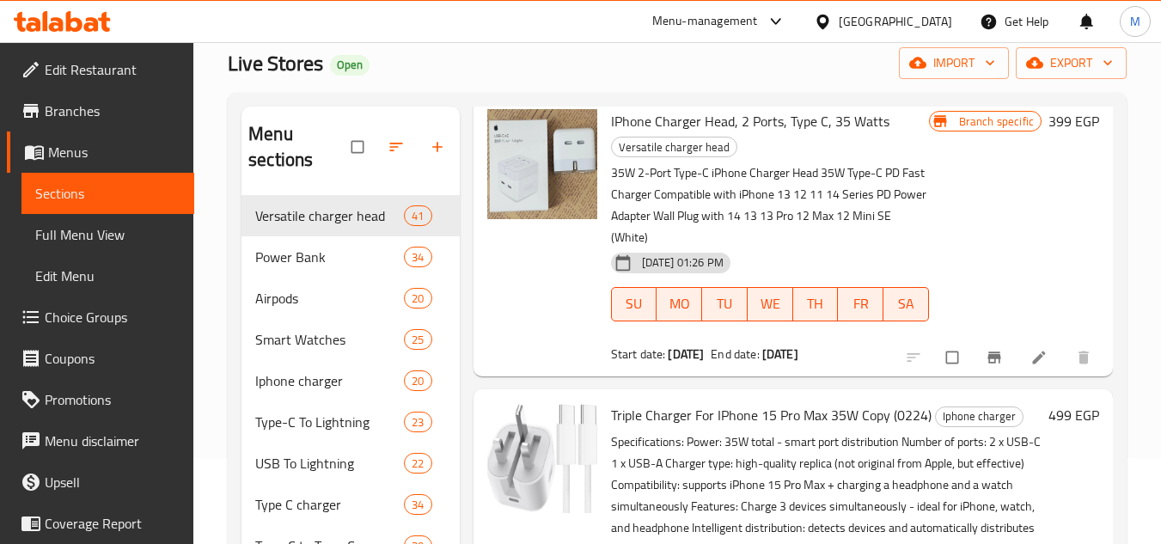
drag, startPoint x: 869, startPoint y: 396, endPoint x: 793, endPoint y: 394, distance: 75.6
click at [793, 363] on div "Start date: 15-07-2025 End date: 31-07-2025" at bounding box center [770, 353] width 318 height 17
click at [1030, 366] on icon at bounding box center [1038, 357] width 17 height 17
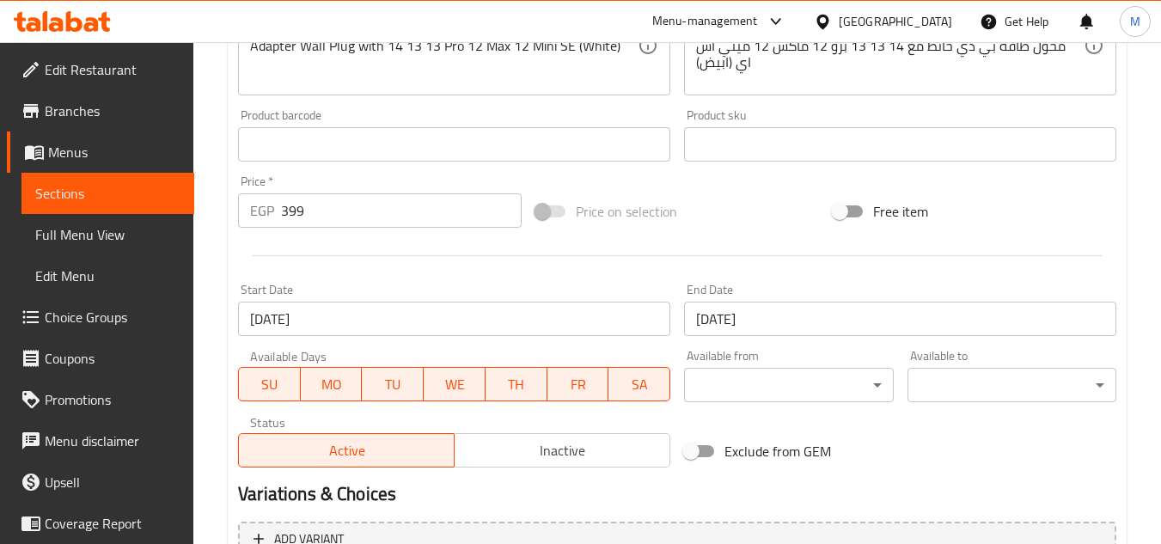
scroll to position [687, 0]
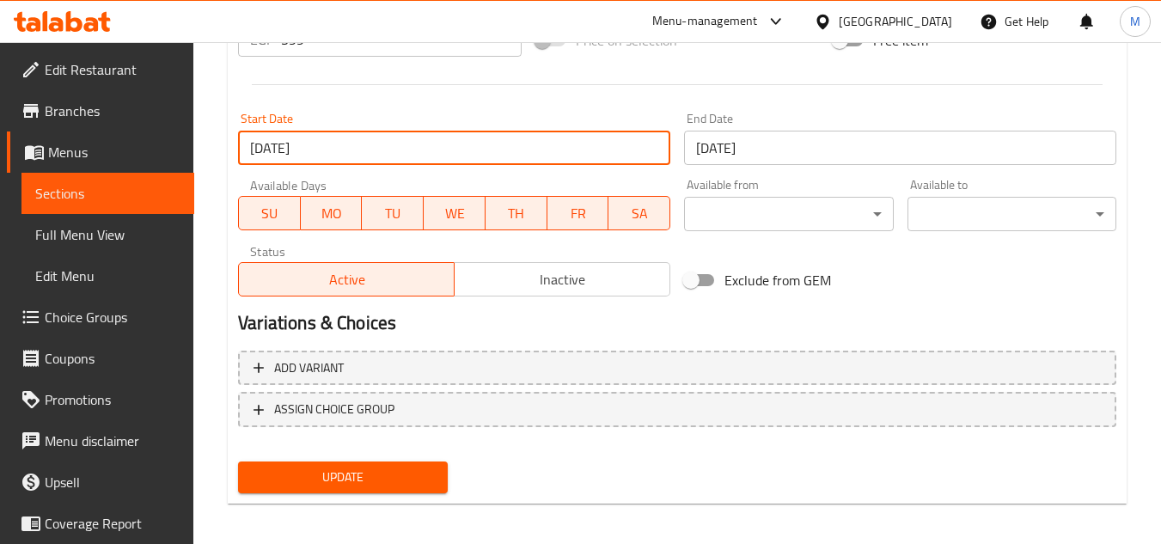
drag, startPoint x: 341, startPoint y: 152, endPoint x: 133, endPoint y: 158, distance: 208.1
click at [535, 138] on input "[DATE]" at bounding box center [454, 148] width 432 height 34
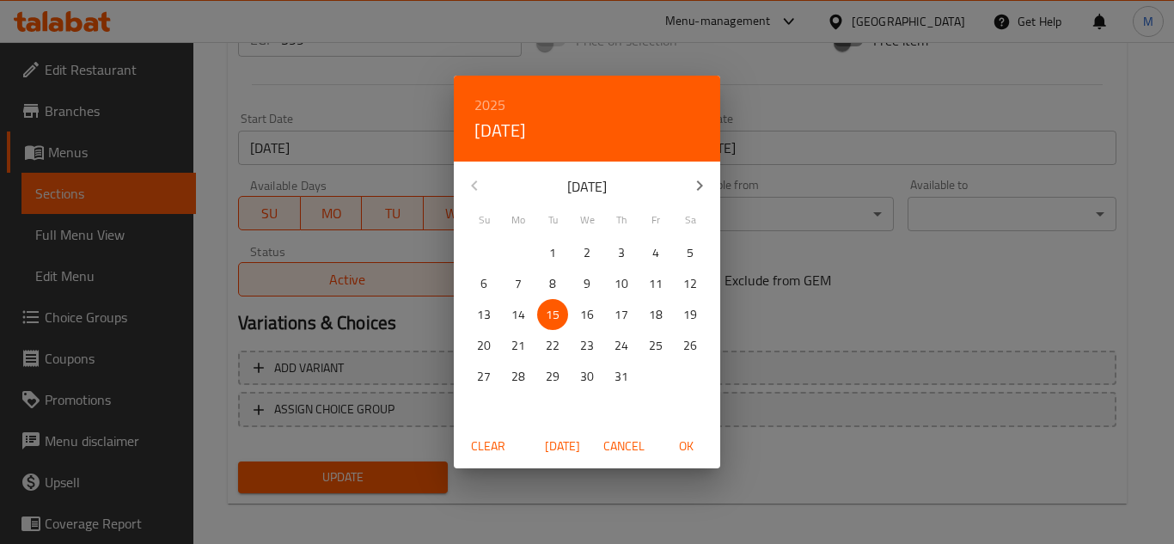
click at [699, 188] on icon "button" at bounding box center [700, 185] width 6 height 10
click at [553, 347] on p "19" at bounding box center [553, 345] width 14 height 21
click at [682, 431] on button "OK" at bounding box center [685, 447] width 55 height 32
type input "19-08-2025"
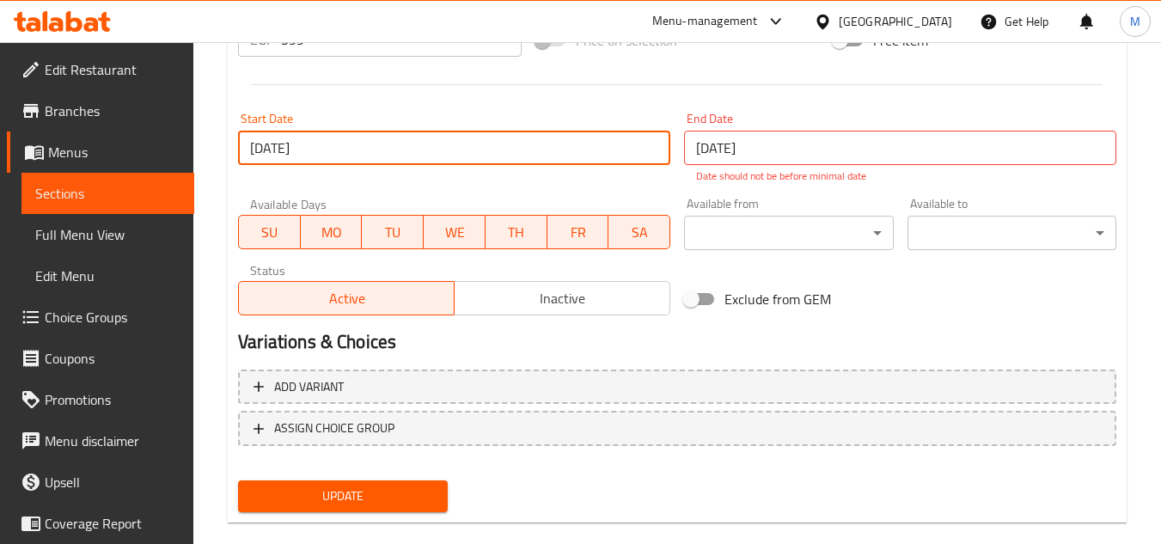
click at [777, 140] on input "[DATE]" at bounding box center [900, 148] width 432 height 34
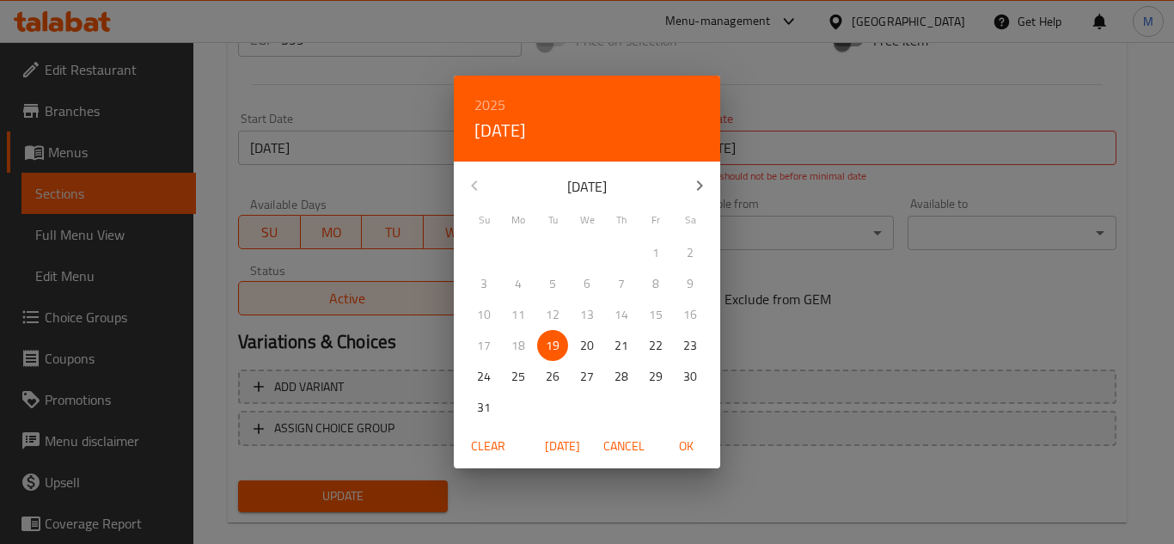
click at [693, 180] on icon "button" at bounding box center [699, 185] width 21 height 21
click at [558, 378] on p "30" at bounding box center [553, 376] width 14 height 21
click at [689, 433] on button "OK" at bounding box center [685, 447] width 55 height 32
type input "[DATE]"
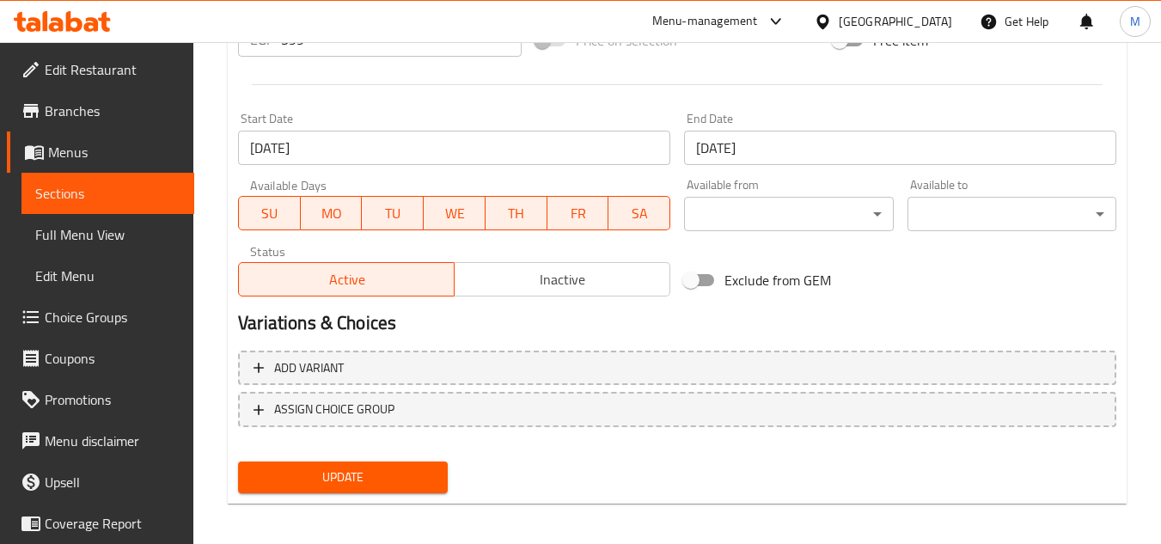
click at [768, 316] on h2 "Variations & Choices" at bounding box center [677, 323] width 878 height 26
click at [424, 492] on button "Update" at bounding box center [342, 477] width 209 height 32
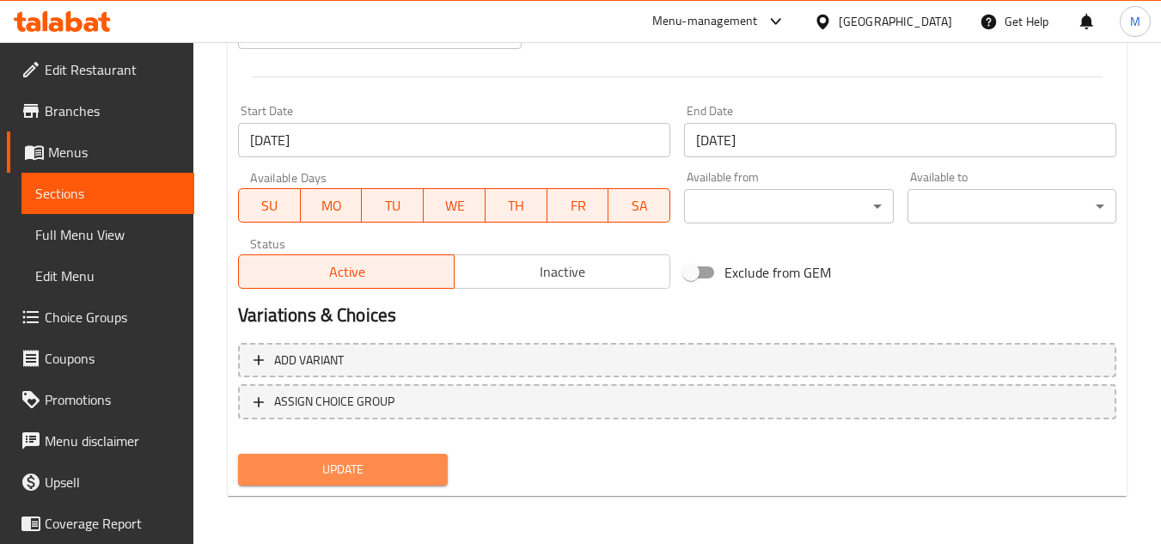
click at [425, 467] on span "Update" at bounding box center [342, 469] width 181 height 21
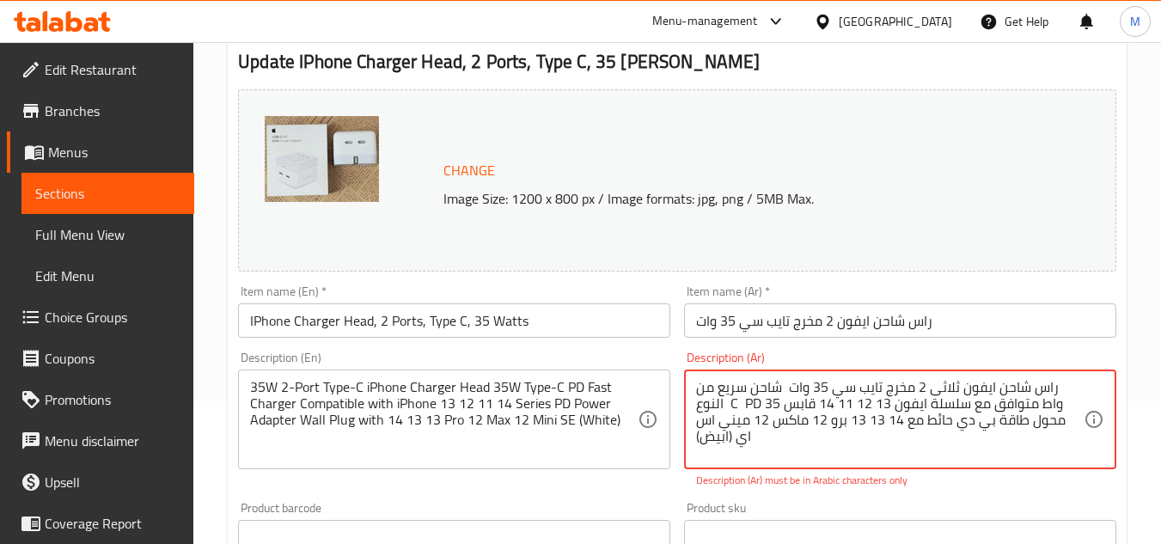
scroll to position [0, 0]
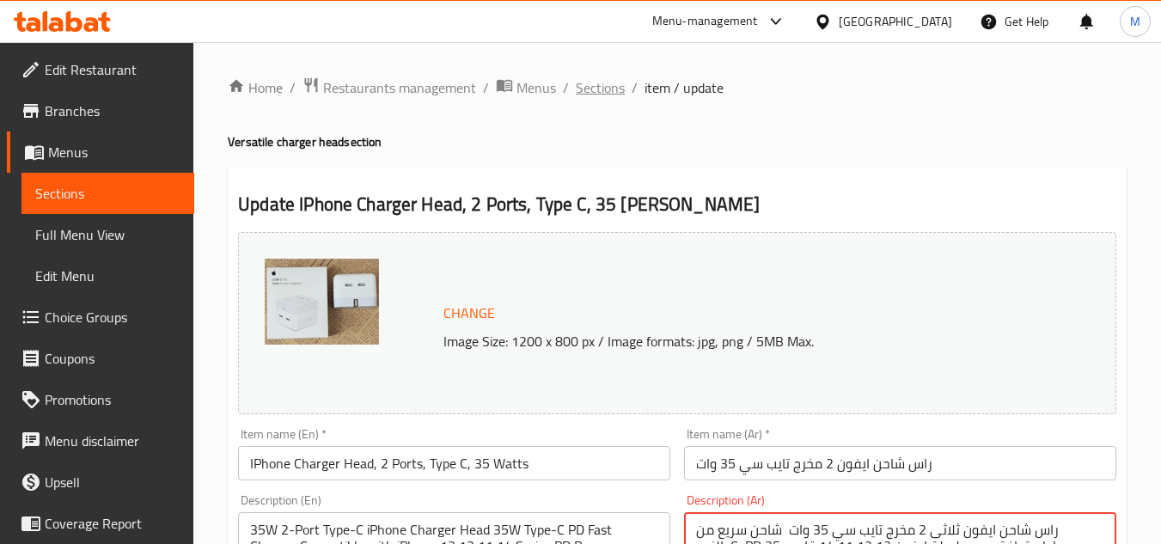
click at [592, 91] on span "Sections" at bounding box center [600, 87] width 49 height 21
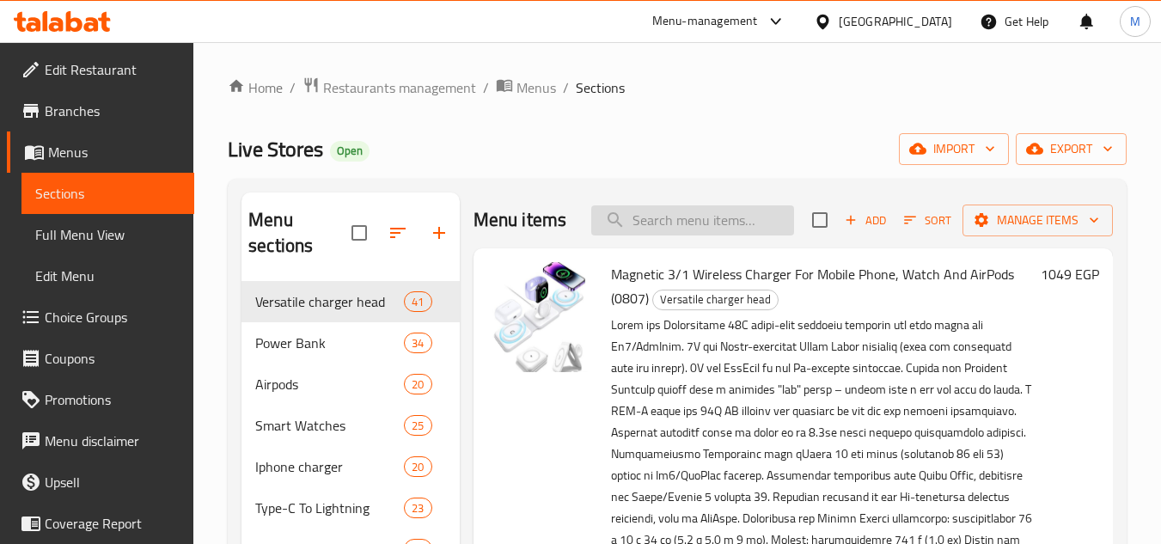
click at [632, 224] on input "search" at bounding box center [692, 220] width 203 height 30
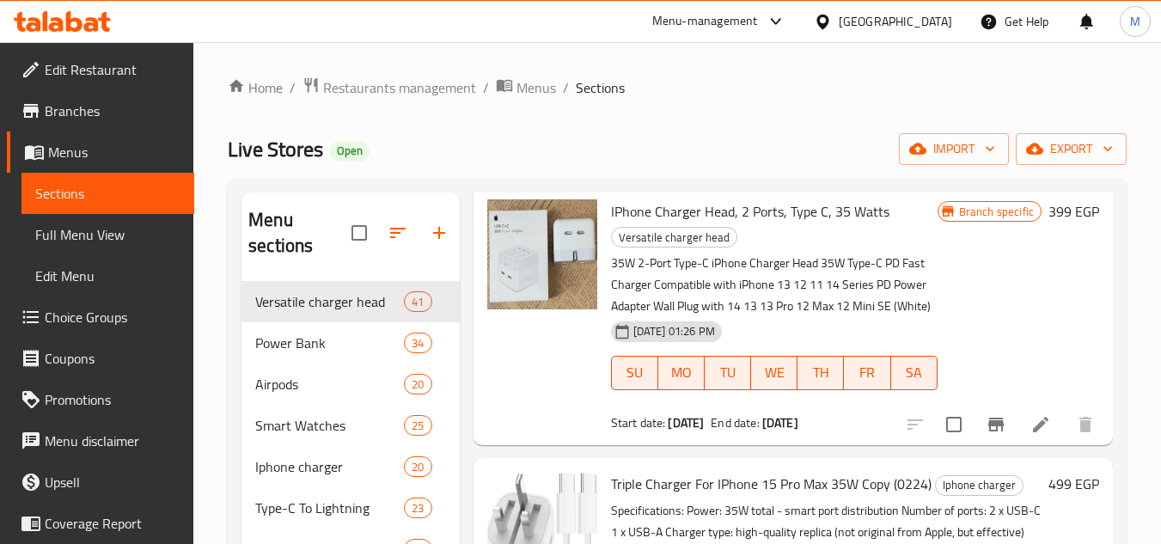
scroll to position [1203, 0]
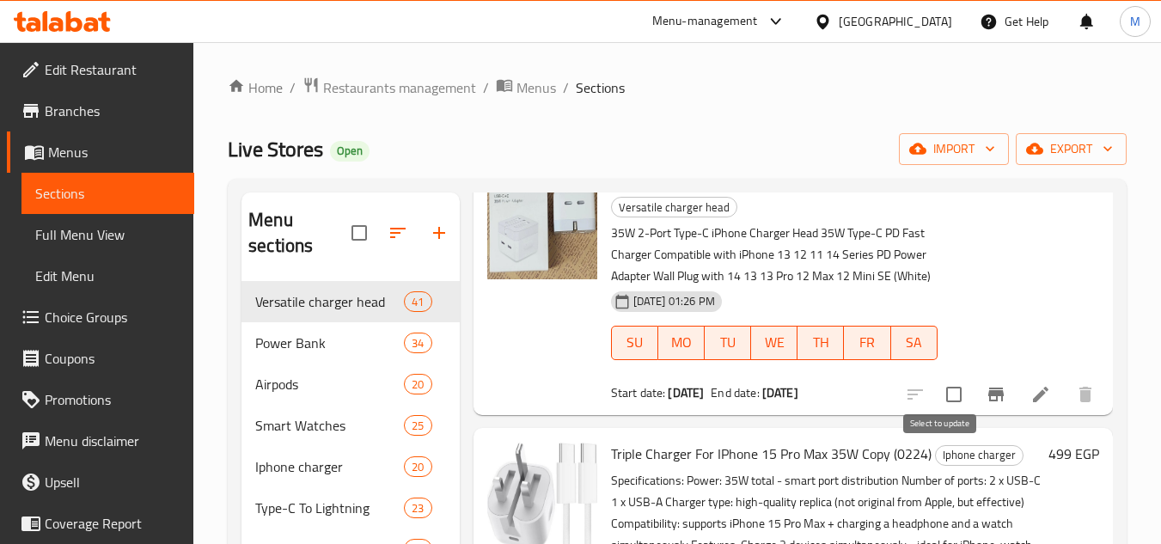
type input "35W"
click at [948, 412] on input "checkbox" at bounding box center [954, 394] width 36 height 36
checkbox input "true"
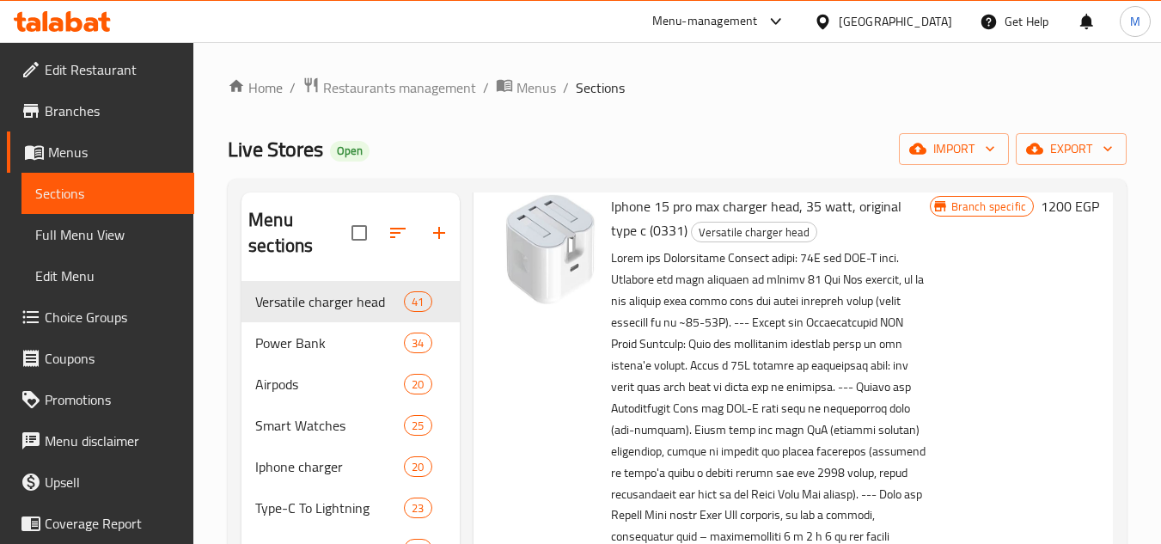
scroll to position [0, 0]
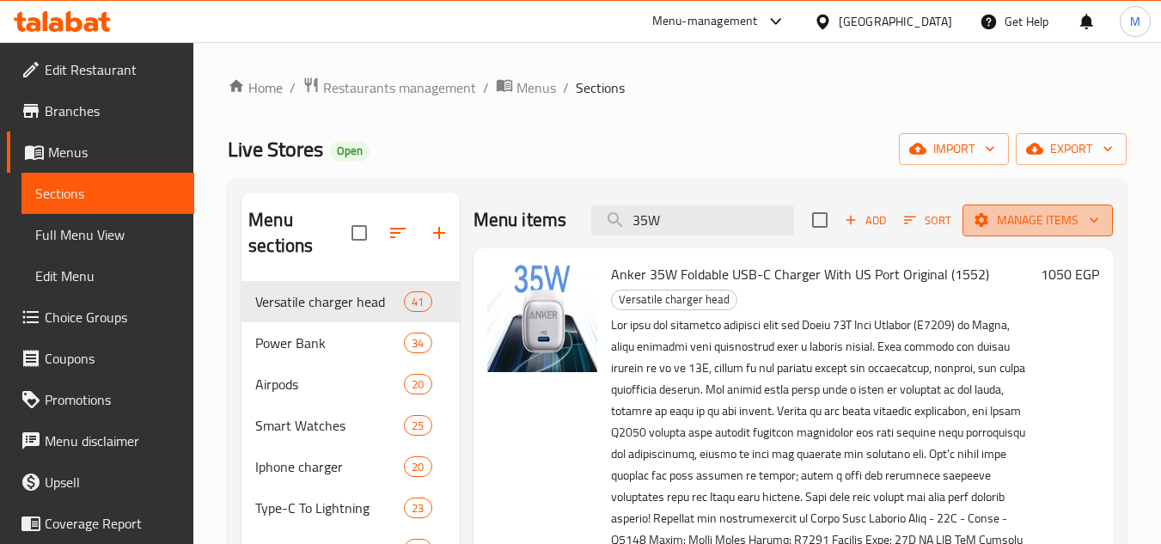
click at [994, 231] on span "Manage items" at bounding box center [1037, 220] width 123 height 21
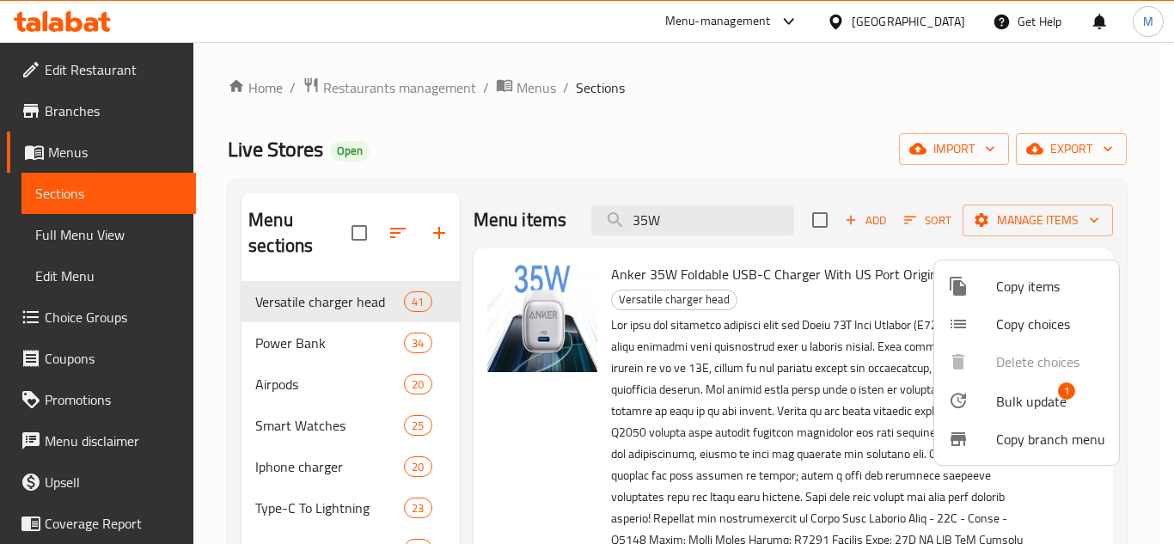
click at [995, 408] on div at bounding box center [972, 400] width 48 height 21
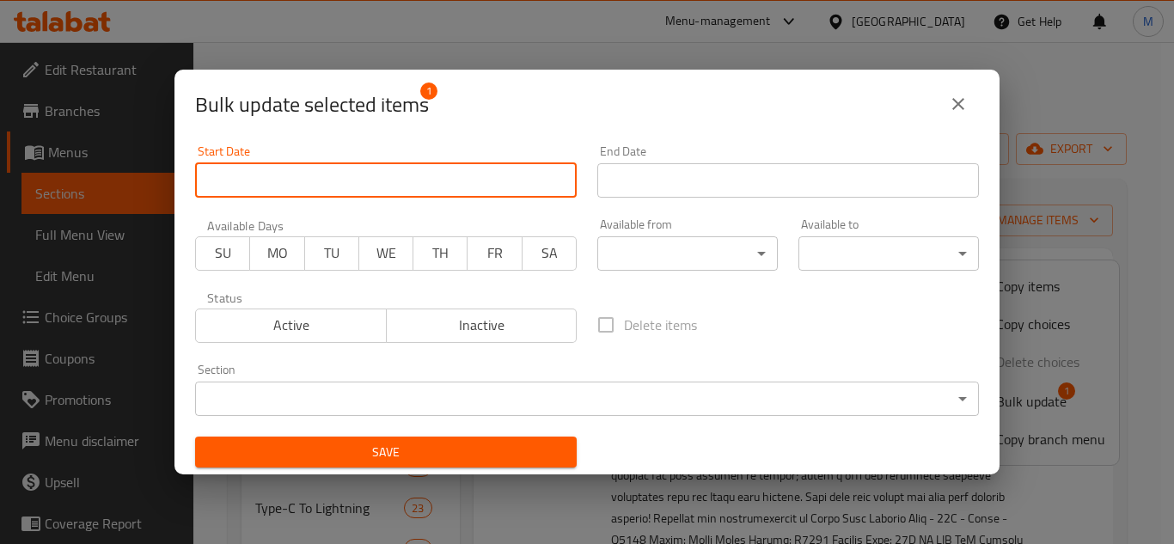
click at [344, 188] on input "Start Date" at bounding box center [386, 180] width 382 height 34
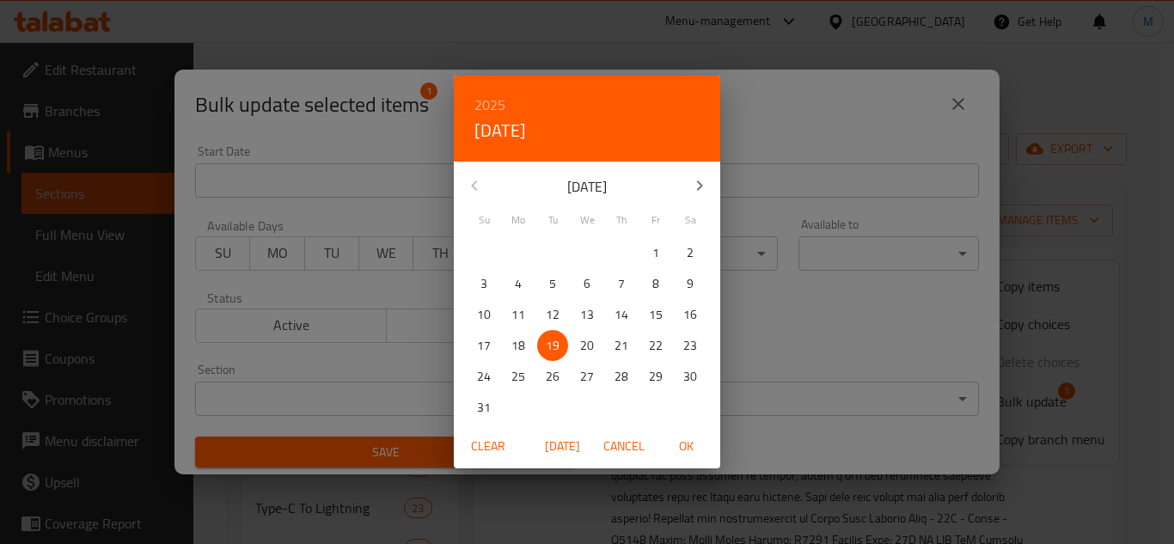
click at [560, 344] on span "19" at bounding box center [552, 345] width 31 height 21
click at [685, 443] on span "OK" at bounding box center [685, 446] width 41 height 21
type input "19-08-2025"
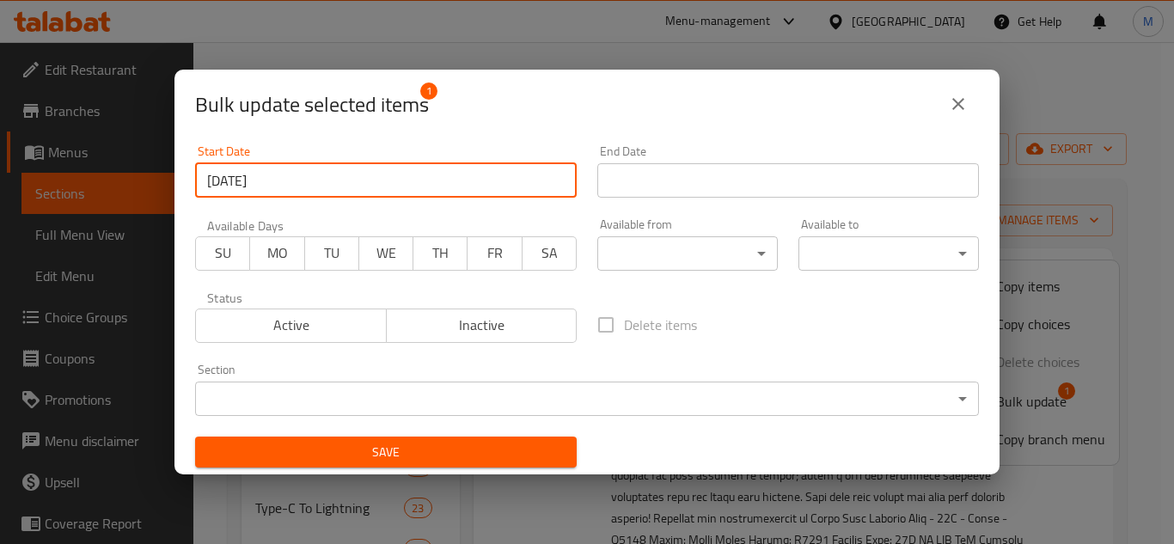
click at [756, 186] on input "Start Date" at bounding box center [788, 180] width 382 height 34
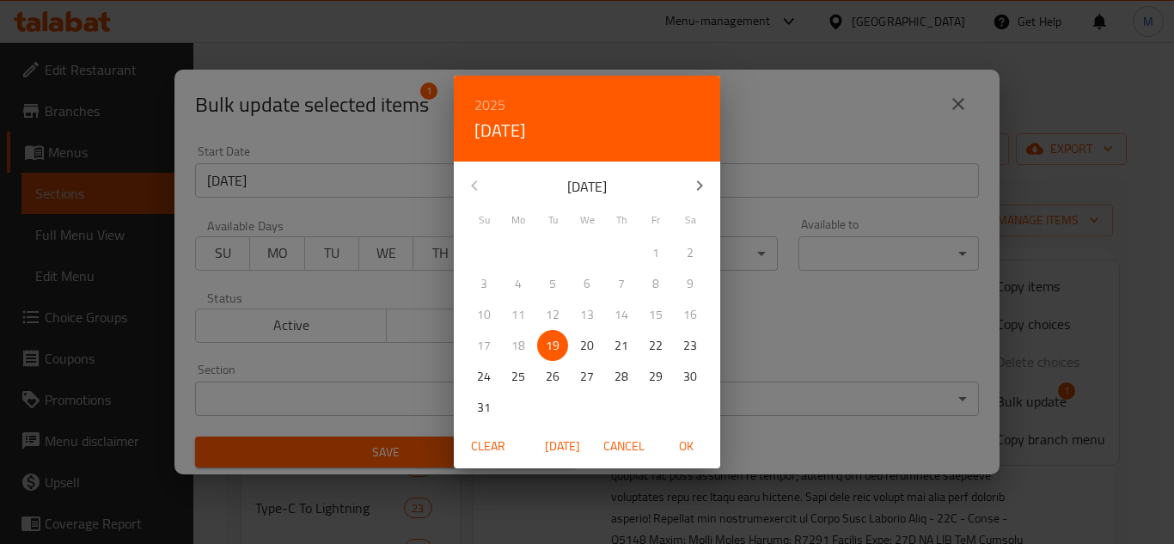
click at [702, 192] on icon "button" at bounding box center [699, 185] width 21 height 21
click at [558, 375] on p "30" at bounding box center [553, 376] width 14 height 21
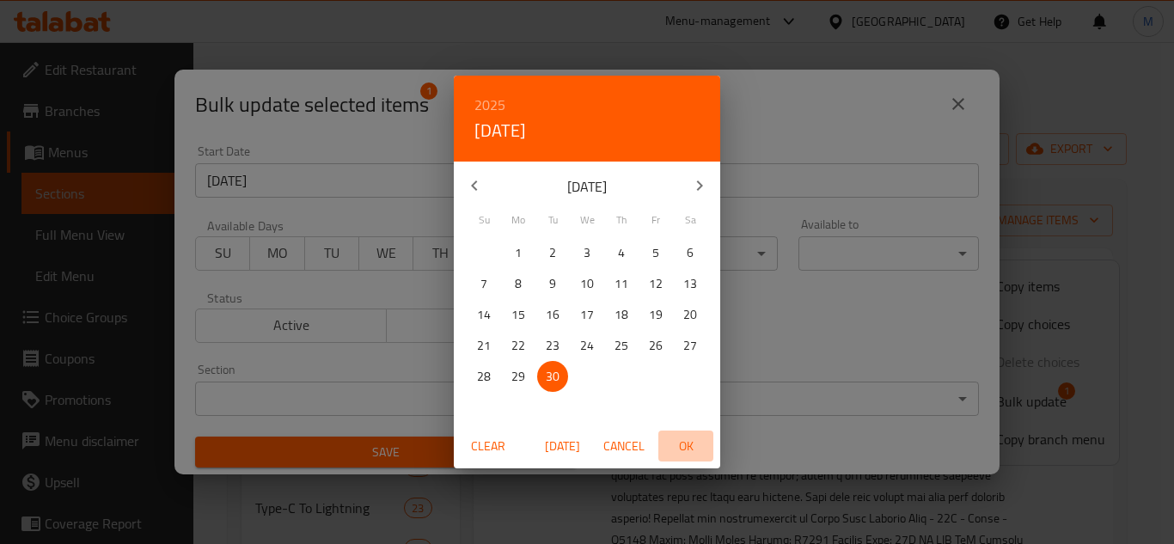
click at [687, 437] on span "OK" at bounding box center [685, 446] width 41 height 21
type input "[DATE]"
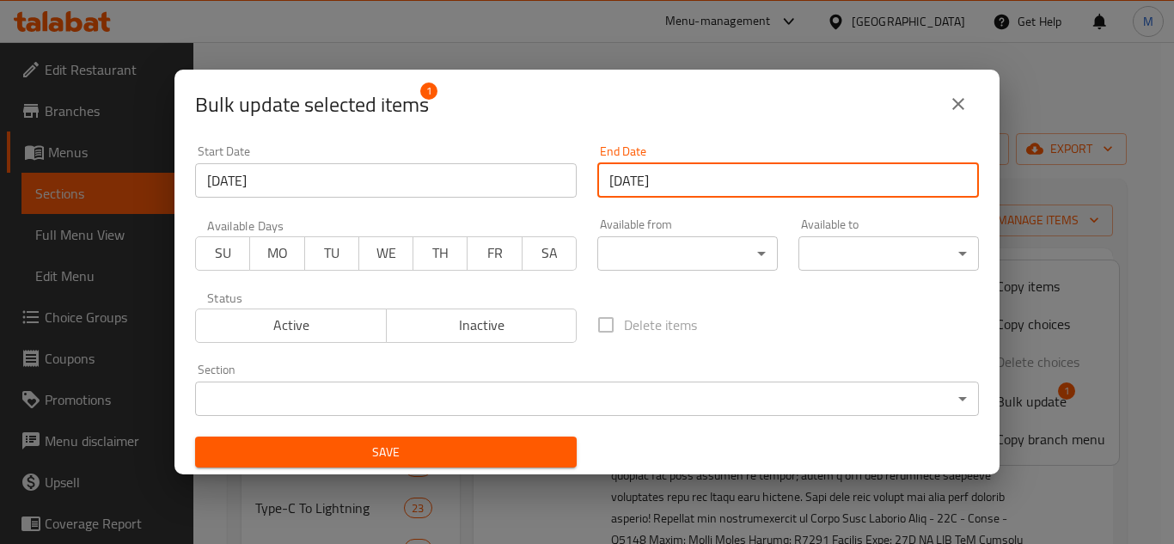
click at [547, 439] on button "Save" at bounding box center [386, 453] width 382 height 32
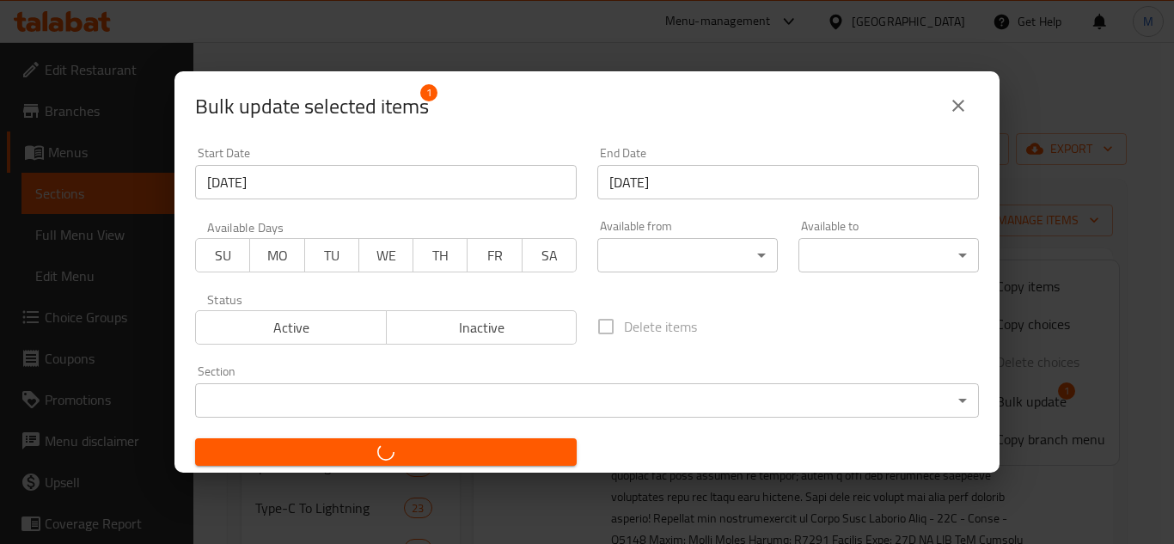
checkbox input "false"
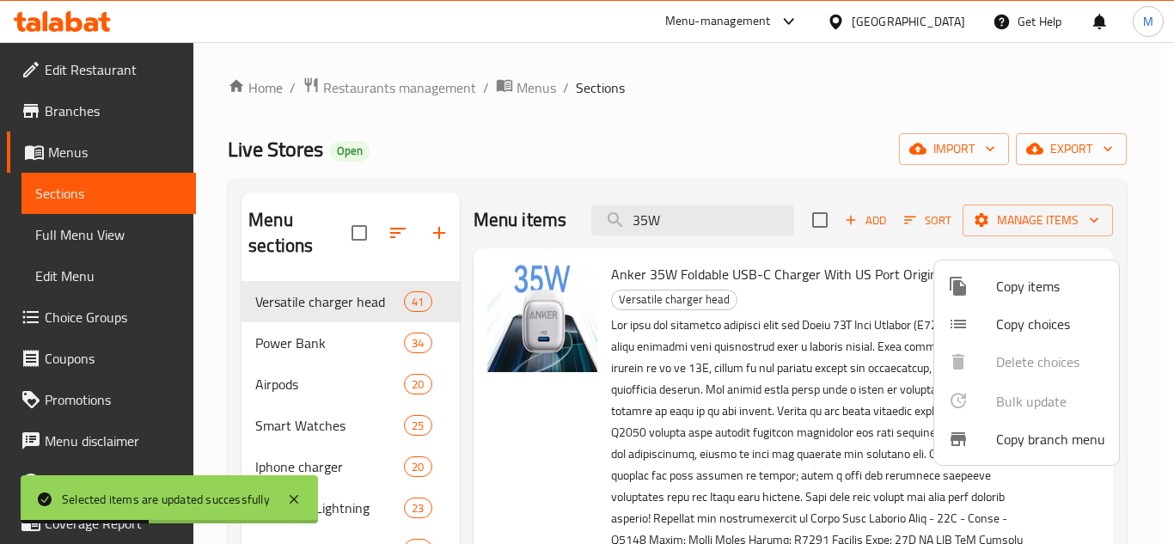
click at [680, 239] on div at bounding box center [587, 272] width 1174 height 544
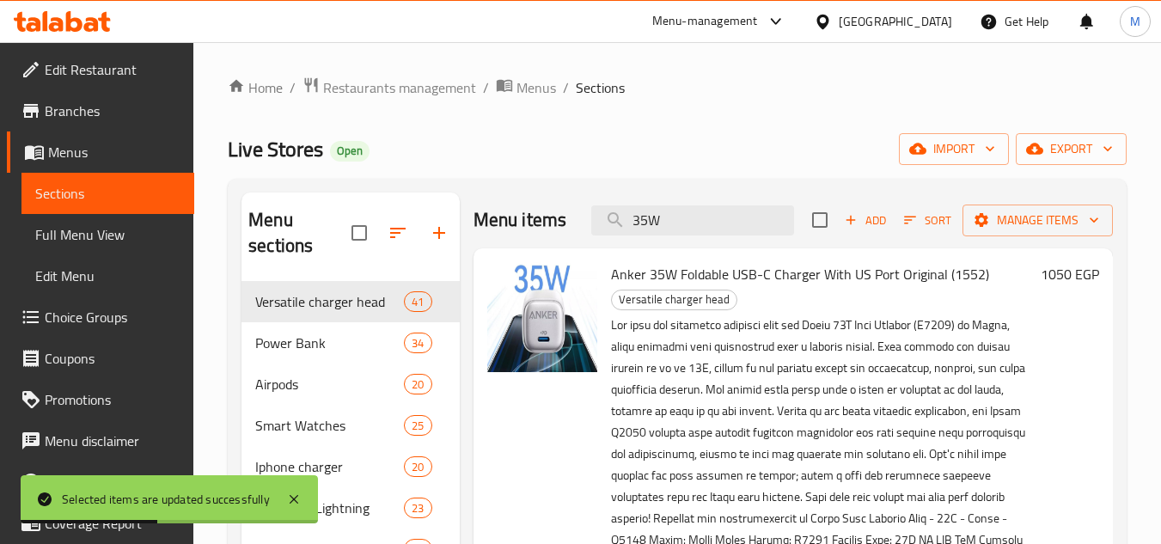
click at [680, 235] on input "35W" at bounding box center [692, 220] width 203 height 30
paste input "35W"
type input "35W"
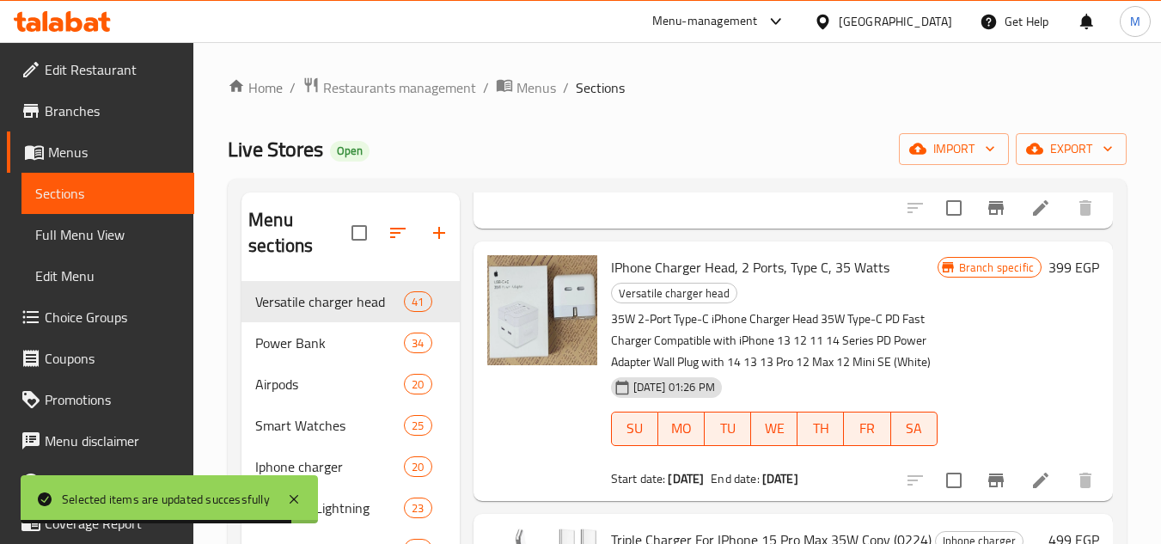
scroll to position [1203, 0]
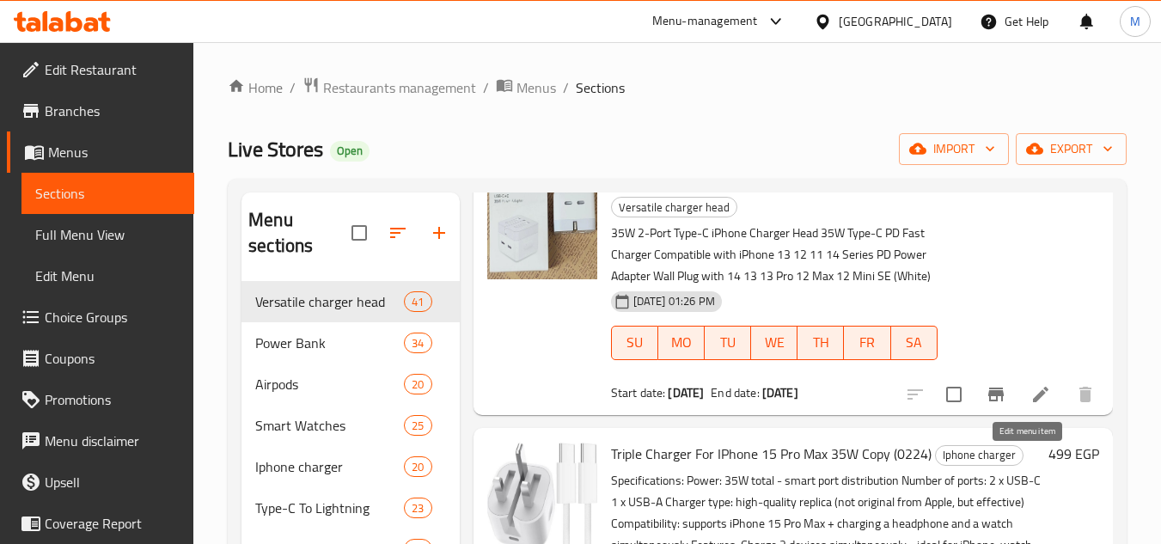
click at [1033, 402] on icon at bounding box center [1040, 394] width 15 height 15
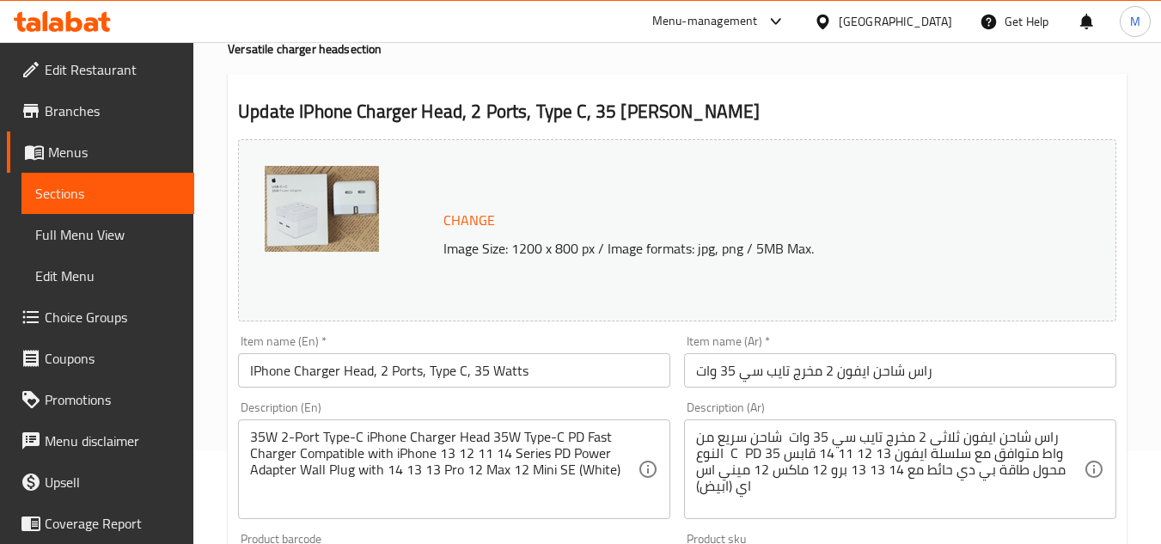
scroll to position [172, 0]
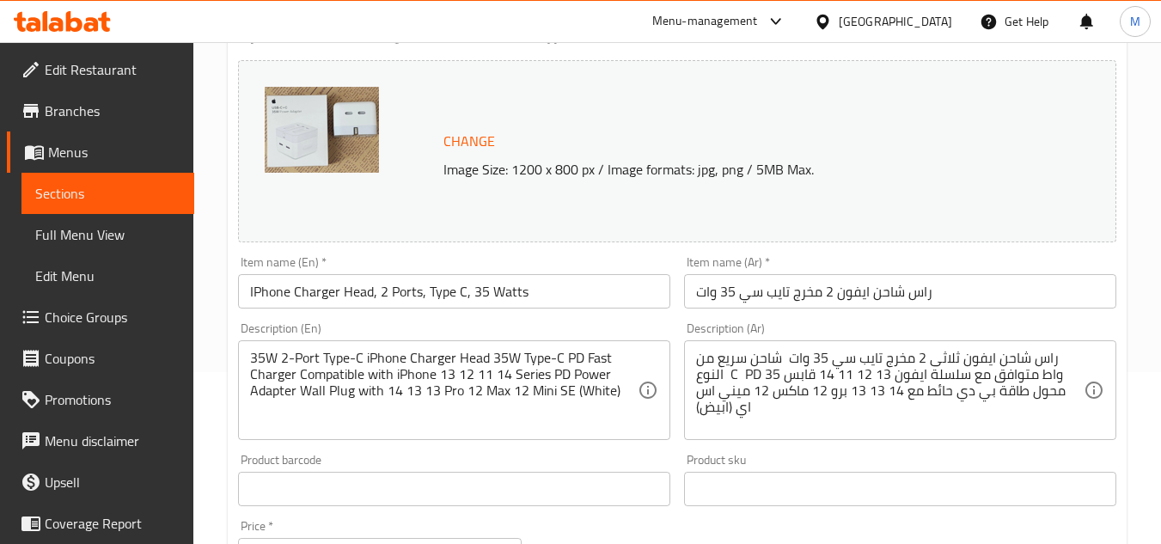
click at [426, 288] on input "IPhone Charger Head, 2 Ports, Type C, 35 Watts" at bounding box center [454, 291] width 432 height 34
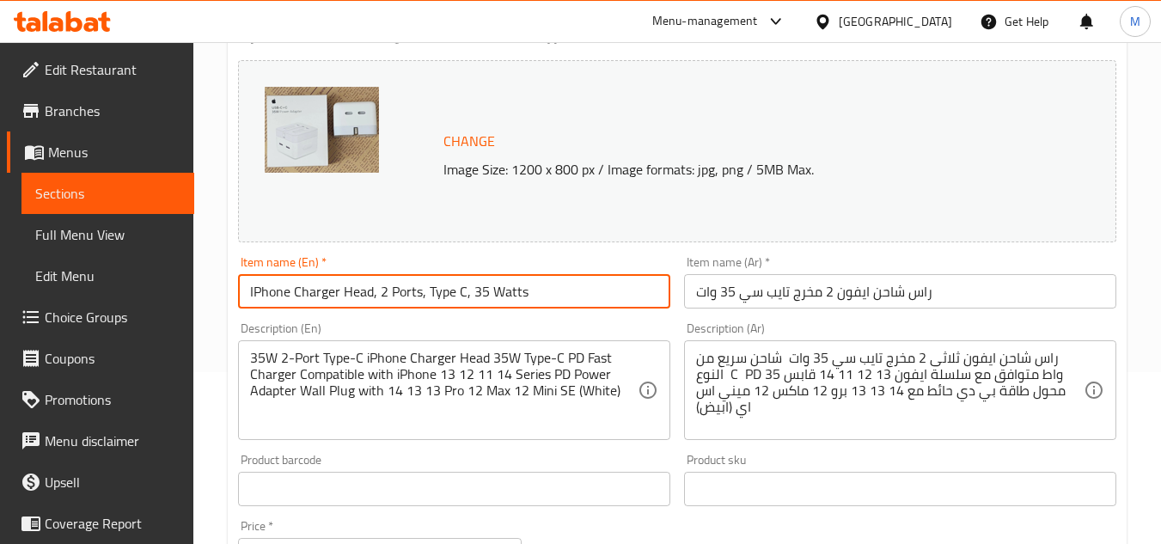
click at [426, 288] on input "IPhone Charger Head, 2 Ports, Type C, 35 Watts" at bounding box center [454, 291] width 432 height 34
